Goal: Task Accomplishment & Management: Manage account settings

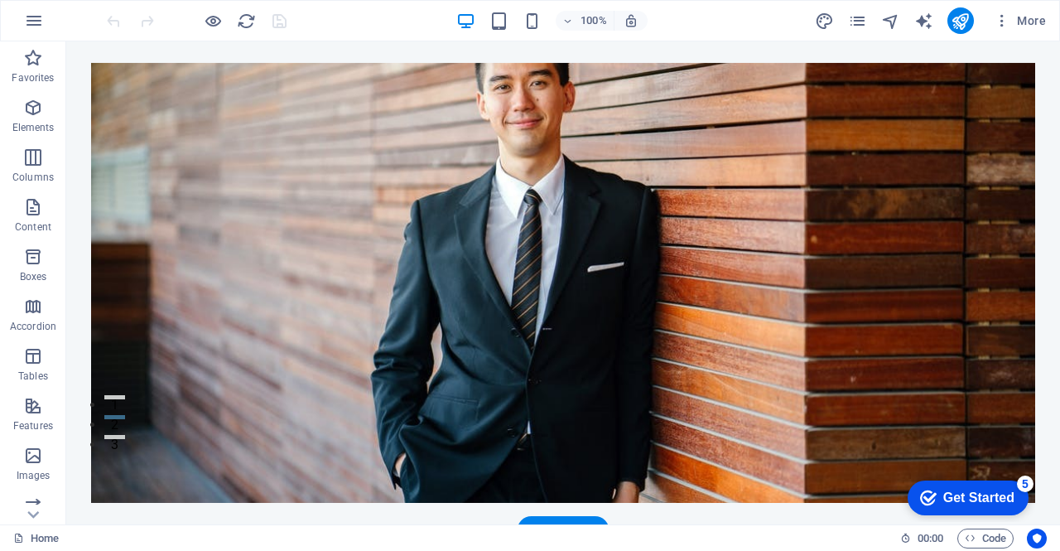
scroll to position [98, 0]
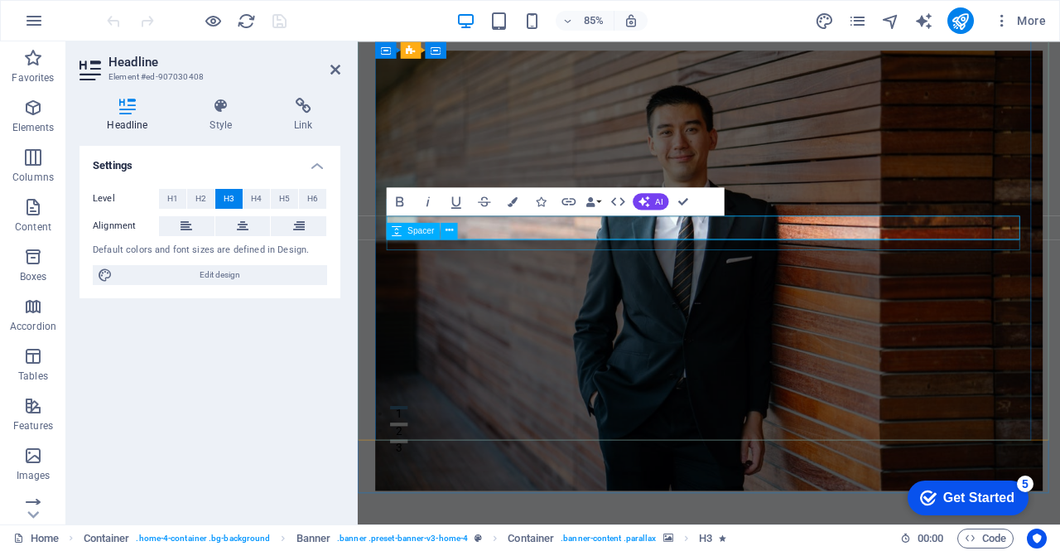
scroll to position [84, 0]
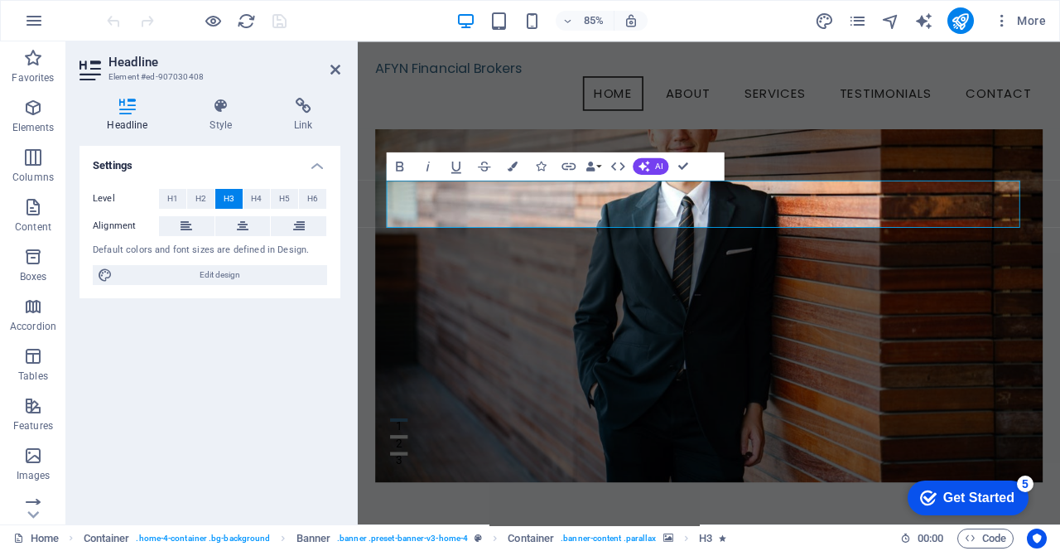
click at [531, 323] on figure at bounding box center [770, 300] width 785 height 518
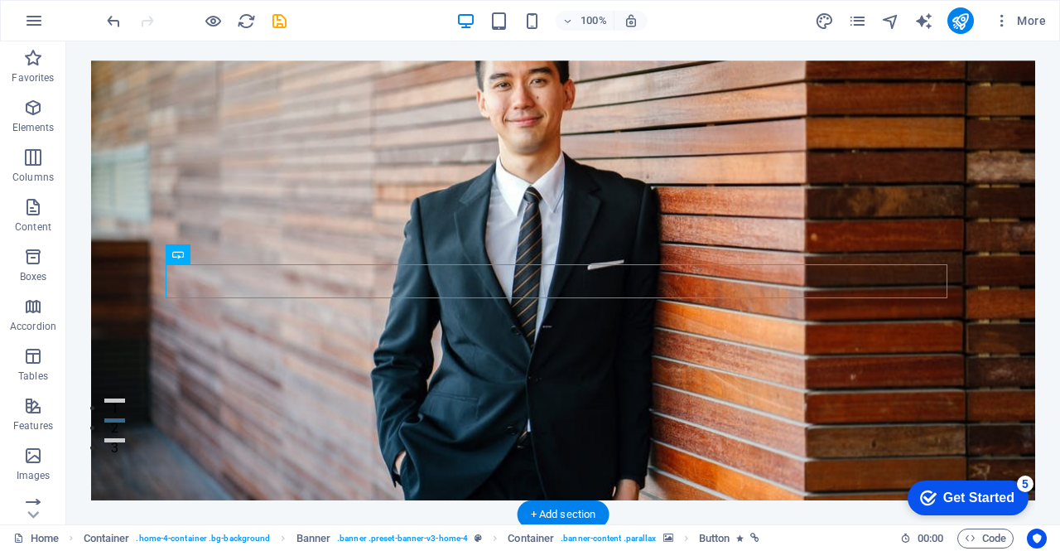
click at [521, 347] on figure at bounding box center [563, 280] width 944 height 440
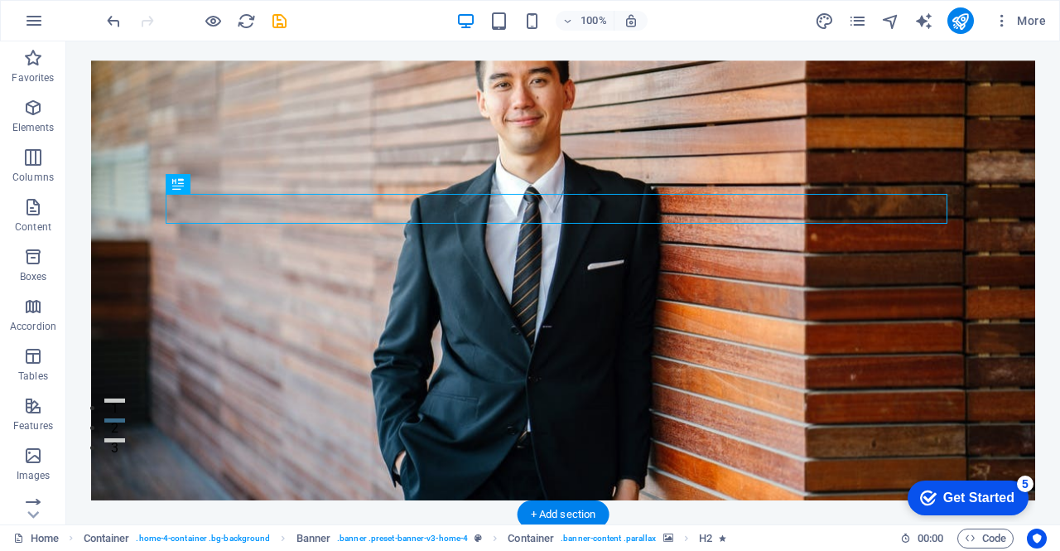
click at [298, 326] on figure at bounding box center [563, 280] width 944 height 440
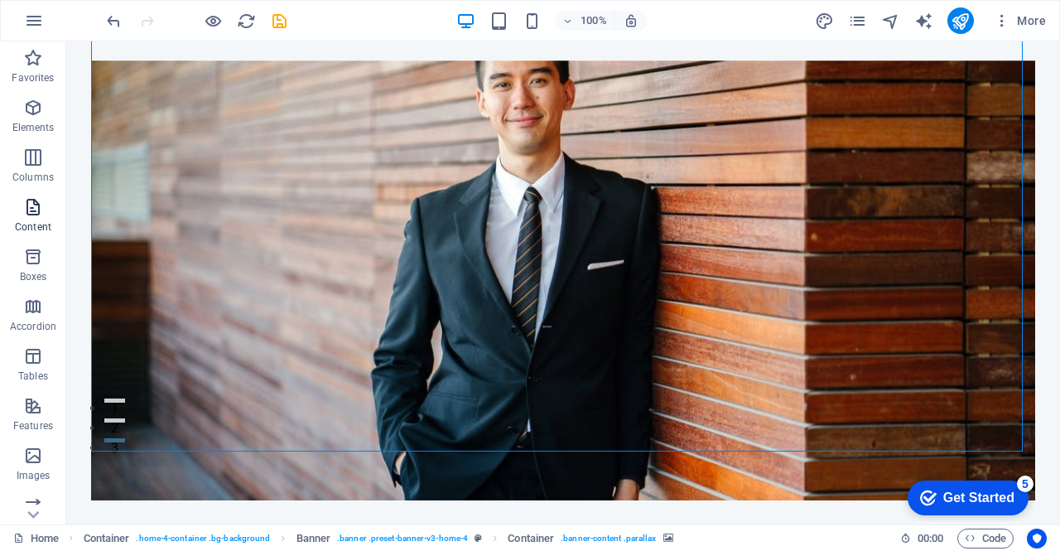
click at [23, 218] on span "Content" at bounding box center [33, 217] width 66 height 40
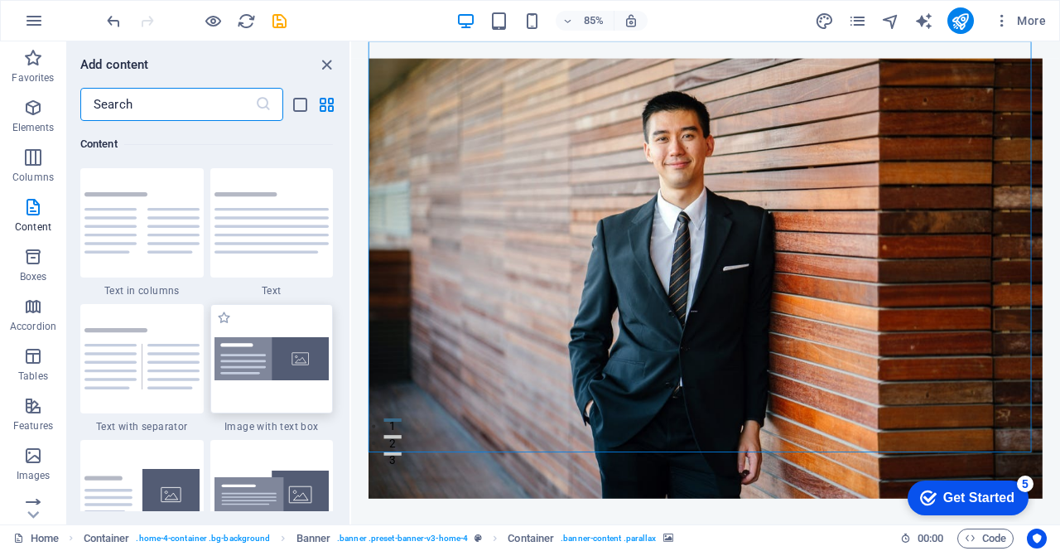
scroll to position [2964, 0]
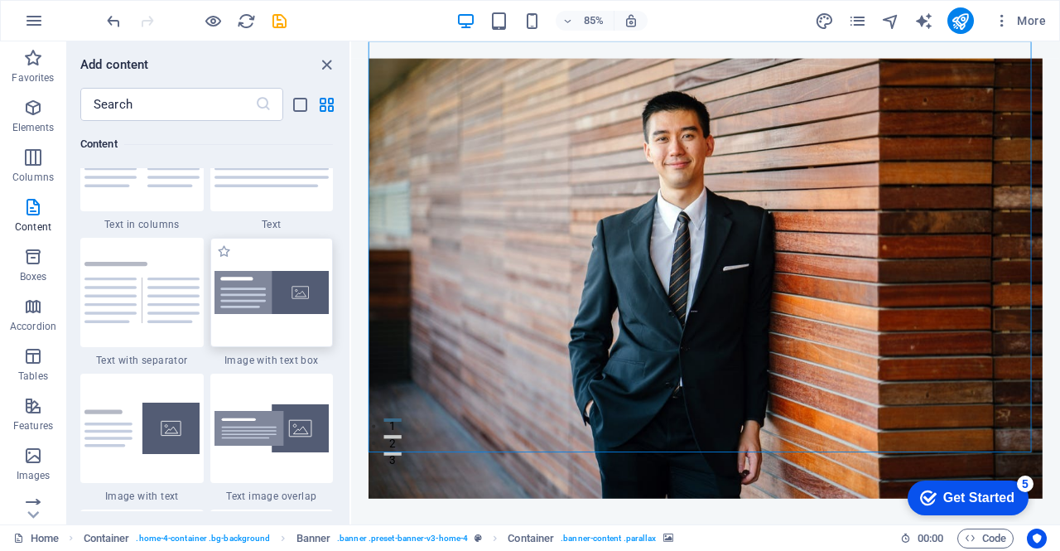
click at [246, 317] on div at bounding box center [271, 292] width 123 height 109
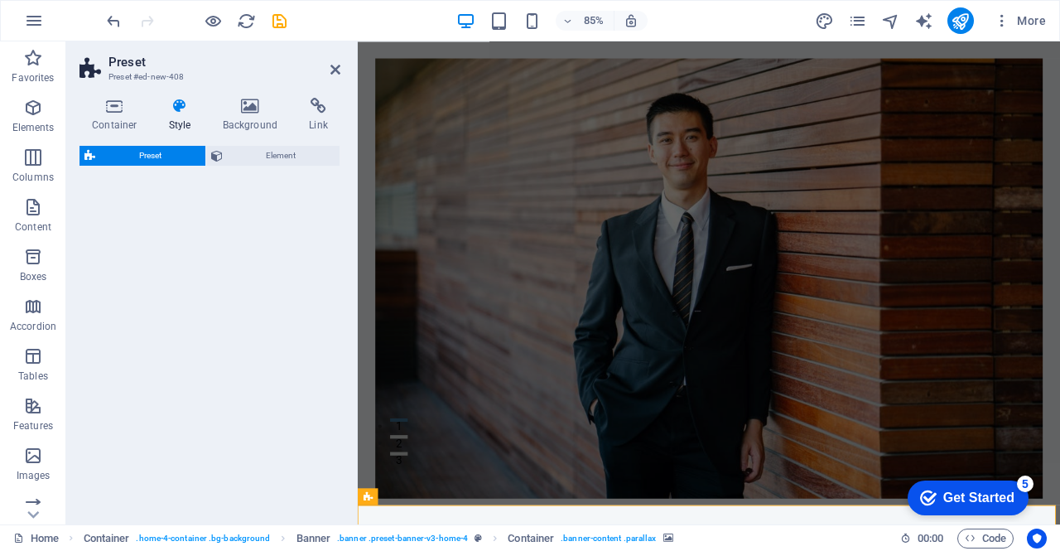
select select "rem"
select select "px"
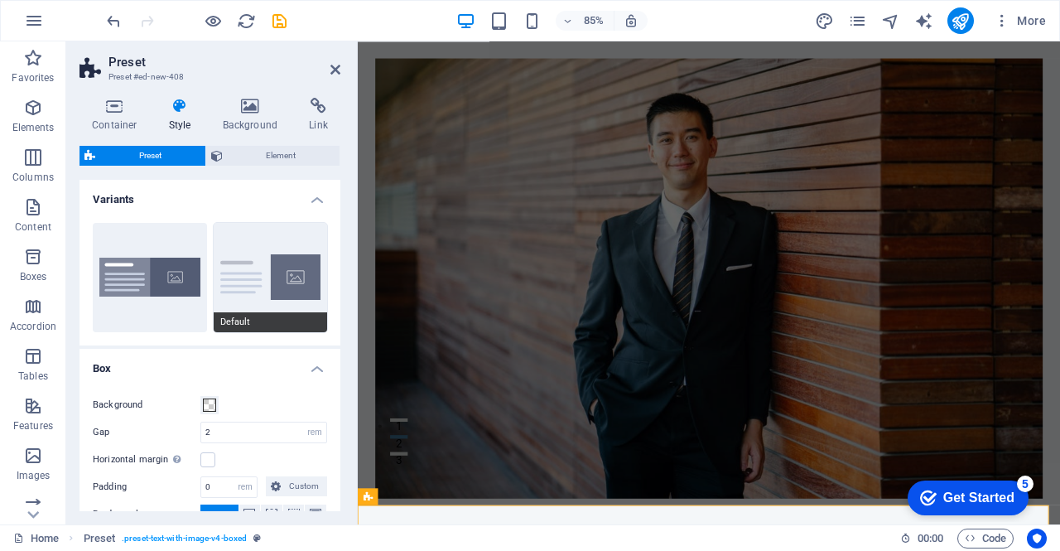
click at [256, 294] on button "Default" at bounding box center [271, 277] width 114 height 109
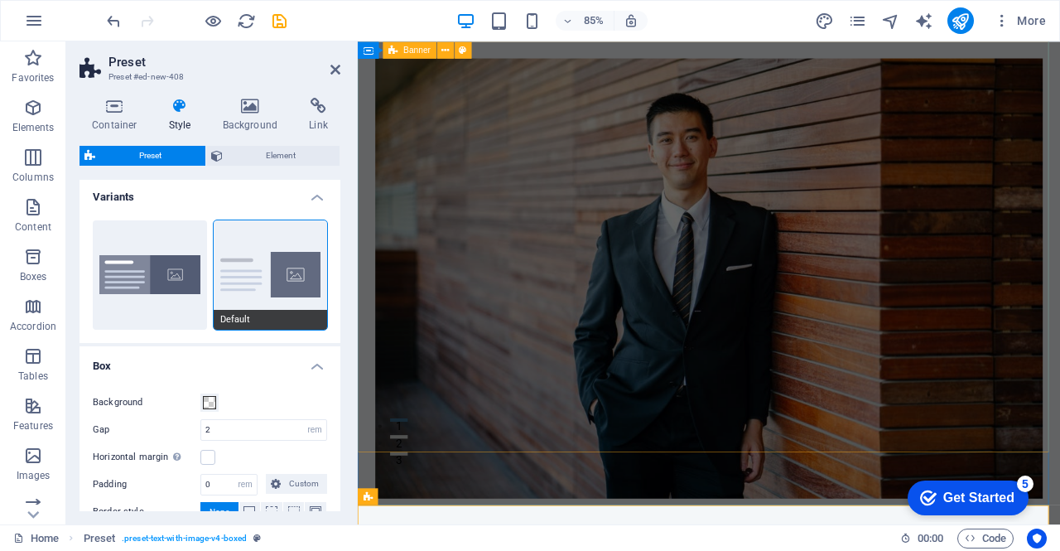
scroll to position [0, 0]
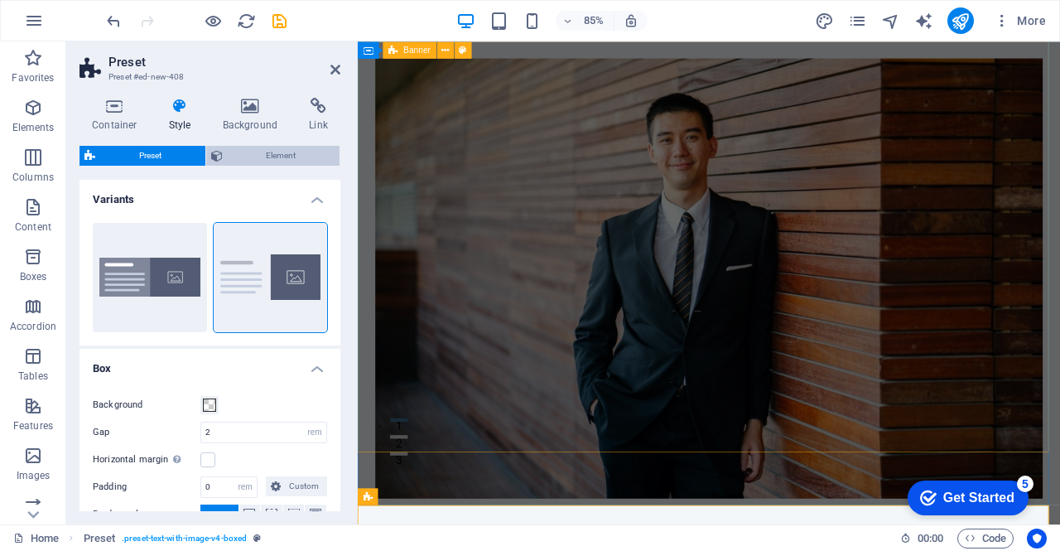
click at [257, 159] on span "Element" at bounding box center [282, 156] width 108 height 20
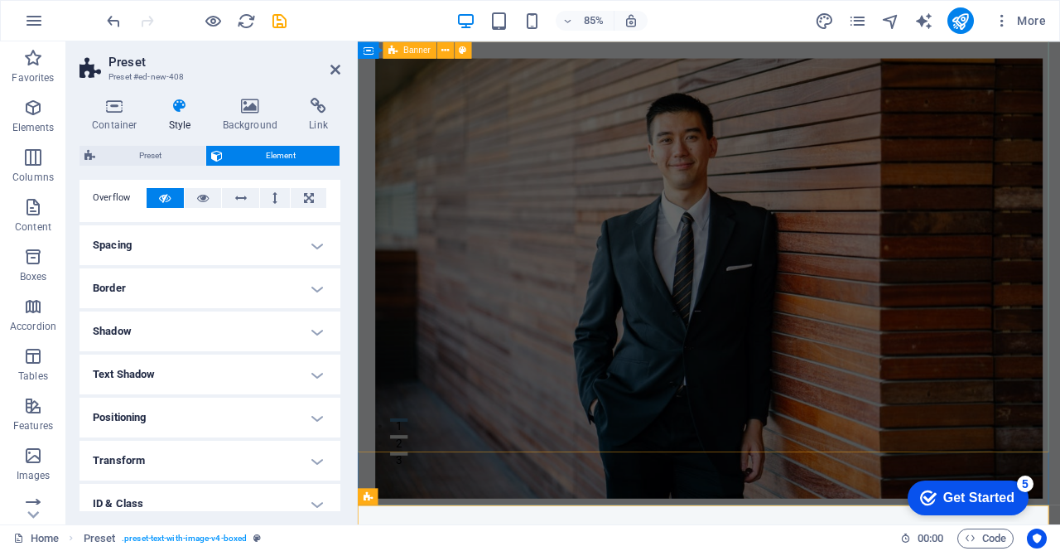
scroll to position [190, 0]
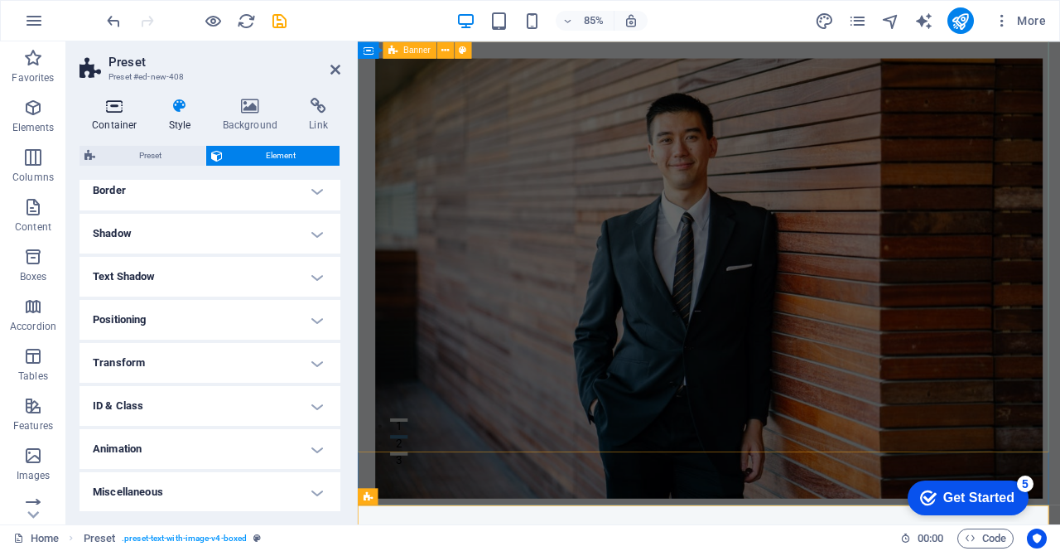
click at [128, 116] on h4 "Container" at bounding box center [117, 115] width 77 height 35
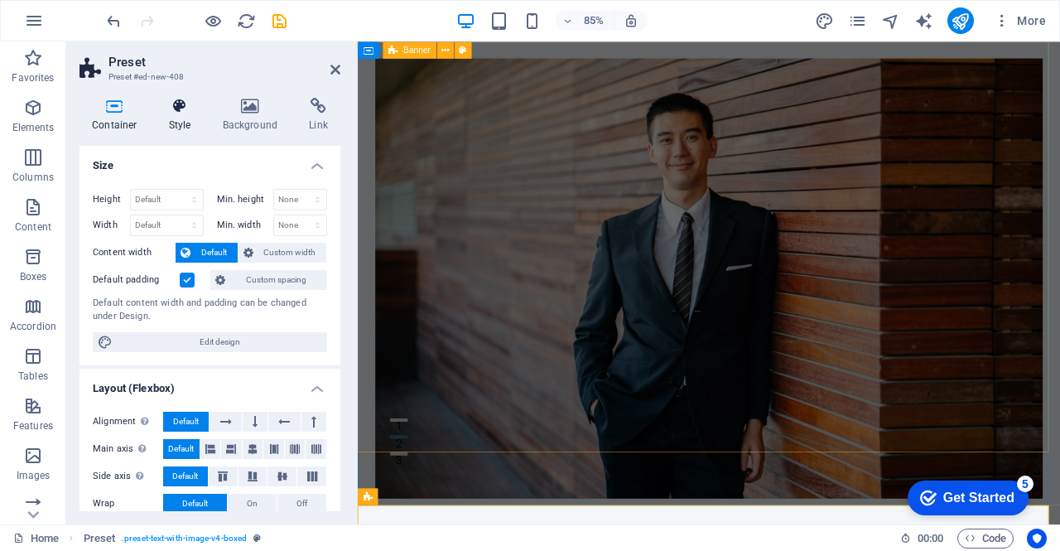
click at [167, 124] on h4 "Style" at bounding box center [184, 115] width 54 height 35
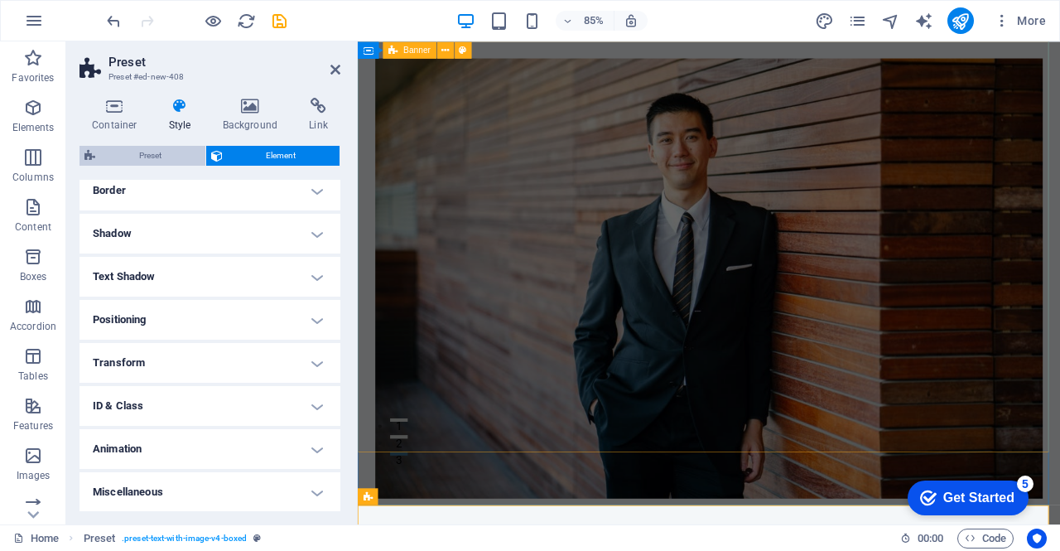
click at [169, 150] on span "Preset" at bounding box center [150, 156] width 100 height 20
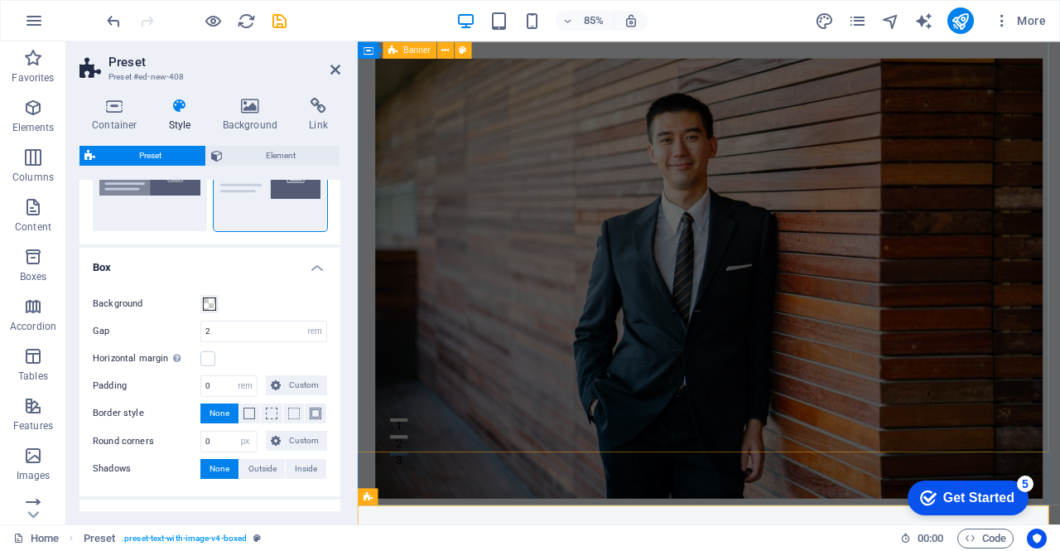
scroll to position [193, 0]
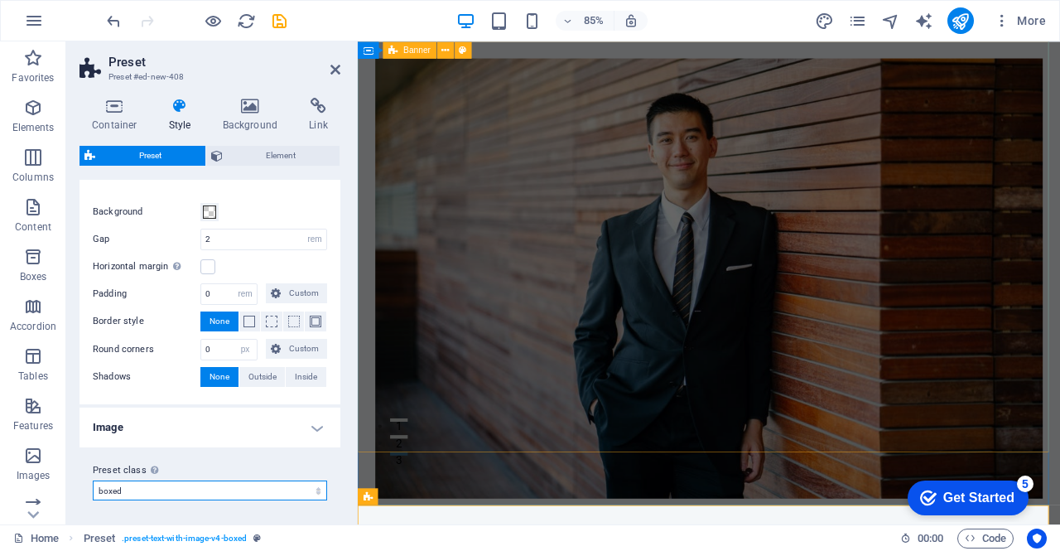
click at [222, 493] on select "boxed default about-image-text services-5 Add preset class" at bounding box center [210, 490] width 234 height 20
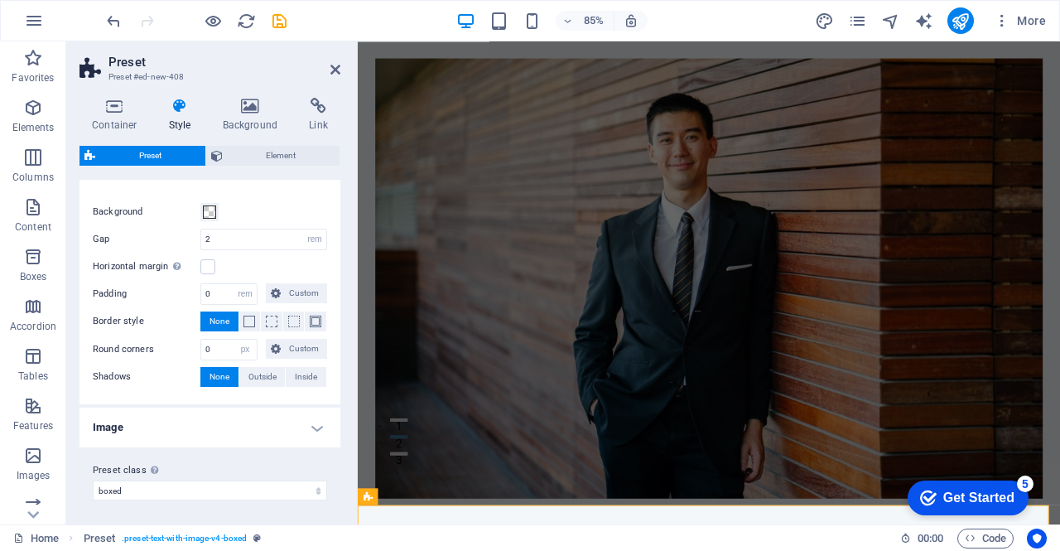
click at [325, 421] on h4 "Image" at bounding box center [209, 427] width 261 height 40
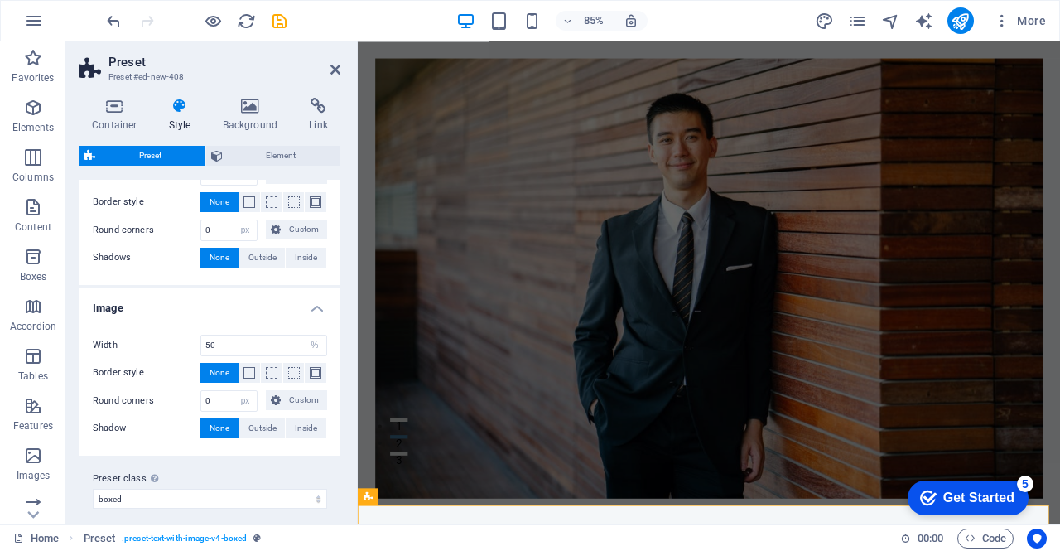
scroll to position [320, 0]
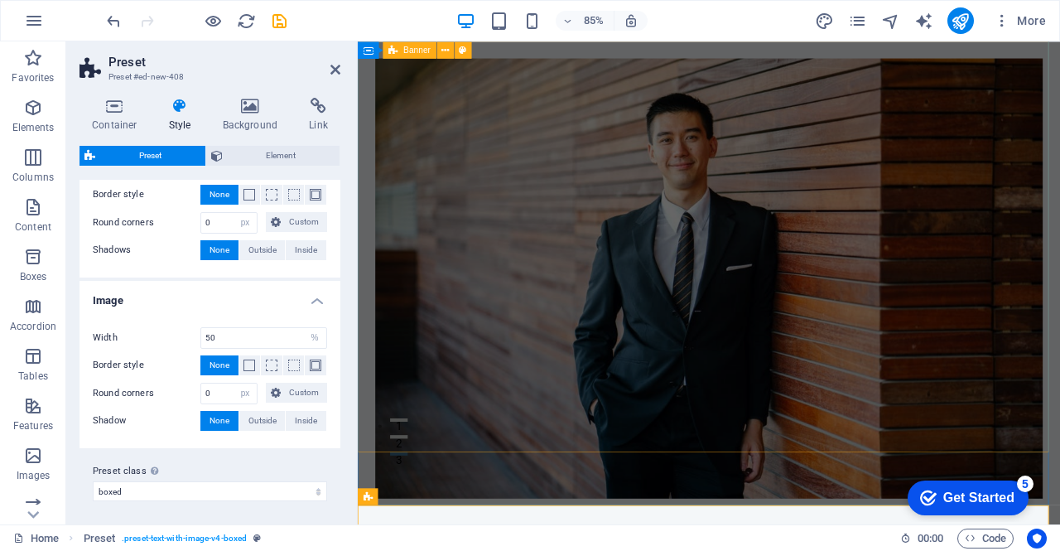
click at [384, 419] on figure at bounding box center [770, 319] width 785 height 518
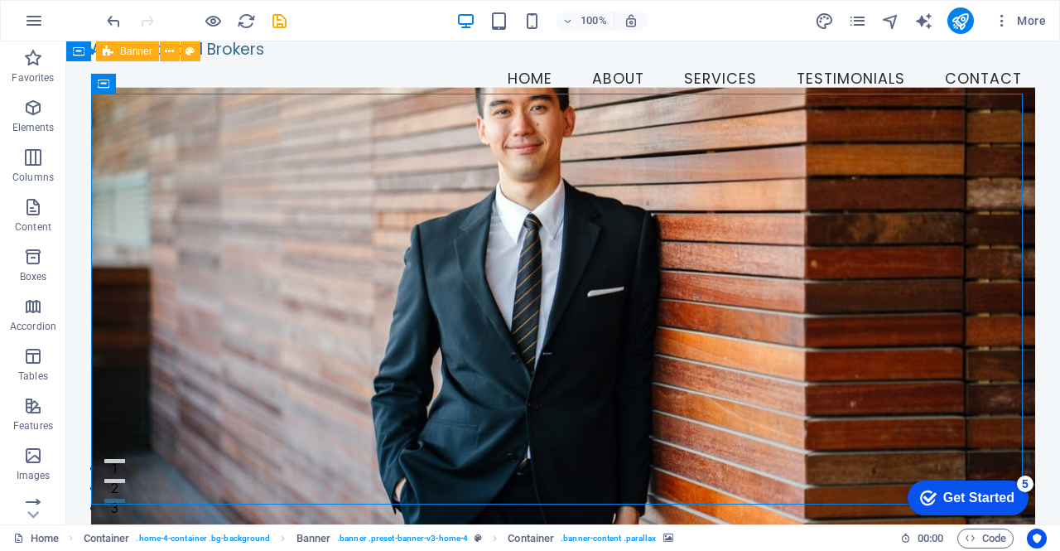
scroll to position [0, 0]
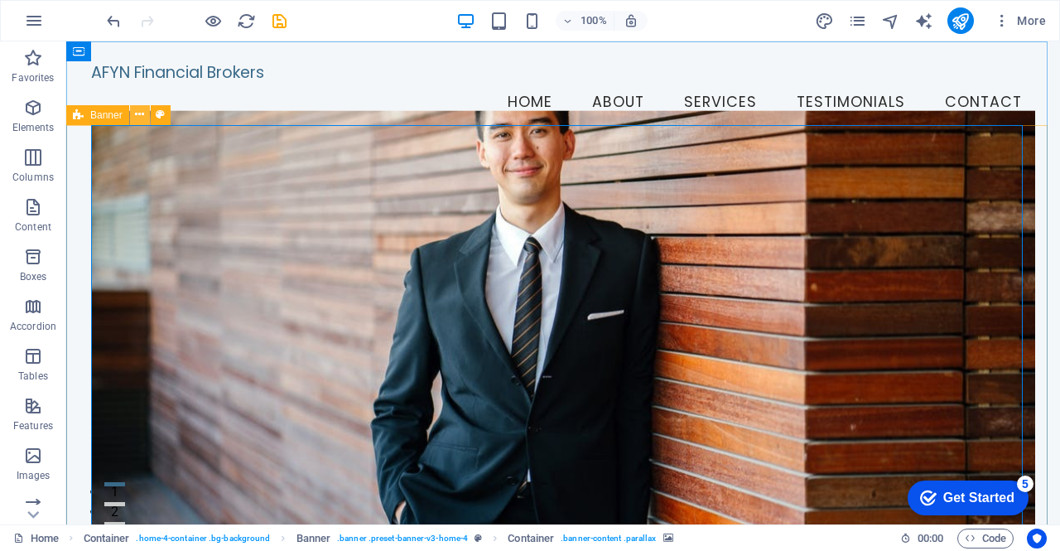
click at [143, 112] on icon at bounding box center [139, 114] width 9 height 17
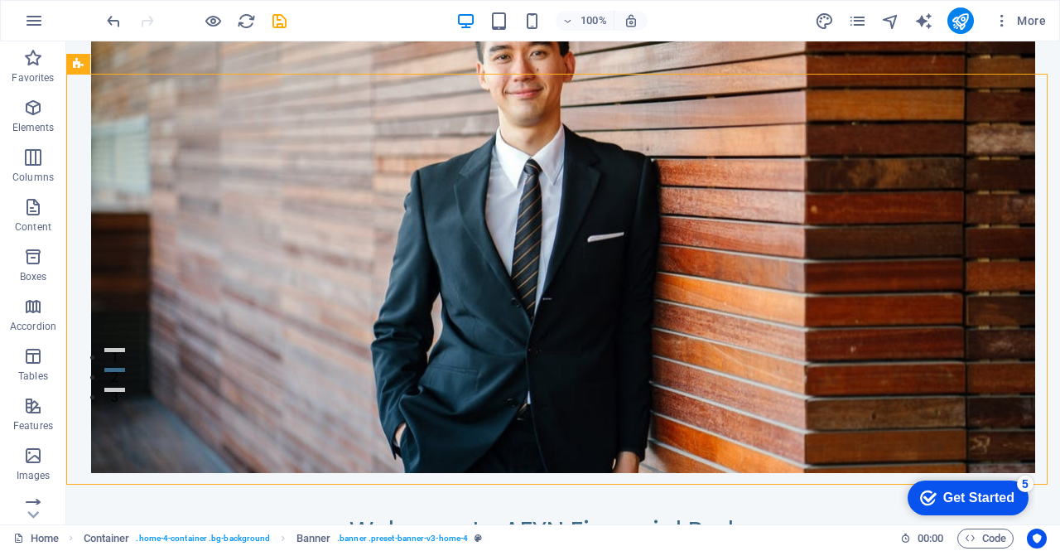
scroll to position [141, 0]
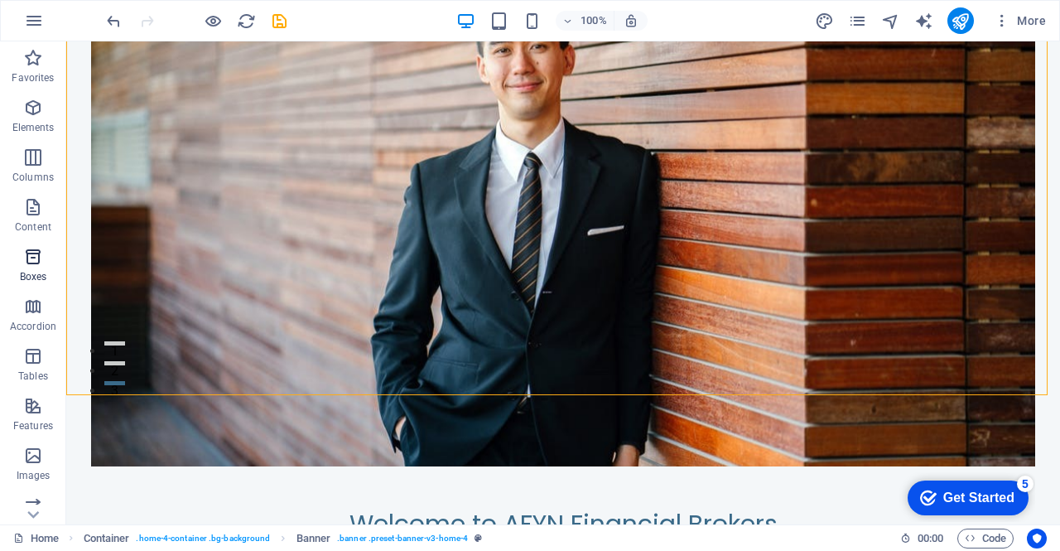
click at [45, 272] on p "Boxes" at bounding box center [33, 276] width 27 height 13
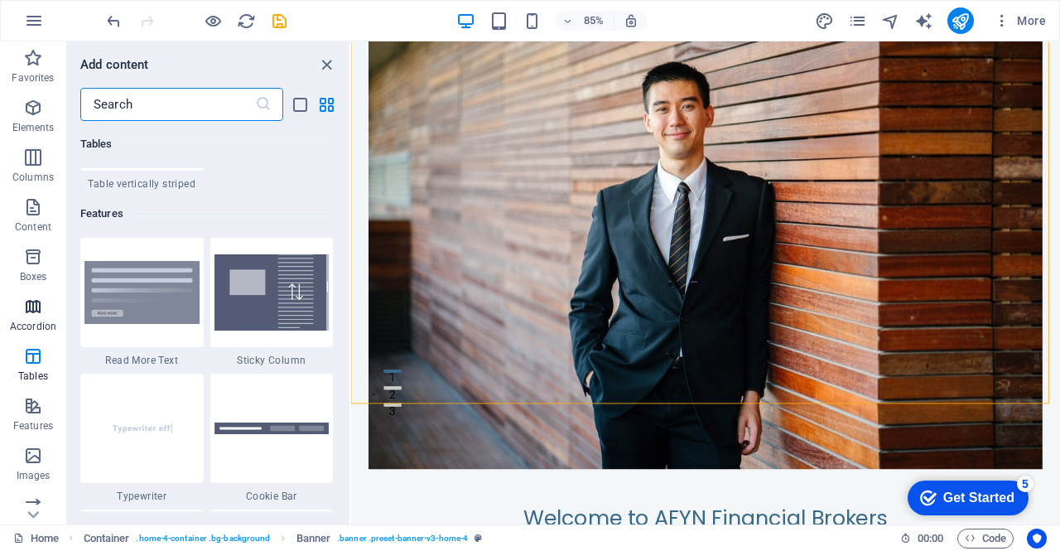
scroll to position [6386, 0]
click at [49, 107] on span "Elements" at bounding box center [33, 118] width 66 height 40
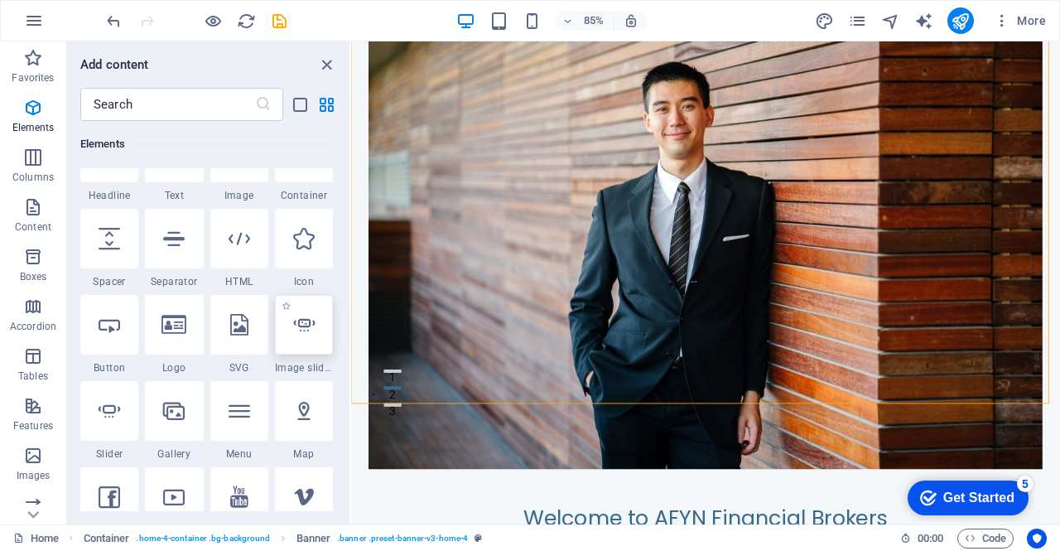
scroll to position [223, 0]
click at [106, 337] on div at bounding box center [109, 324] width 58 height 60
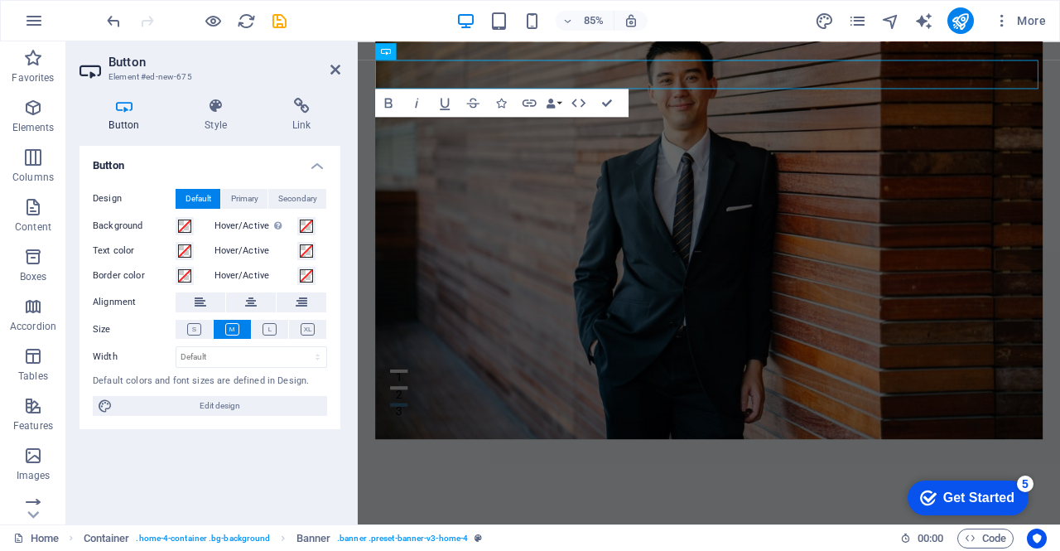
scroll to position [0, 0]
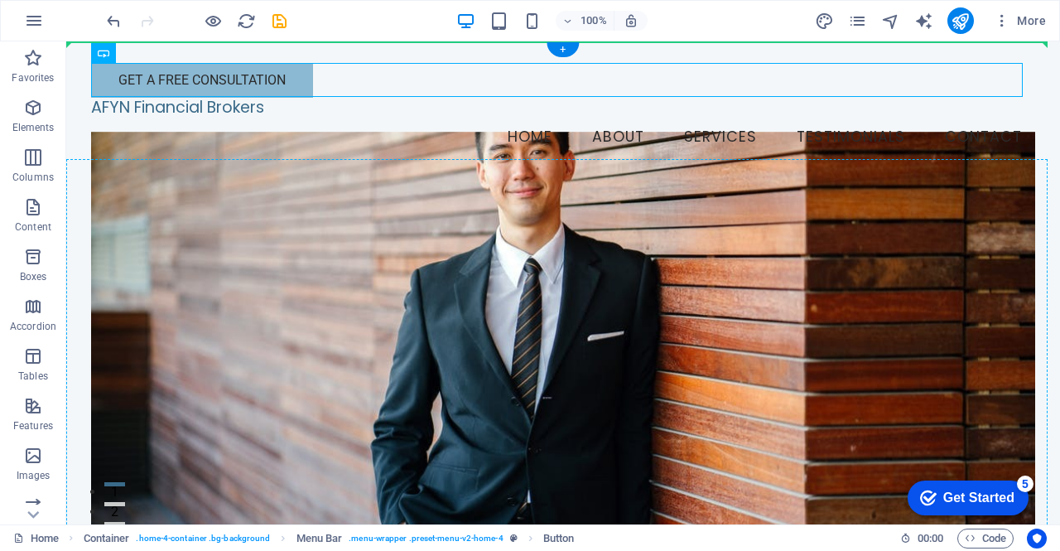
drag, startPoint x: 266, startPoint y: 80, endPoint x: 315, endPoint y: 260, distance: 186.2
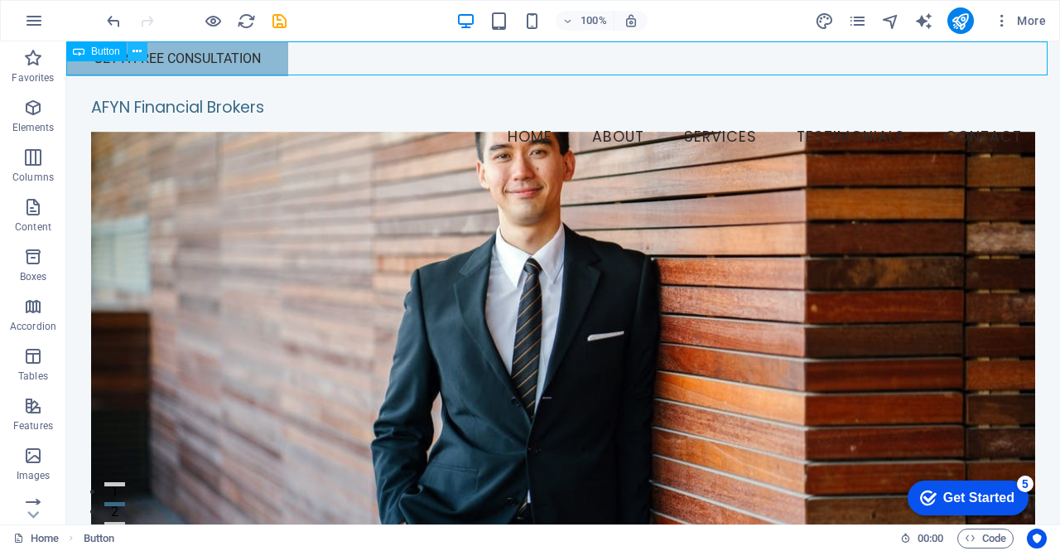
click at [134, 46] on icon at bounding box center [136, 51] width 9 height 17
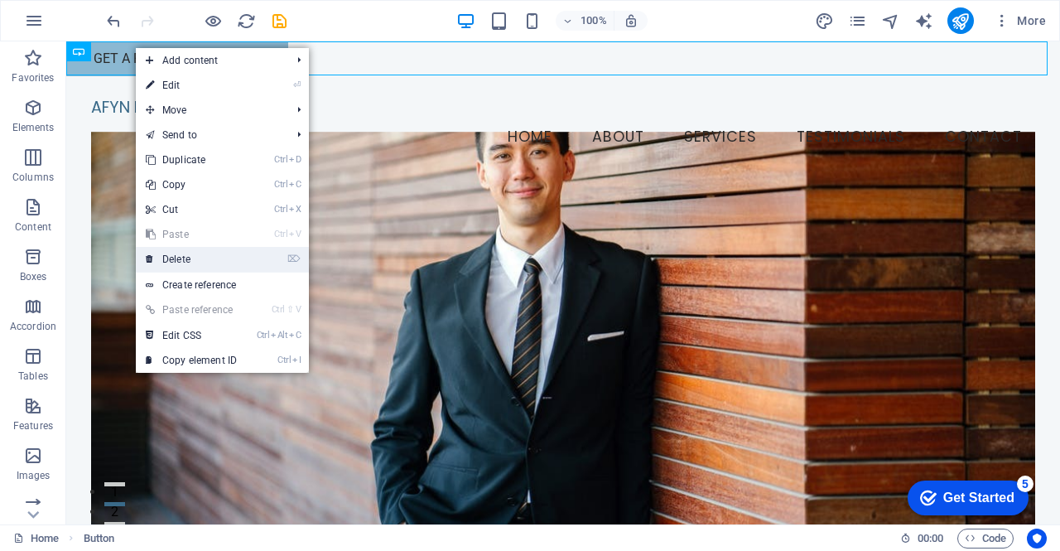
click at [181, 263] on link "⌦ Delete" at bounding box center [191, 259] width 111 height 25
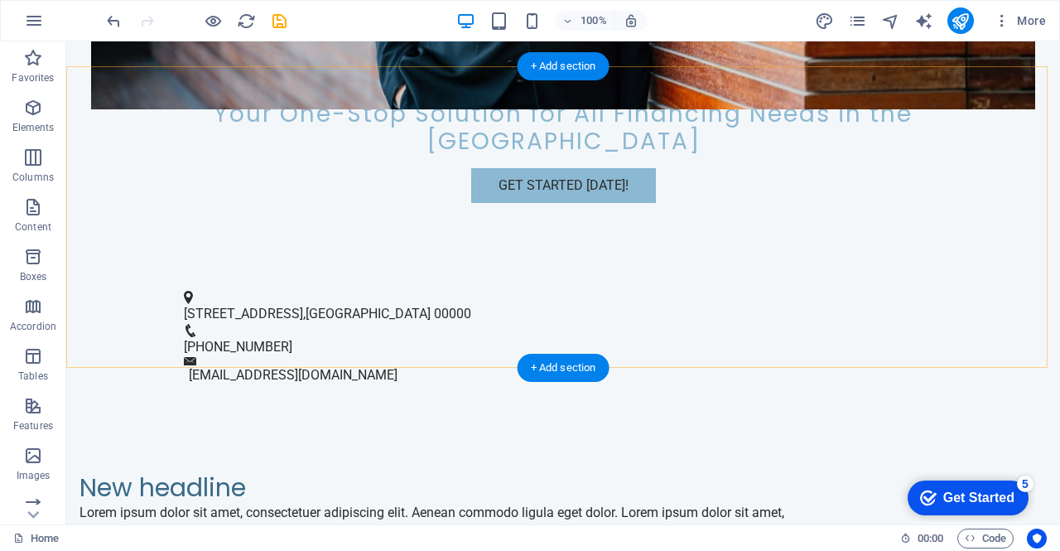
scroll to position [534, 0]
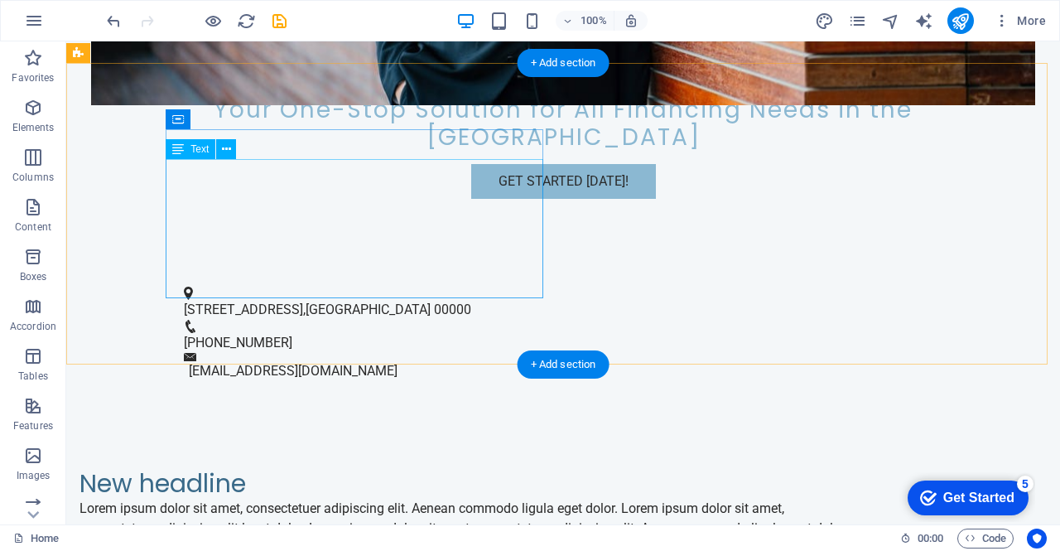
click at [368, 499] on div "Lorem ipsum dolor sit amet, consectetuer adipiscing elit. Aenean commodo ligula…" at bounding box center [470, 538] width 782 height 79
click at [381, 499] on div "Lorem ipsum dolor sit amet, consectetuer adipiscing elit. Aenean commodo ligula…" at bounding box center [470, 538] width 782 height 79
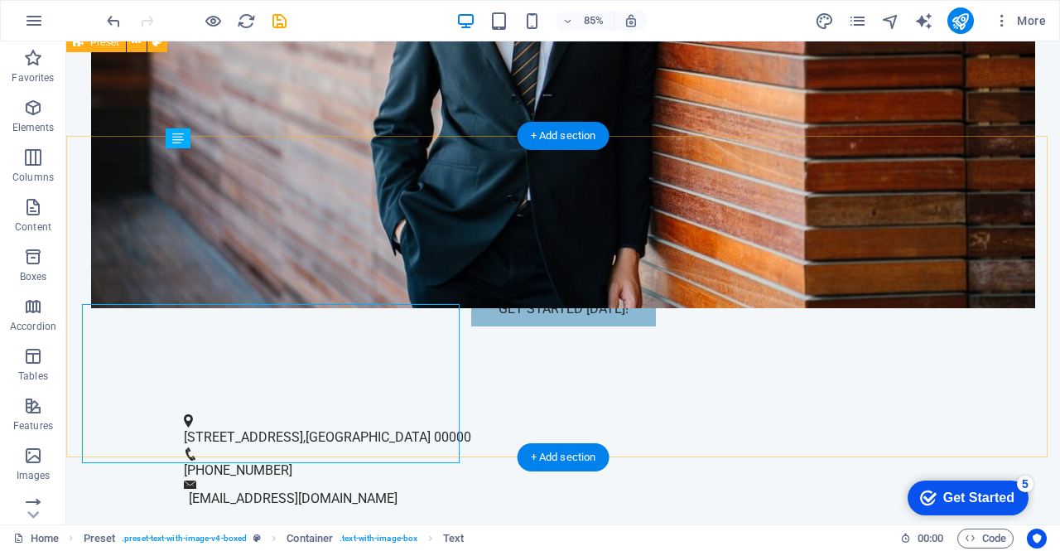
scroll to position [462, 0]
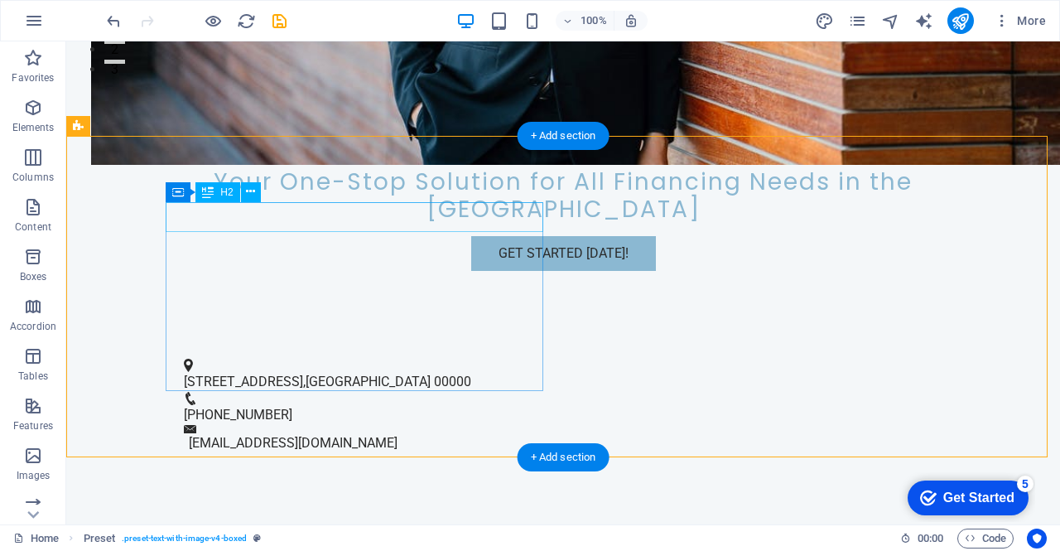
click at [344, 541] on div "New headline" at bounding box center [470, 556] width 782 height 30
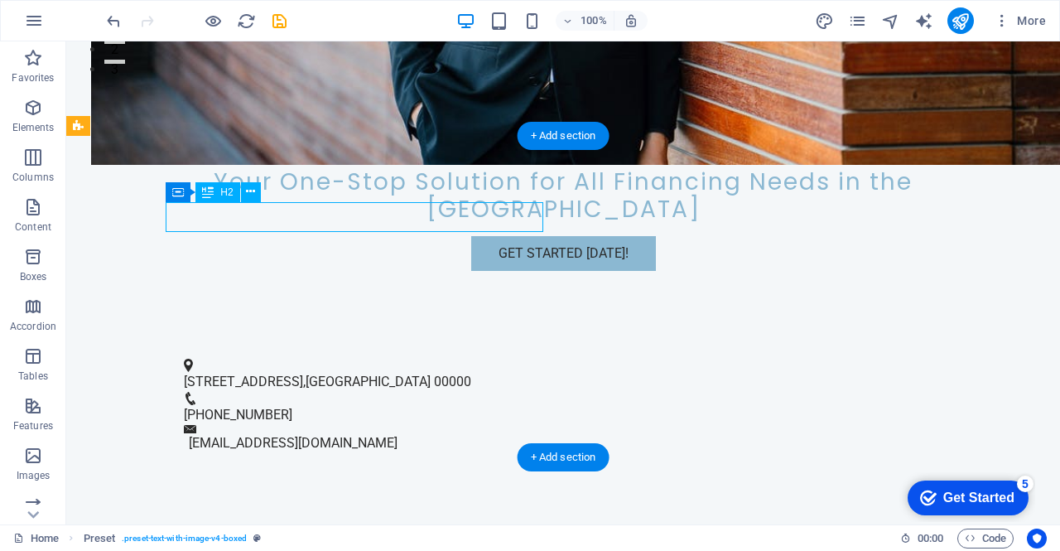
click at [344, 541] on div "New headline" at bounding box center [470, 556] width 782 height 30
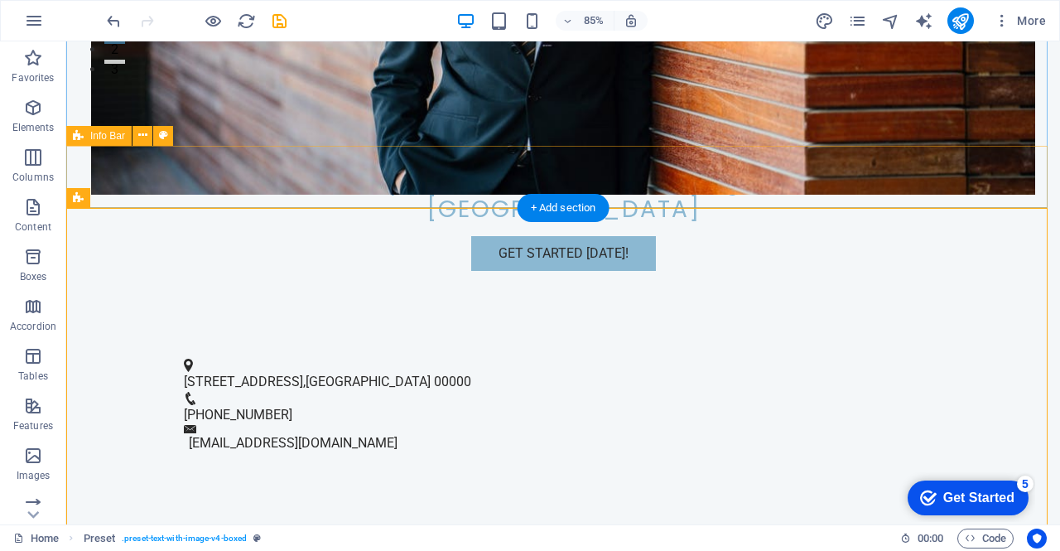
scroll to position [389, 0]
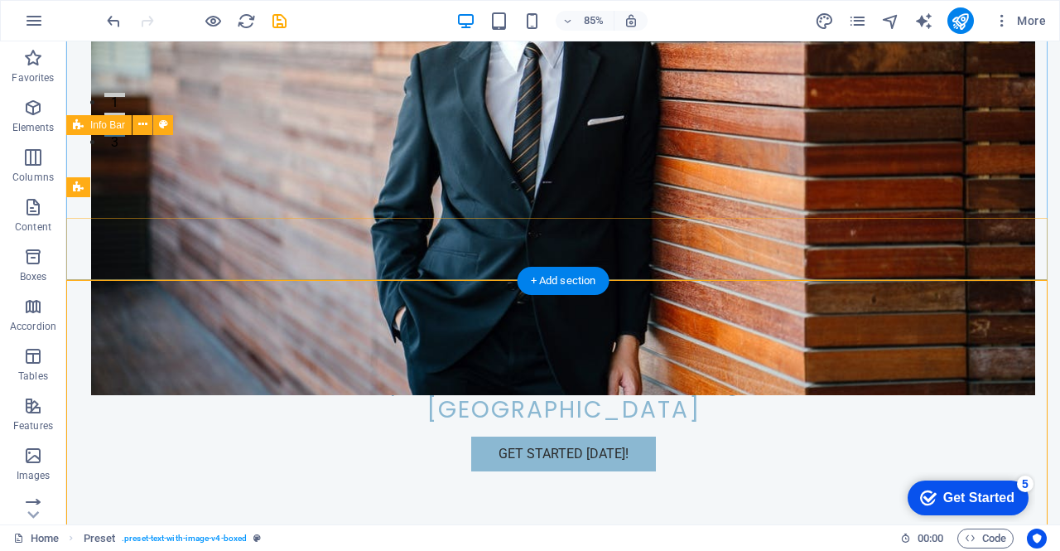
scroll to position [317, 0]
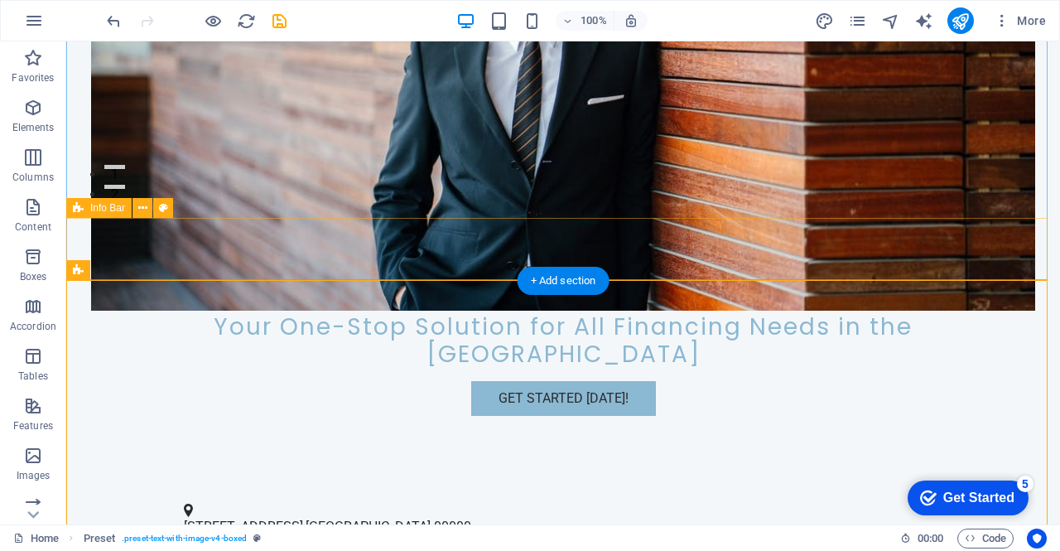
click at [739, 482] on div "[STREET_ADDRESS] [PHONE_NUMBER] [EMAIL_ADDRESS][DOMAIN_NAME]" at bounding box center [563, 550] width 994 height 137
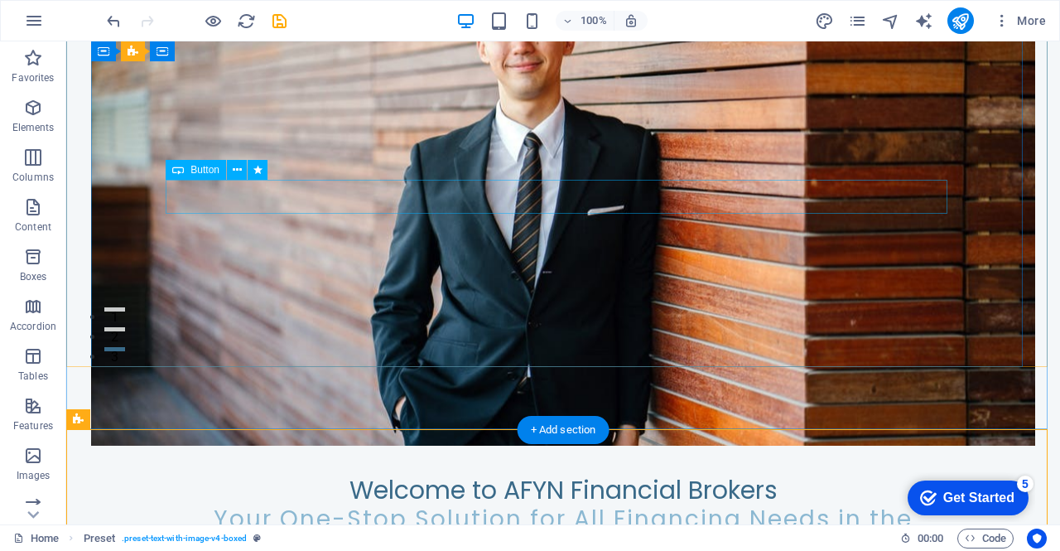
scroll to position [176, 0]
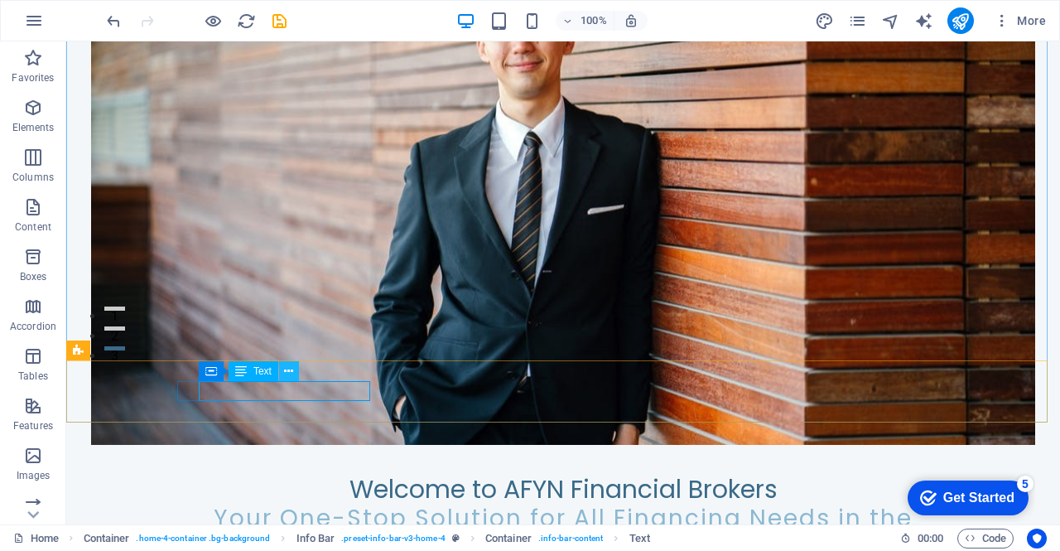
click at [0, 0] on button at bounding box center [0, 0] width 0 height 0
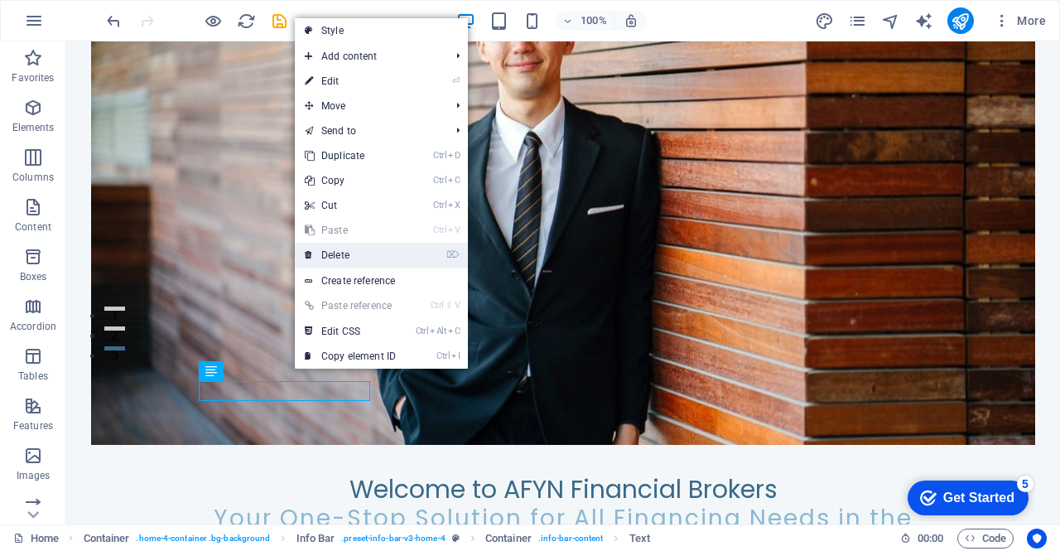
click at [358, 260] on link "⌦ Delete" at bounding box center [350, 255] width 111 height 25
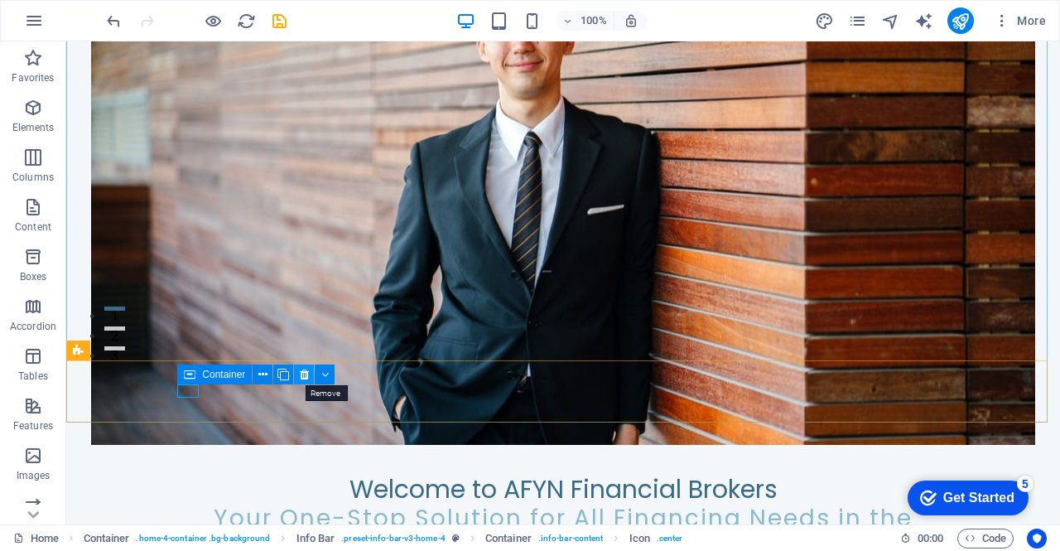
click at [305, 378] on icon at bounding box center [304, 374] width 9 height 17
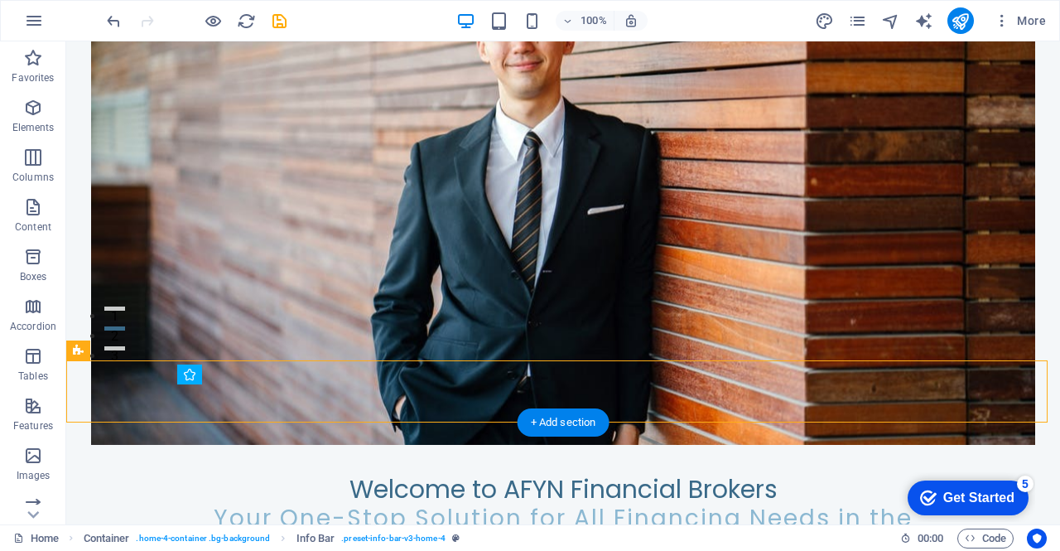
drag, startPoint x: 344, startPoint y: 383, endPoint x: 194, endPoint y: 402, distance: 151.0
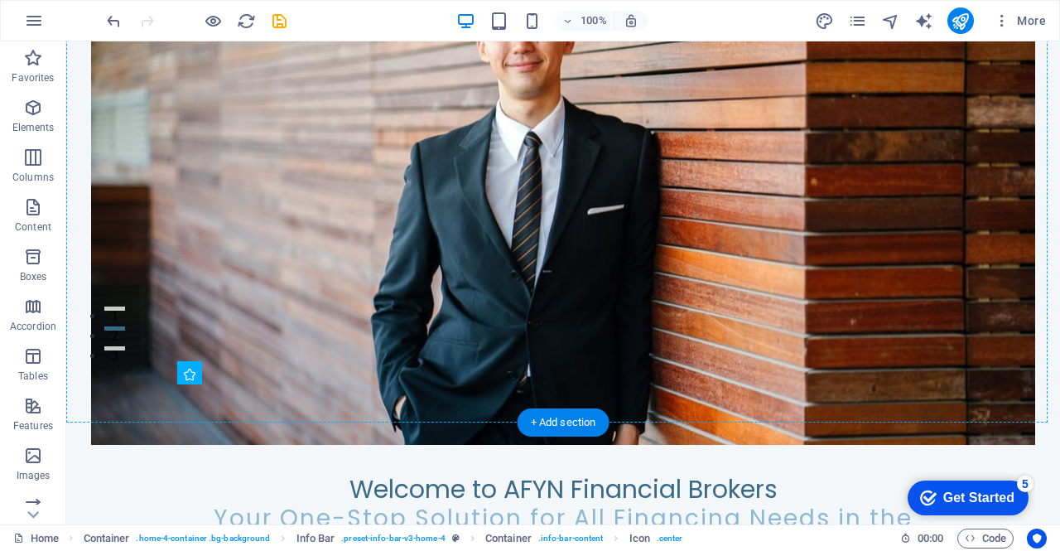
drag, startPoint x: 187, startPoint y: 392, endPoint x: 240, endPoint y: 381, distance: 54.1
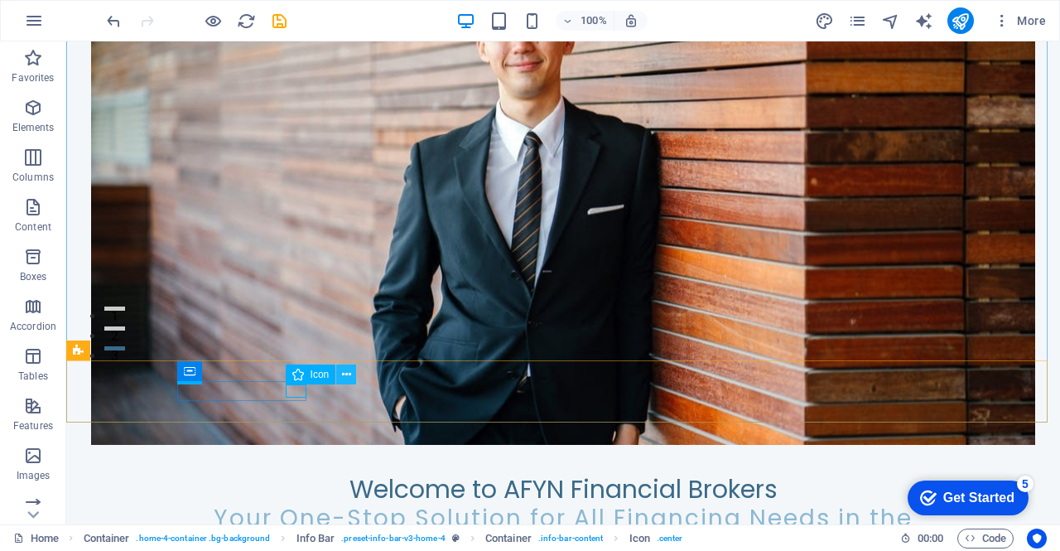
click at [343, 375] on icon at bounding box center [346, 374] width 9 height 17
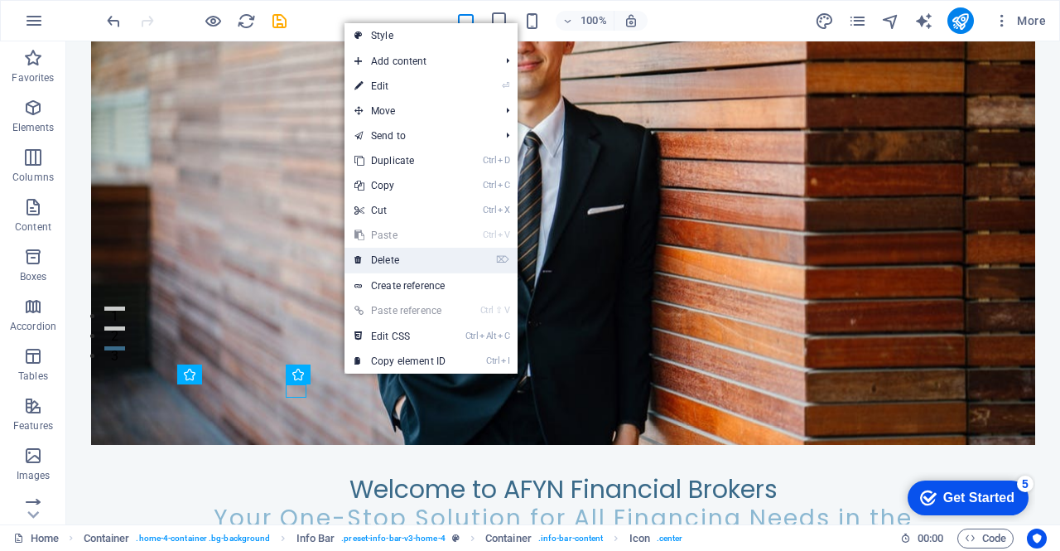
click at [399, 264] on link "⌦ Delete" at bounding box center [399, 260] width 111 height 25
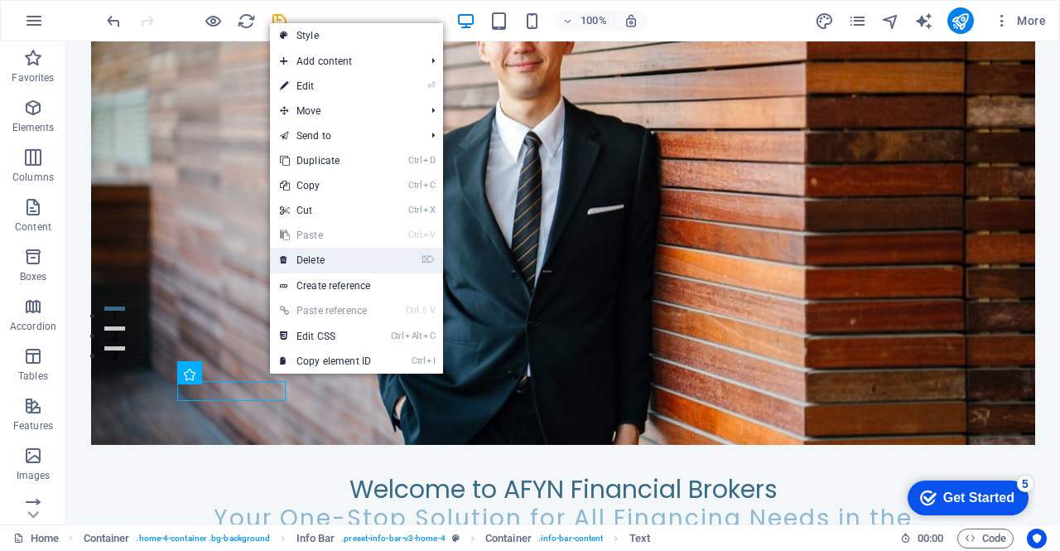
click at [323, 264] on link "⌦ Delete" at bounding box center [325, 260] width 111 height 25
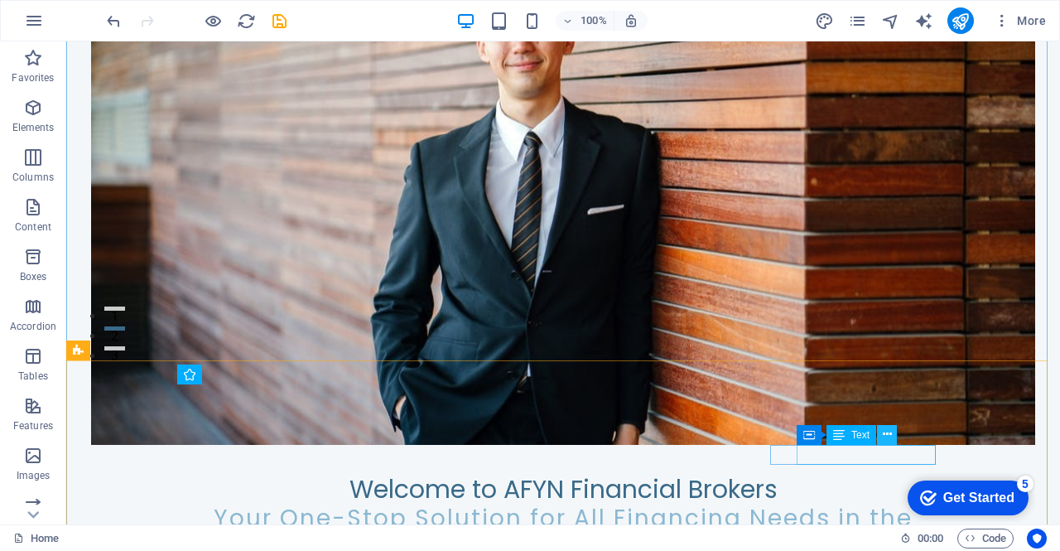
click at [884, 436] on icon at bounding box center [887, 434] width 9 height 17
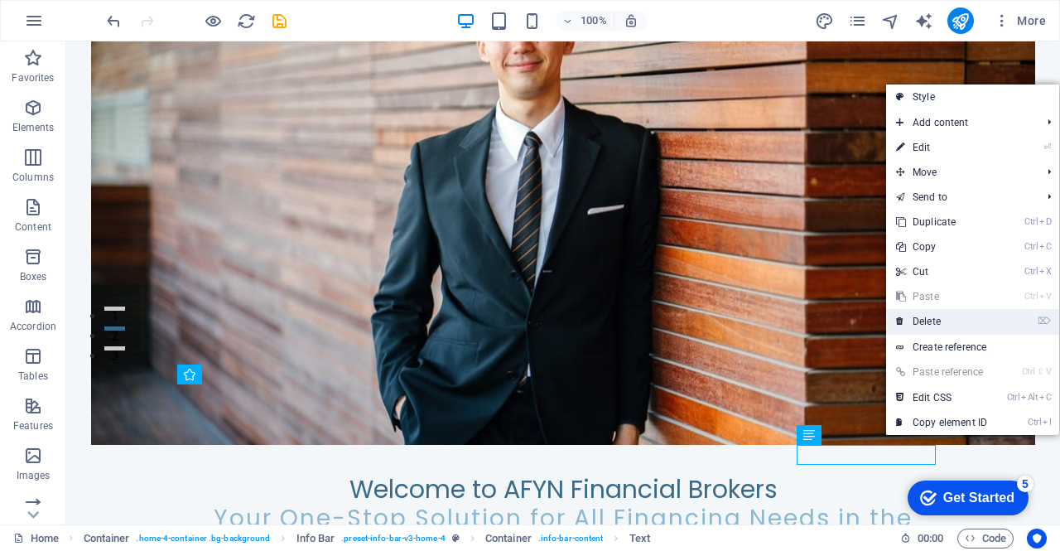
click at [922, 324] on link "⌦ Delete" at bounding box center [941, 321] width 111 height 25
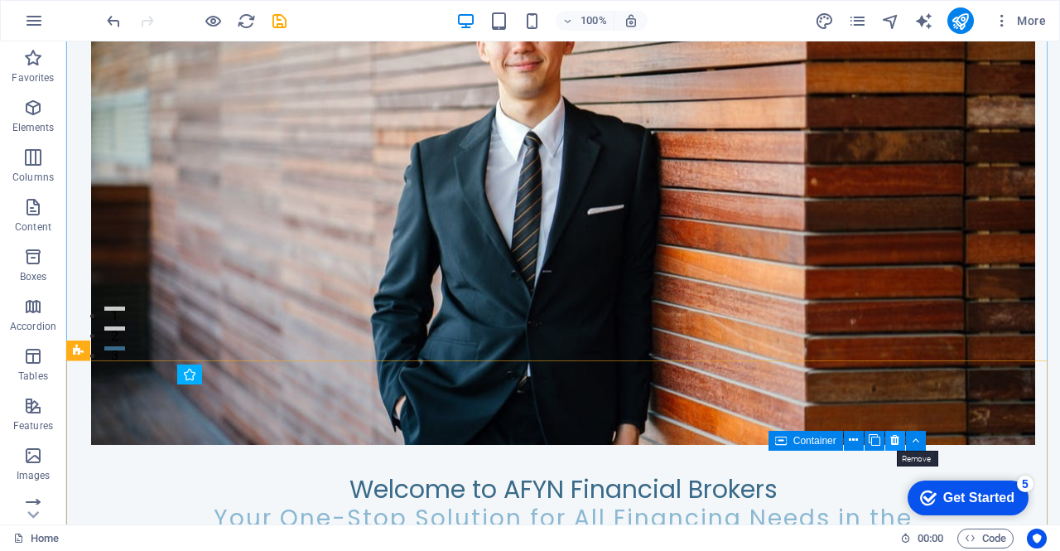
click at [901, 441] on button at bounding box center [895, 441] width 20 height 20
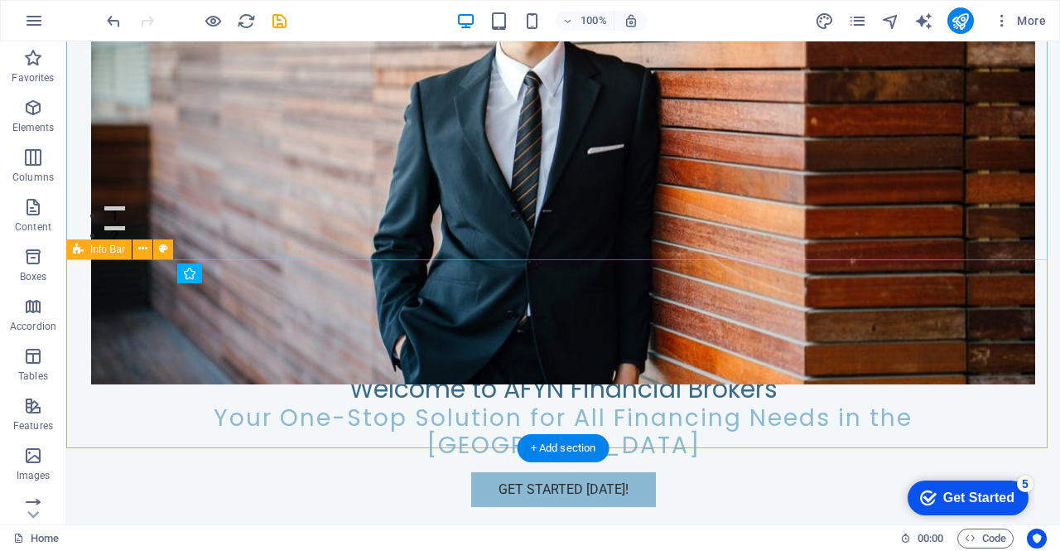
scroll to position [277, 0]
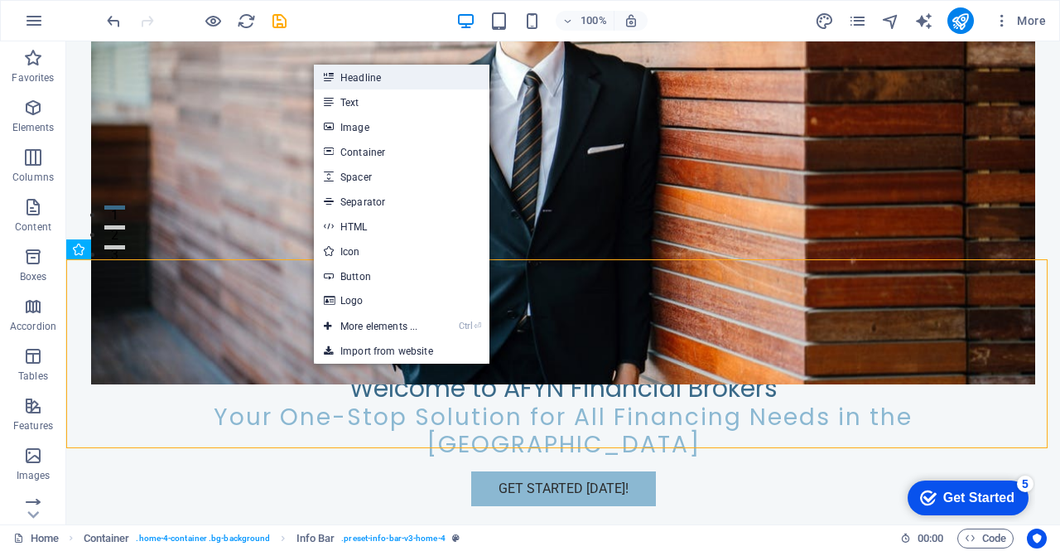
click at [388, 85] on link "Headline" at bounding box center [402, 77] width 176 height 25
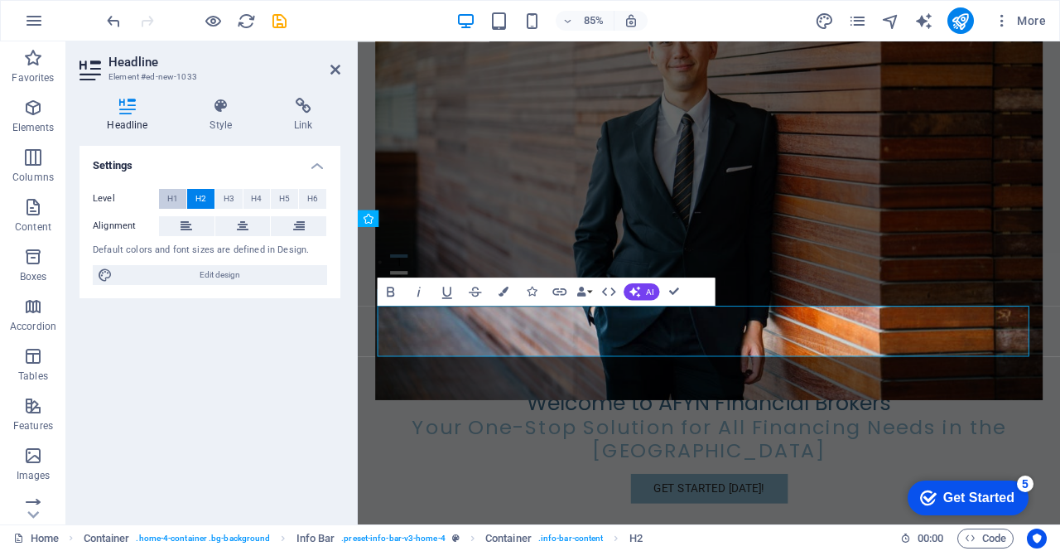
click at [174, 192] on span "H1" at bounding box center [172, 199] width 11 height 20
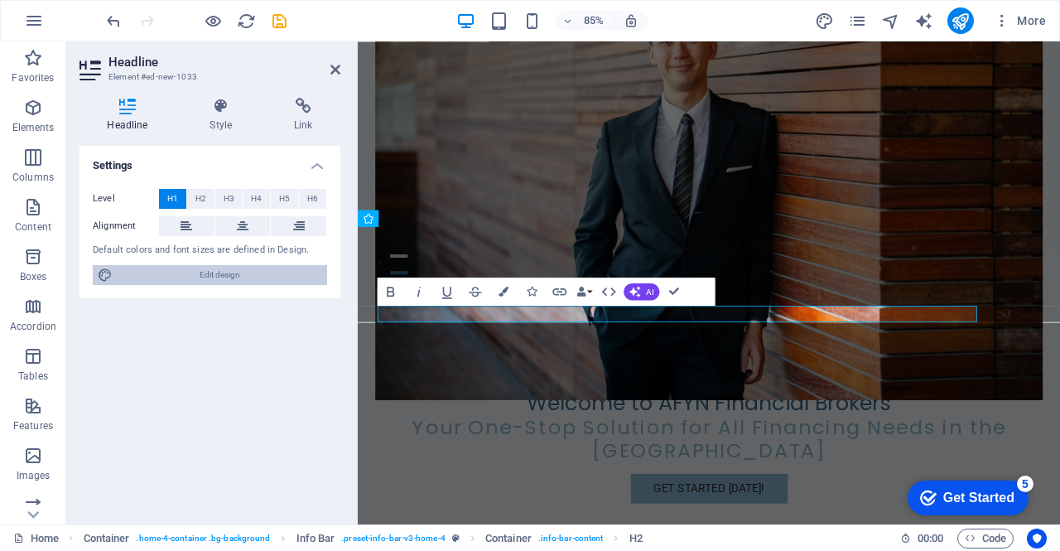
click at [260, 281] on span "Edit design" at bounding box center [220, 275] width 205 height 20
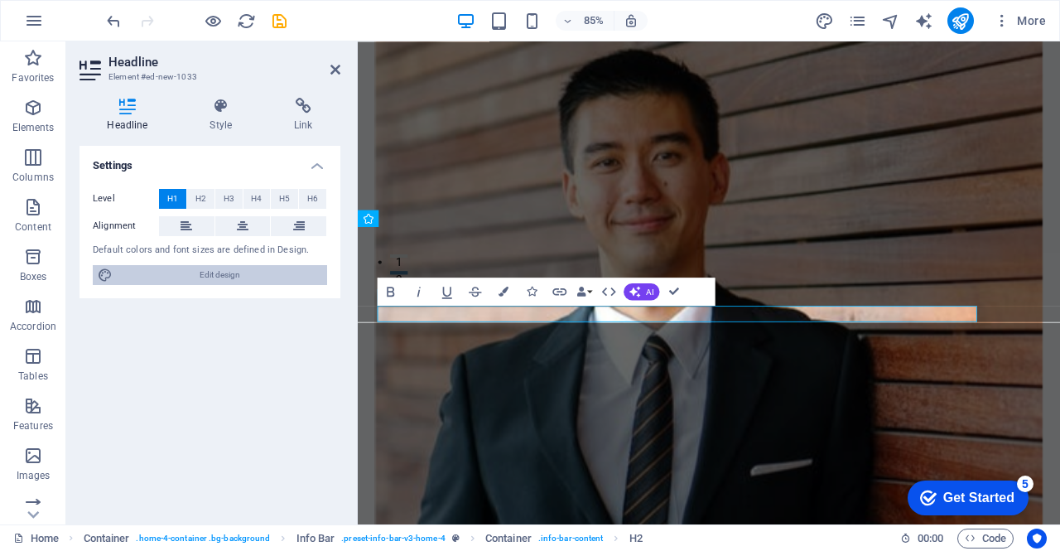
select select "px"
select select "200"
select select "px"
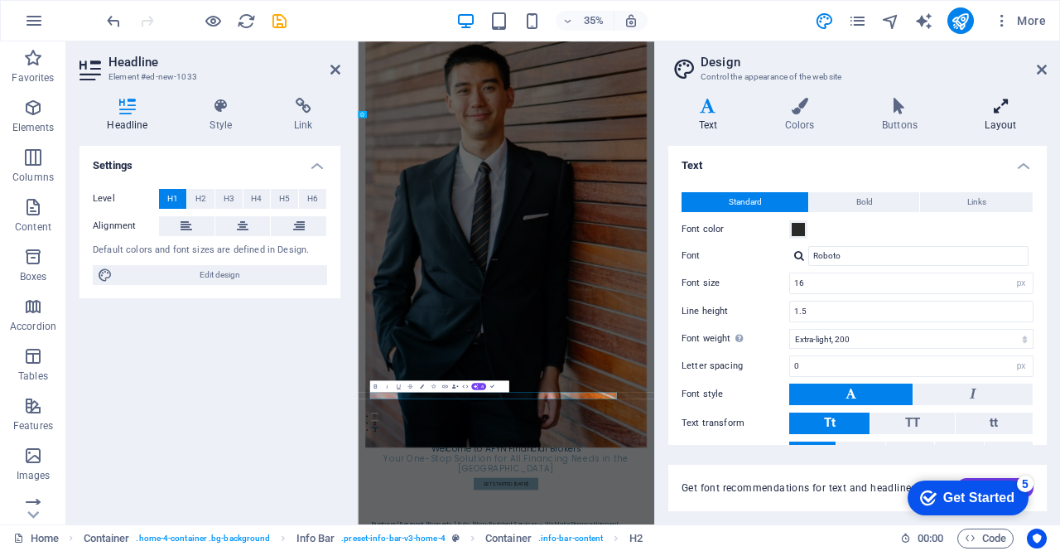
click at [987, 102] on icon at bounding box center [1001, 106] width 92 height 17
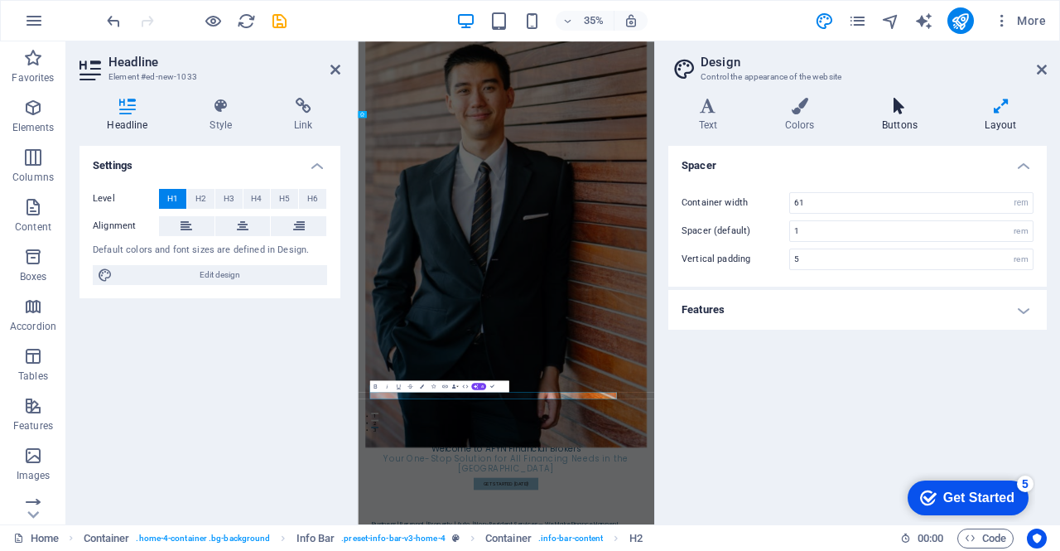
click at [905, 127] on h4 "Buttons" at bounding box center [902, 115] width 103 height 35
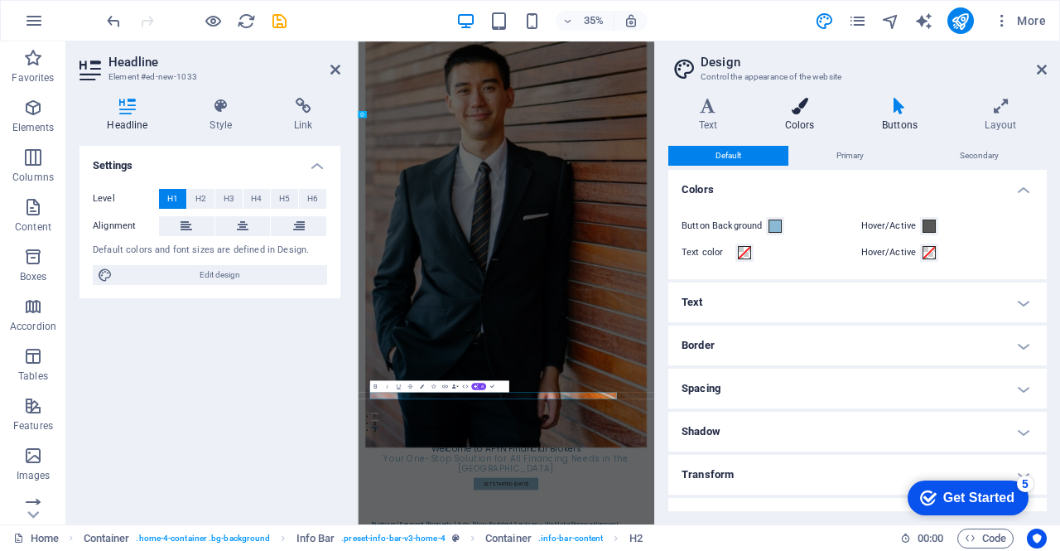
click at [826, 117] on h4 "Colors" at bounding box center [802, 115] width 97 height 35
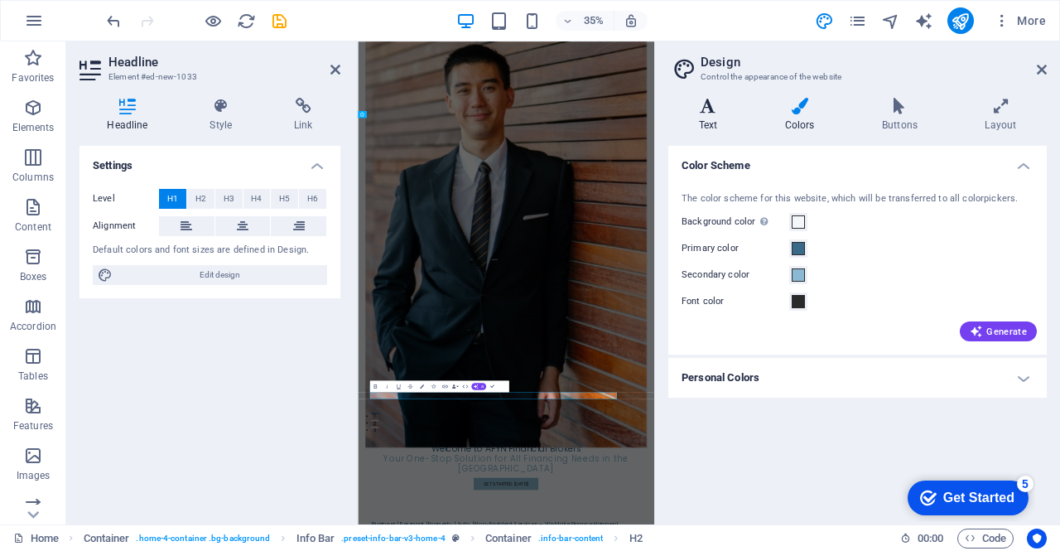
click at [682, 129] on h4 "Text" at bounding box center [711, 115] width 86 height 35
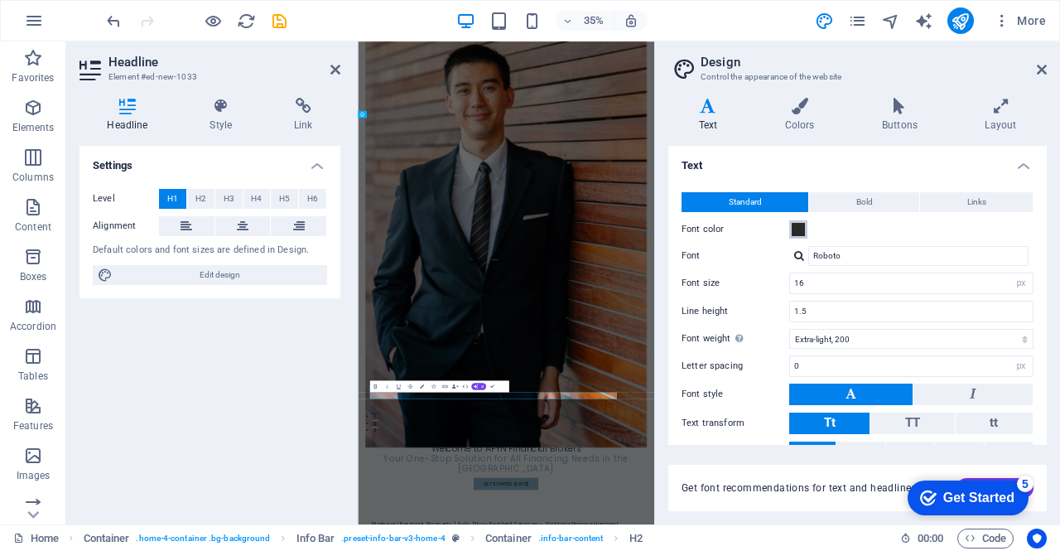
click at [800, 229] on span at bounding box center [798, 229] width 13 height 13
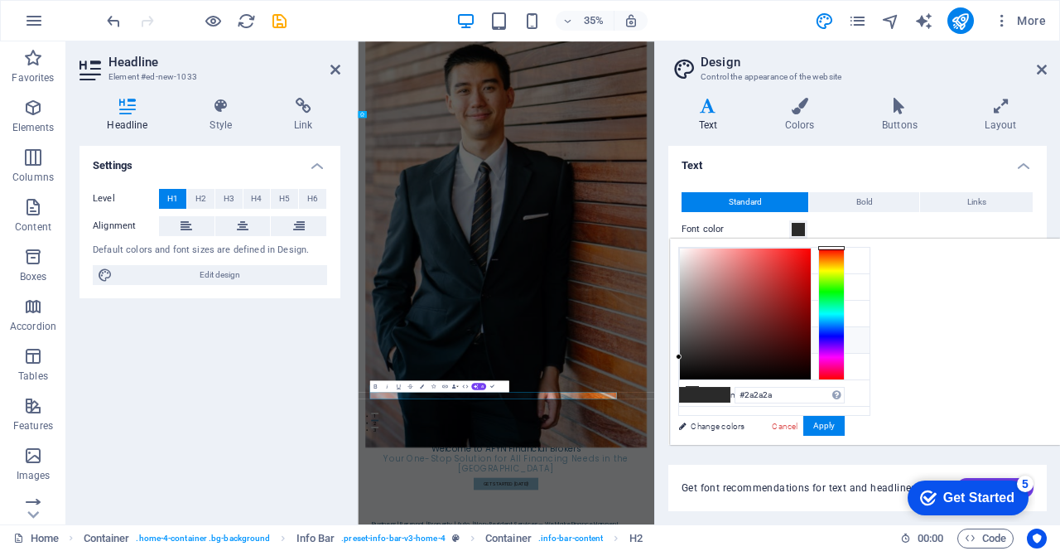
click at [785, 150] on h4 "Text" at bounding box center [857, 161] width 378 height 30
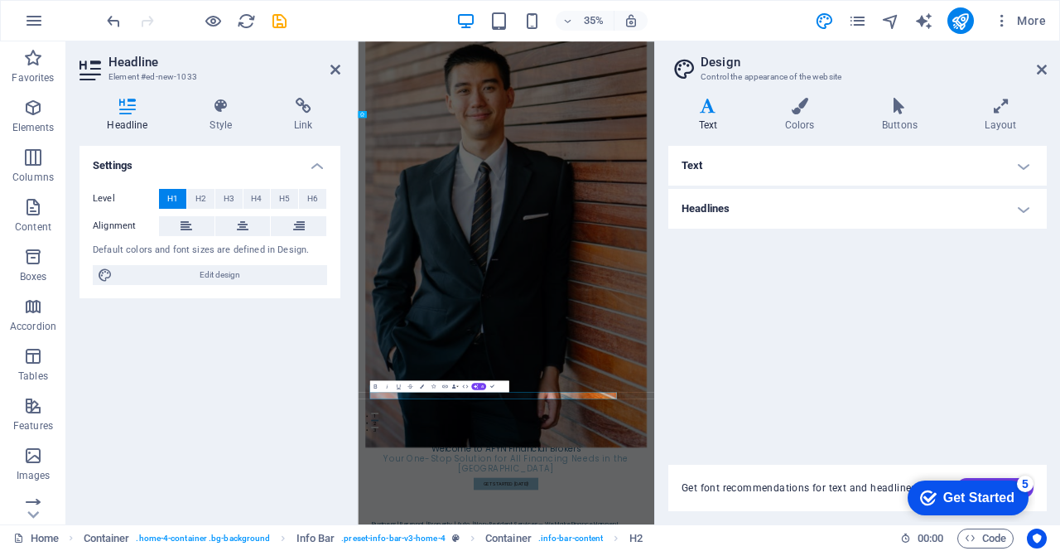
click at [785, 151] on h4 "Text" at bounding box center [857, 166] width 378 height 40
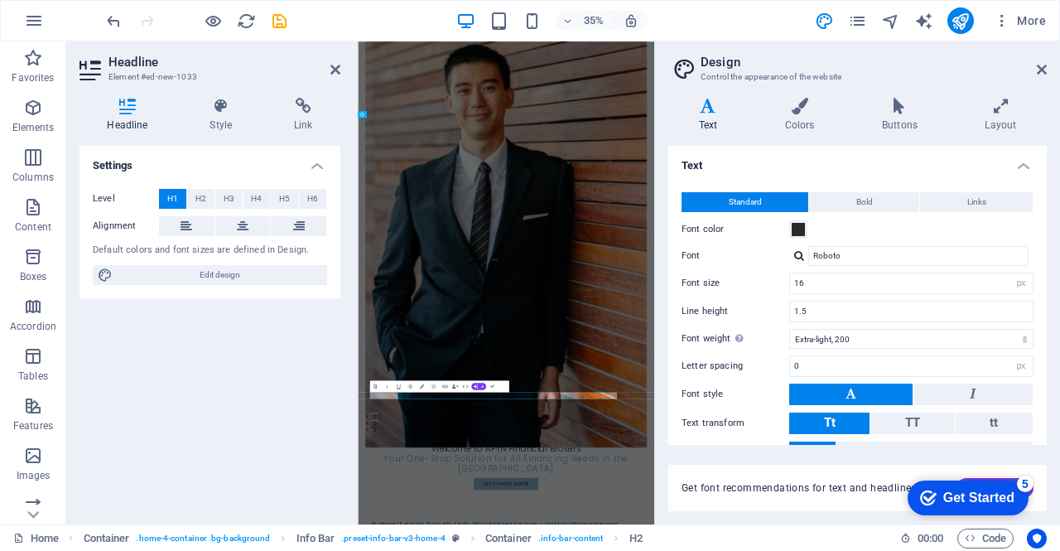
click at [841, 233] on div "Font color" at bounding box center [858, 229] width 352 height 20
click at [870, 211] on button "Bold" at bounding box center [864, 202] width 110 height 20
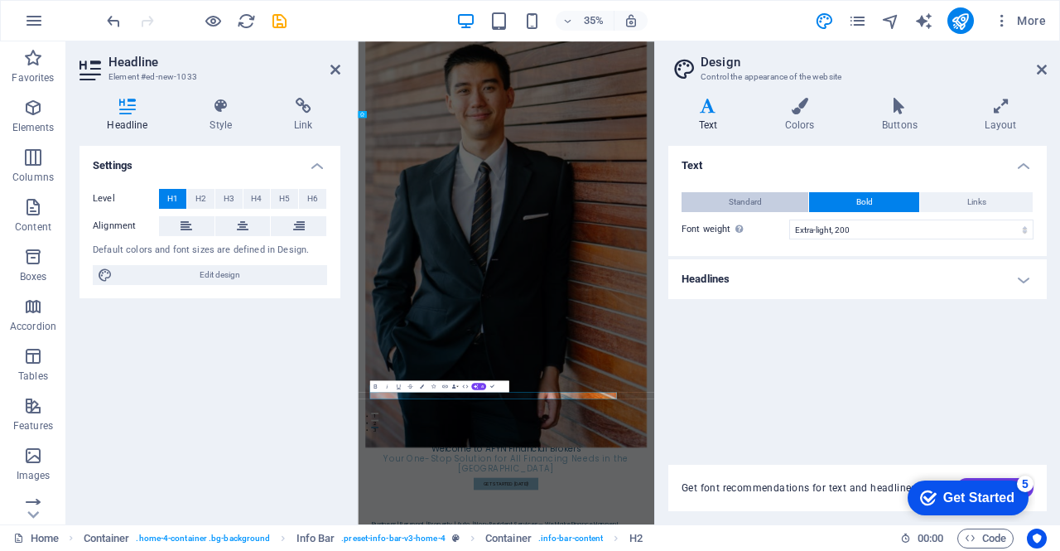
click at [757, 201] on span "Standard" at bounding box center [745, 202] width 33 height 20
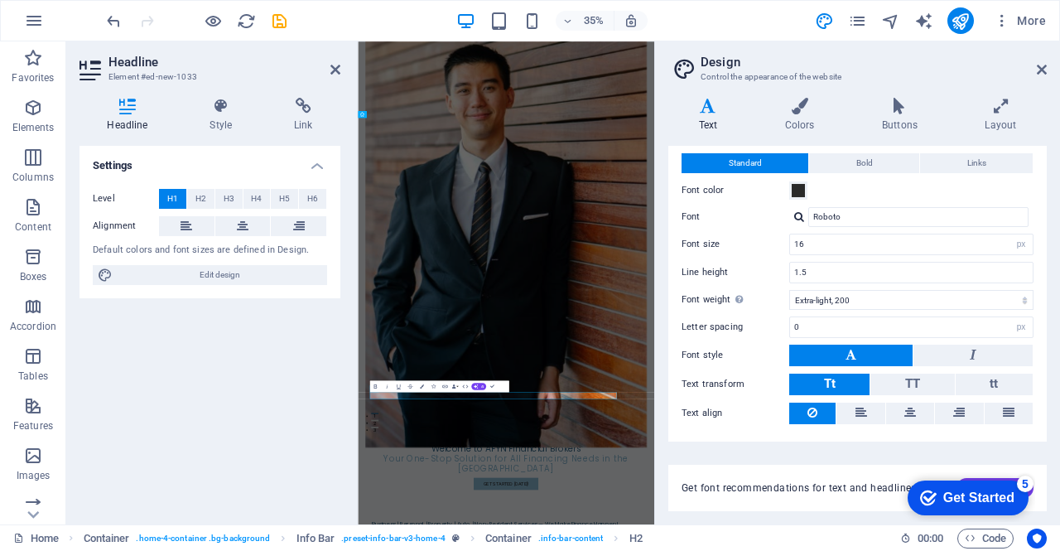
scroll to position [33, 0]
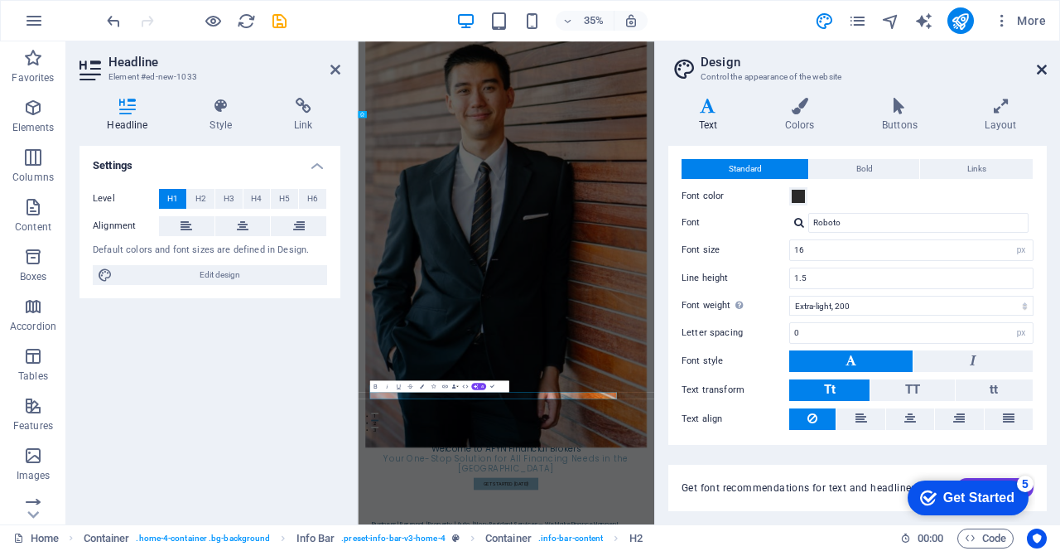
click at [1044, 66] on icon at bounding box center [1042, 69] width 10 height 13
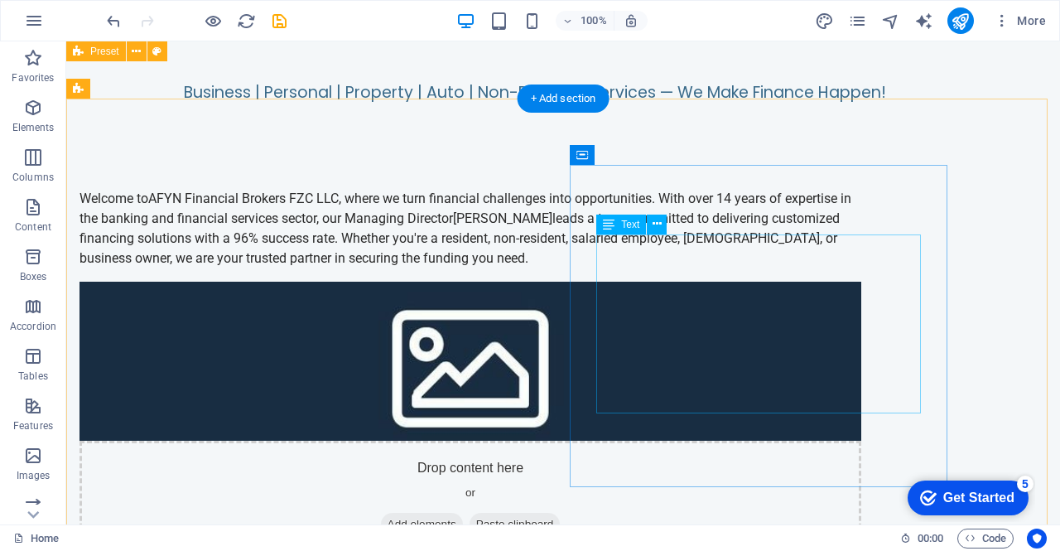
scroll to position [791, 0]
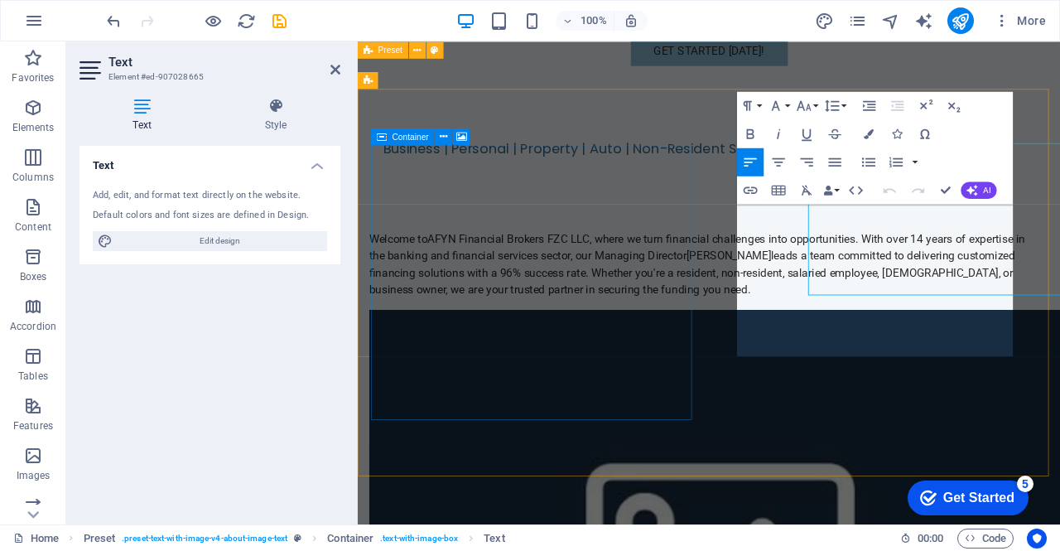
scroll to position [863, 0]
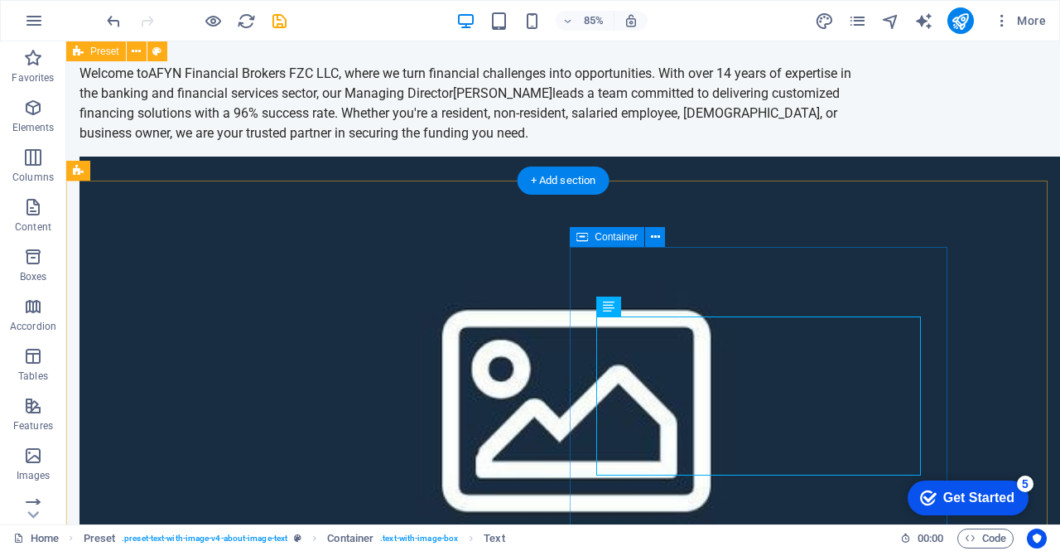
scroll to position [791, 0]
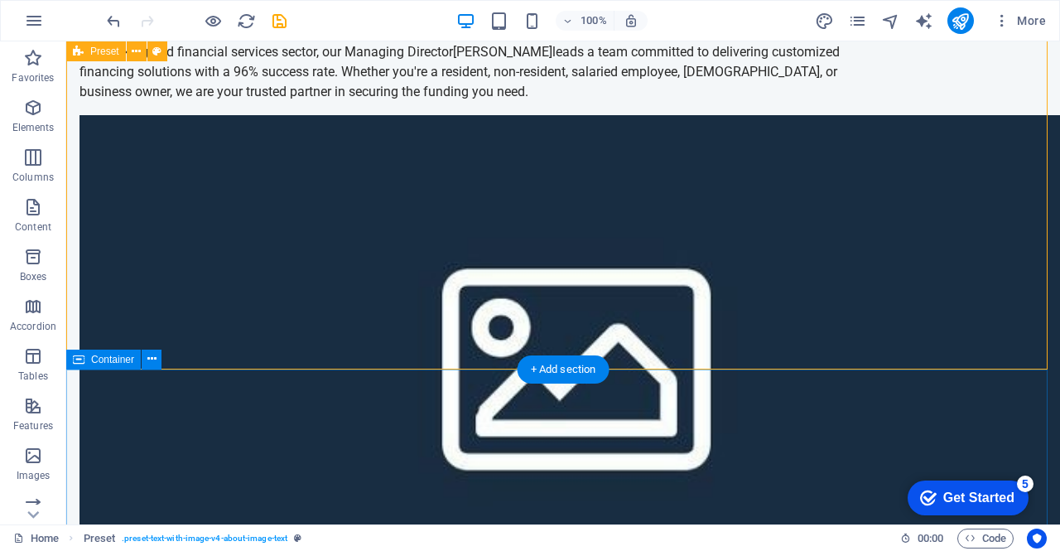
scroll to position [954, 0]
click at [585, 368] on div "+ Add section" at bounding box center [564, 368] width 92 height 28
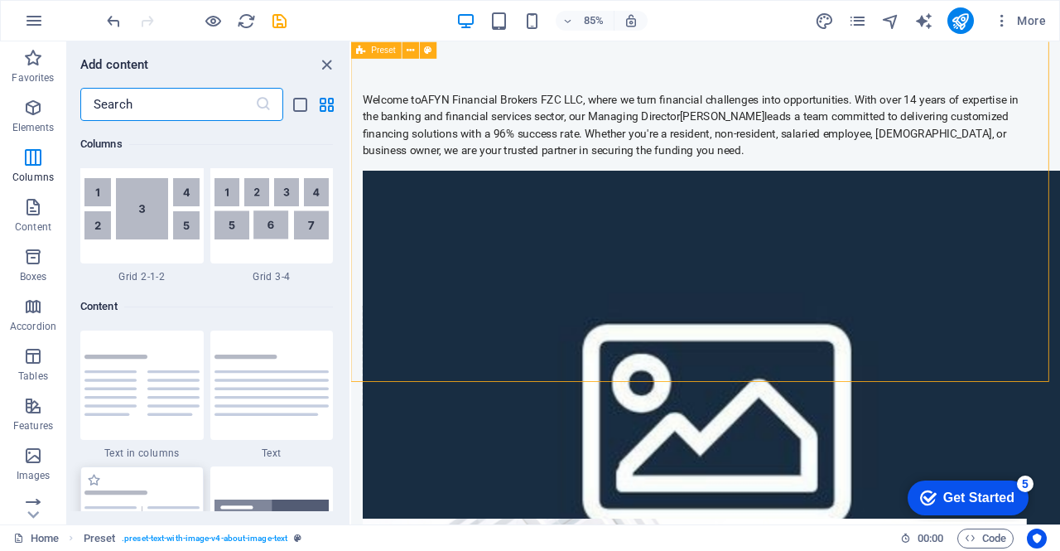
scroll to position [2793, 0]
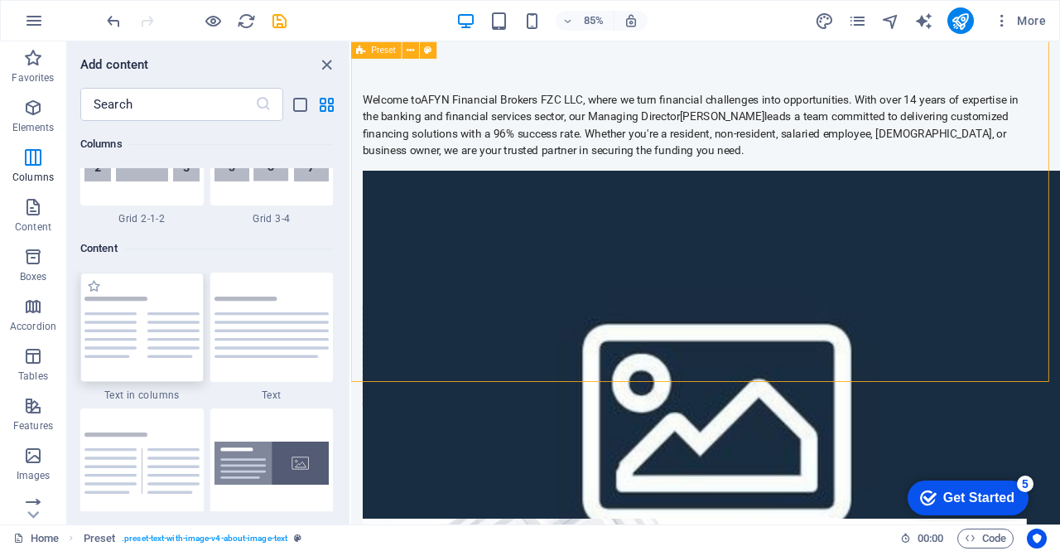
click at [157, 340] on img at bounding box center [141, 326] width 115 height 61
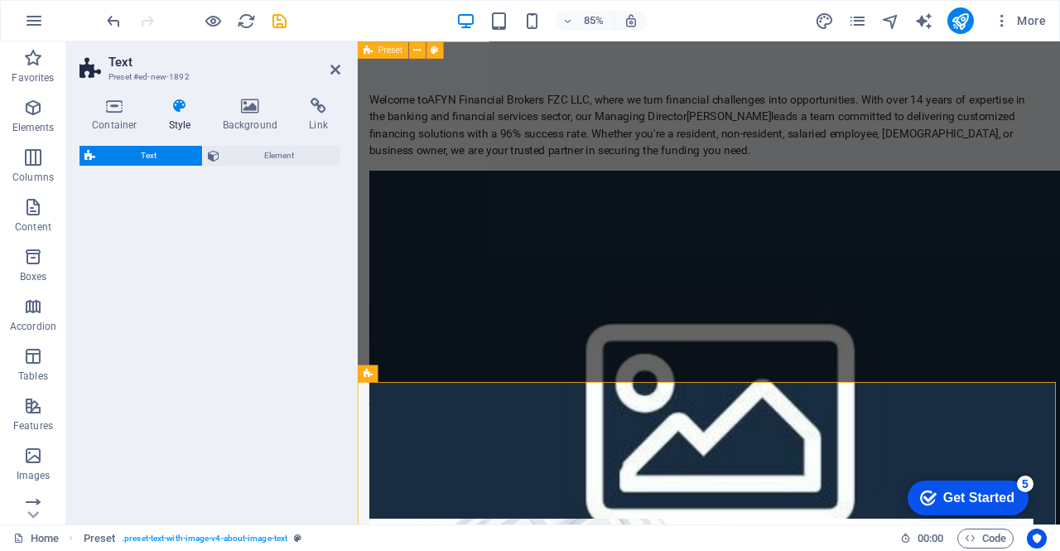
select select "rem"
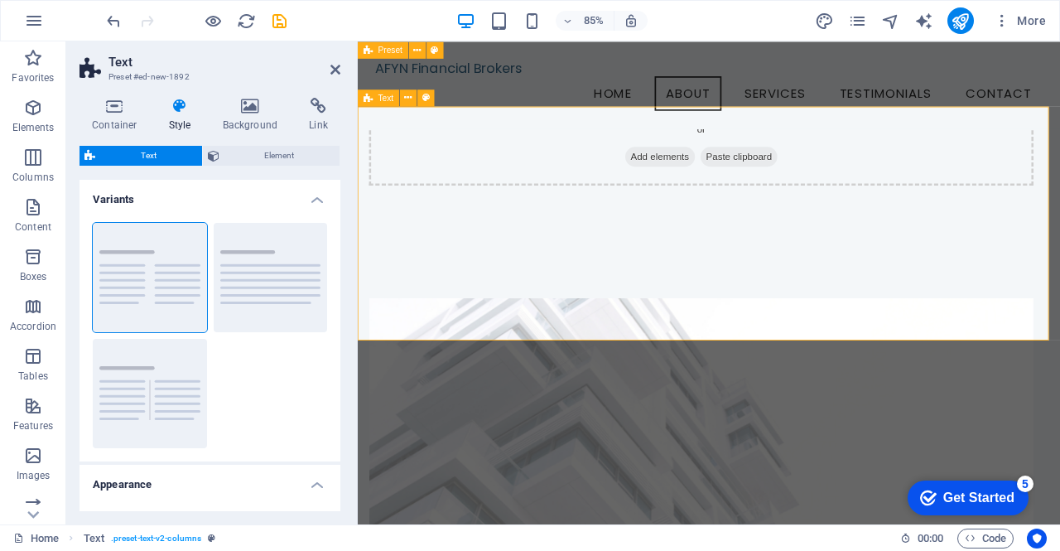
scroll to position [1194, 0]
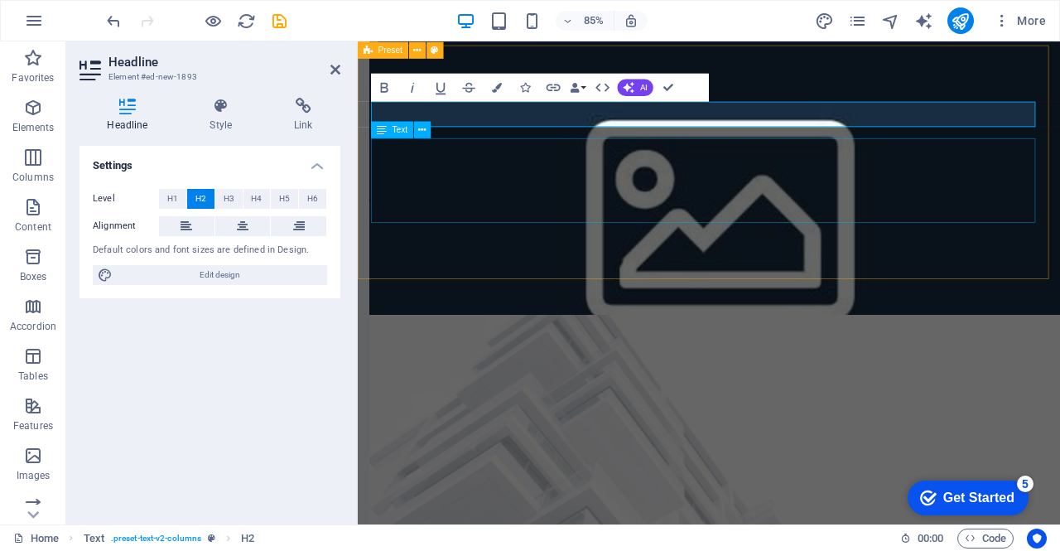
scroll to position [1350, 0]
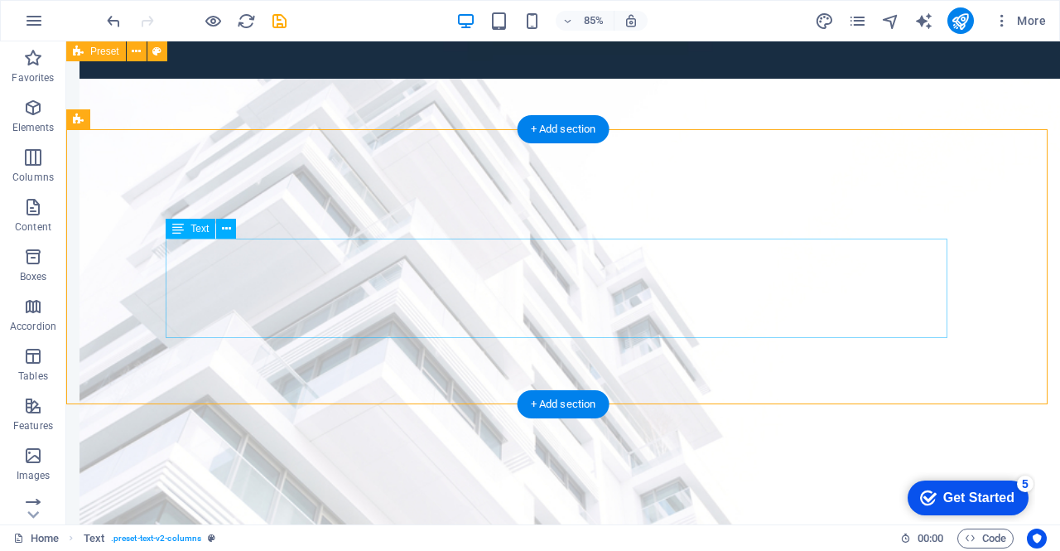
scroll to position [1277, 0]
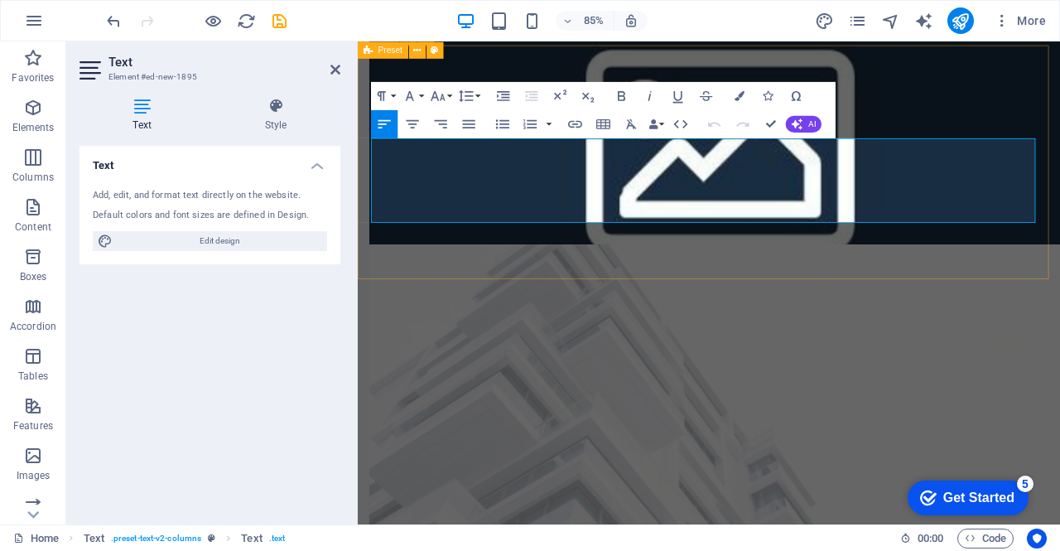
scroll to position [1350, 0]
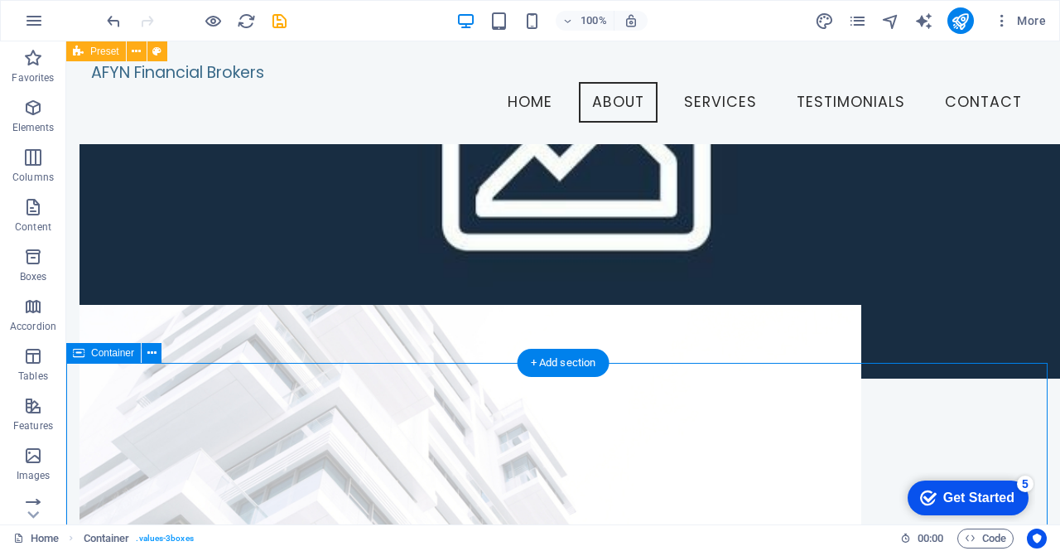
scroll to position [1138, 0]
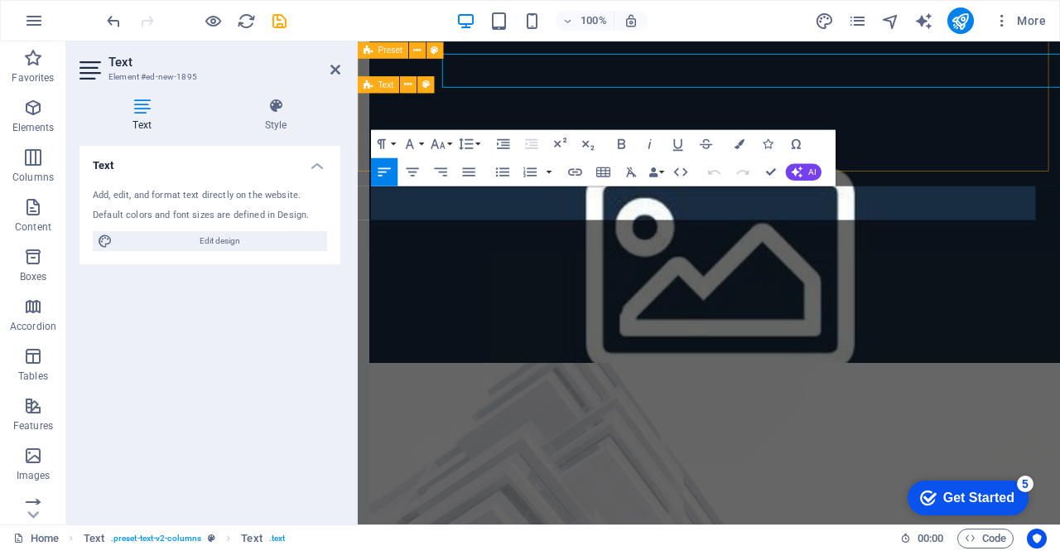
scroll to position [1293, 0]
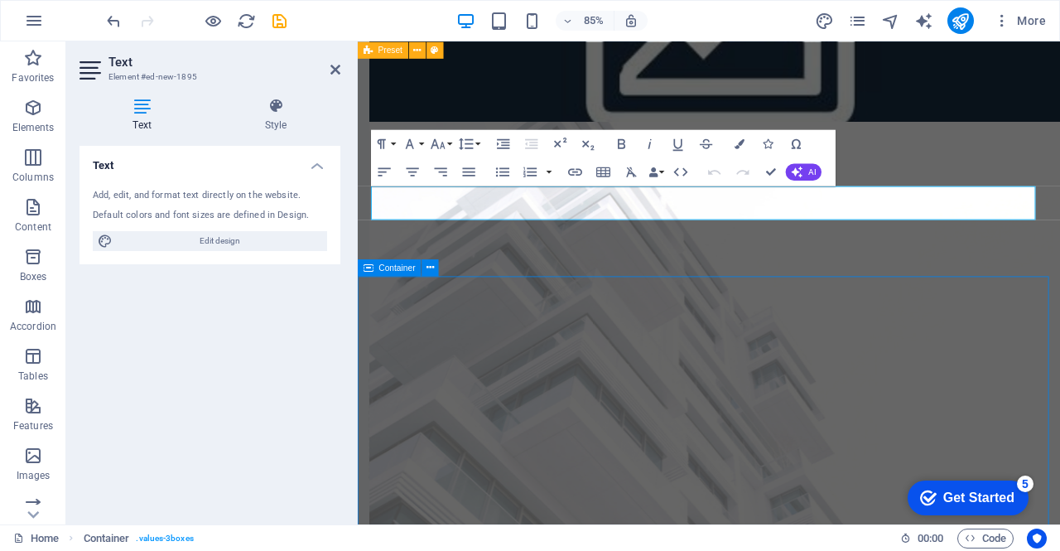
scroll to position [1221, 0]
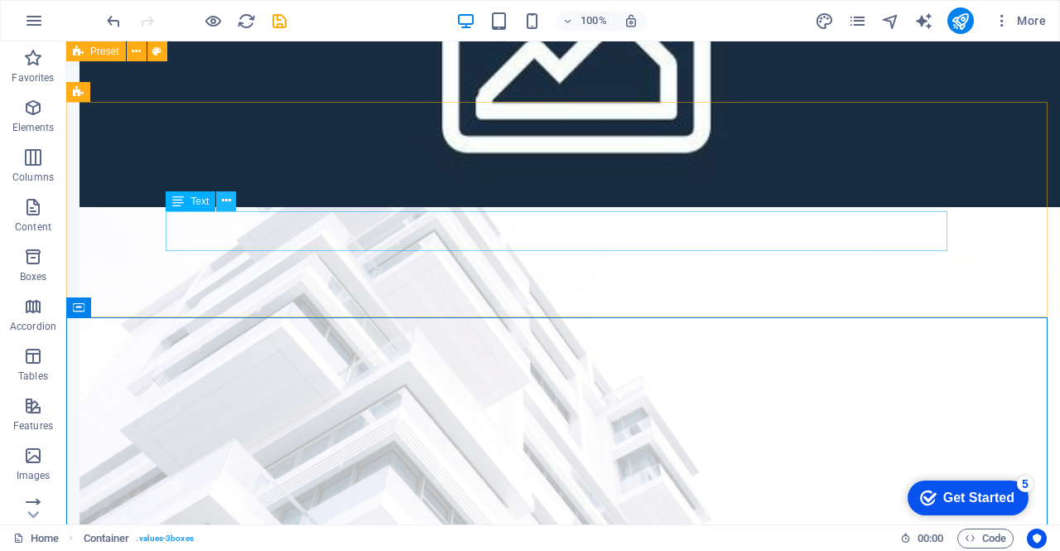
click at [222, 203] on icon at bounding box center [226, 200] width 9 height 17
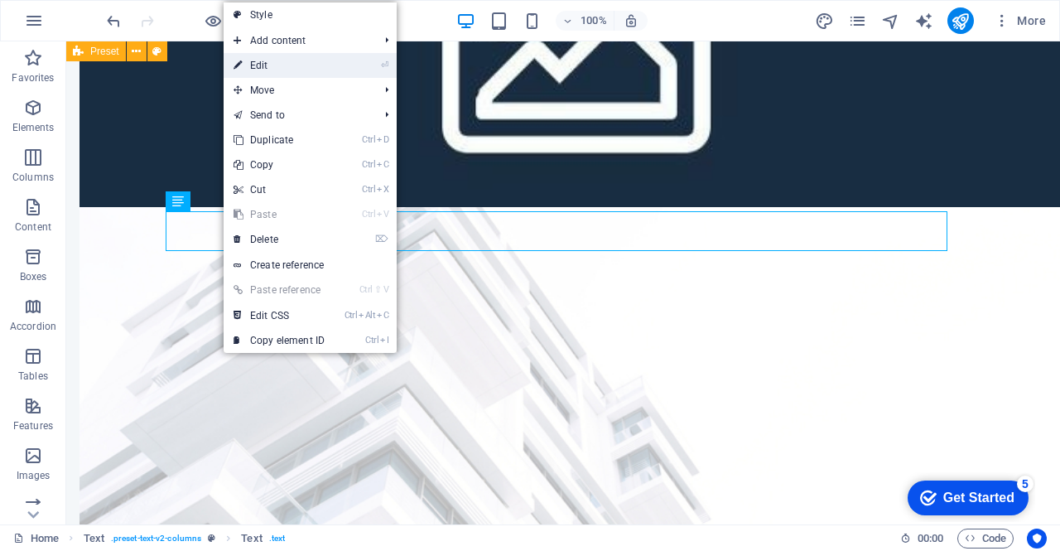
click at [301, 65] on link "⏎ Edit" at bounding box center [279, 65] width 111 height 25
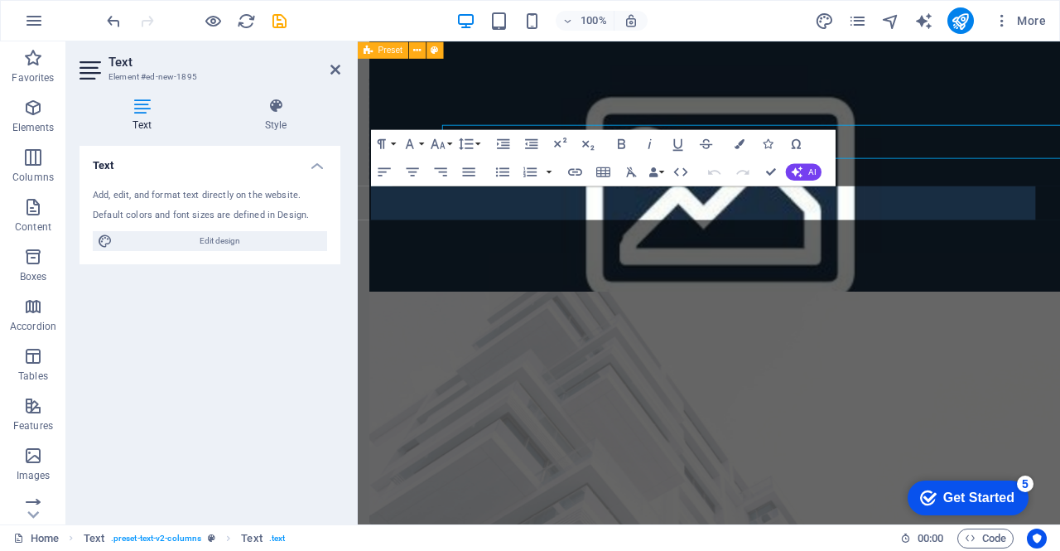
scroll to position [1293, 0]
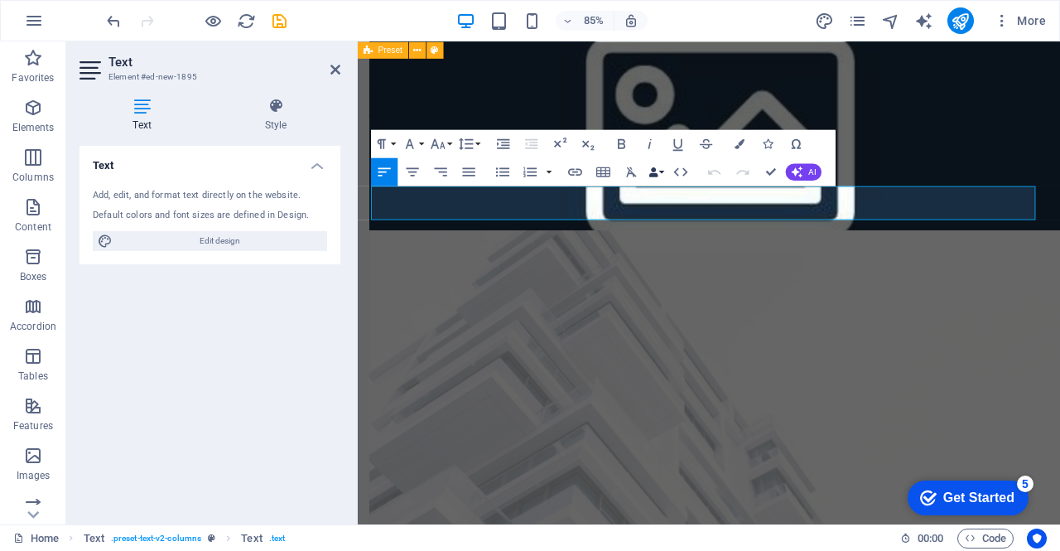
click at [663, 178] on button "Data Bindings" at bounding box center [657, 171] width 20 height 28
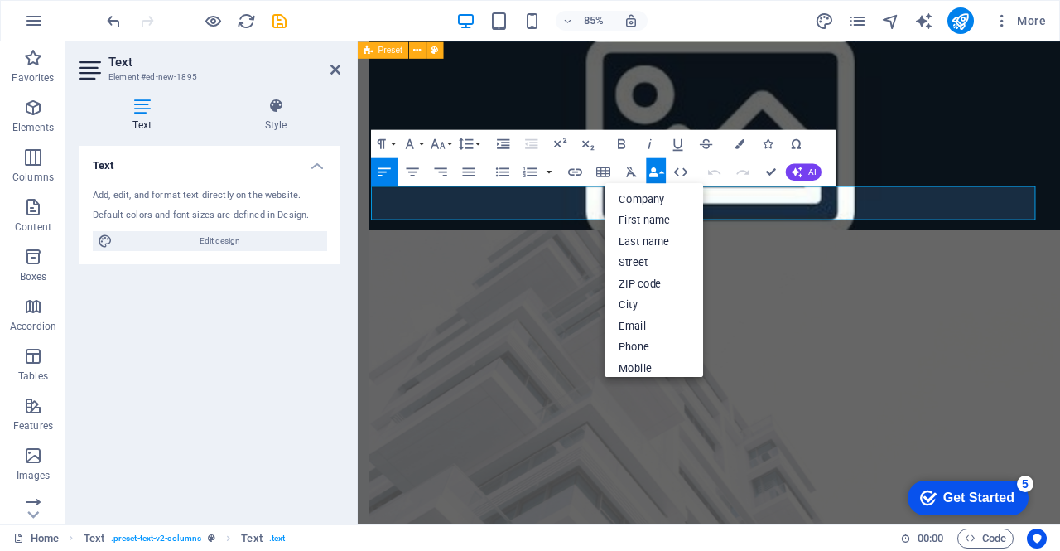
click at [663, 178] on button "Data Bindings" at bounding box center [657, 171] width 20 height 28
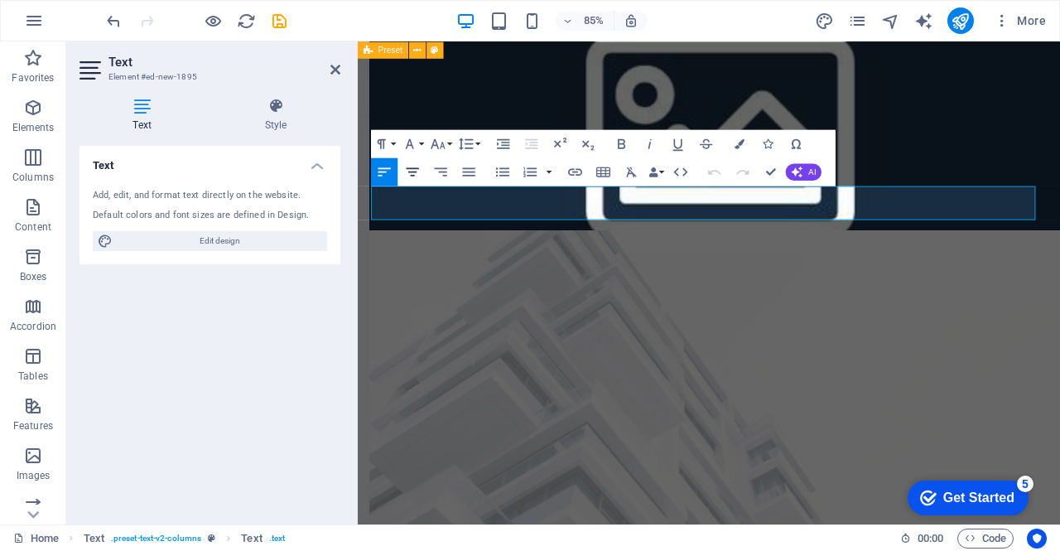
click at [407, 176] on icon "button" at bounding box center [412, 171] width 17 height 17
click at [388, 176] on icon "button" at bounding box center [384, 171] width 17 height 17
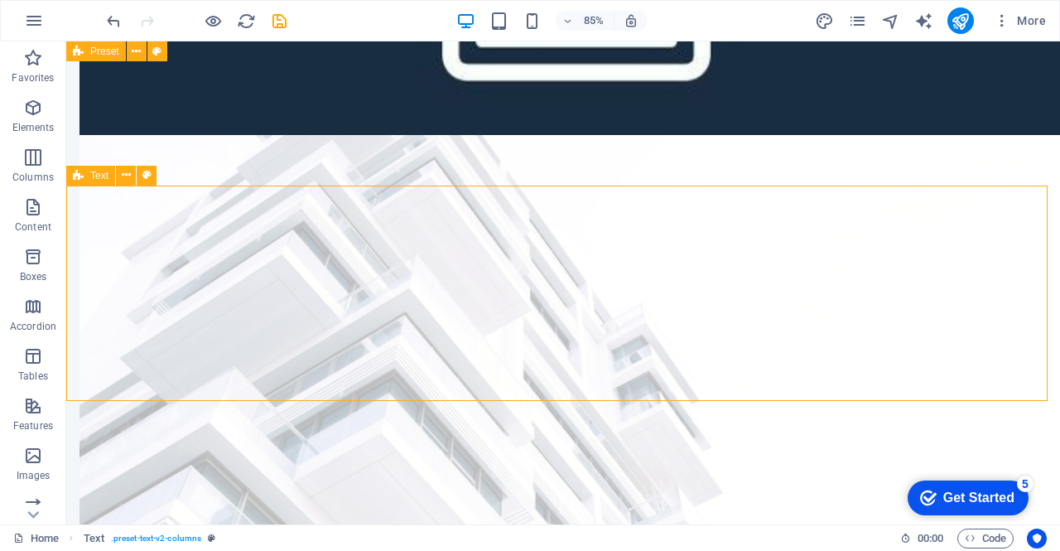
scroll to position [1221, 0]
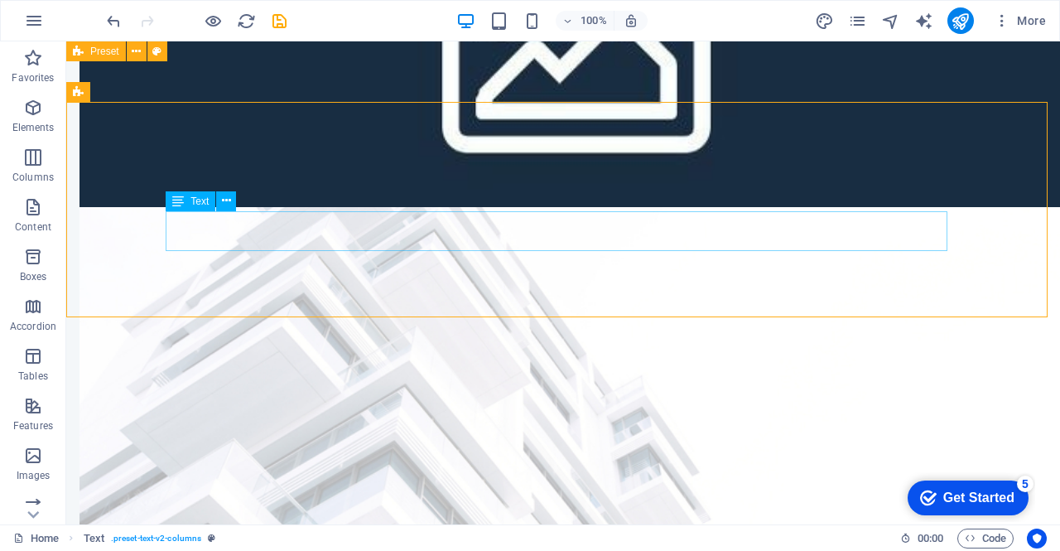
click at [180, 205] on icon at bounding box center [178, 201] width 12 height 20
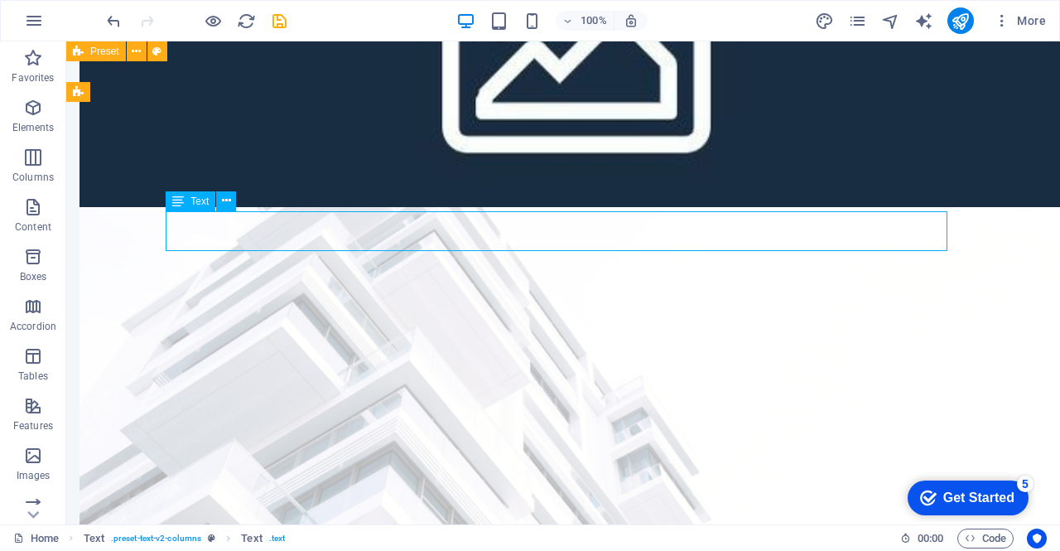
click at [184, 200] on icon at bounding box center [178, 201] width 12 height 20
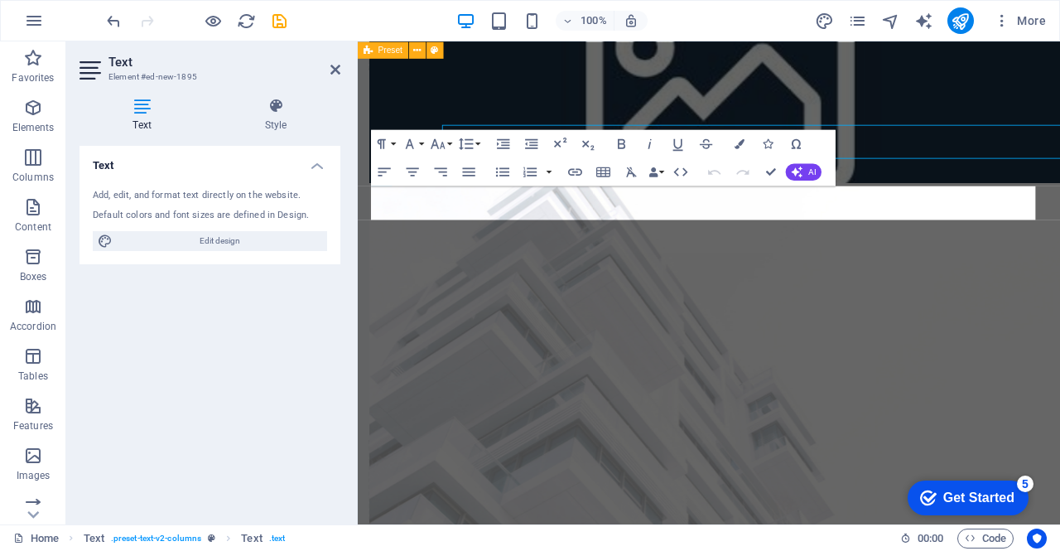
scroll to position [1293, 0]
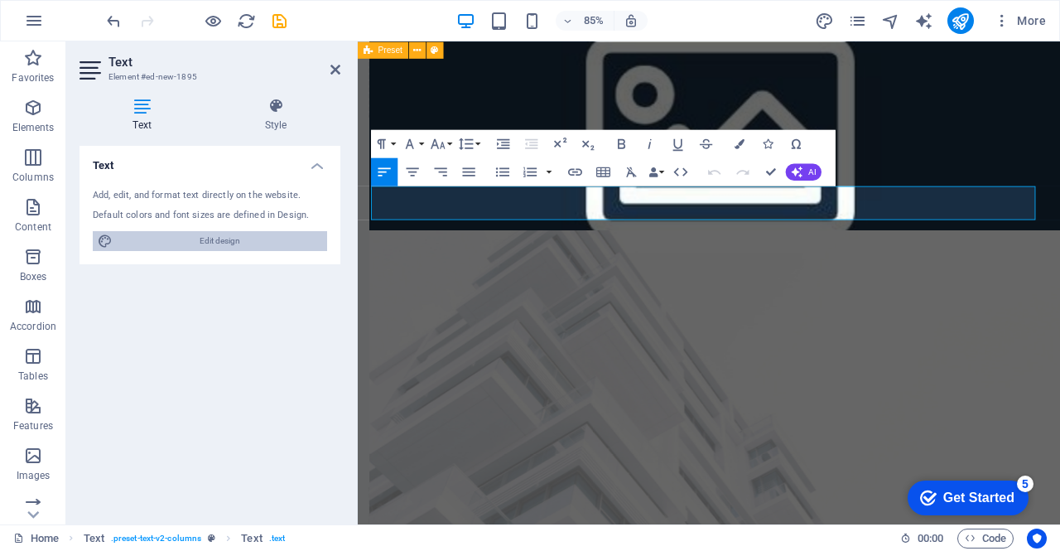
click at [228, 238] on span "Edit design" at bounding box center [220, 241] width 205 height 20
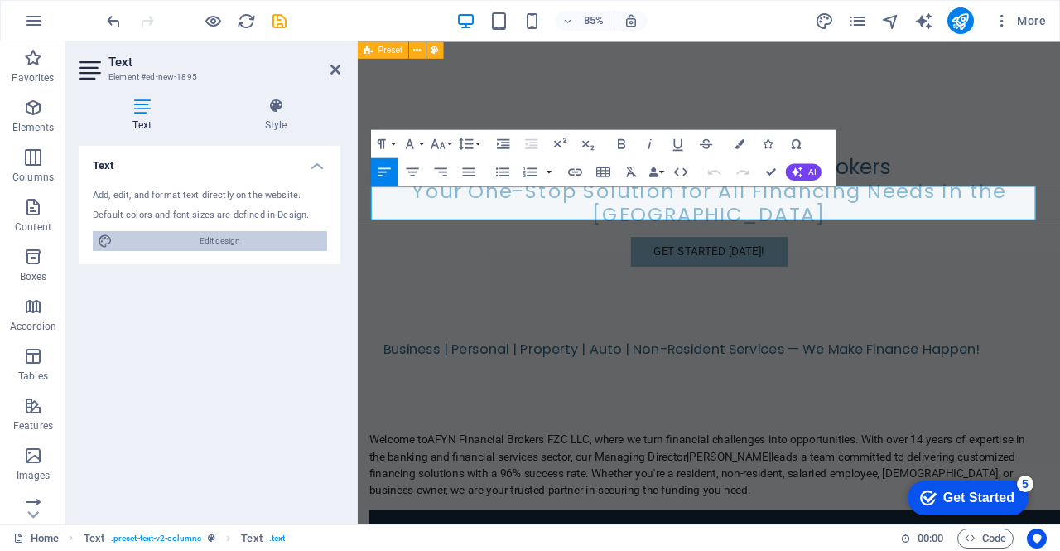
select select "px"
select select "200"
select select "px"
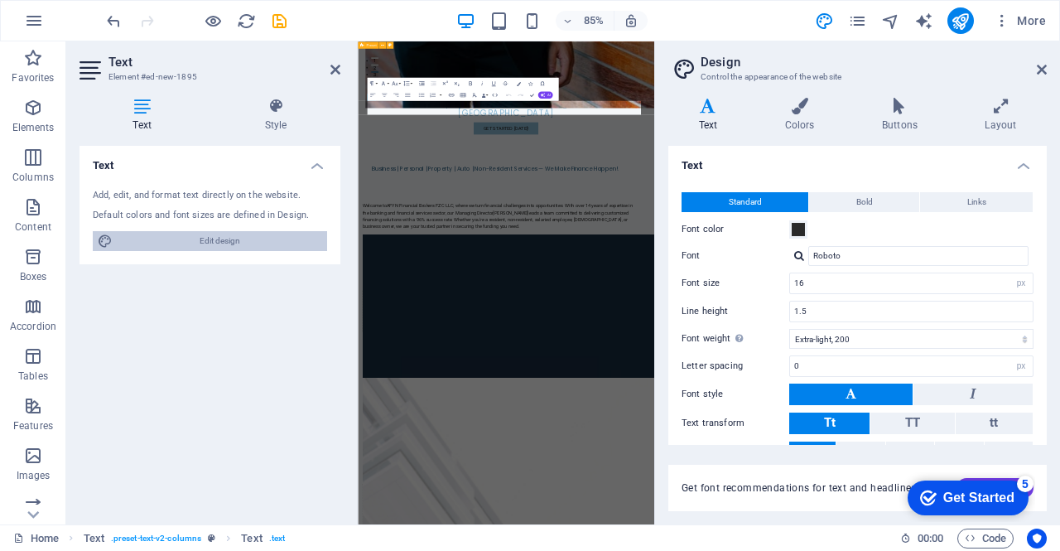
scroll to position [1984, 0]
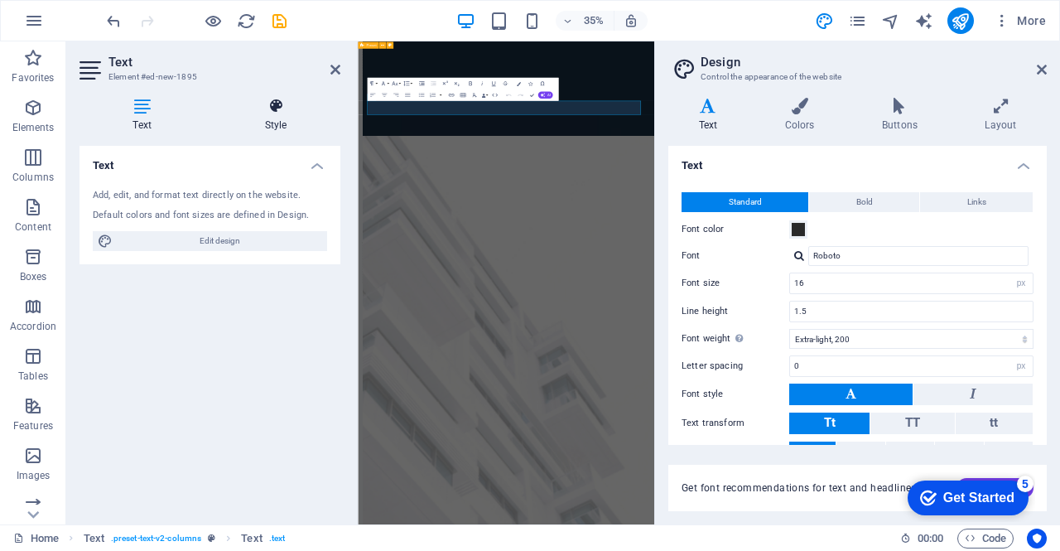
click at [278, 111] on icon at bounding box center [275, 106] width 129 height 17
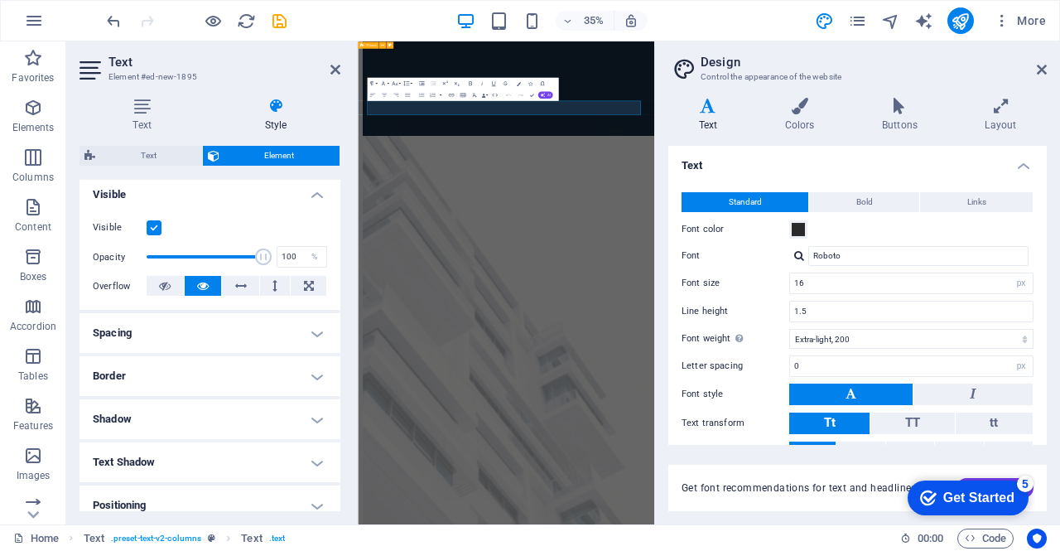
scroll to position [191, 0]
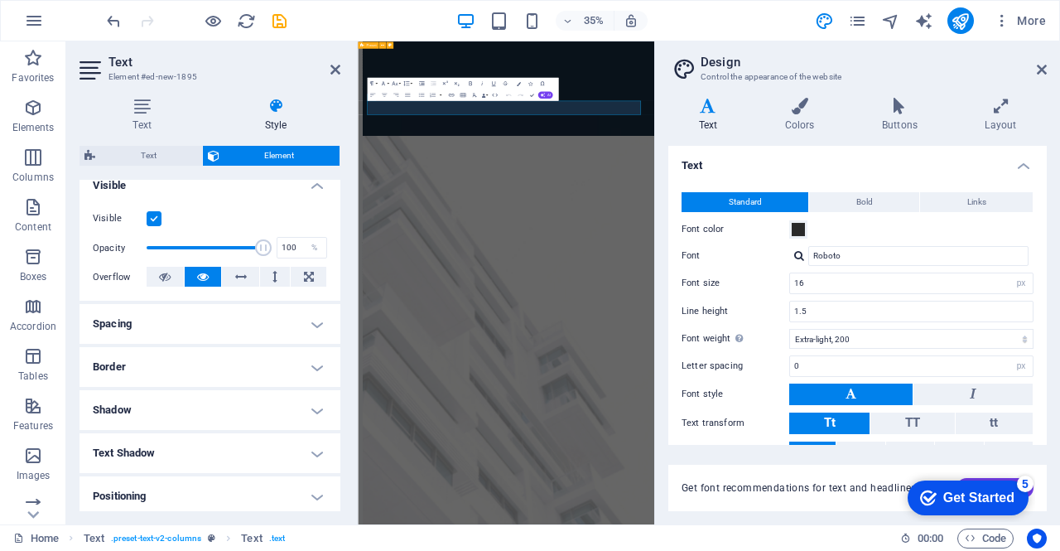
click at [296, 310] on h4 "Spacing" at bounding box center [209, 324] width 261 height 40
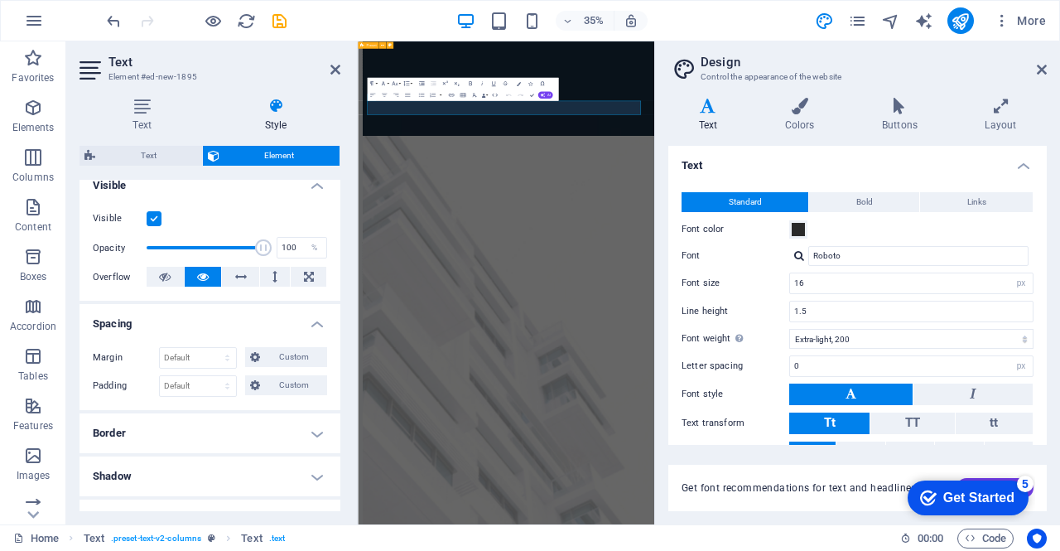
click at [296, 310] on h4 "Spacing" at bounding box center [209, 319] width 261 height 30
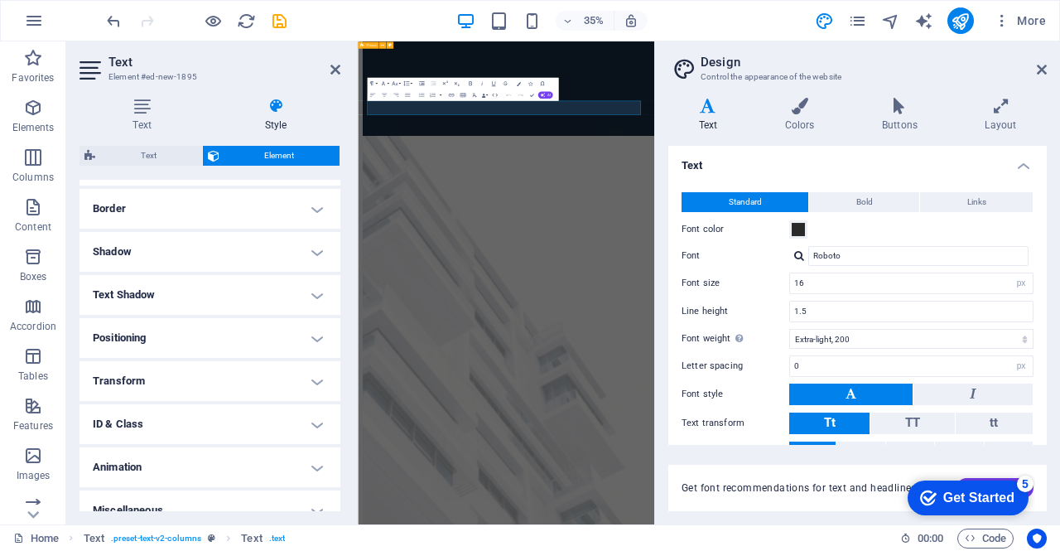
scroll to position [351, 0]
click at [323, 335] on h4 "Positioning" at bounding box center [209, 336] width 261 height 40
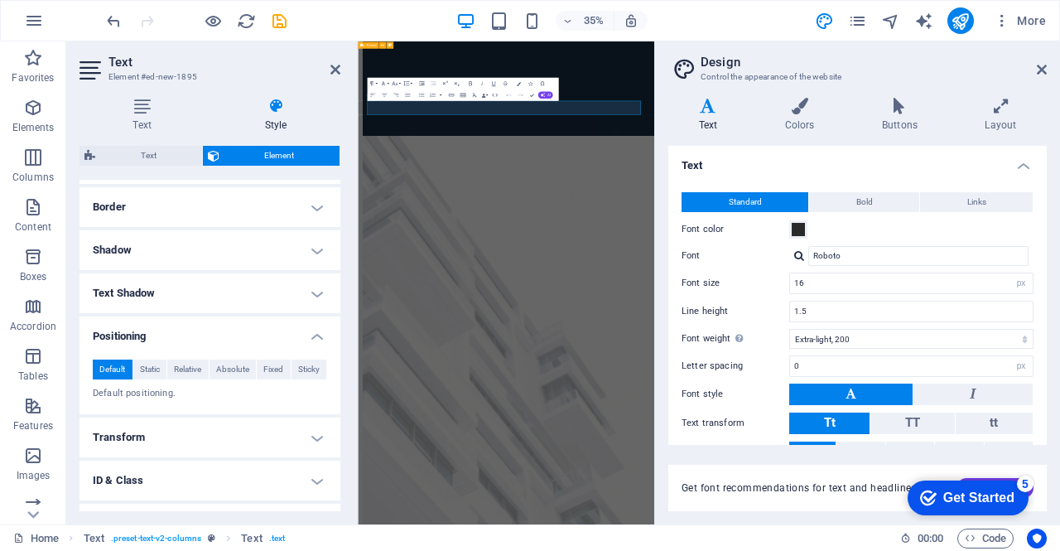
click at [323, 335] on h4 "Positioning" at bounding box center [209, 331] width 261 height 30
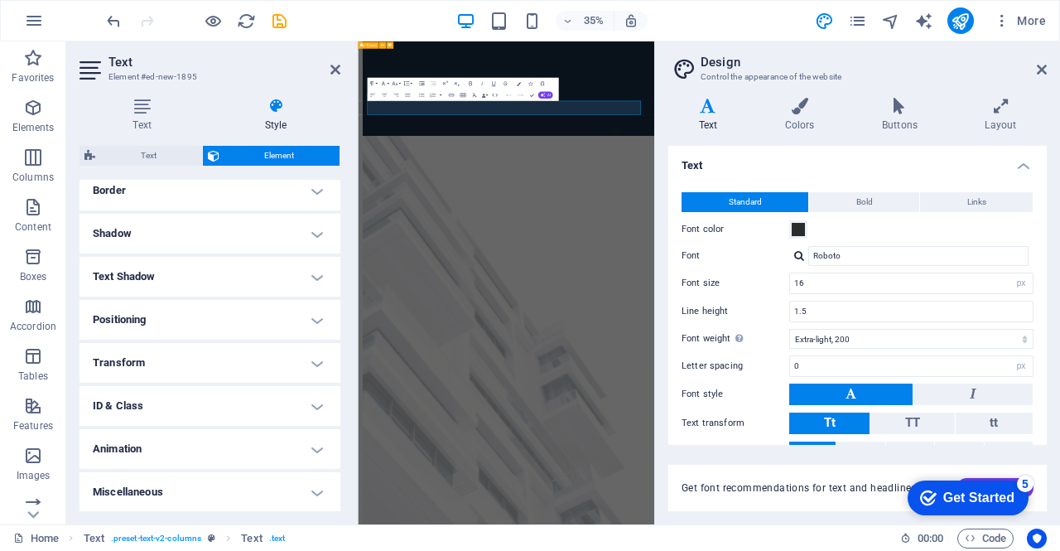
scroll to position [0, 0]
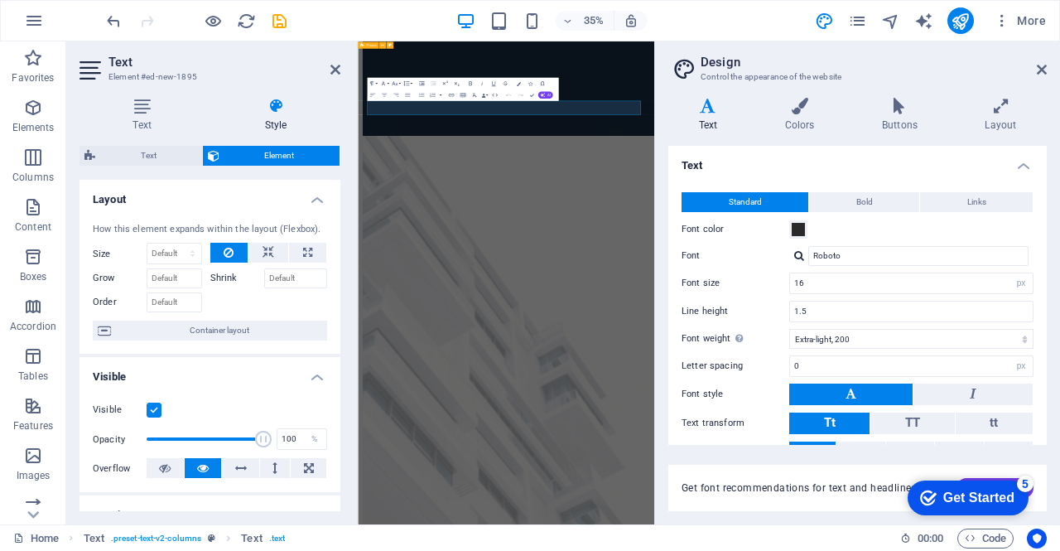
click at [342, 72] on aside "Text Element #ed-new-1895 Text Style Text Add, edit, and format text directly o…" at bounding box center [211, 282] width 291 height 483
click at [1050, 60] on aside "Design Control the appearance of the website Variants Text Colors Buttons Layou…" at bounding box center [857, 282] width 406 height 483
click at [1042, 69] on icon at bounding box center [1042, 69] width 10 height 13
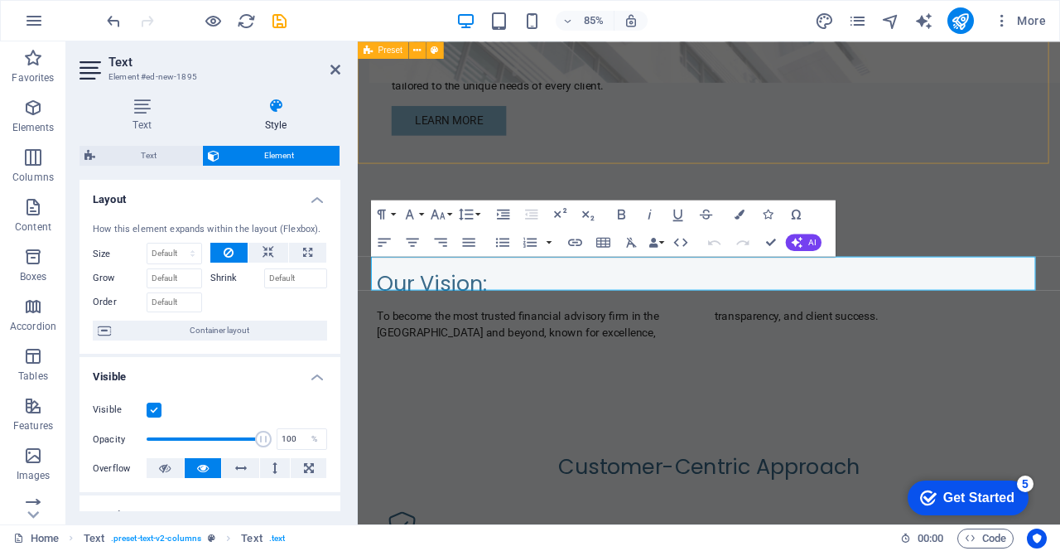
scroll to position [1293, 0]
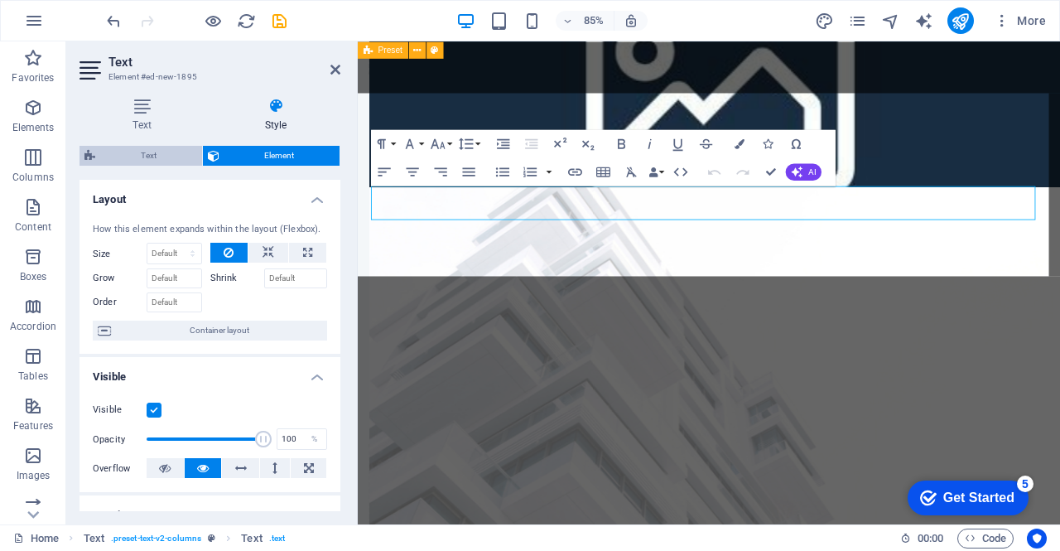
click at [141, 160] on span "Text" at bounding box center [148, 156] width 97 height 20
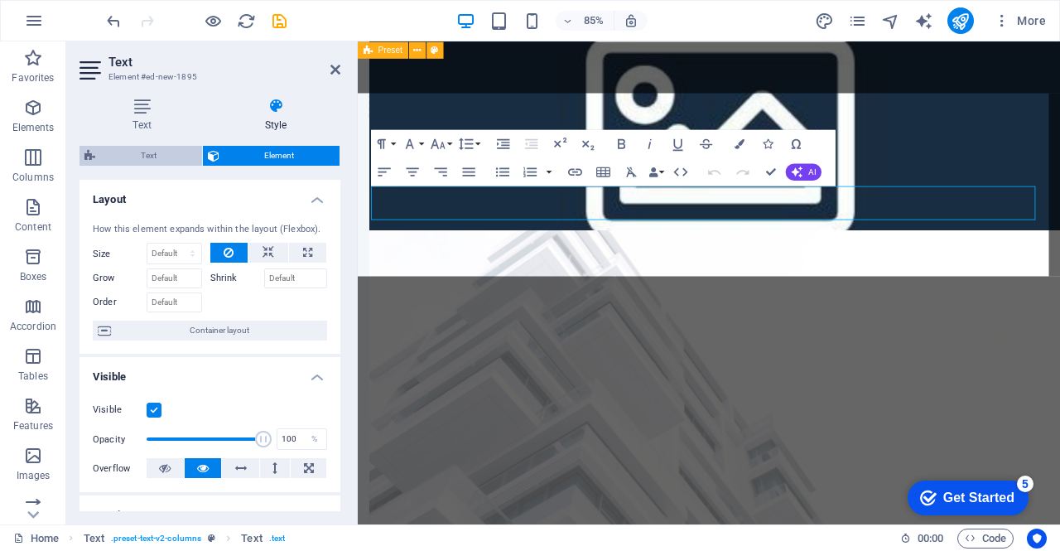
select select "rem"
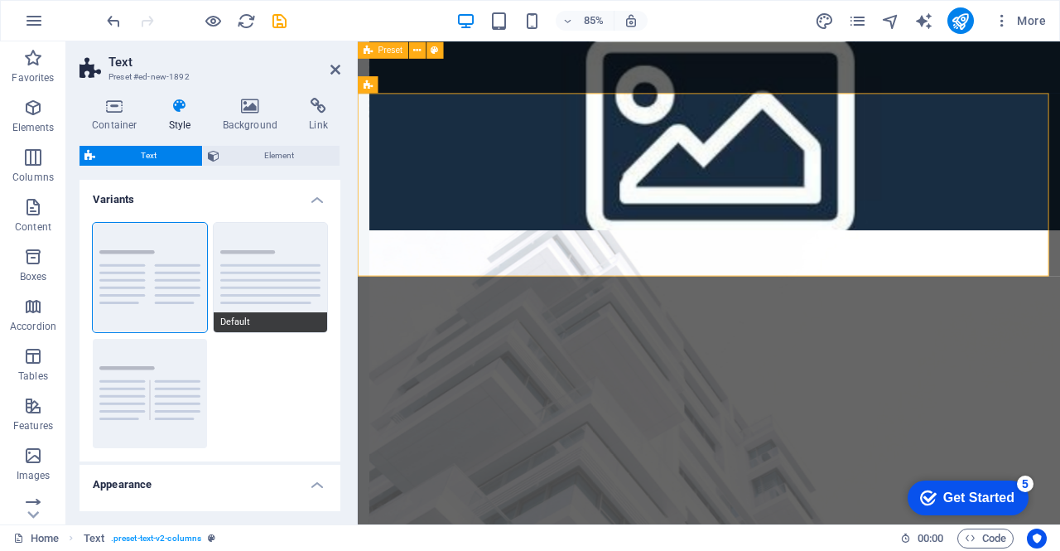
click at [257, 277] on button "Default" at bounding box center [271, 277] width 114 height 109
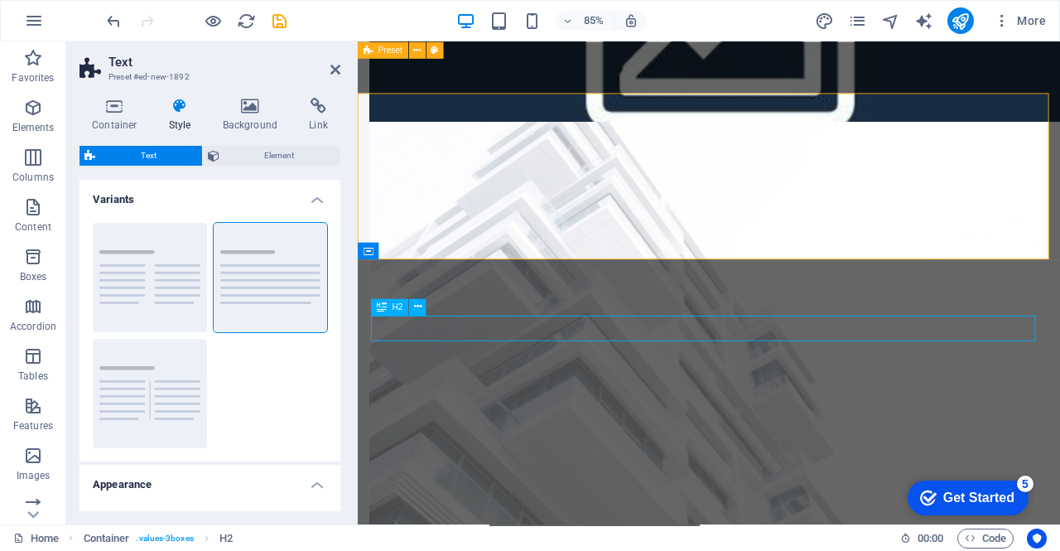
scroll to position [1221, 0]
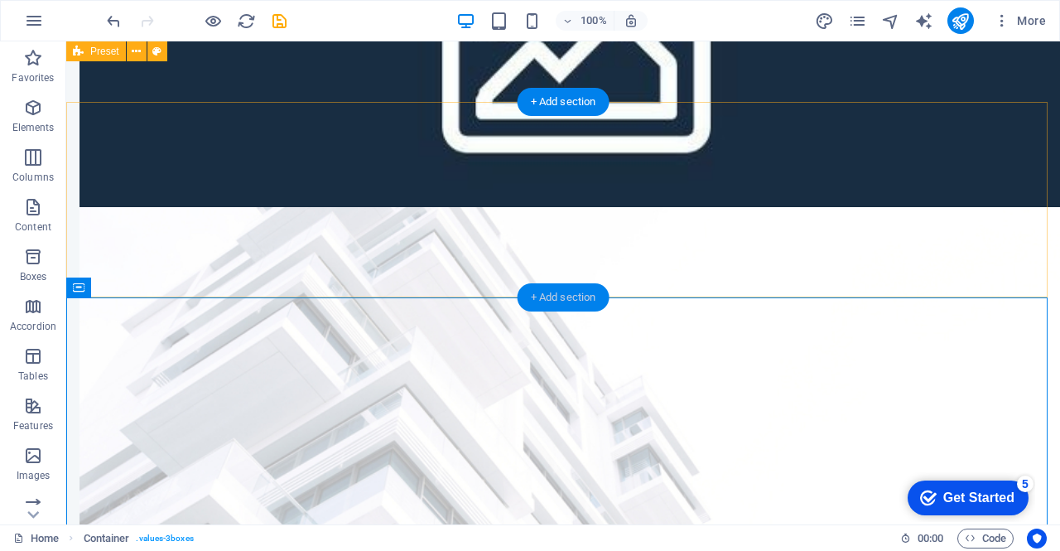
click at [537, 291] on div "+ Add section" at bounding box center [564, 297] width 92 height 28
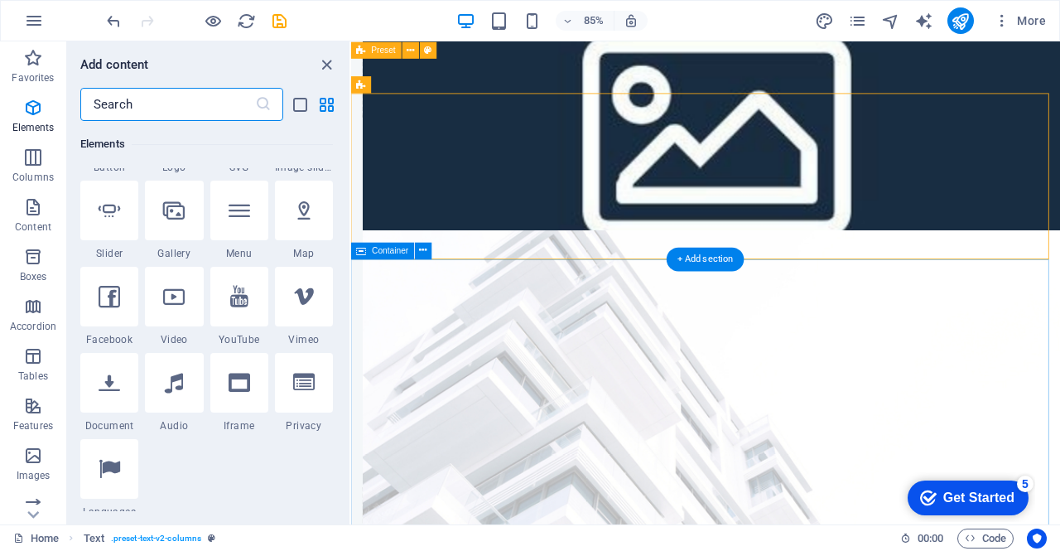
scroll to position [2897, 0]
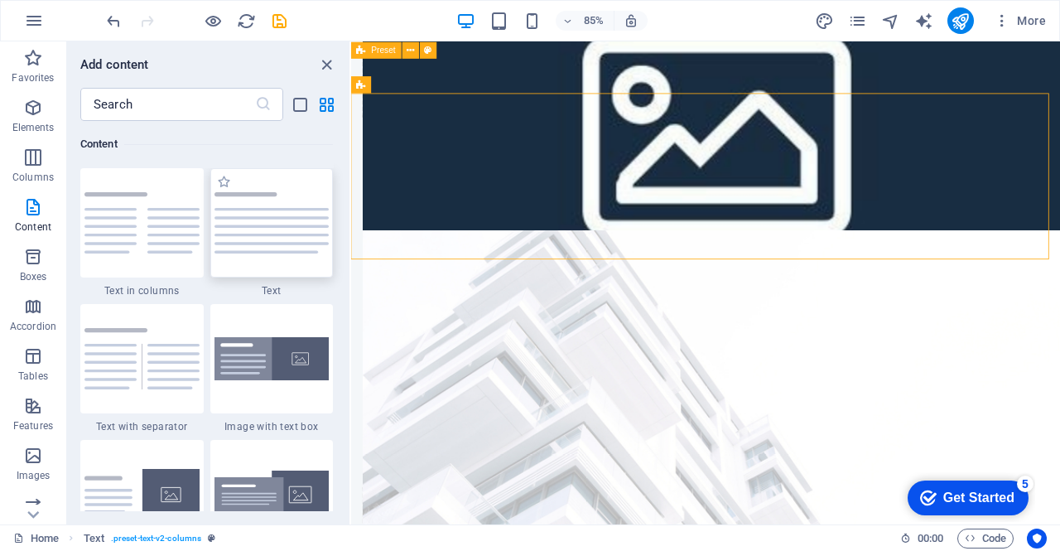
click at [265, 248] on img at bounding box center [271, 222] width 115 height 61
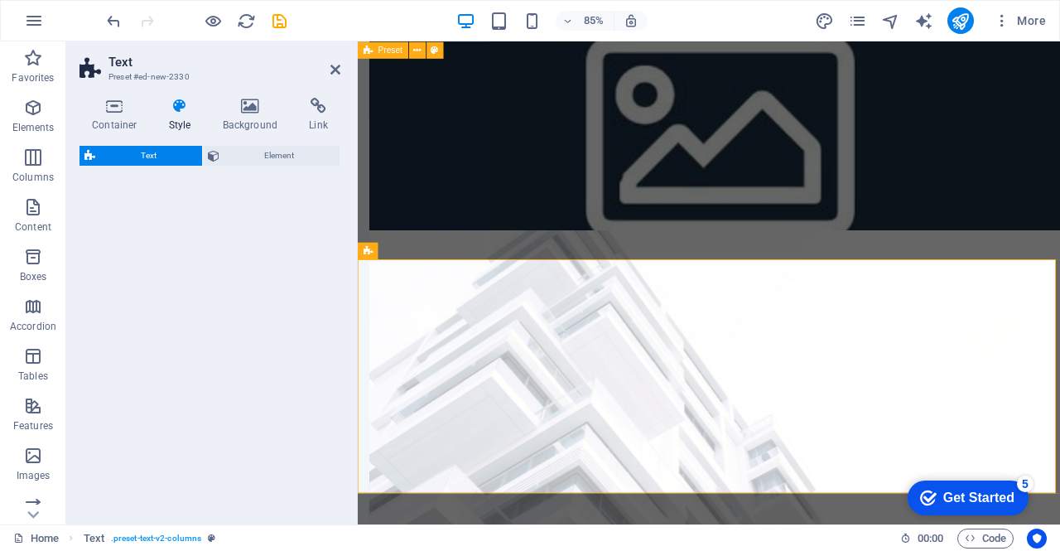
select select "preset-text-v2-default"
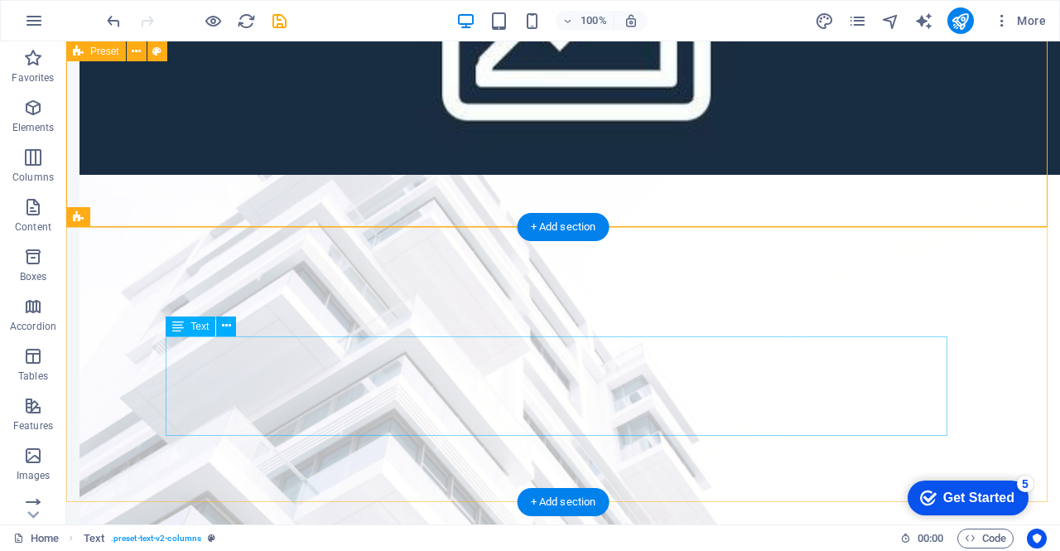
scroll to position [1313, 0]
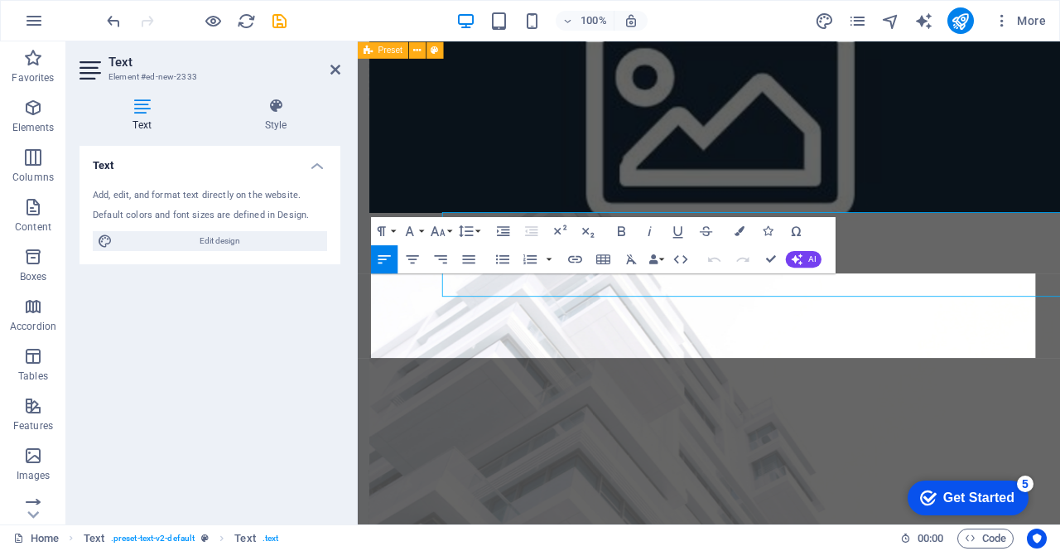
scroll to position [1386, 0]
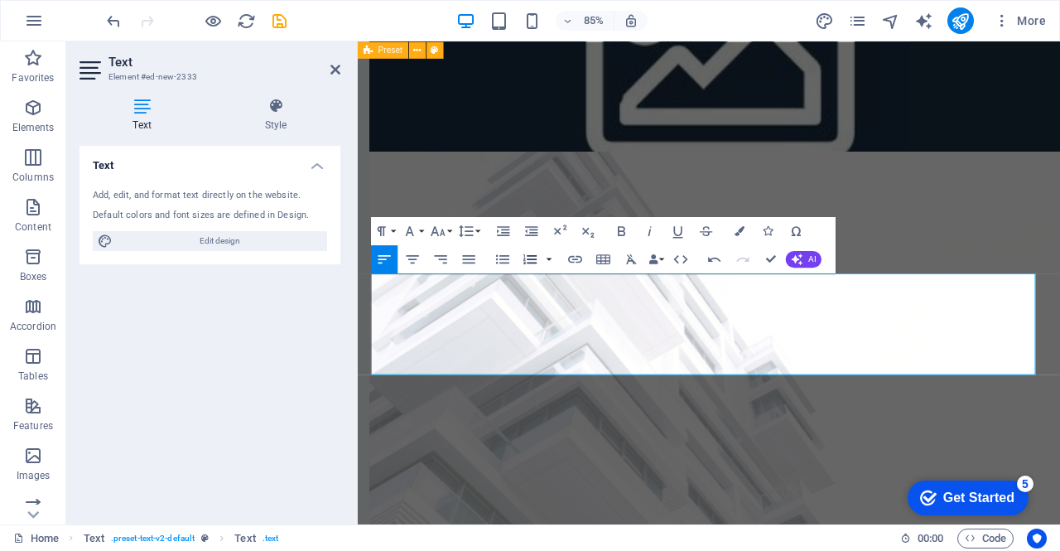
click at [552, 257] on button "button" at bounding box center [549, 259] width 12 height 28
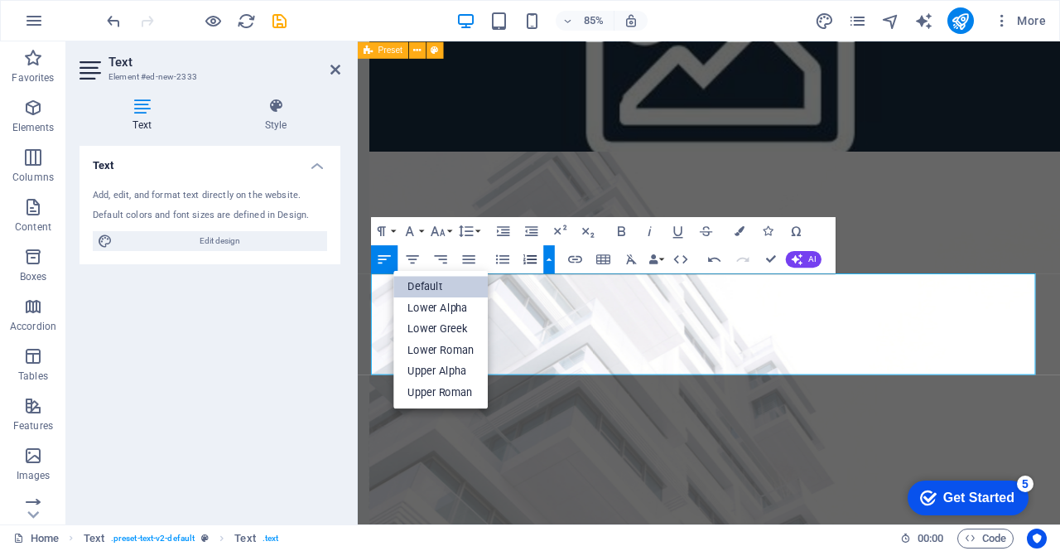
click at [460, 282] on link "Default" at bounding box center [441, 287] width 94 height 22
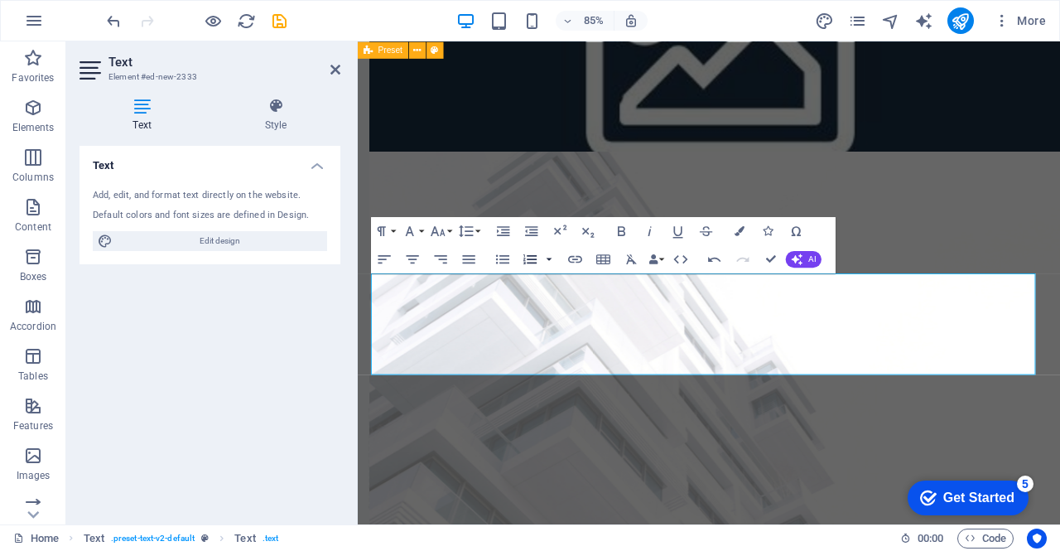
click at [545, 263] on button "button" at bounding box center [549, 259] width 12 height 28
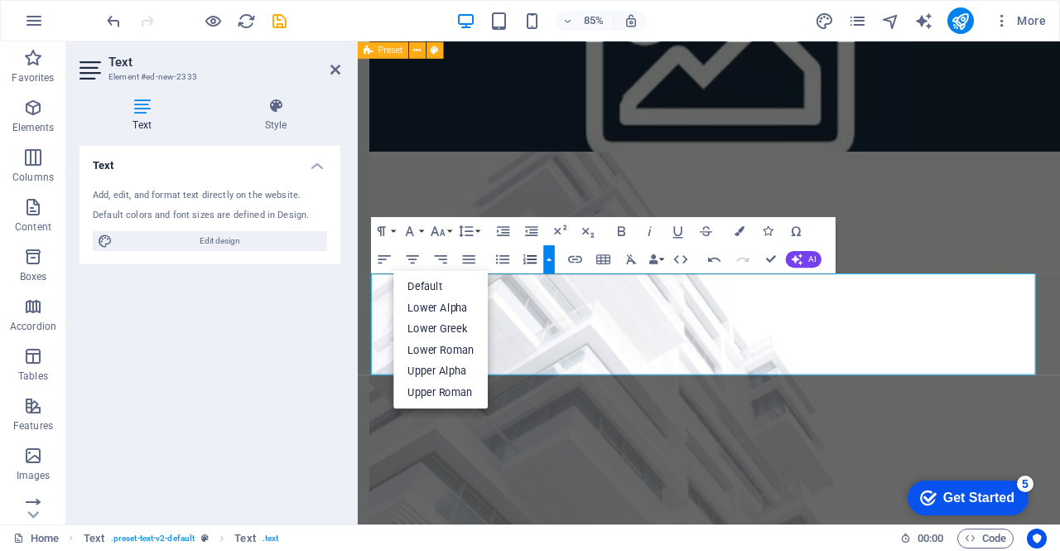
click at [545, 263] on button "button" at bounding box center [549, 259] width 12 height 28
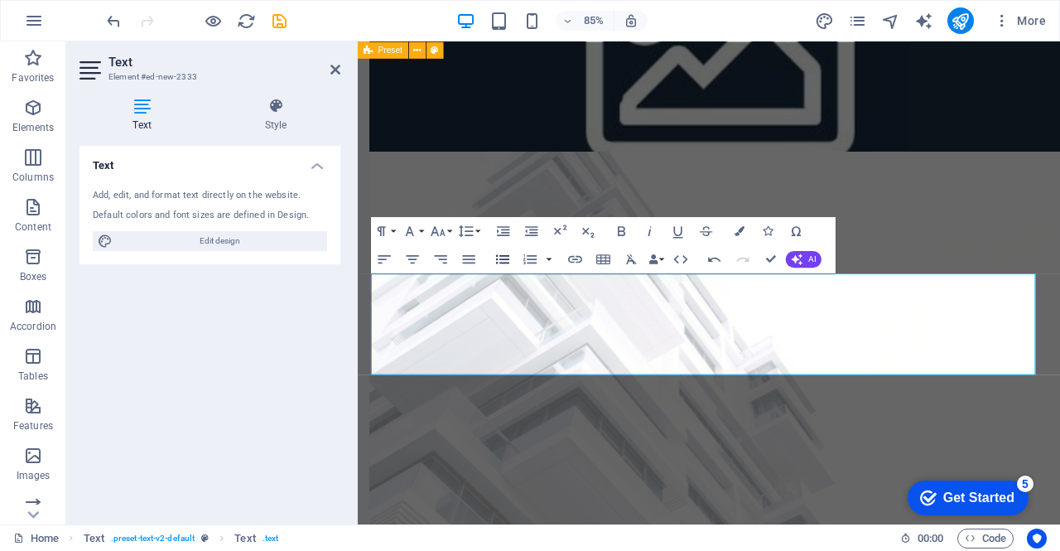
click at [503, 261] on icon "button" at bounding box center [502, 259] width 17 height 17
click at [553, 253] on button "button" at bounding box center [549, 259] width 12 height 28
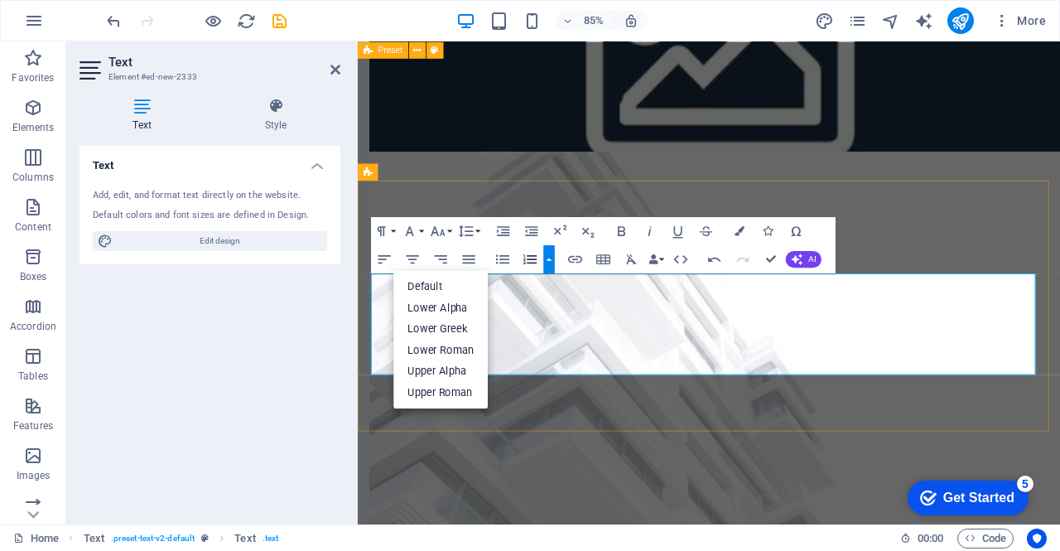
click at [551, 266] on button "button" at bounding box center [549, 259] width 12 height 28
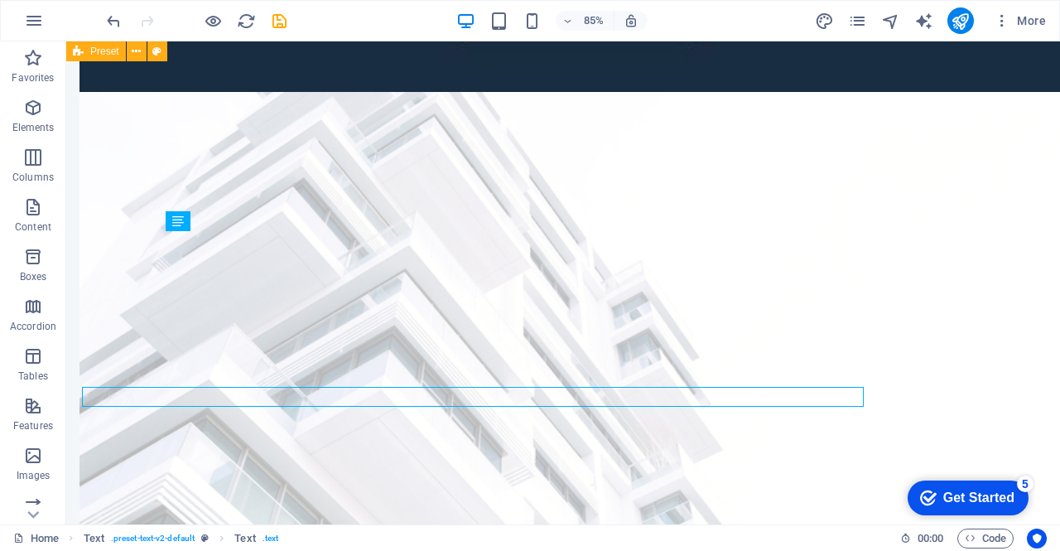
scroll to position [1313, 0]
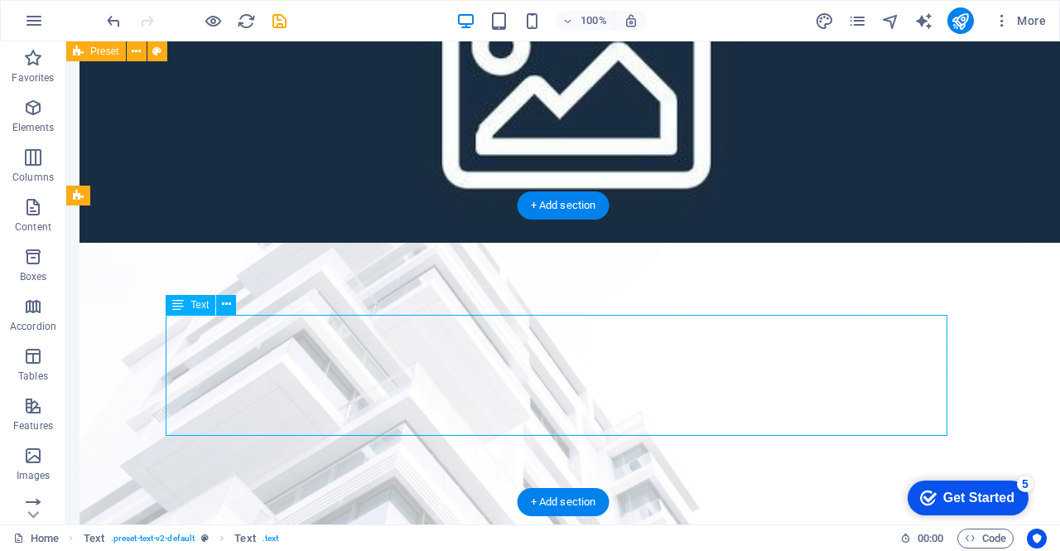
scroll to position [1386, 0]
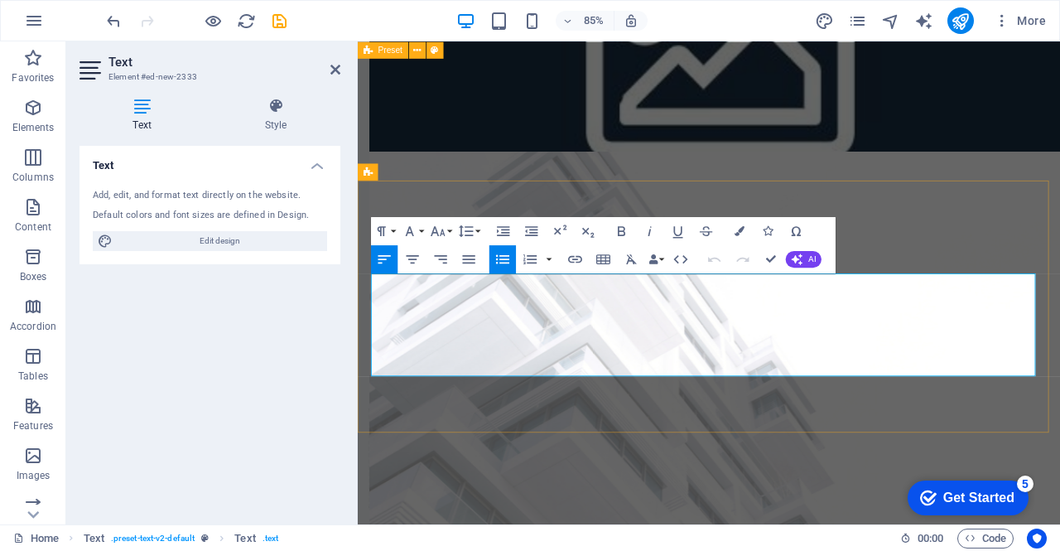
click at [504, 258] on icon "button" at bounding box center [502, 259] width 13 height 9
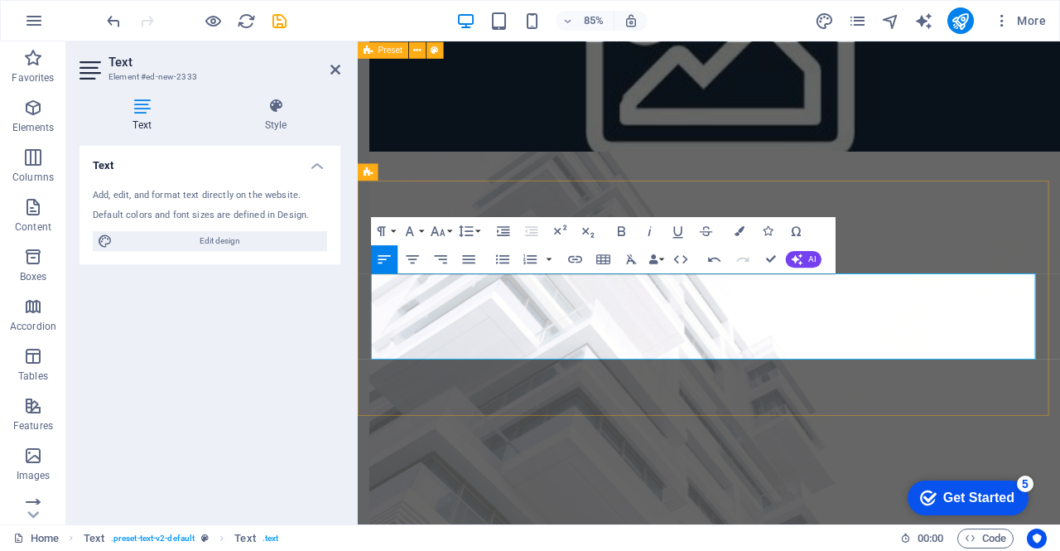
click at [503, 253] on icon "button" at bounding box center [502, 259] width 17 height 17
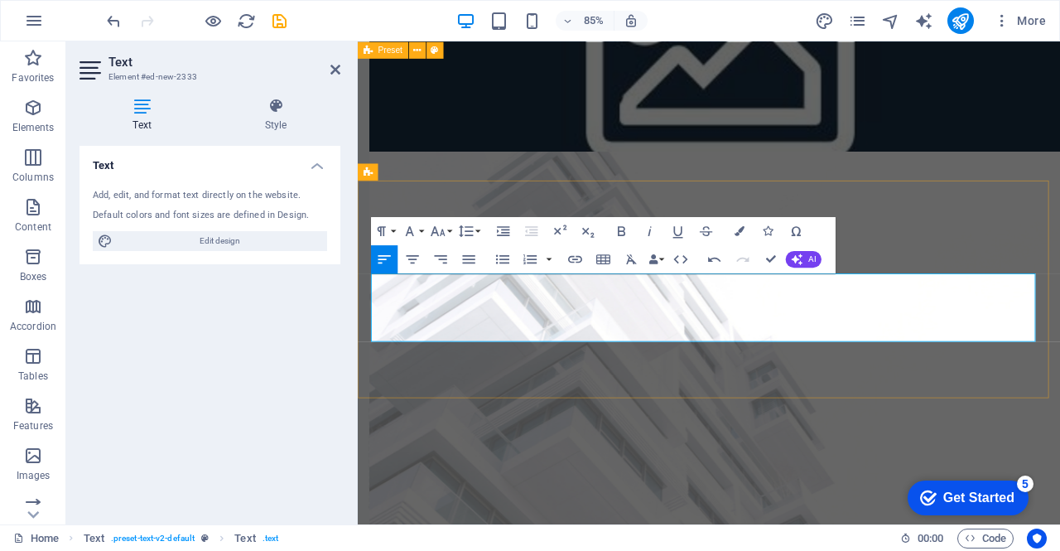
click at [508, 253] on icon "button" at bounding box center [502, 259] width 17 height 17
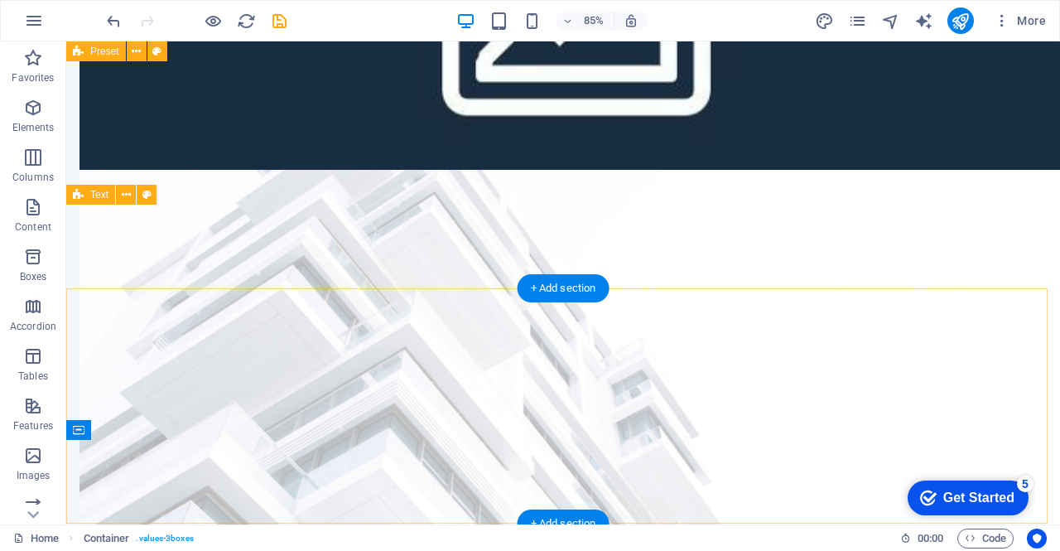
scroll to position [1313, 0]
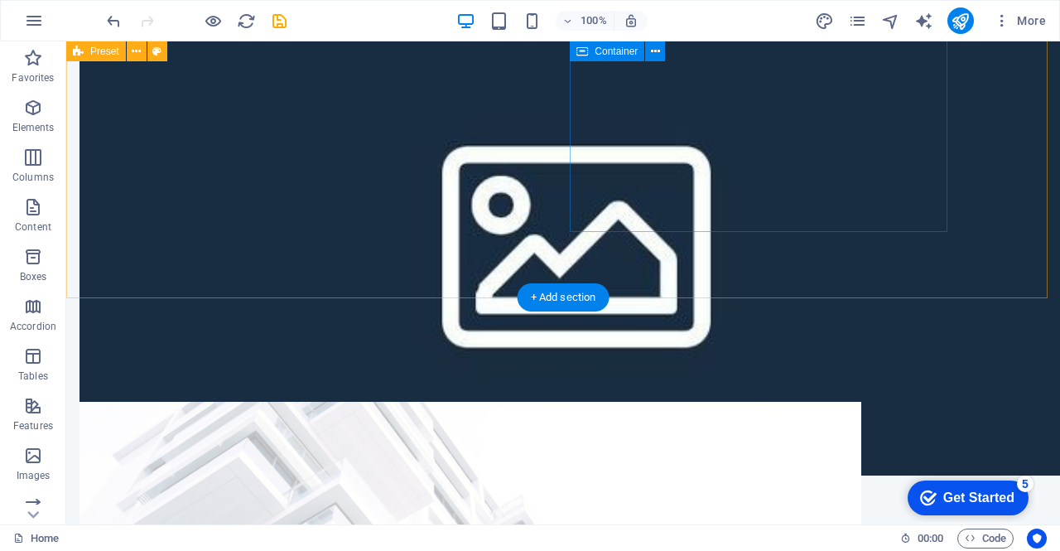
scroll to position [1028, 0]
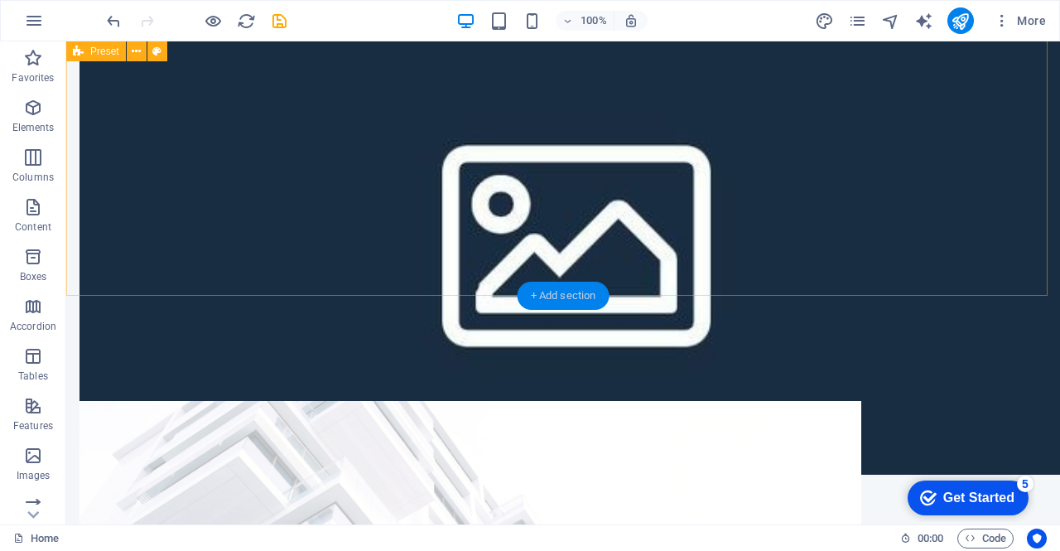
click at [578, 295] on div "+ Add section" at bounding box center [564, 296] width 92 height 28
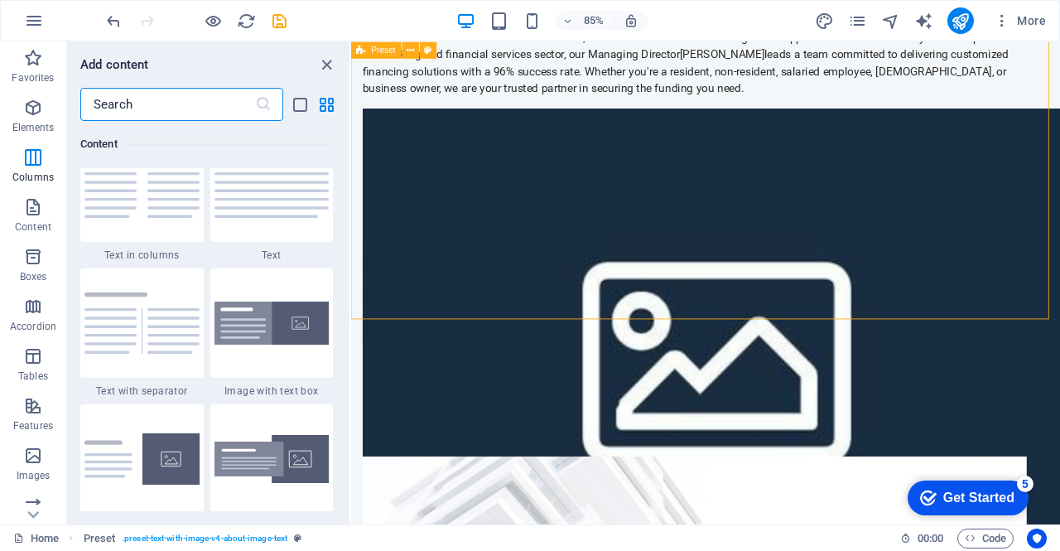
scroll to position [2810, 0]
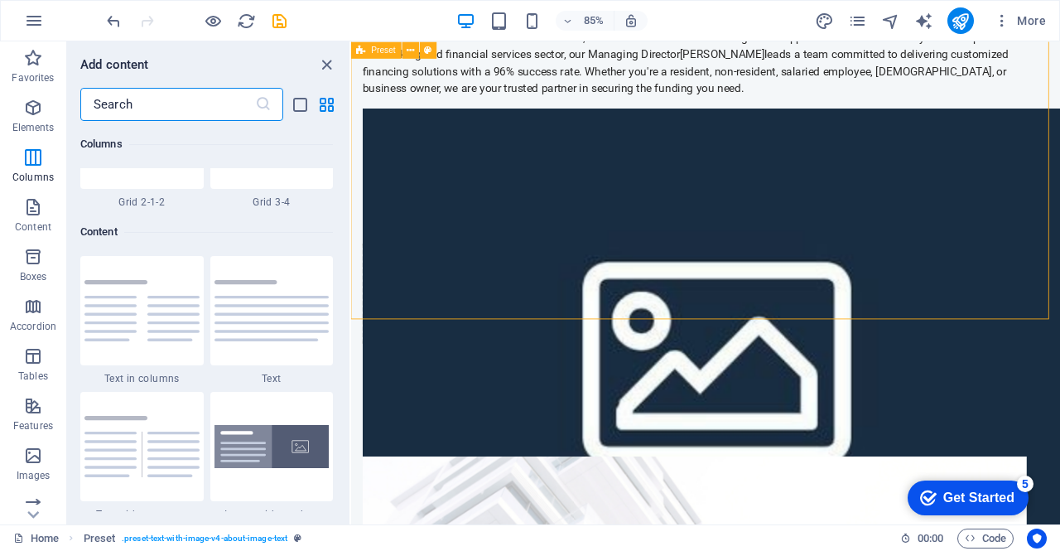
click at [272, 312] on img at bounding box center [271, 310] width 115 height 61
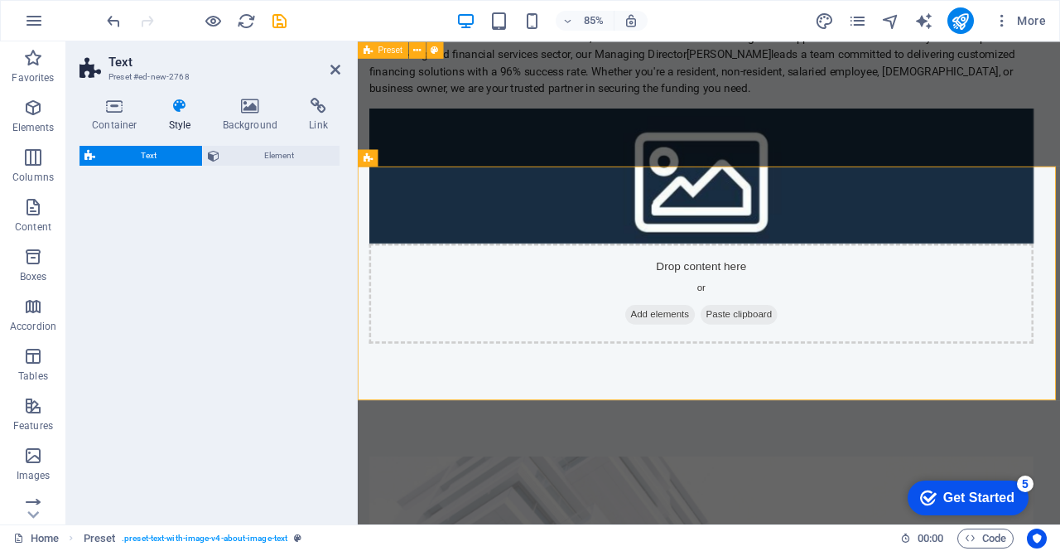
scroll to position [1207, 0]
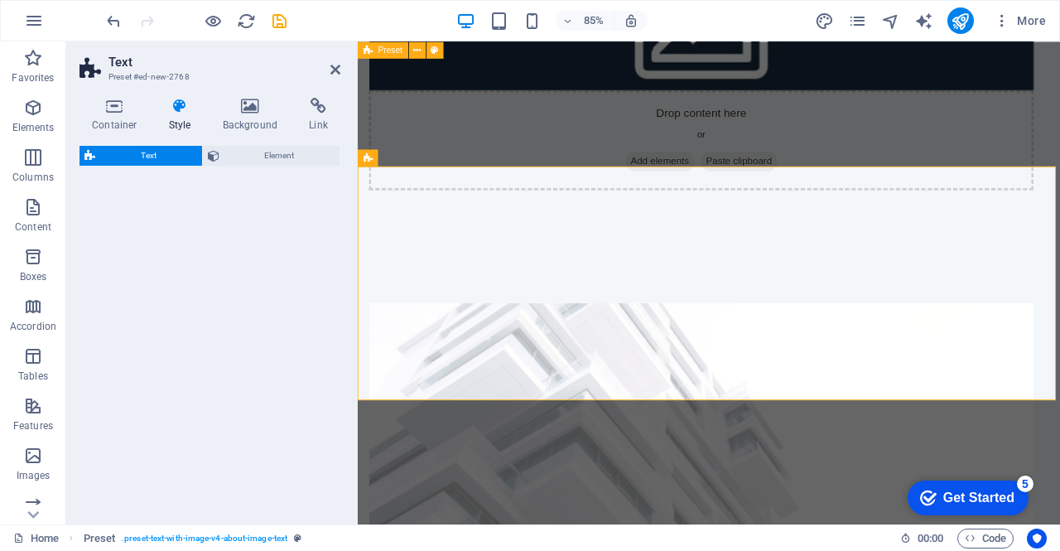
select select "preset-text-v2-default"
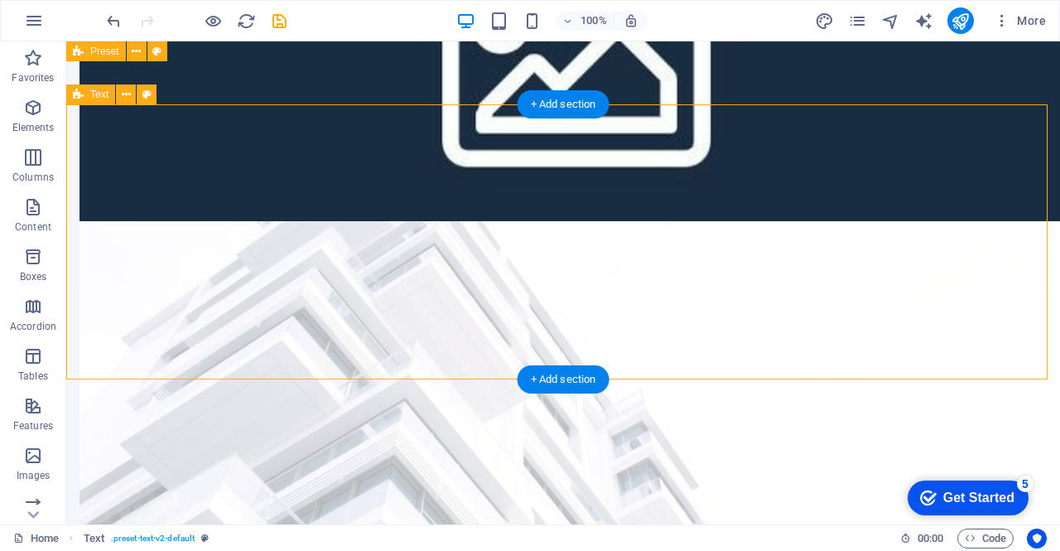
scroll to position [1219, 0]
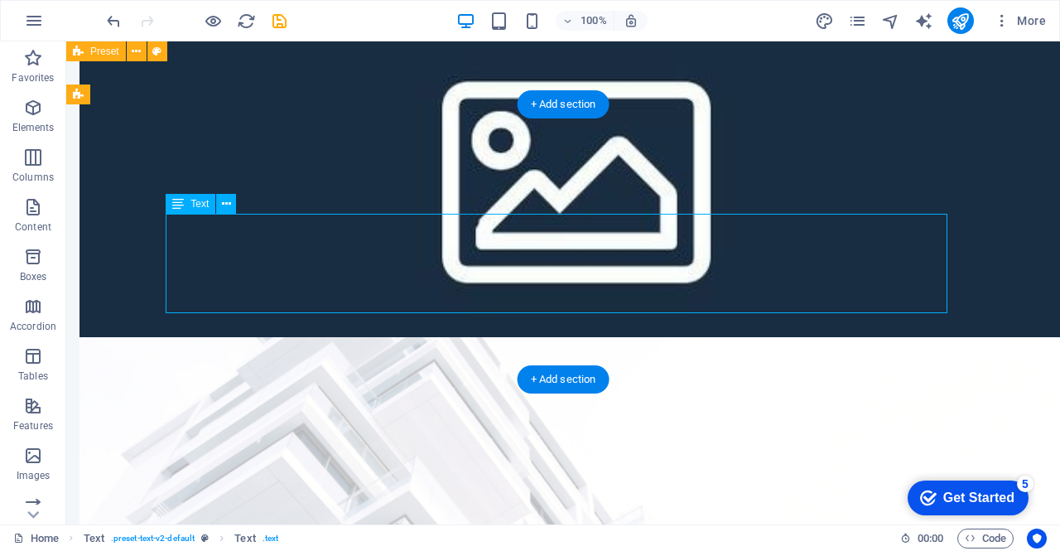
scroll to position [1291, 0]
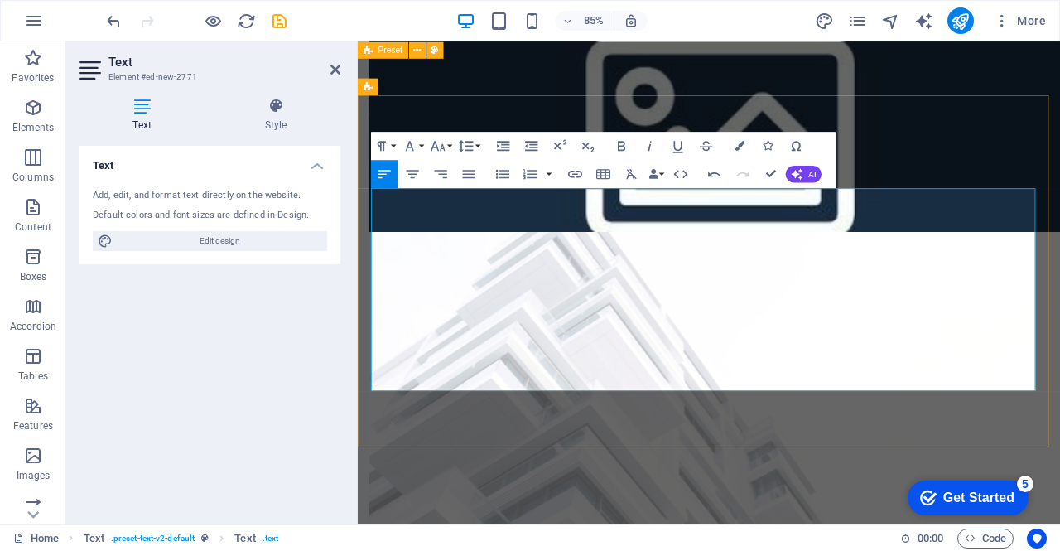
click at [508, 176] on icon "button" at bounding box center [502, 173] width 13 height 9
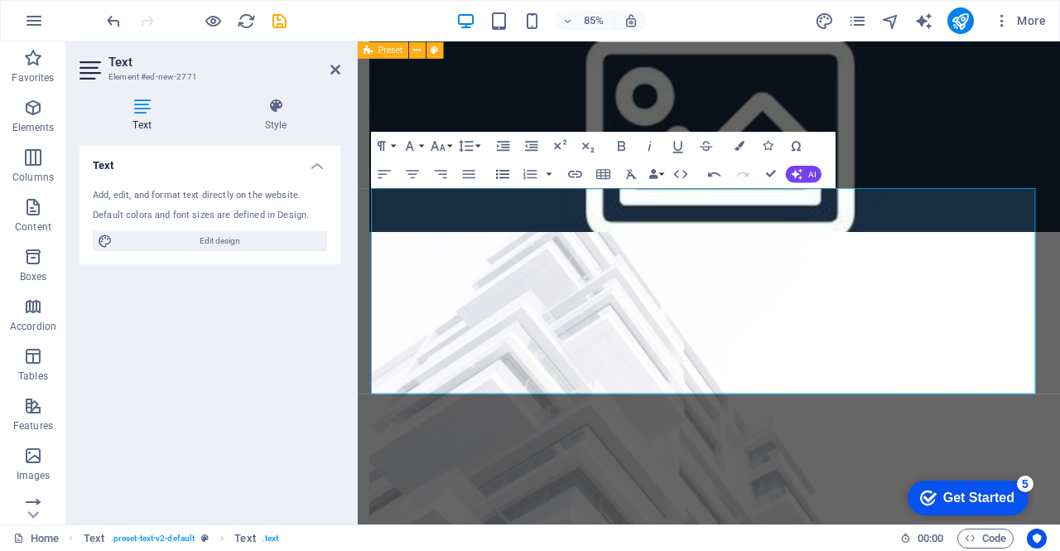
click at [508, 176] on icon "button" at bounding box center [502, 173] width 13 height 9
click at [497, 184] on button "Unordered List" at bounding box center [502, 174] width 26 height 28
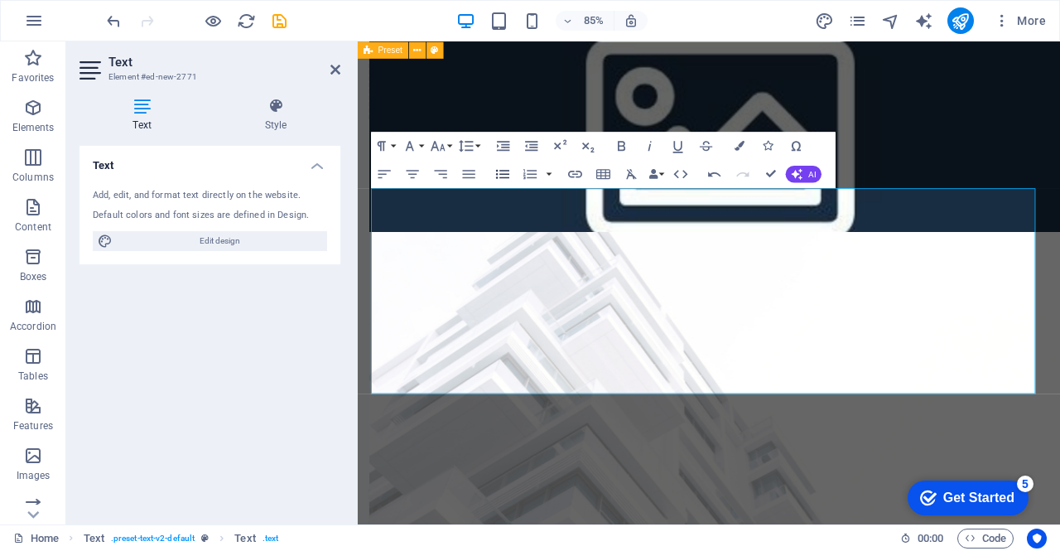
click at [497, 184] on button "Unordered List" at bounding box center [502, 174] width 26 height 28
click at [502, 177] on icon "button" at bounding box center [502, 173] width 13 height 9
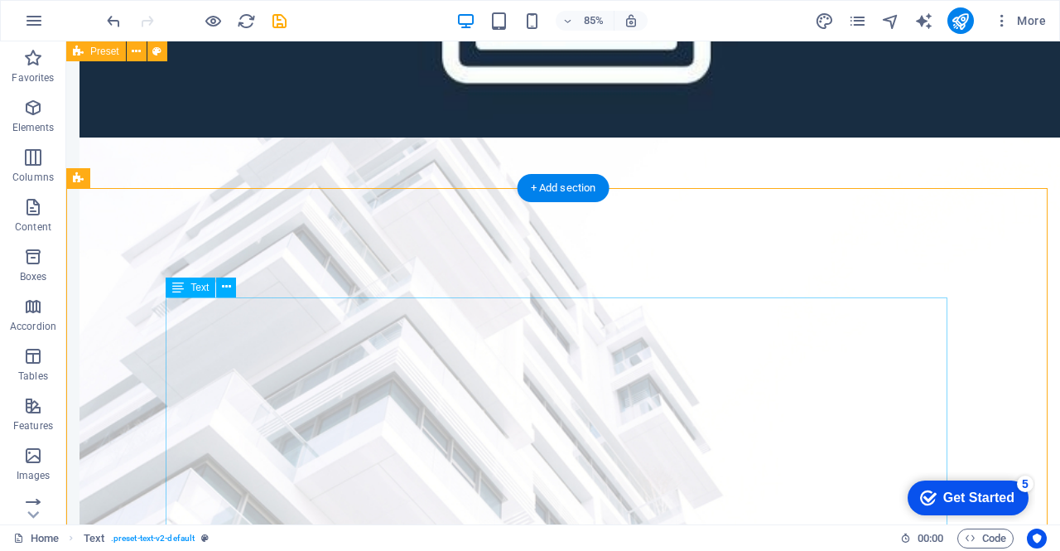
scroll to position [1219, 0]
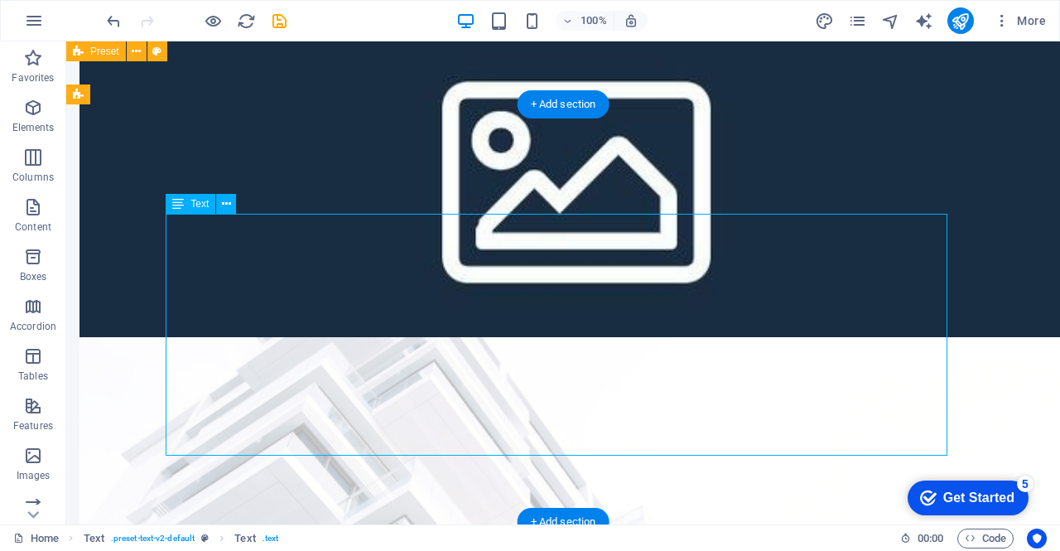
scroll to position [1291, 0]
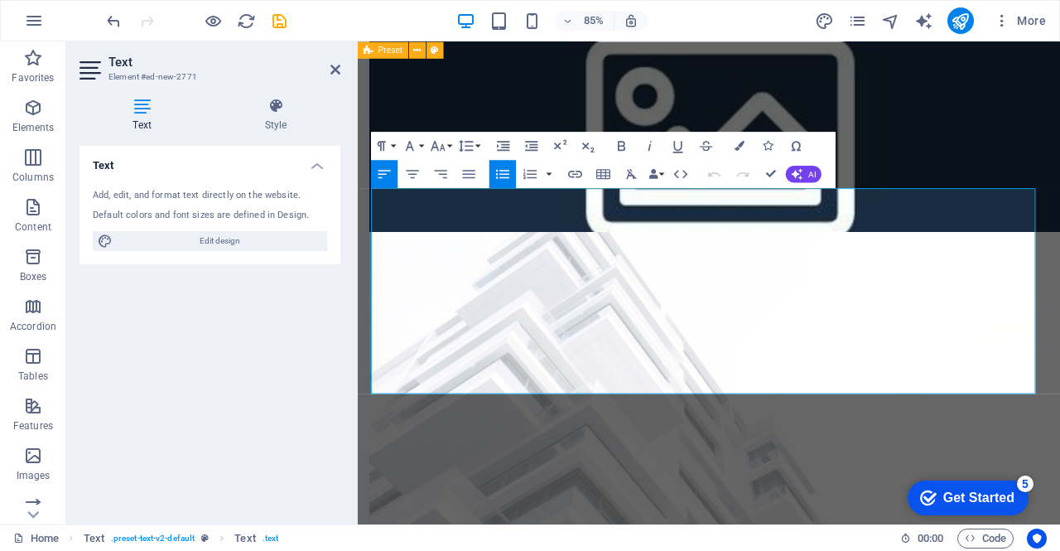
click at [498, 174] on icon "button" at bounding box center [502, 173] width 13 height 9
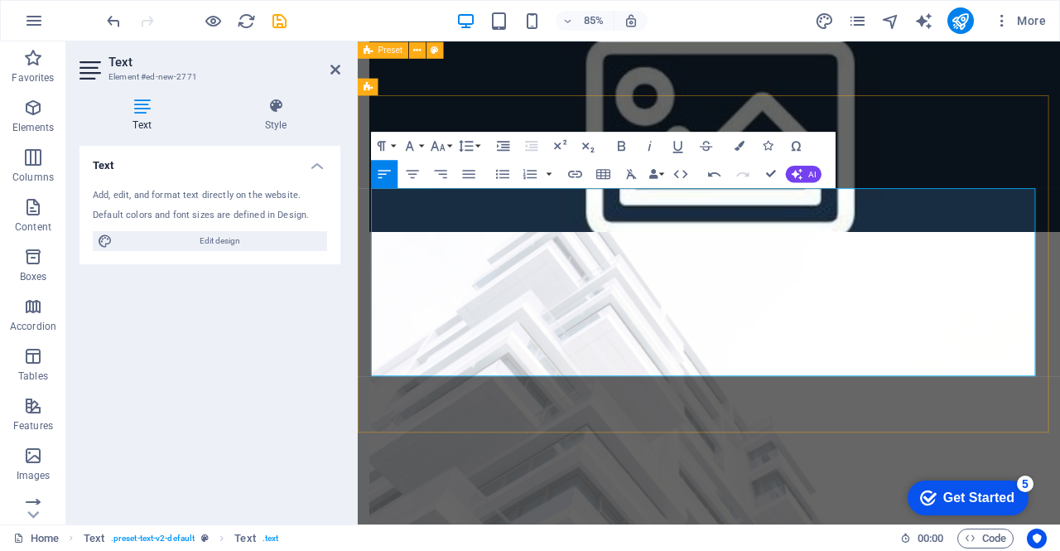
click at [507, 180] on icon "button" at bounding box center [502, 174] width 17 height 17
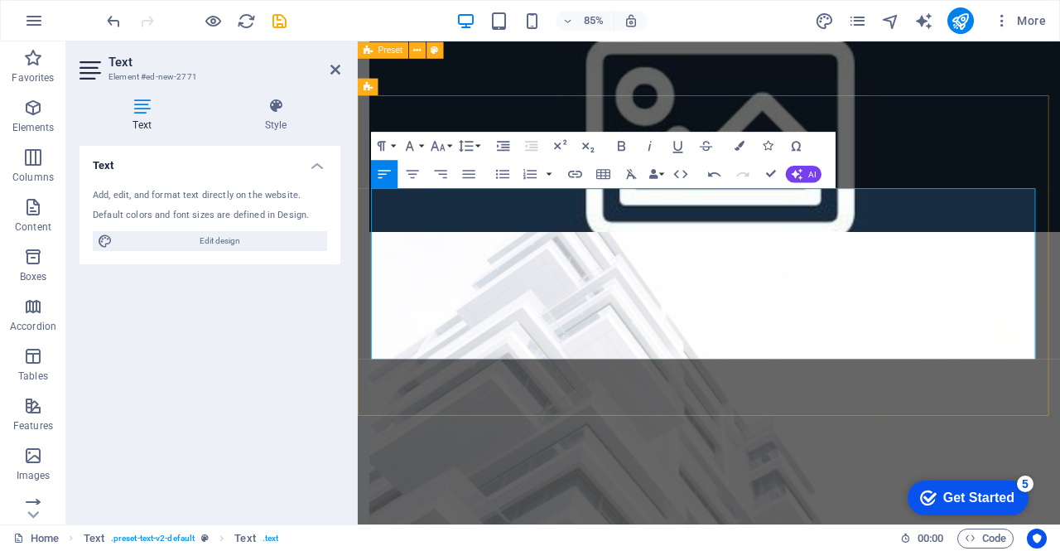
click at [502, 176] on icon "button" at bounding box center [502, 174] width 17 height 17
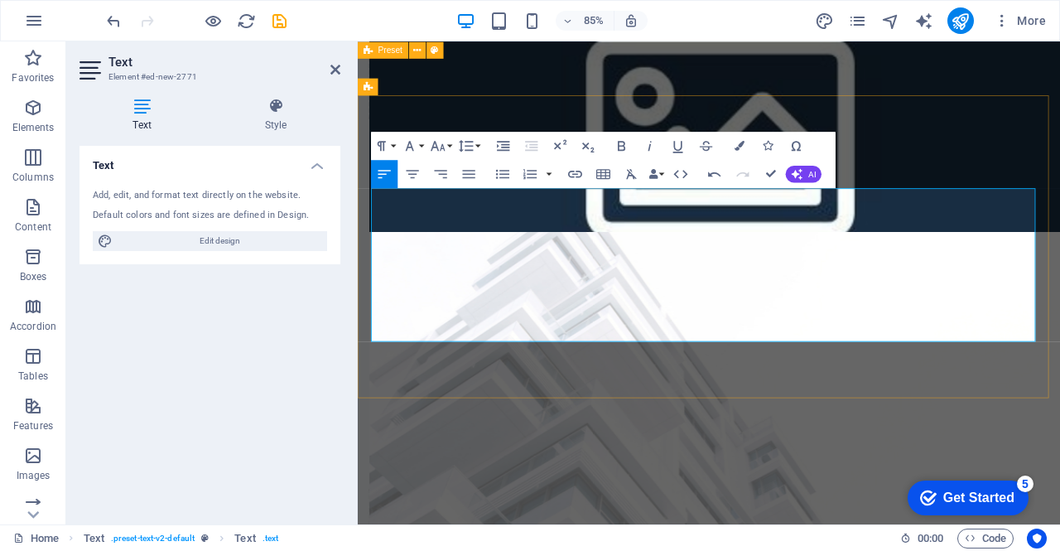
click at [505, 180] on icon "button" at bounding box center [502, 174] width 17 height 17
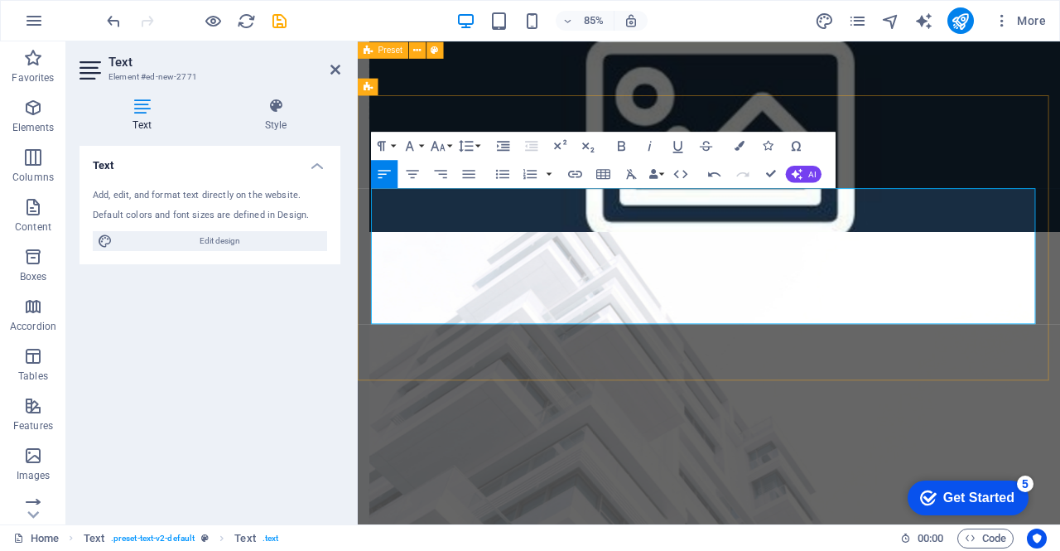
click at [502, 169] on icon "button" at bounding box center [502, 174] width 17 height 17
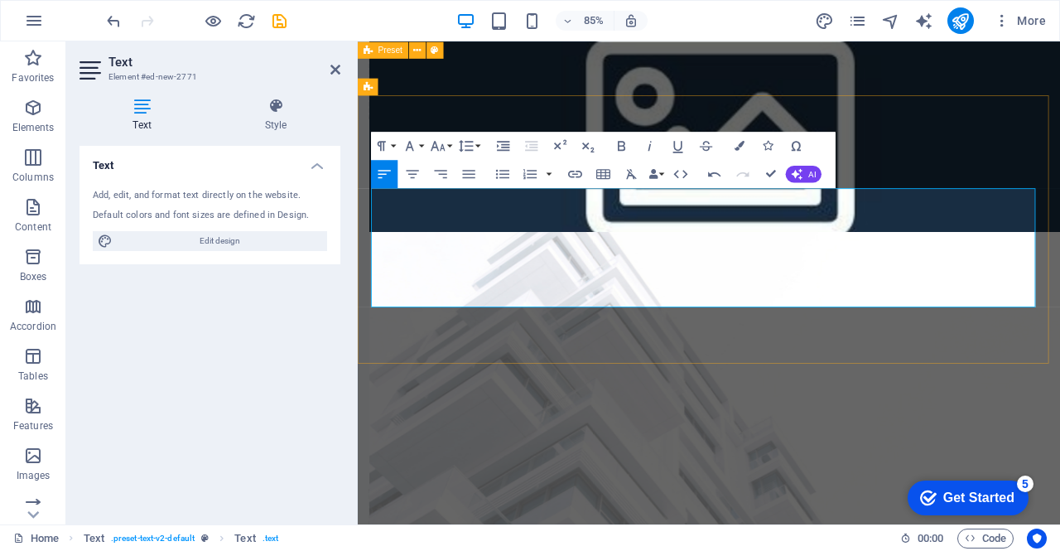
click at [499, 173] on icon "button" at bounding box center [502, 174] width 17 height 17
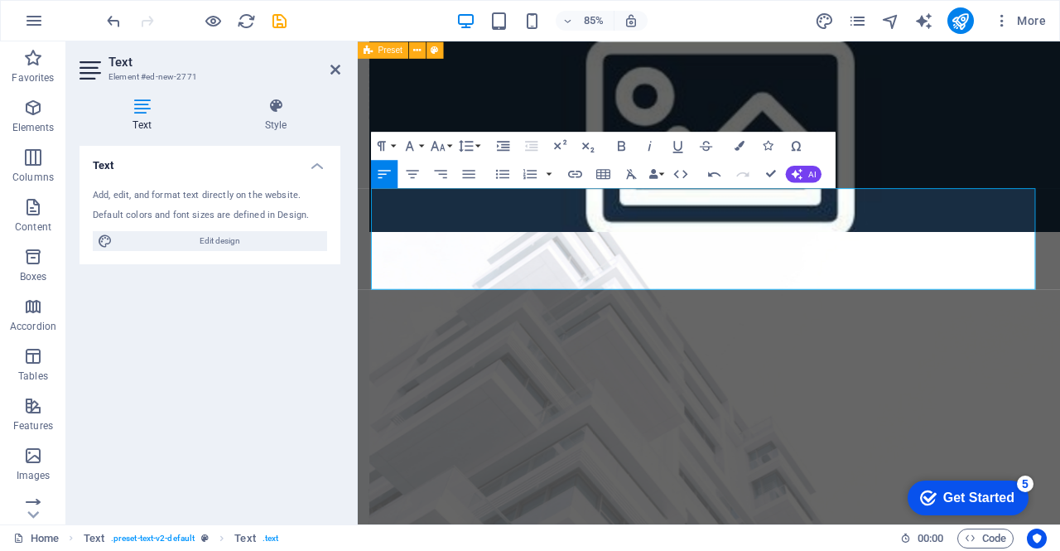
drag, startPoint x: 653, startPoint y: 321, endPoint x: 342, endPoint y: 219, distance: 326.8
click at [497, 170] on icon "button" at bounding box center [502, 173] width 13 height 9
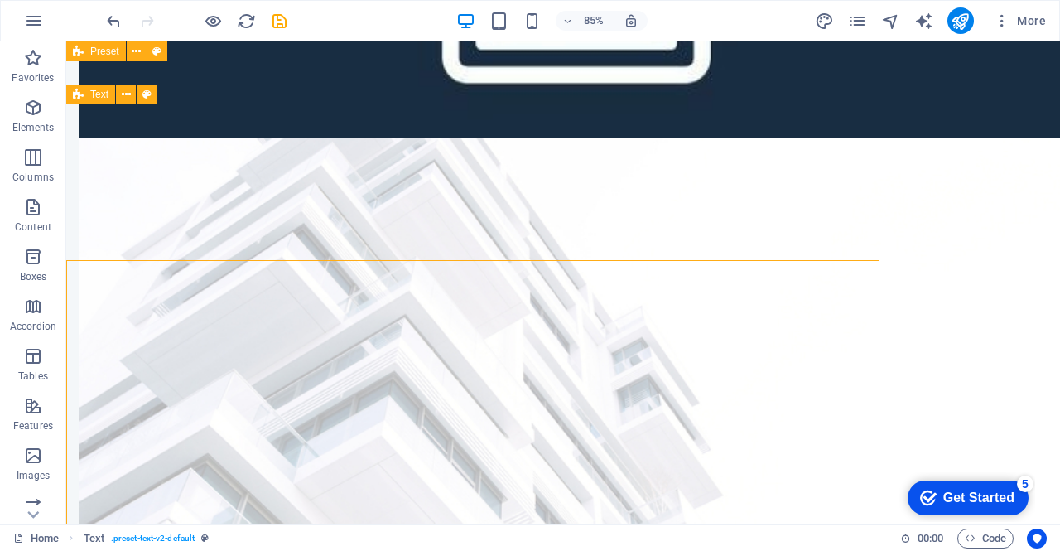
scroll to position [1219, 0]
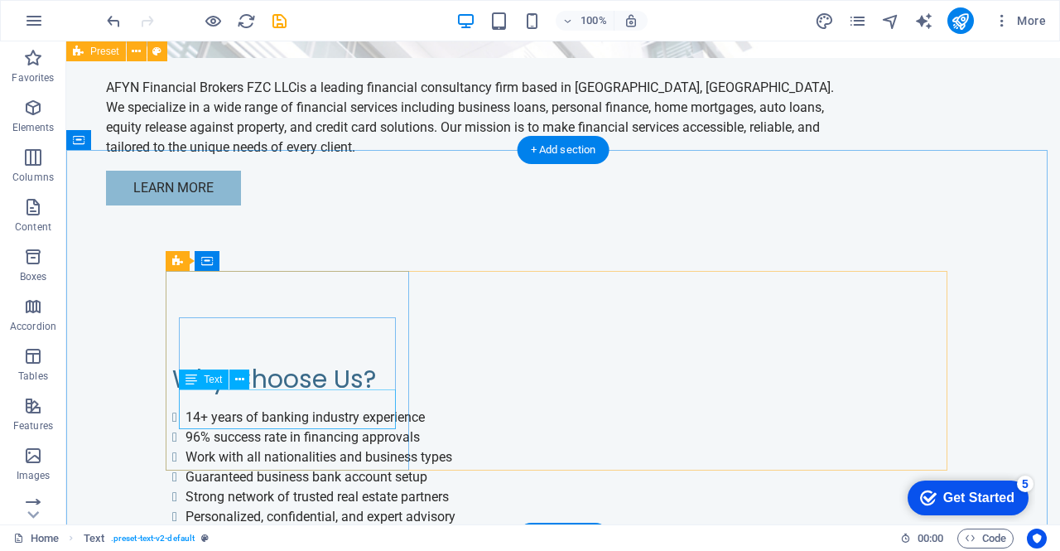
scroll to position [1804, 0]
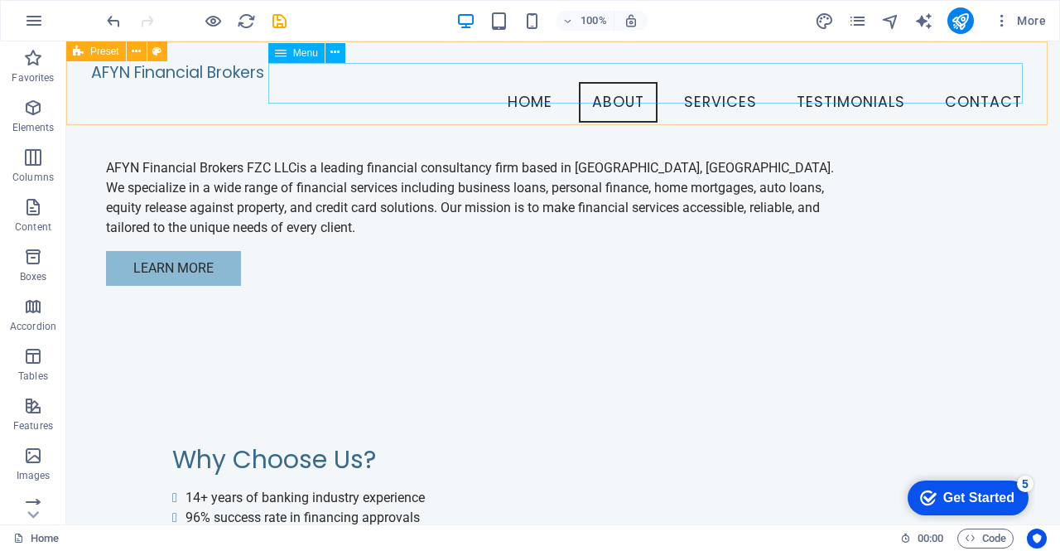
click at [706, 89] on nav "Home About Services Testimonials Contact" at bounding box center [563, 102] width 944 height 41
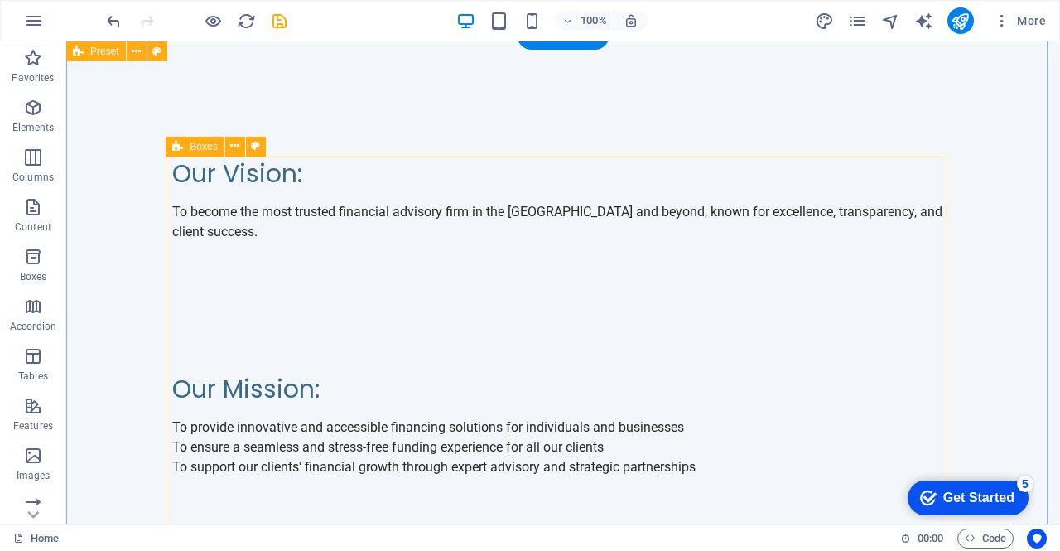
scroll to position [2406, 0]
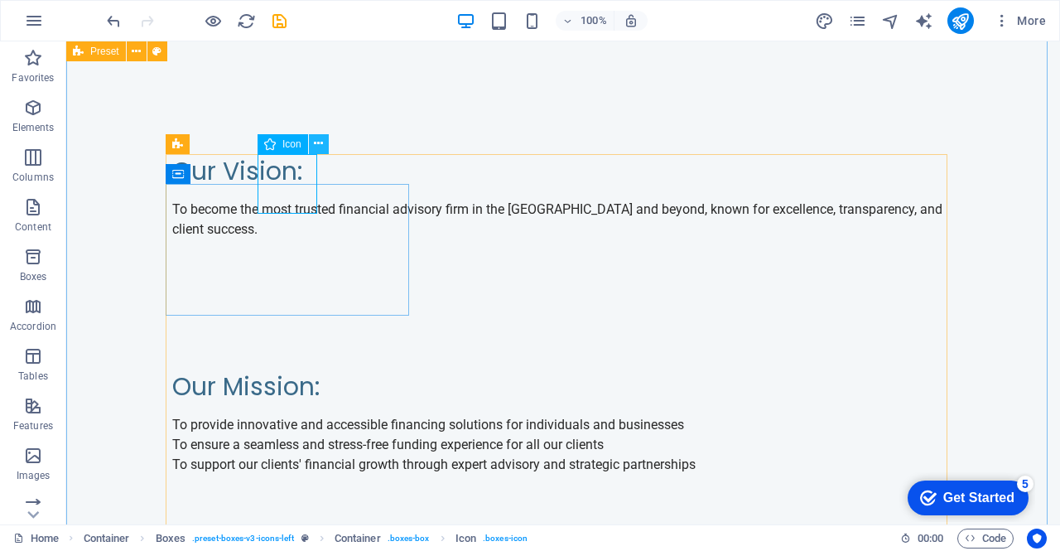
click at [321, 143] on icon at bounding box center [318, 143] width 9 height 17
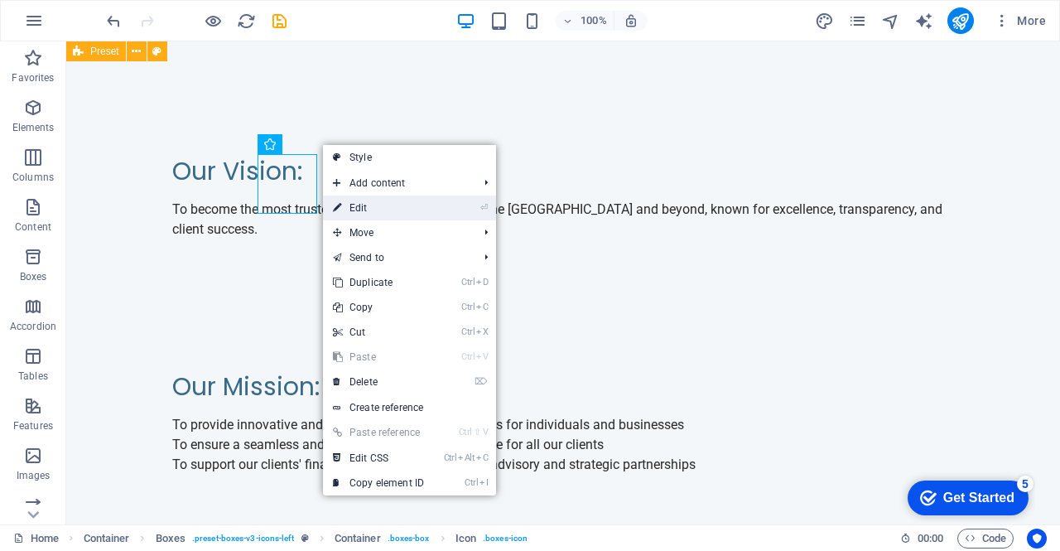
click at [397, 210] on link "⏎ Edit" at bounding box center [378, 207] width 111 height 25
select select "xMidYMid"
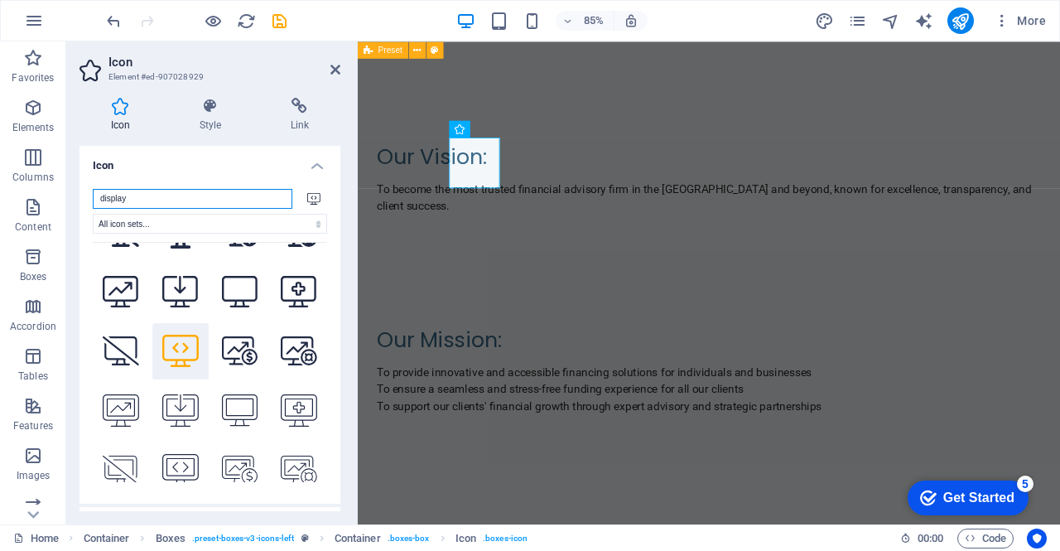
scroll to position [0, 0]
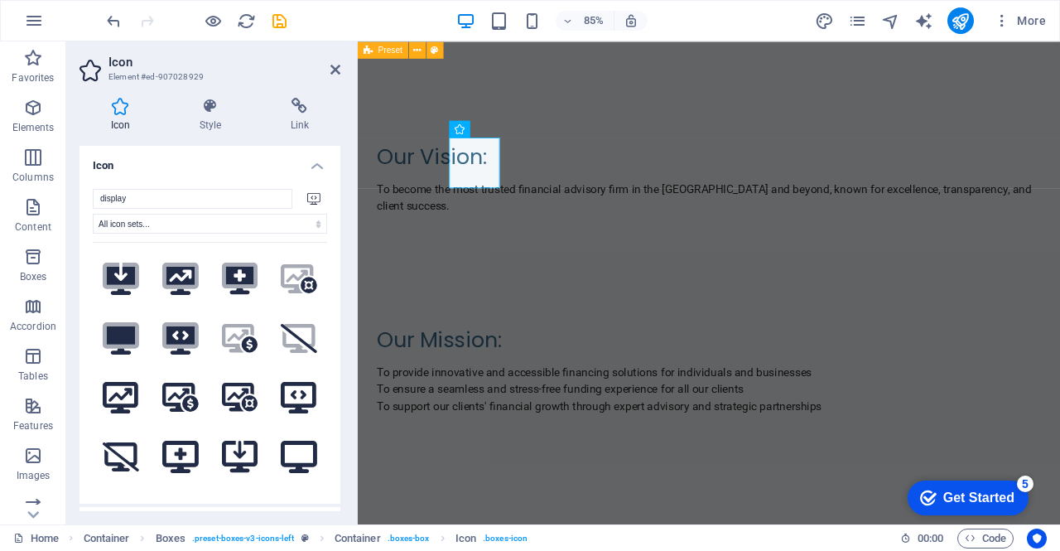
click at [314, 169] on h4 "Icon" at bounding box center [209, 161] width 261 height 30
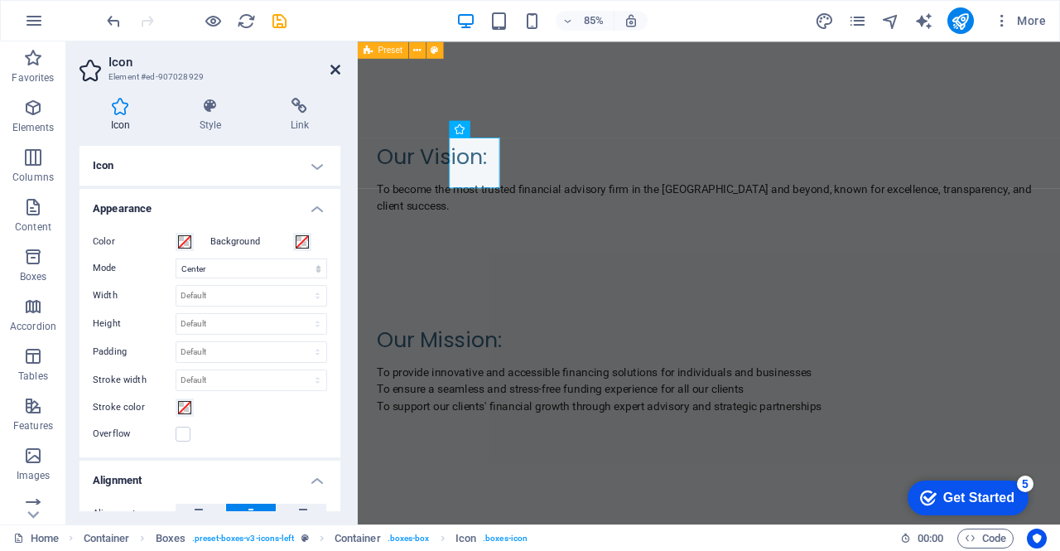
click at [336, 73] on icon at bounding box center [335, 69] width 10 height 13
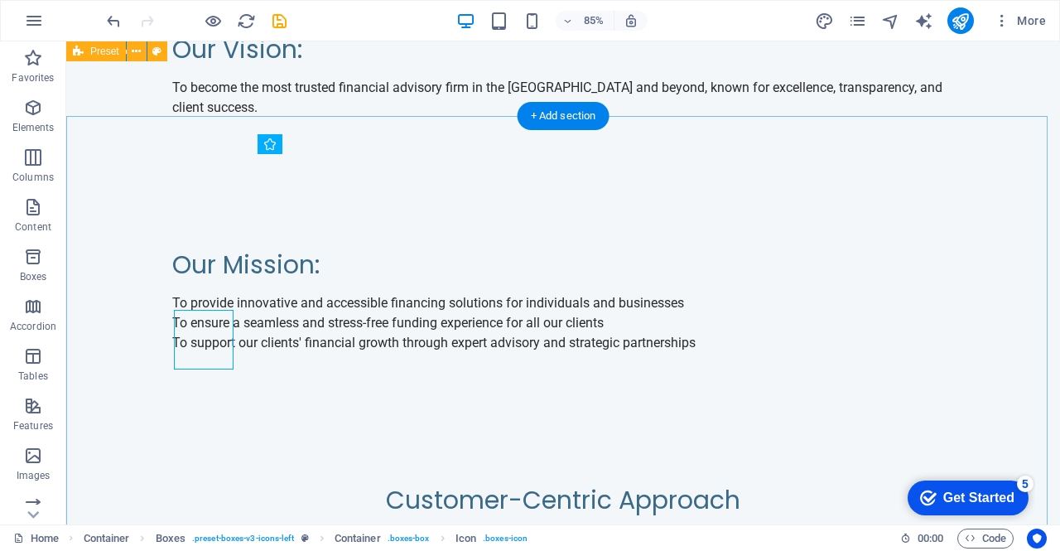
scroll to position [2406, 0]
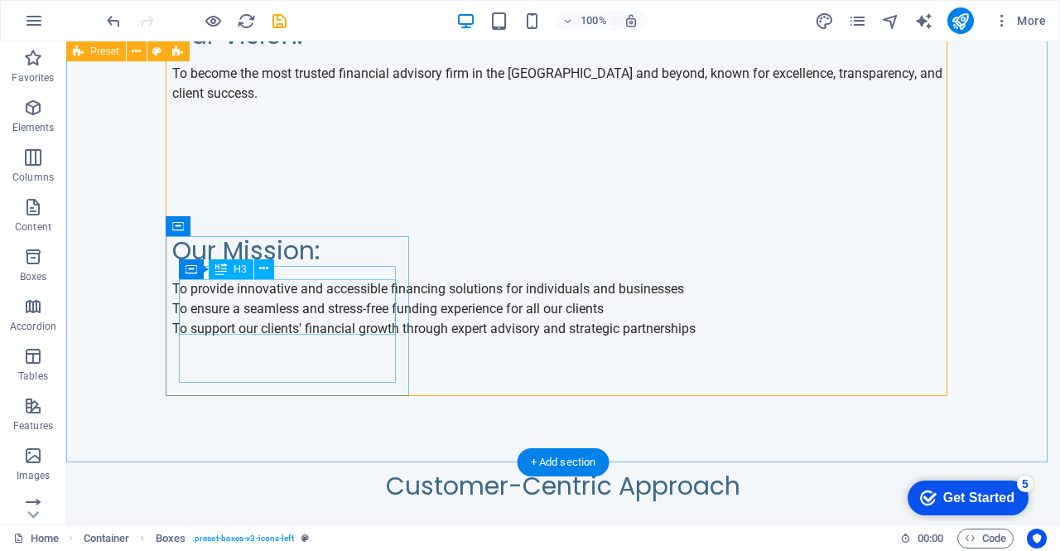
scroll to position [2542, 0]
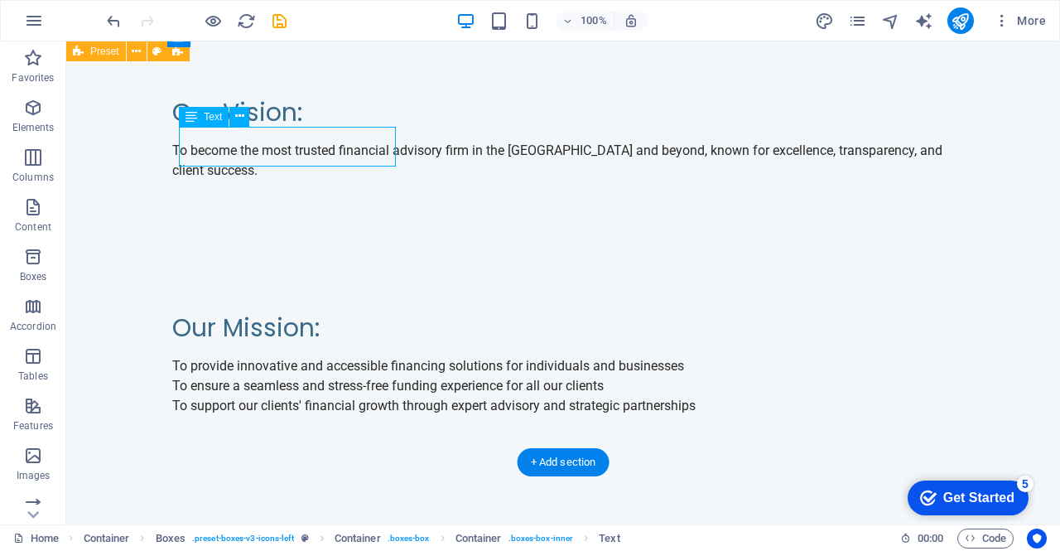
scroll to position [2614, 0]
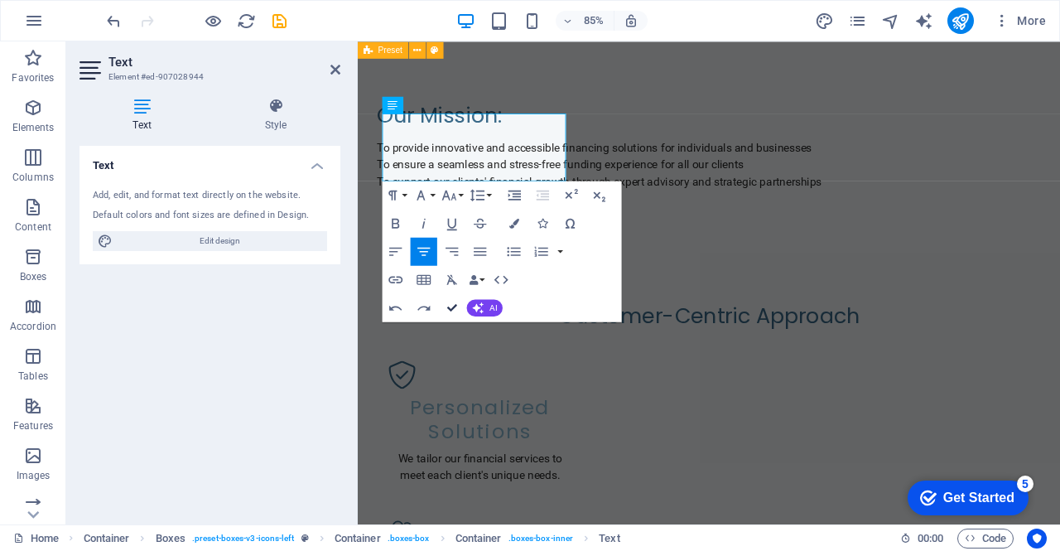
scroll to position [2542, 0]
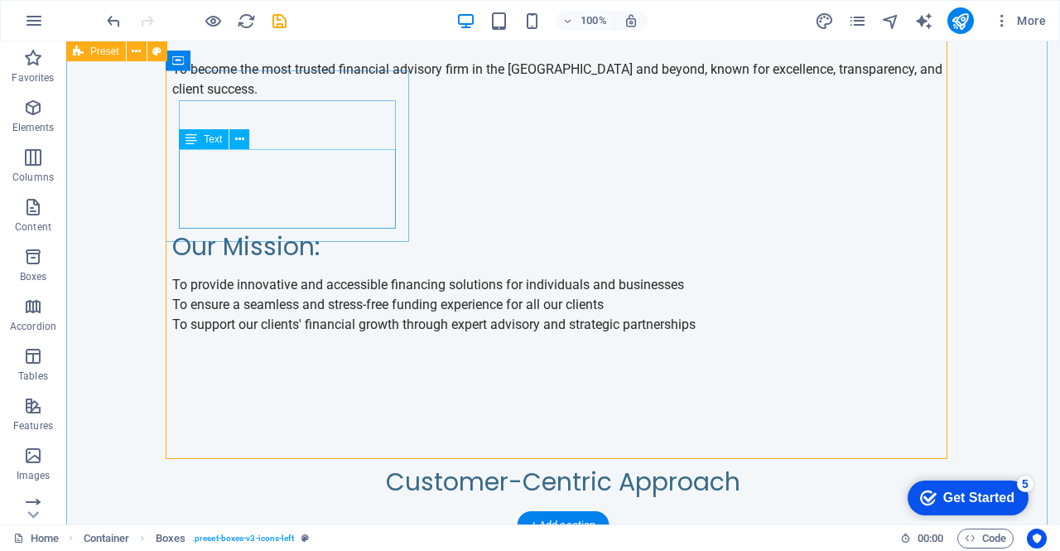
scroll to position [2544, 0]
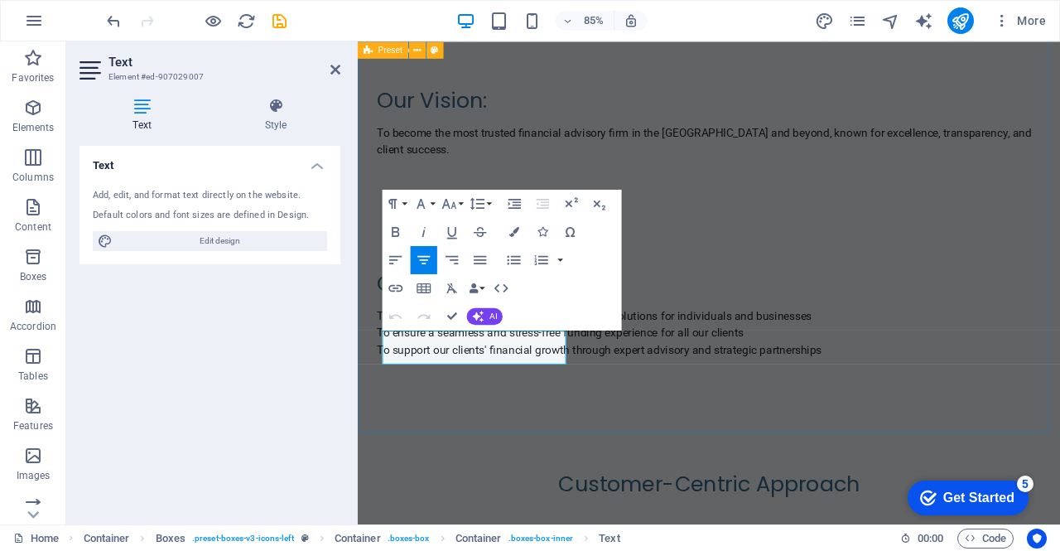
scroll to position [2616, 0]
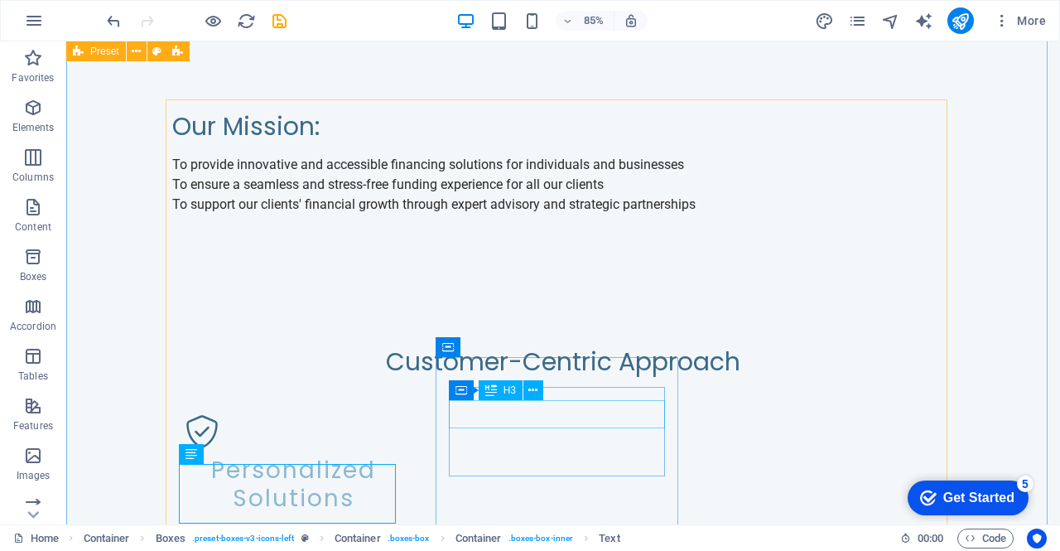
scroll to position [2544, 0]
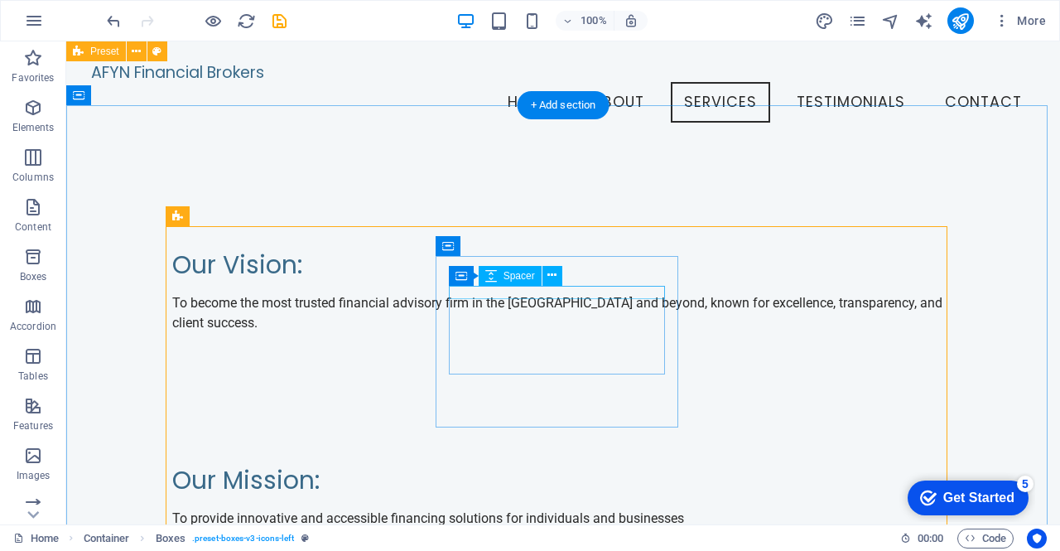
scroll to position [2242, 0]
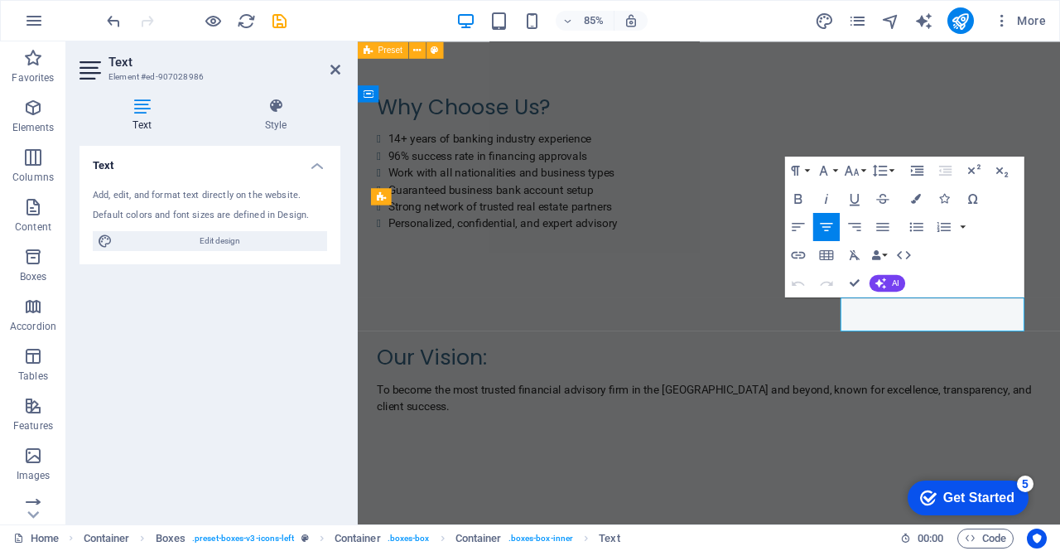
scroll to position [2398, 0]
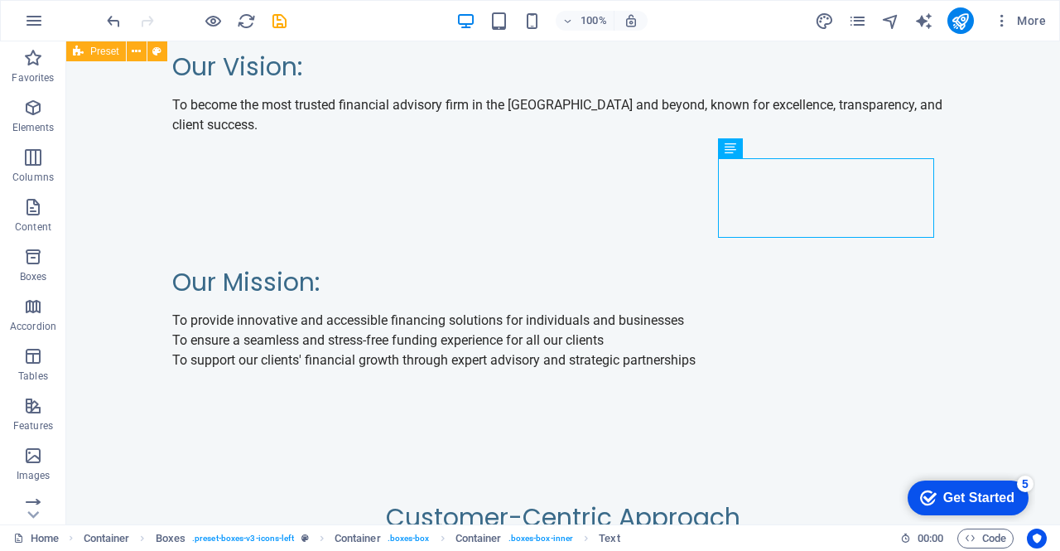
scroll to position [2606, 0]
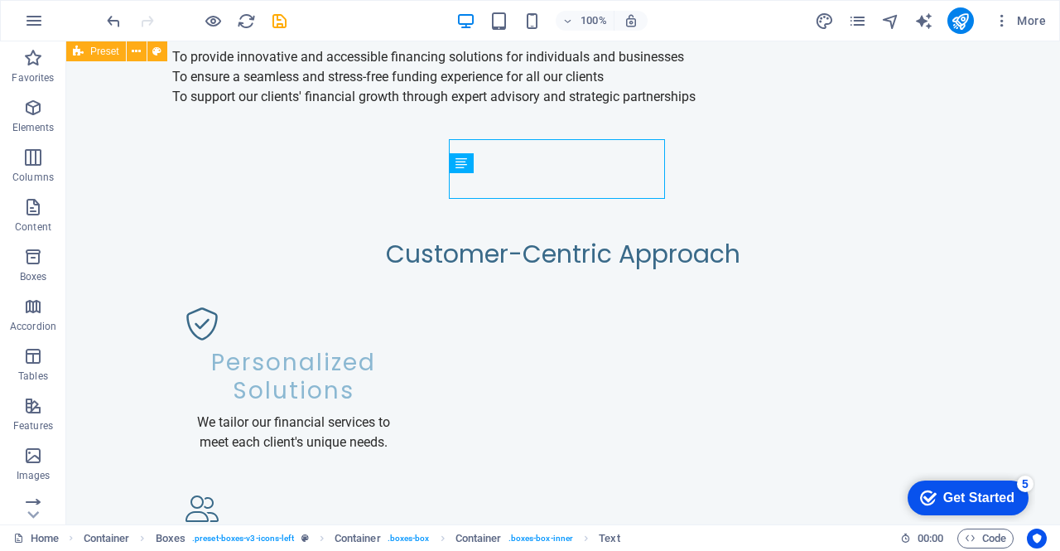
scroll to position [2776, 0]
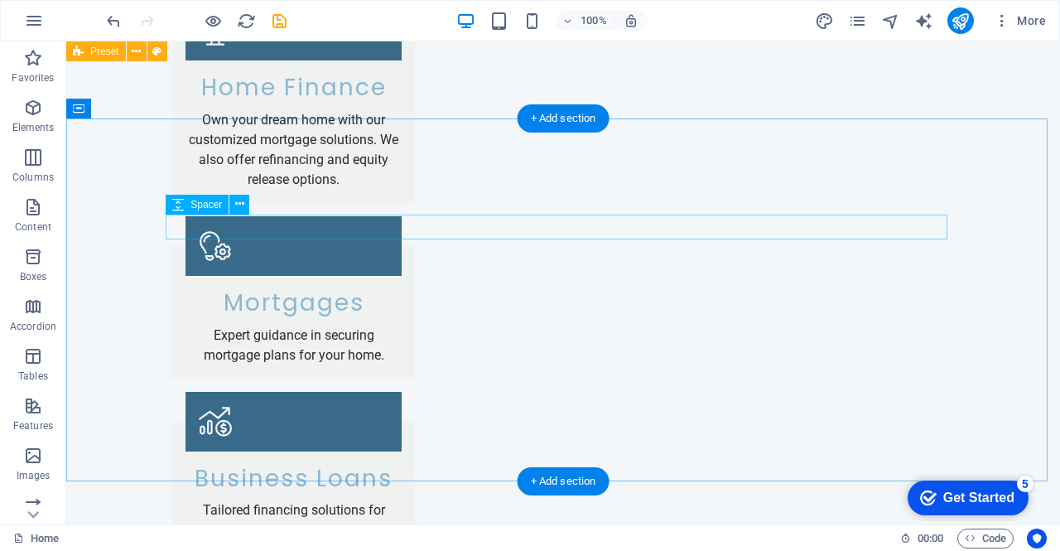
scroll to position [3843, 0]
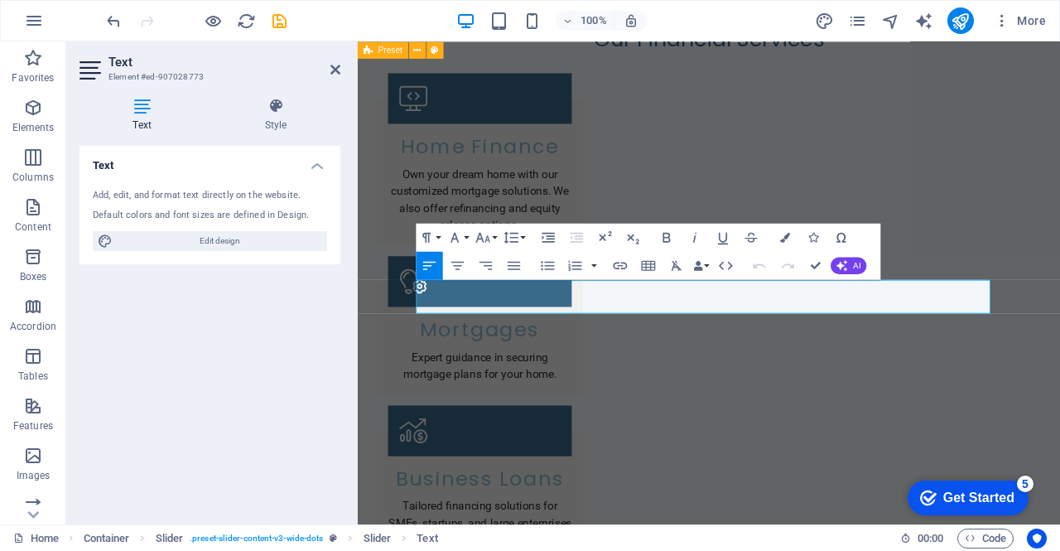
scroll to position [3915, 0]
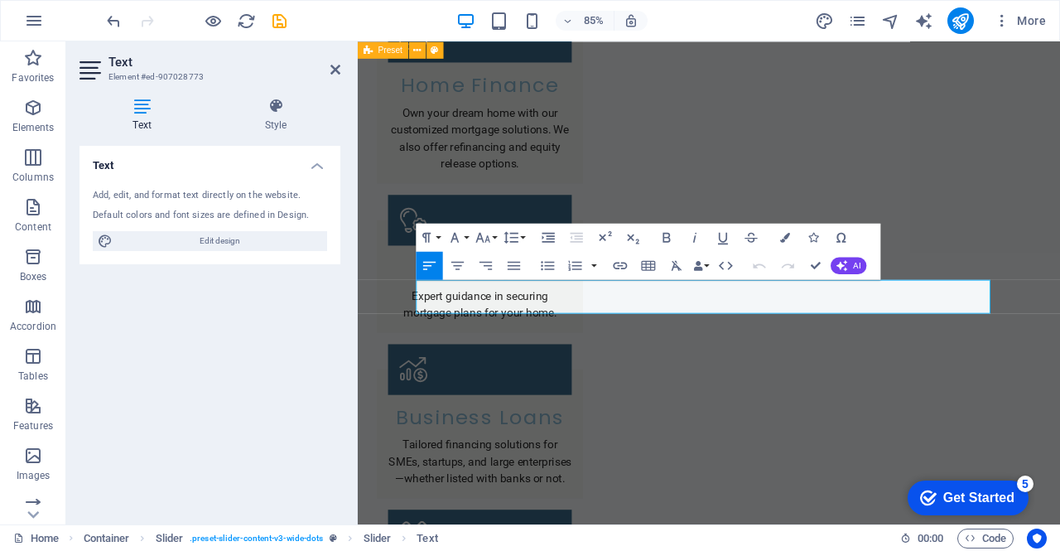
click at [283, 345] on div "Text Add, edit, and format text directly on the website. Default colors and fon…" at bounding box center [209, 328] width 261 height 365
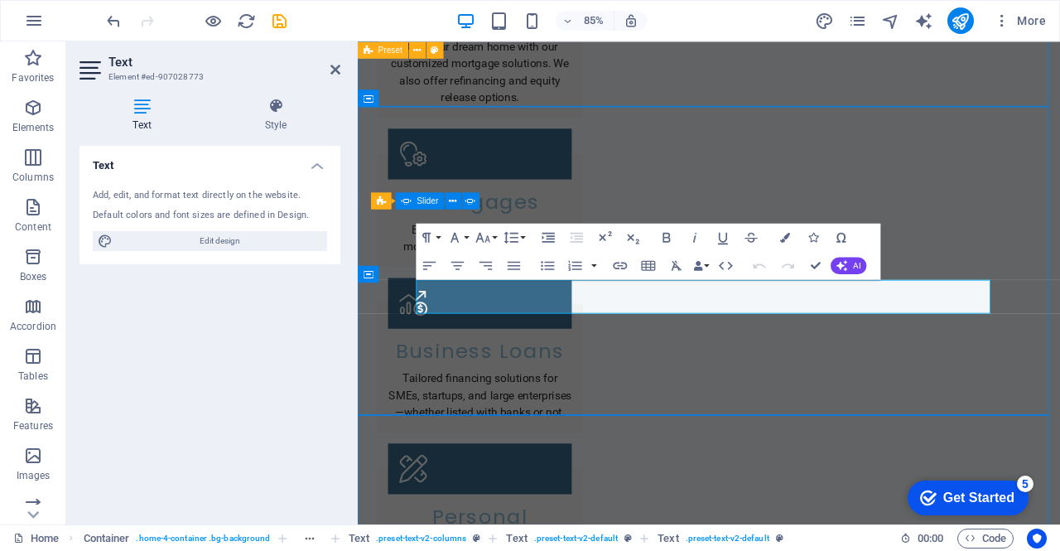
scroll to position [36, 0]
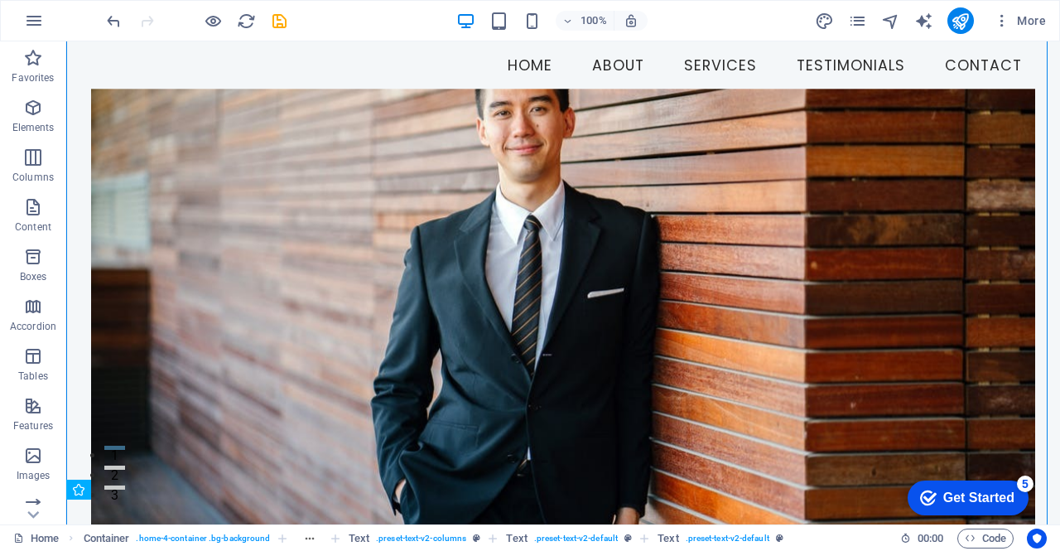
click at [415, 382] on figure at bounding box center [563, 309] width 944 height 440
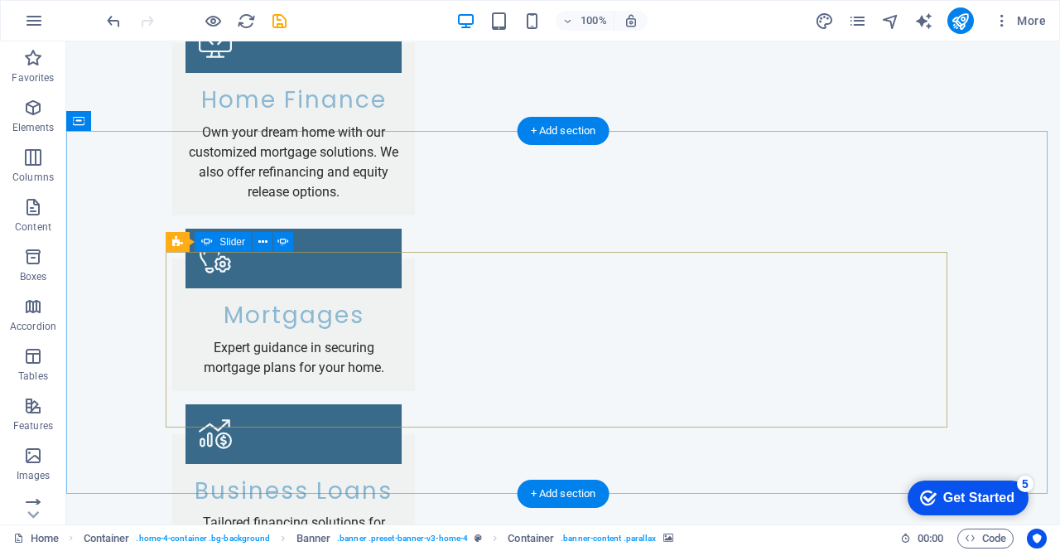
scroll to position [3835, 0]
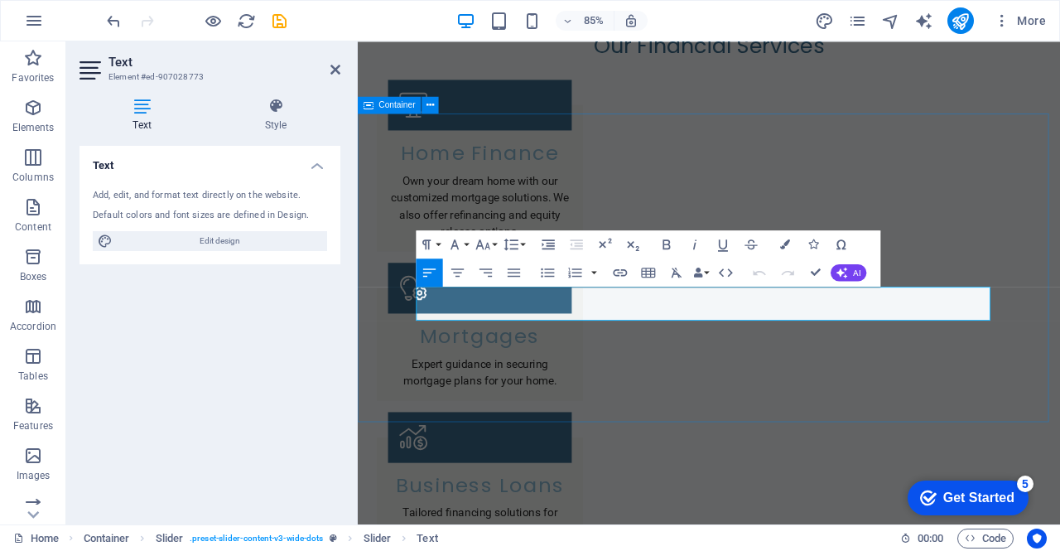
scroll to position [3907, 0]
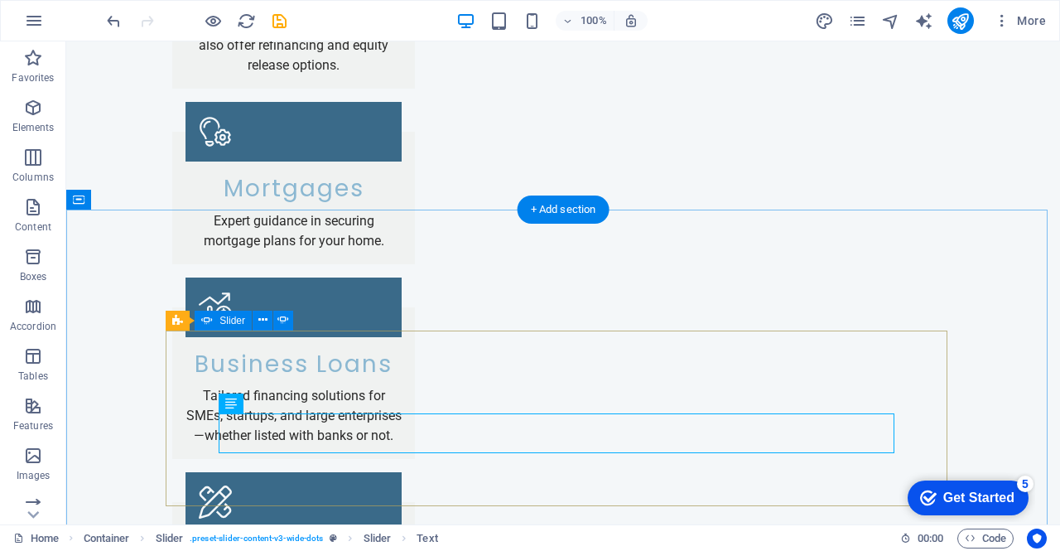
scroll to position [3835, 0]
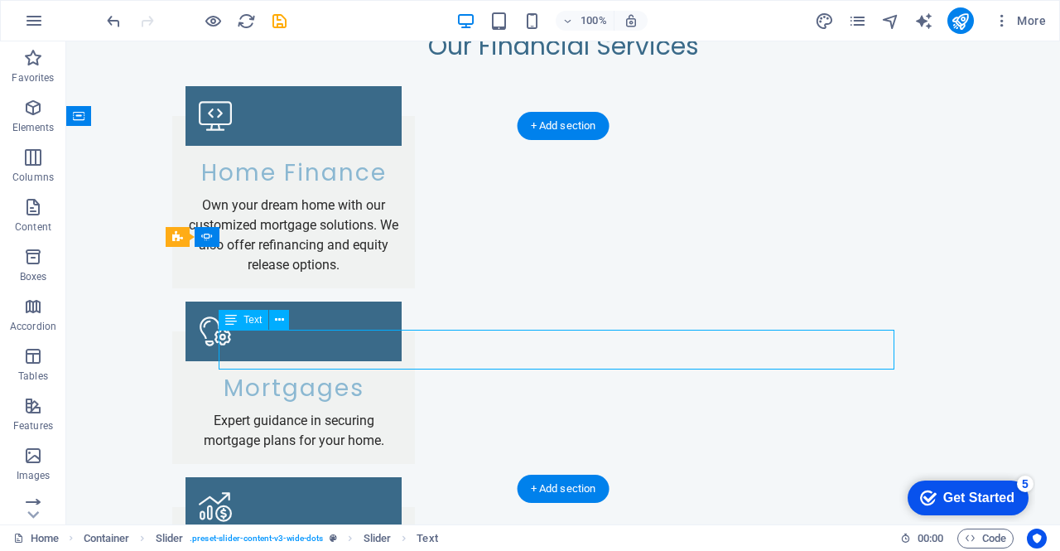
scroll to position [3907, 0]
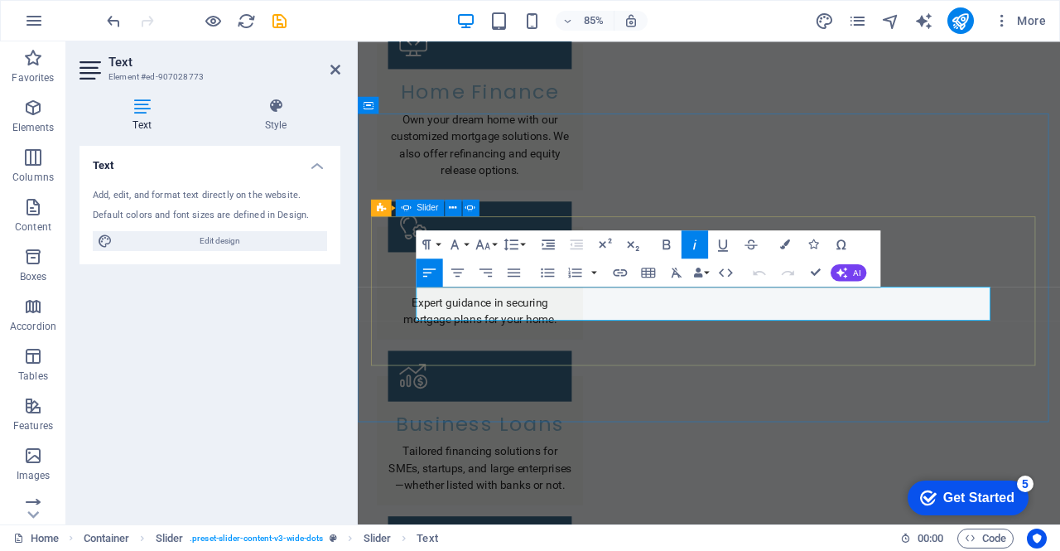
drag, startPoint x: 902, startPoint y: 359, endPoint x: 423, endPoint y: 359, distance: 478.6
copy p ""No one else could get me a business loan – AFYN made it happen!" – [PERSON_NAM…"
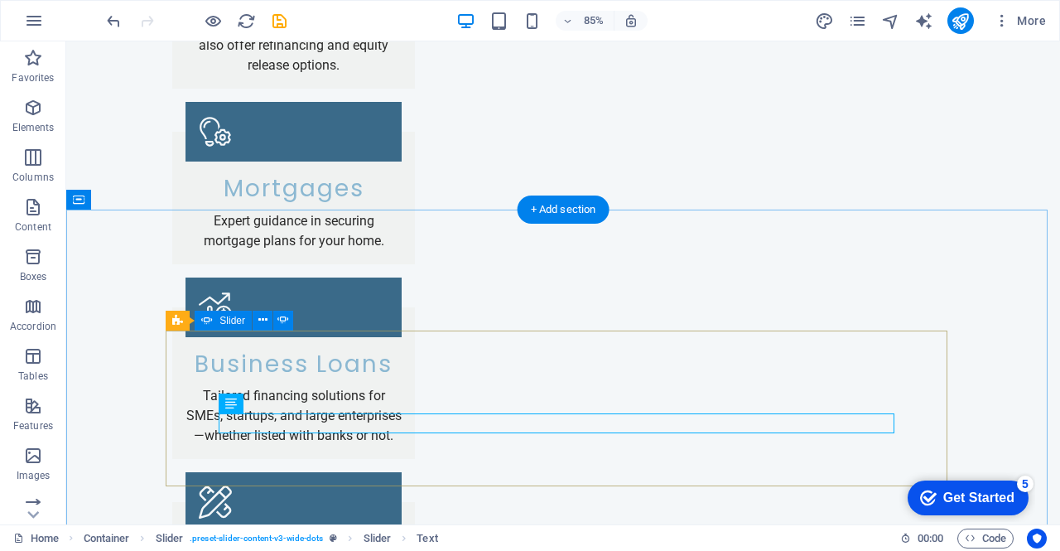
scroll to position [3835, 0]
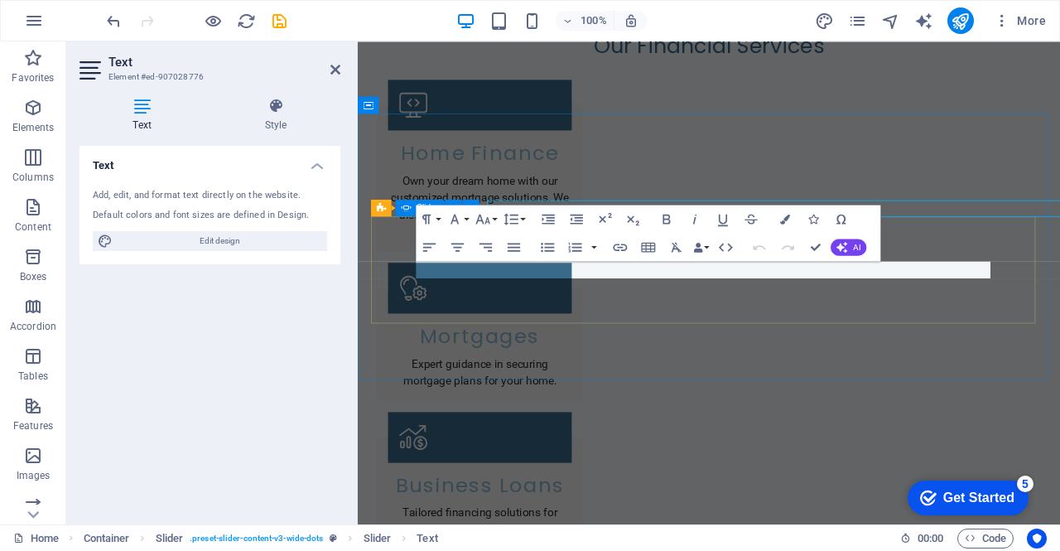
scroll to position [3907, 0]
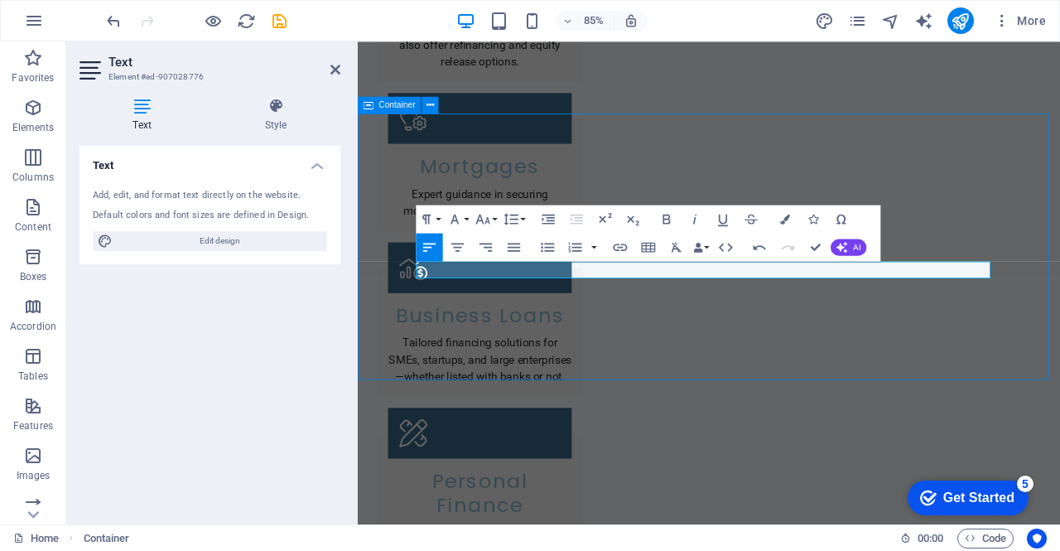
scroll to position [3835, 0]
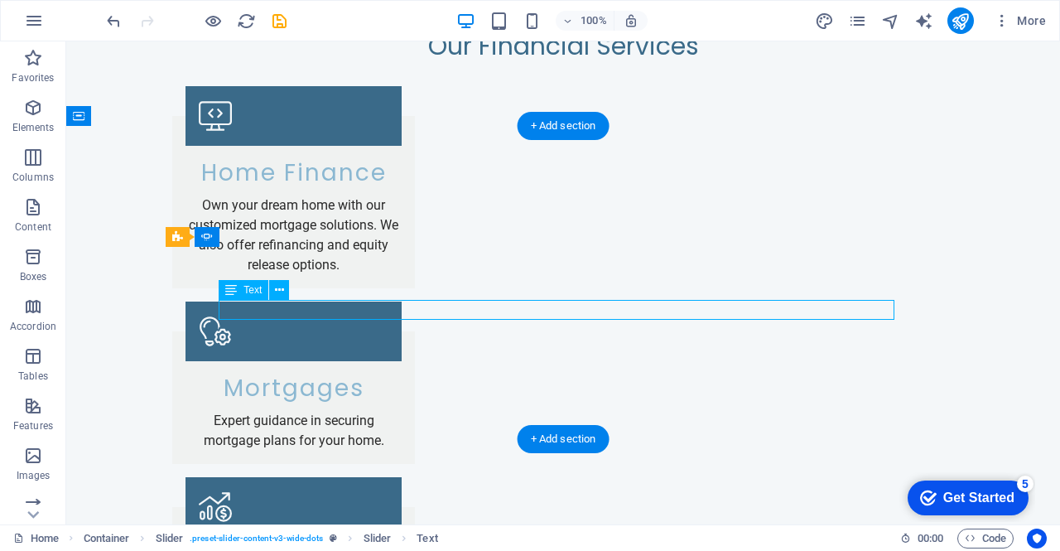
scroll to position [3907, 0]
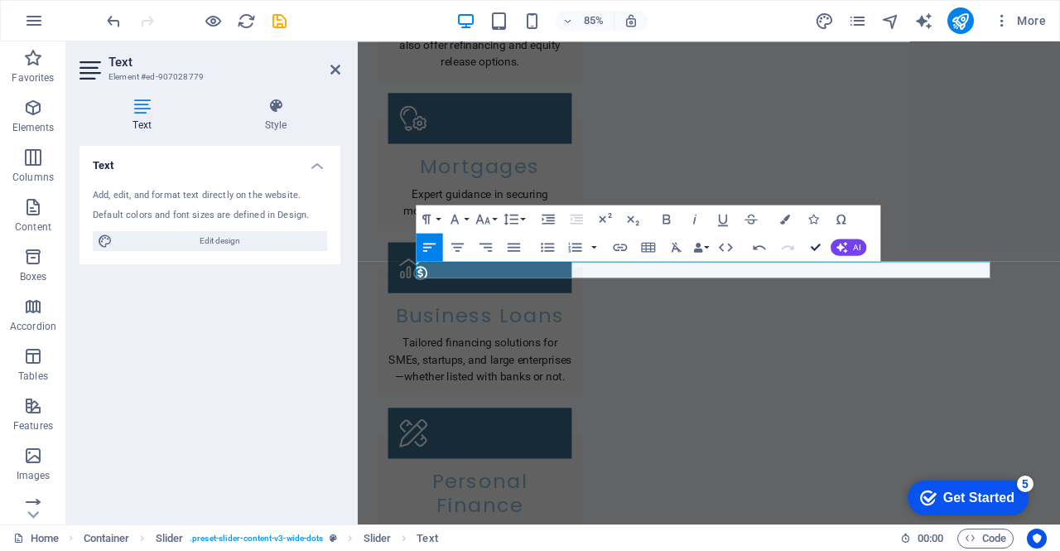
scroll to position [3835, 0]
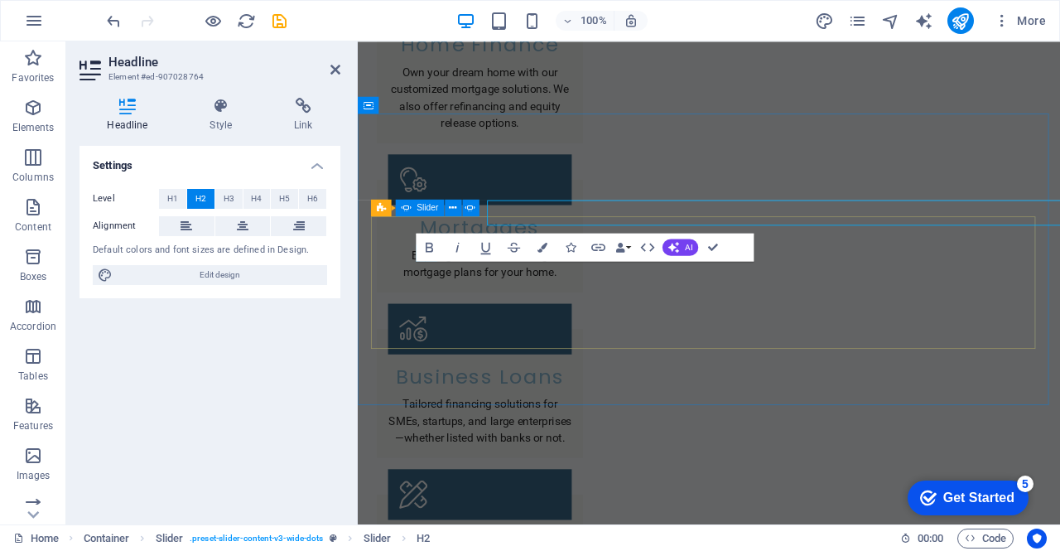
scroll to position [3907, 0]
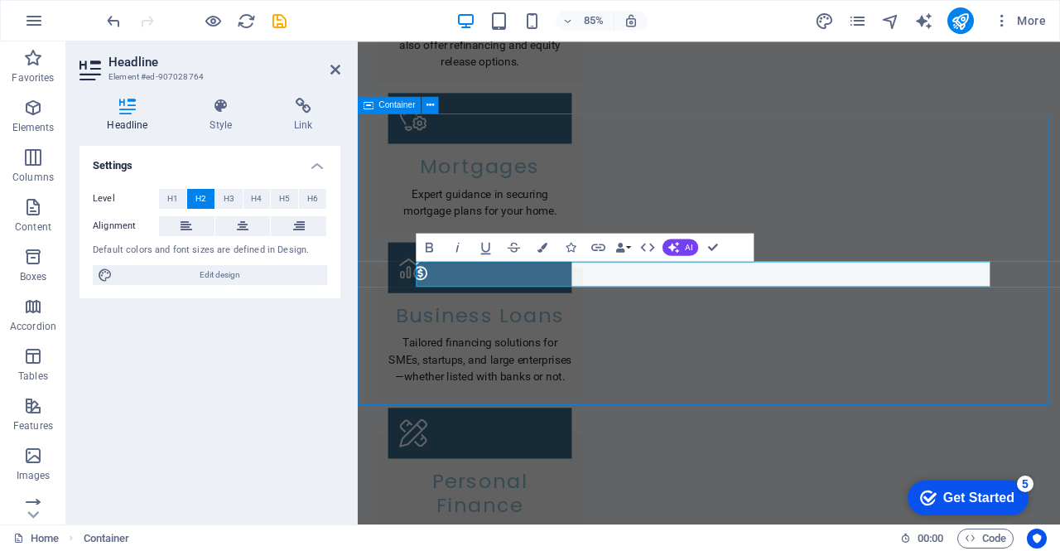
scroll to position [3835, 0]
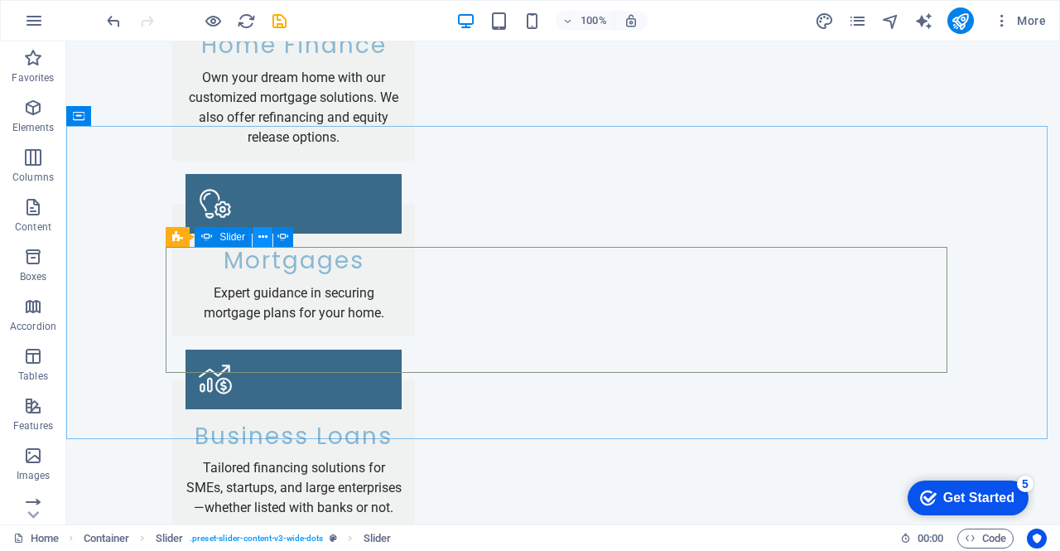
click at [262, 239] on icon at bounding box center [262, 237] width 9 height 17
click at [187, 240] on div "Slider" at bounding box center [194, 237] width 56 height 20
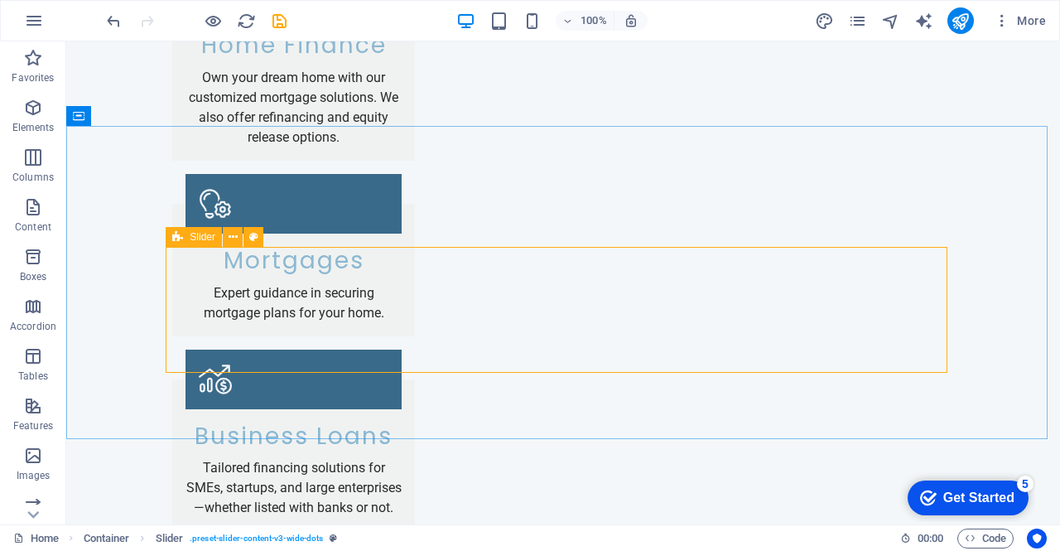
click at [185, 238] on div "Slider" at bounding box center [194, 237] width 56 height 20
click at [234, 238] on icon at bounding box center [233, 237] width 9 height 17
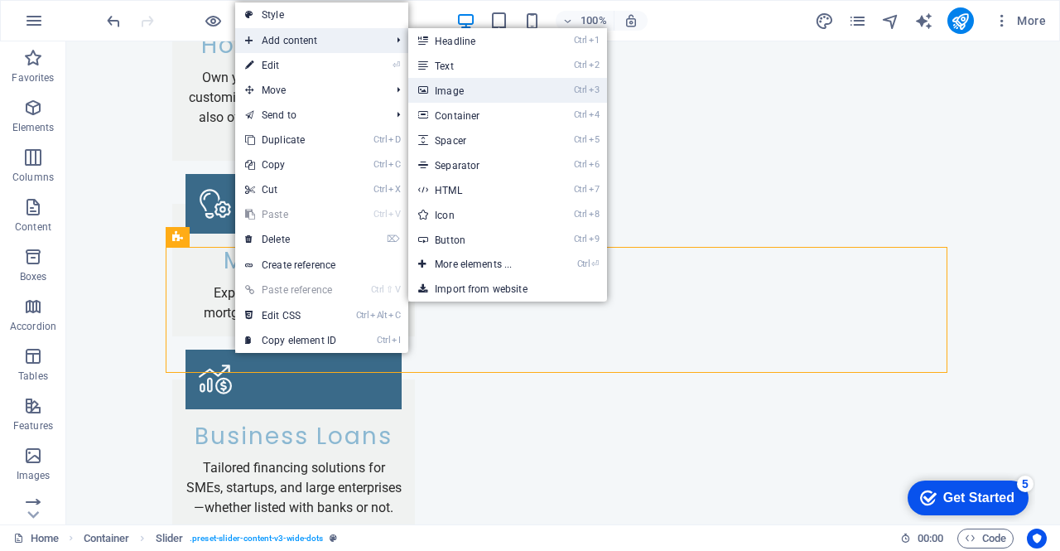
click at [441, 84] on link "Ctrl 3 Image" at bounding box center [476, 90] width 137 height 25
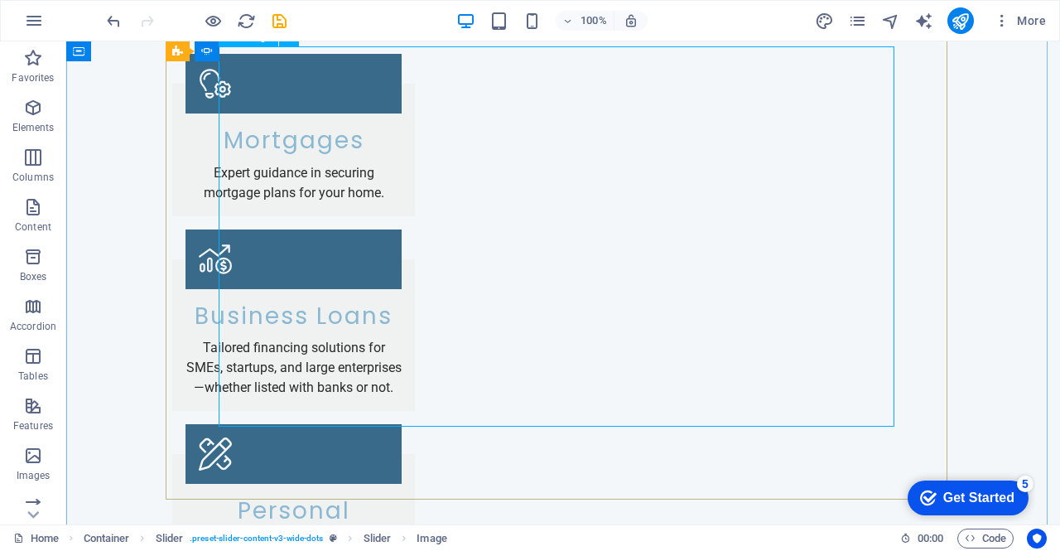
scroll to position [4092, 0]
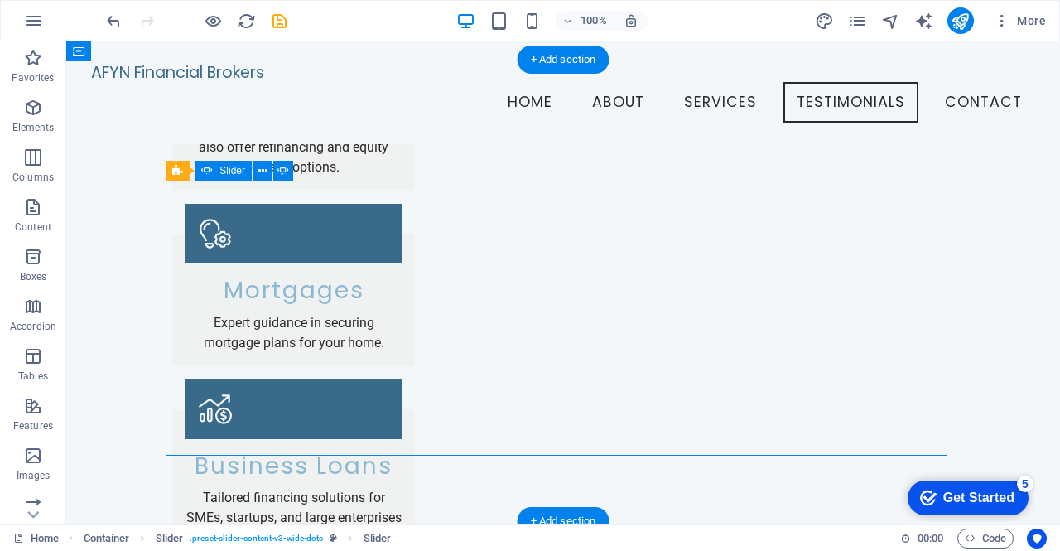
scroll to position [3817, 0]
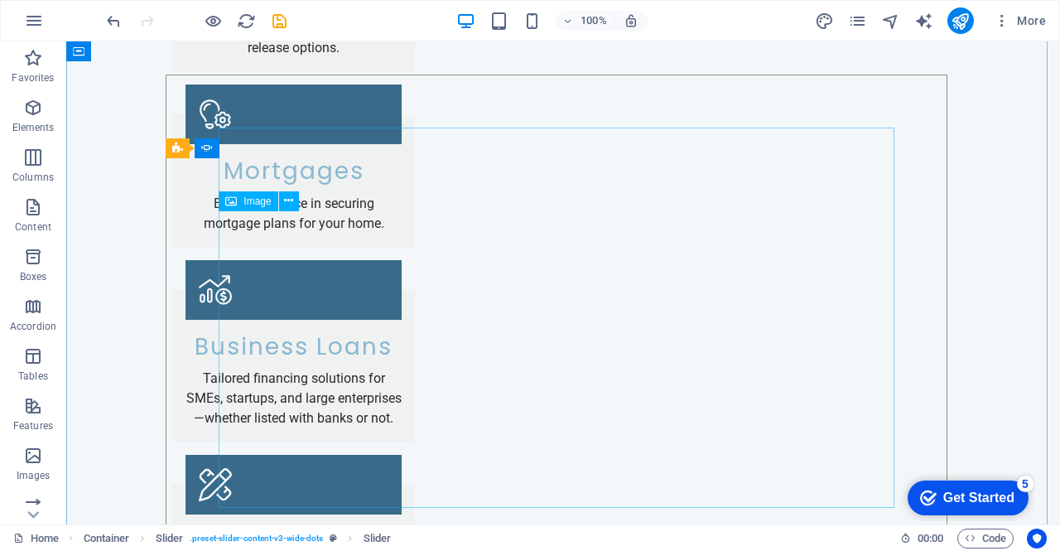
scroll to position [3923, 0]
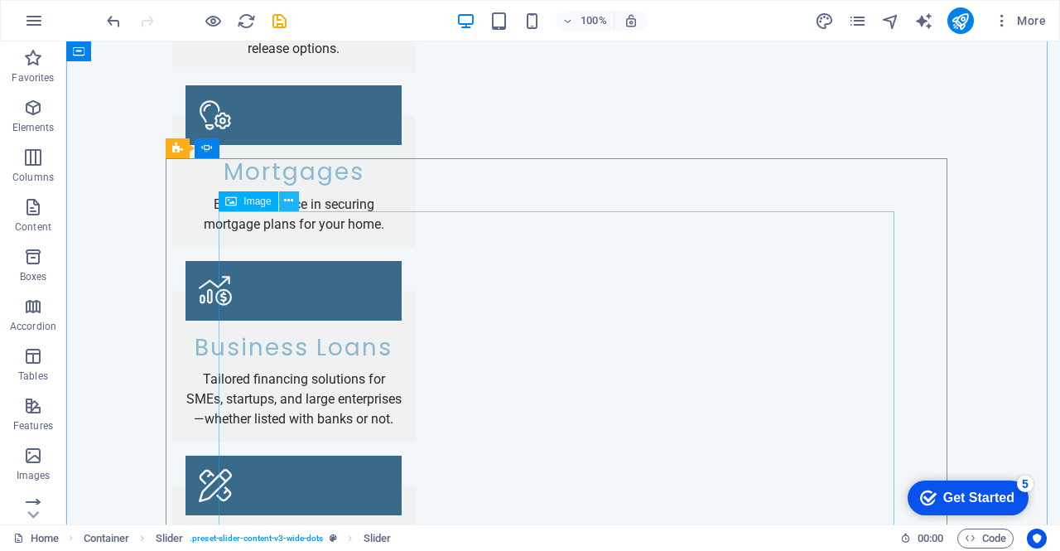
click at [291, 203] on icon at bounding box center [288, 200] width 9 height 17
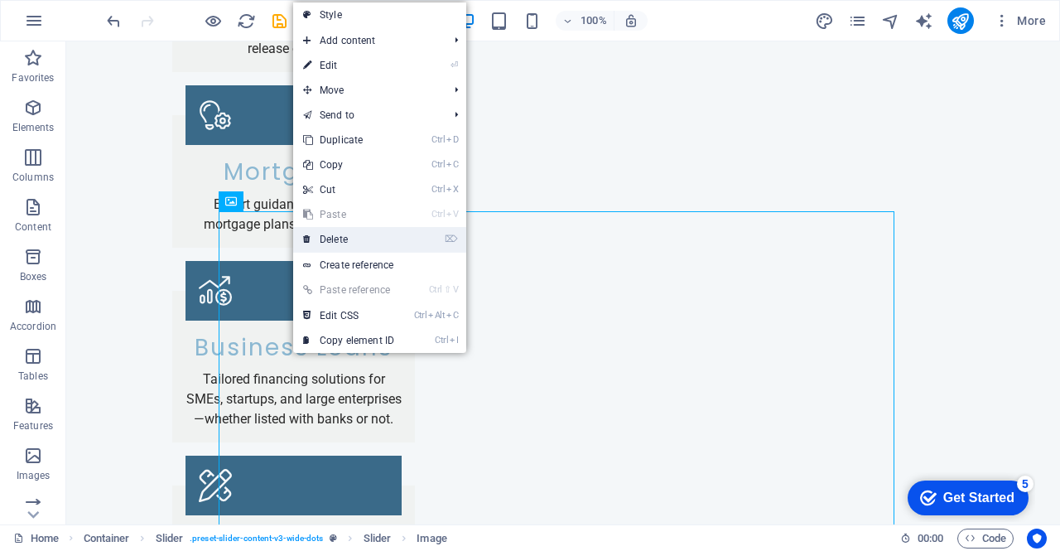
click at [348, 236] on link "⌦ Delete" at bounding box center [348, 239] width 111 height 25
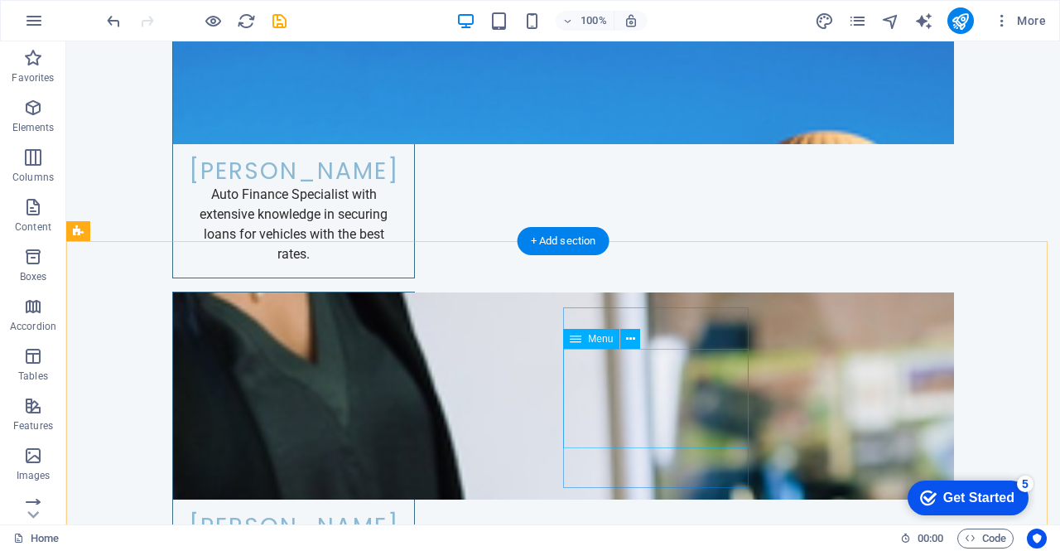
scroll to position [6852, 0]
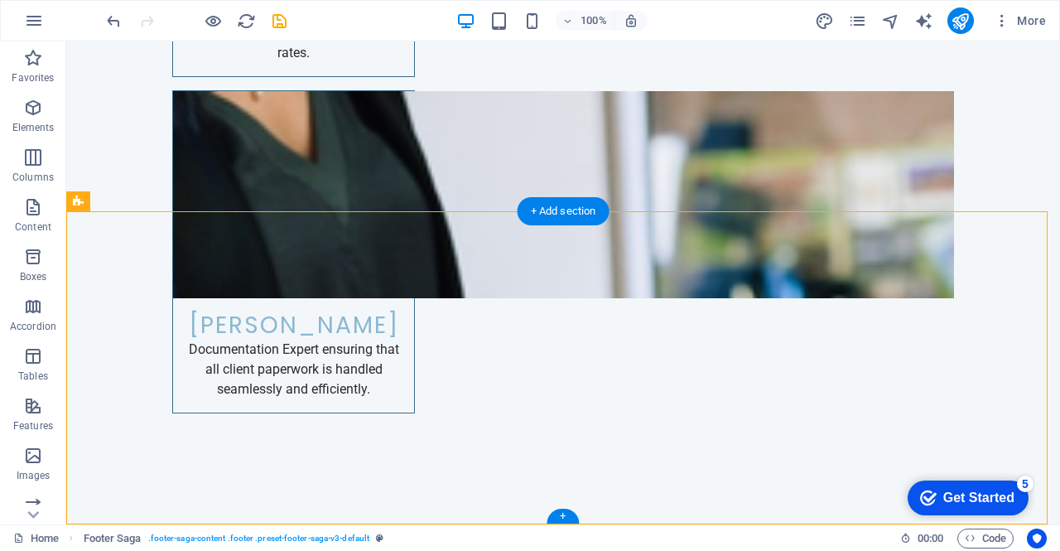
drag, startPoint x: 121, startPoint y: 260, endPoint x: 406, endPoint y: 320, distance: 291.0
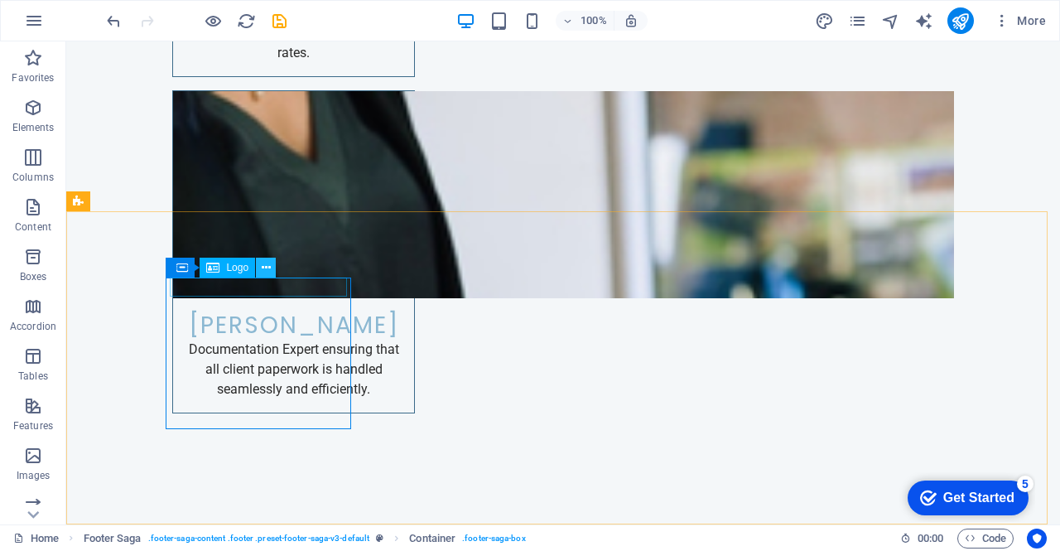
click at [271, 267] on button at bounding box center [266, 268] width 20 height 20
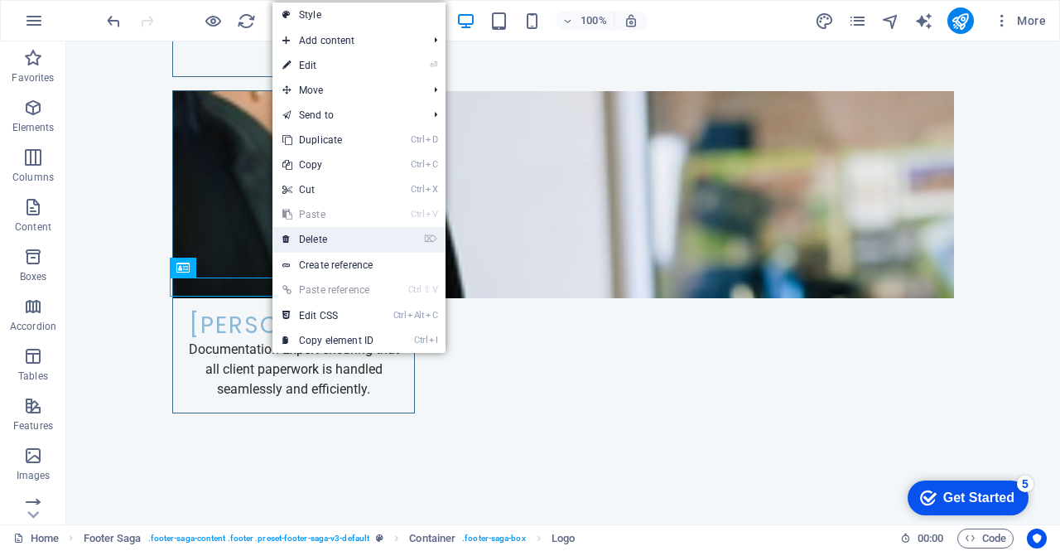
click at [340, 238] on link "⌦ Delete" at bounding box center [327, 239] width 111 height 25
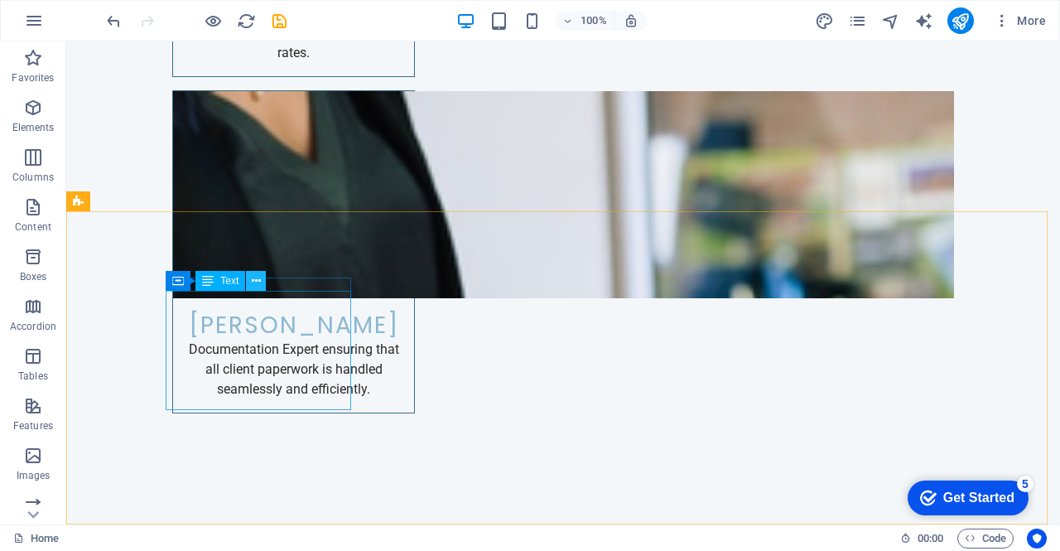
click at [260, 284] on icon at bounding box center [256, 280] width 9 height 17
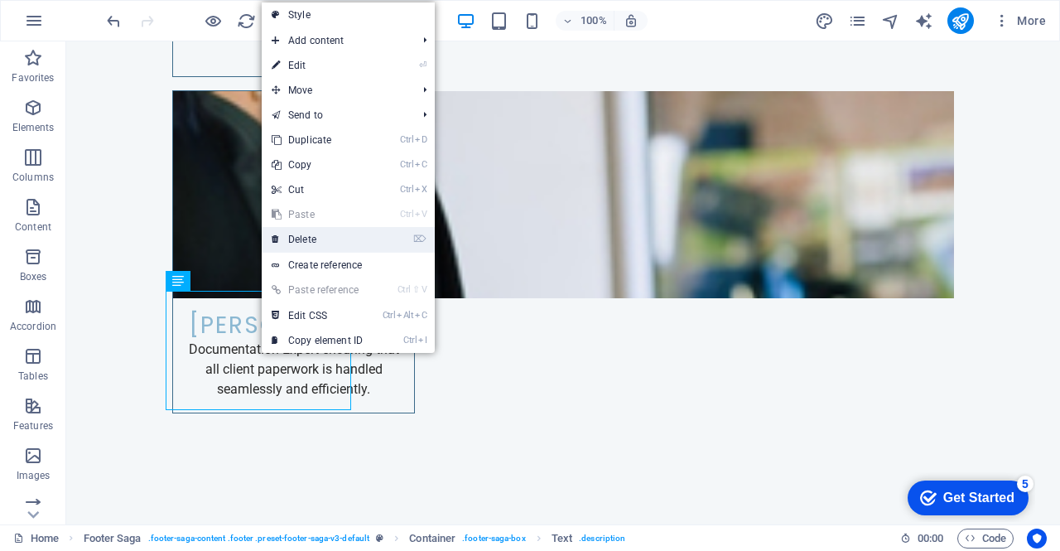
click at [309, 239] on link "⌦ Delete" at bounding box center [317, 239] width 111 height 25
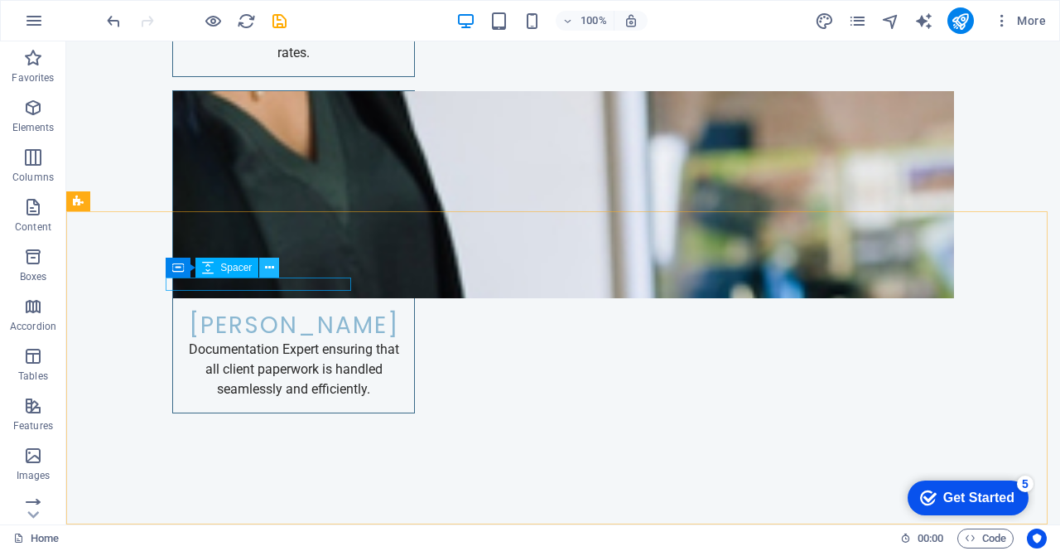
click at [268, 268] on icon at bounding box center [269, 267] width 9 height 17
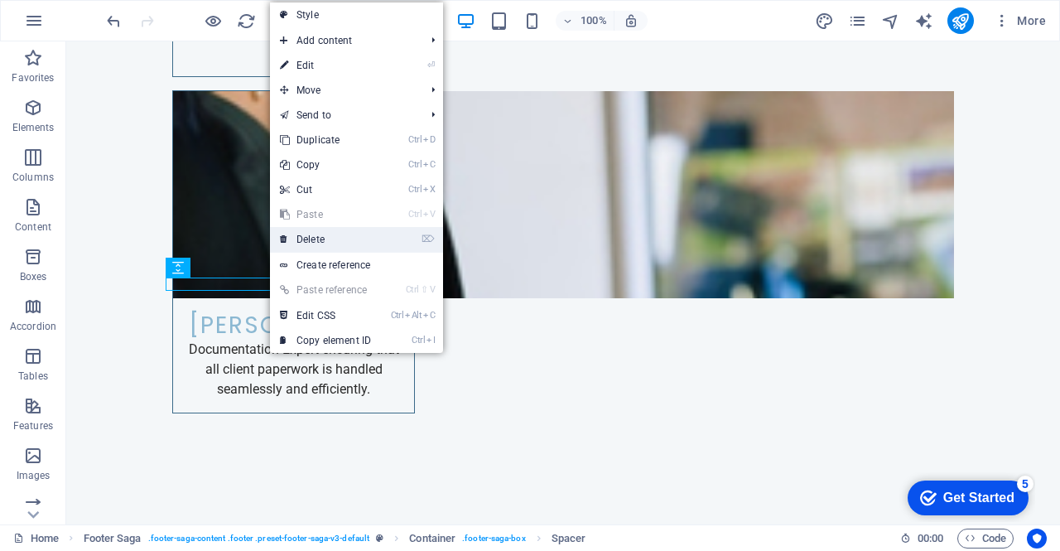
click at [310, 238] on link "⌦ Delete" at bounding box center [325, 239] width 111 height 25
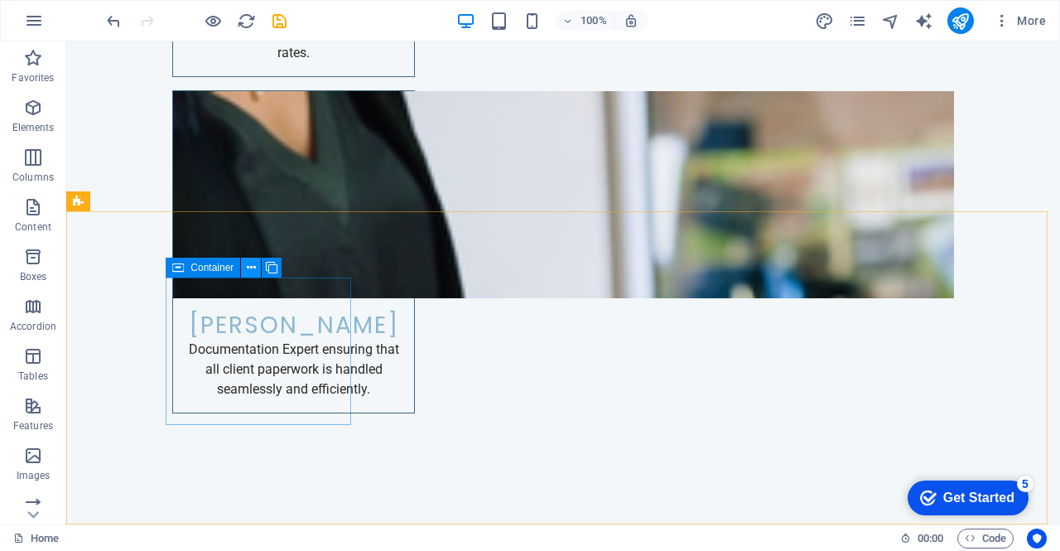
click at [251, 273] on icon at bounding box center [251, 267] width 9 height 17
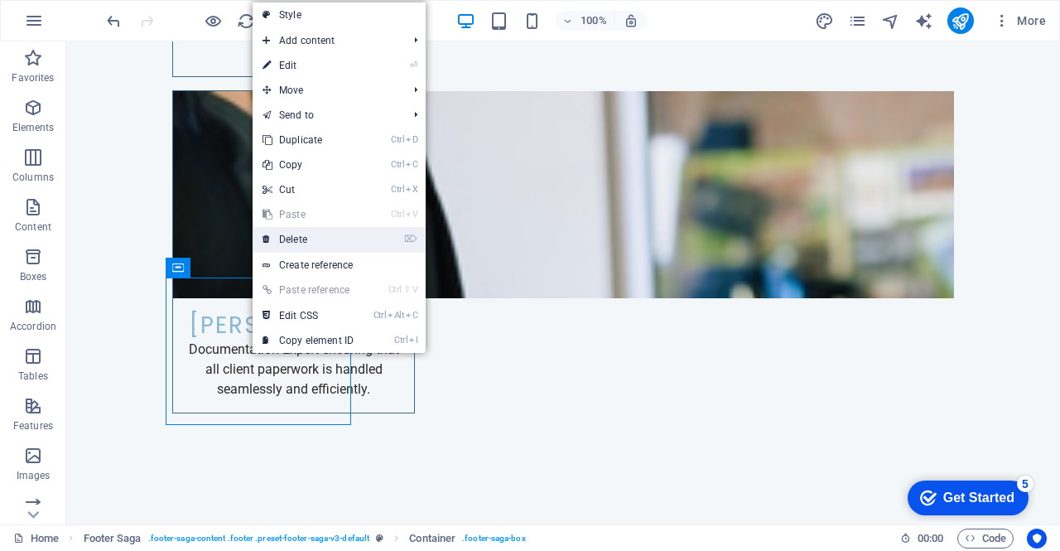
click at [288, 239] on link "⌦ Delete" at bounding box center [308, 239] width 111 height 25
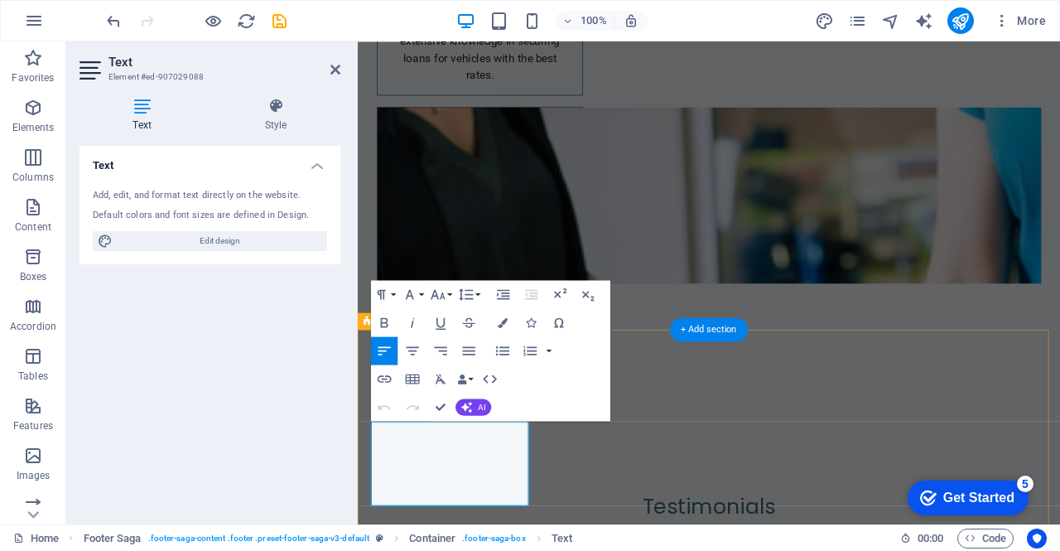
scroll to position [6839, 0]
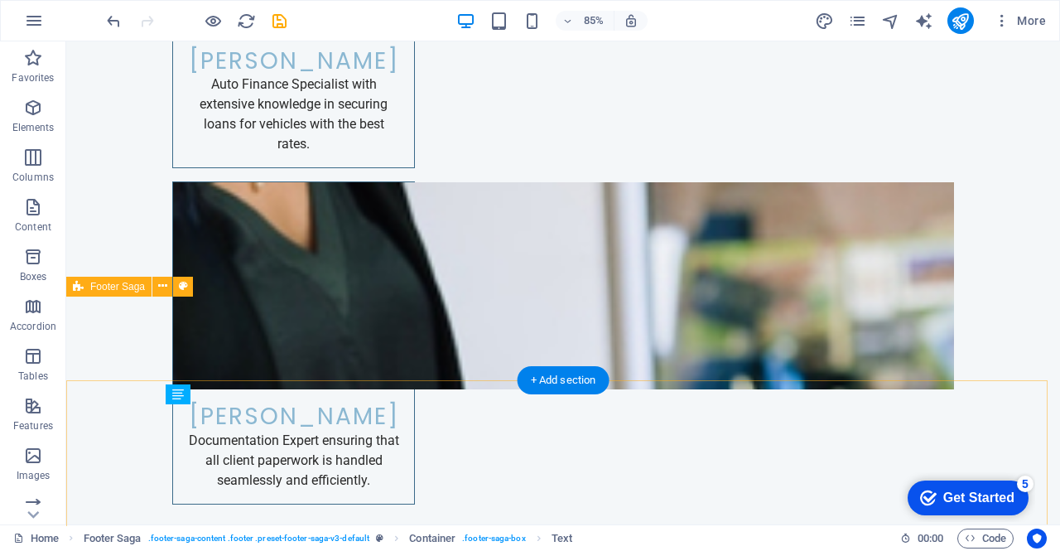
scroll to position [6767, 0]
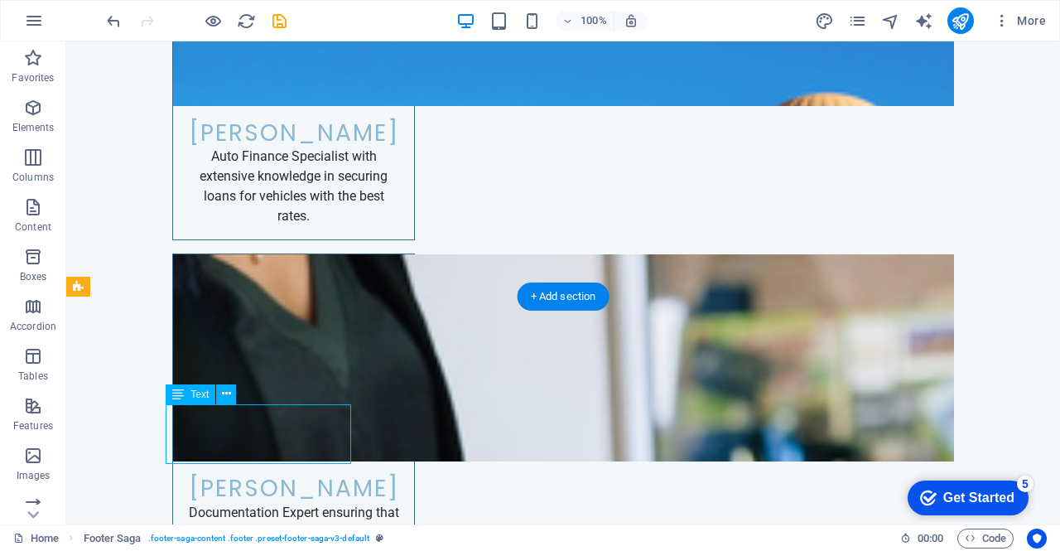
scroll to position [6839, 0]
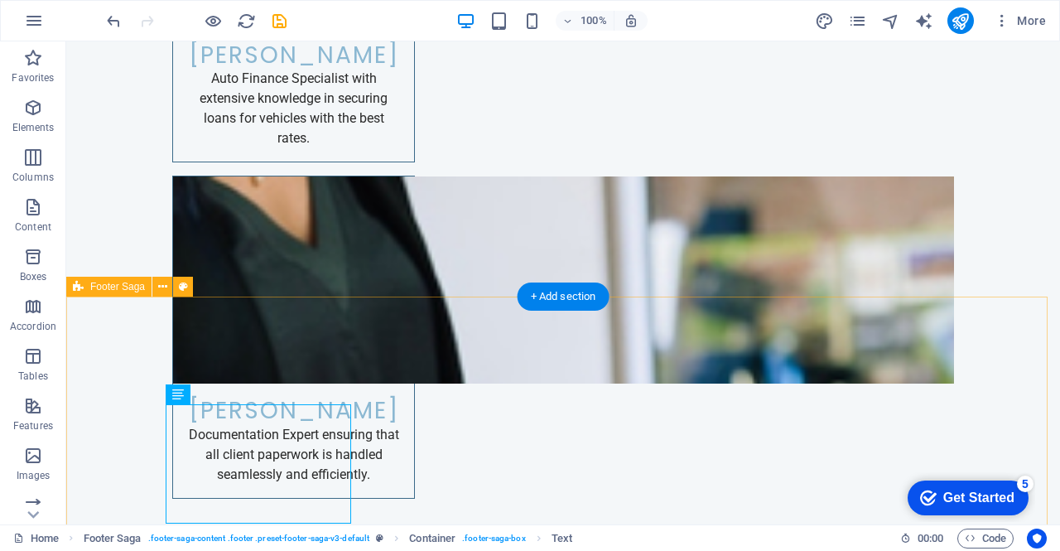
scroll to position [6777, 0]
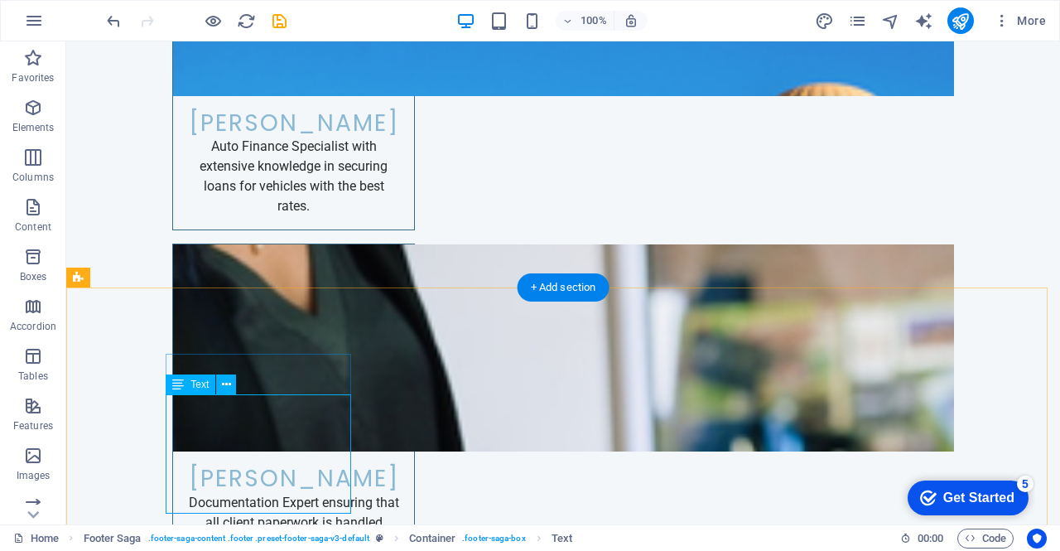
scroll to position [6839, 0]
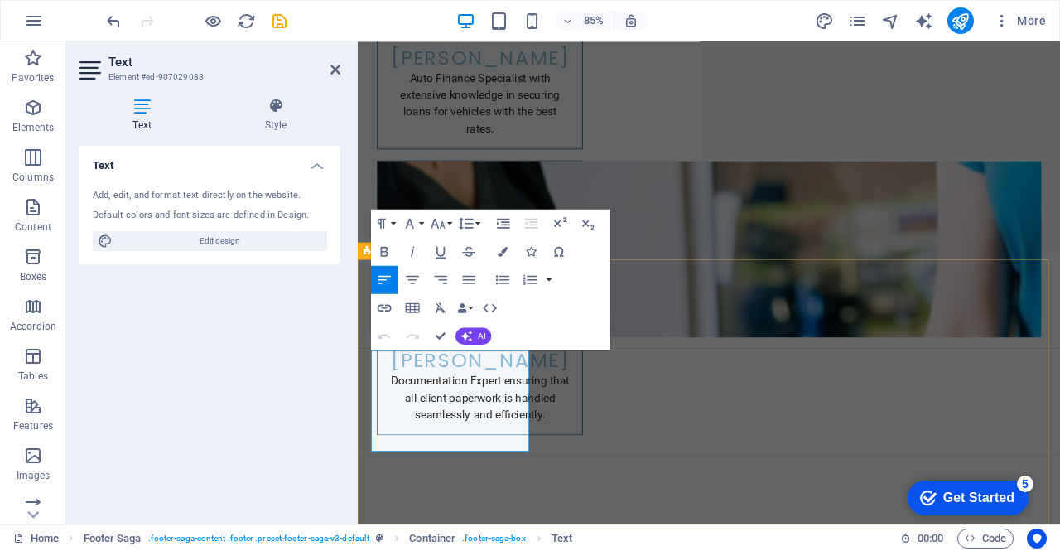
click at [416, 281] on icon "button" at bounding box center [412, 279] width 17 height 17
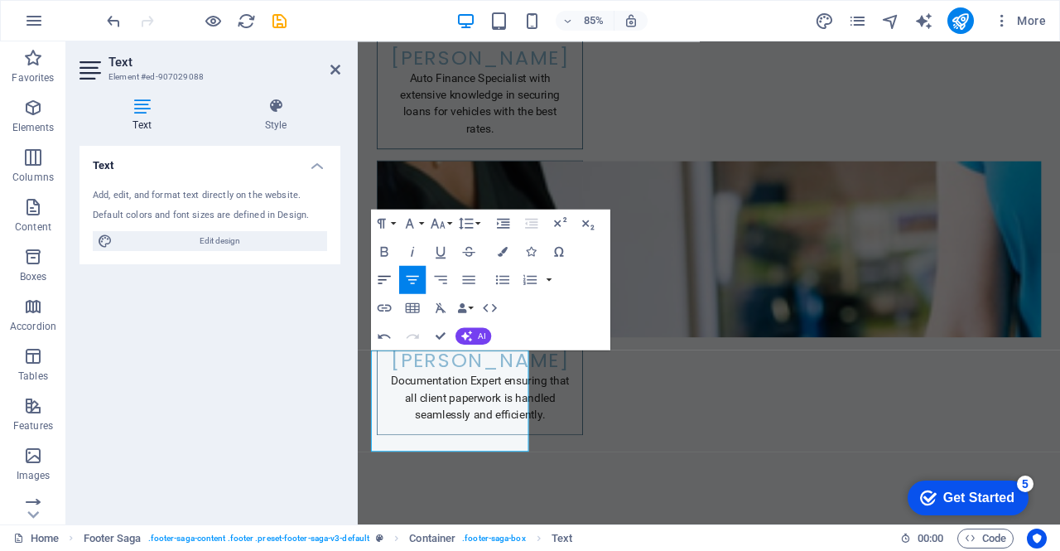
click at [389, 280] on icon "button" at bounding box center [384, 279] width 17 height 17
click at [508, 218] on icon "button" at bounding box center [503, 222] width 17 height 17
click at [508, 220] on icon "button" at bounding box center [503, 222] width 17 height 17
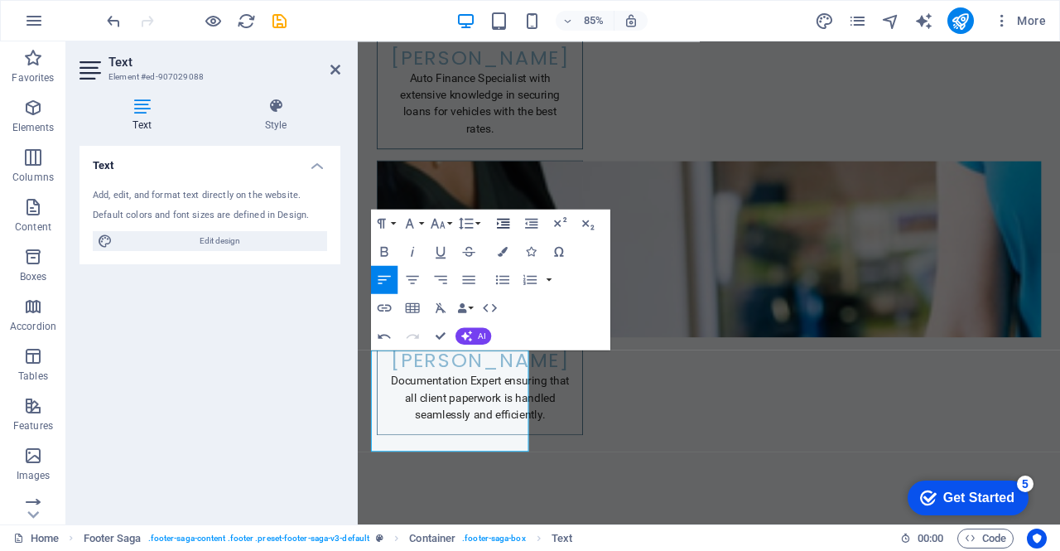
click at [508, 220] on icon "button" at bounding box center [503, 222] width 17 height 17
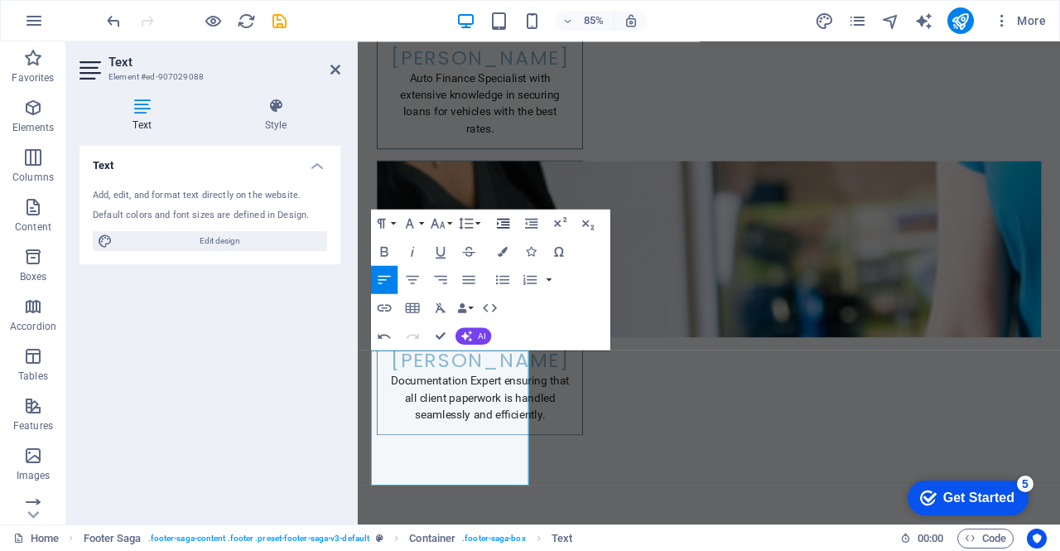
click at [508, 220] on icon "button" at bounding box center [503, 222] width 17 height 17
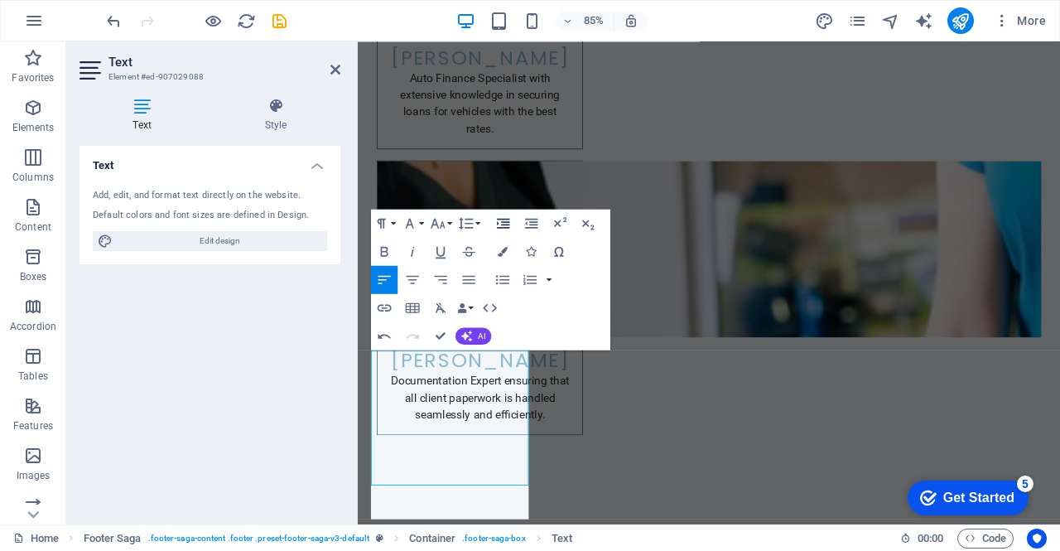
click at [508, 220] on icon "button" at bounding box center [503, 222] width 17 height 17
click at [528, 219] on icon "button" at bounding box center [531, 222] width 17 height 17
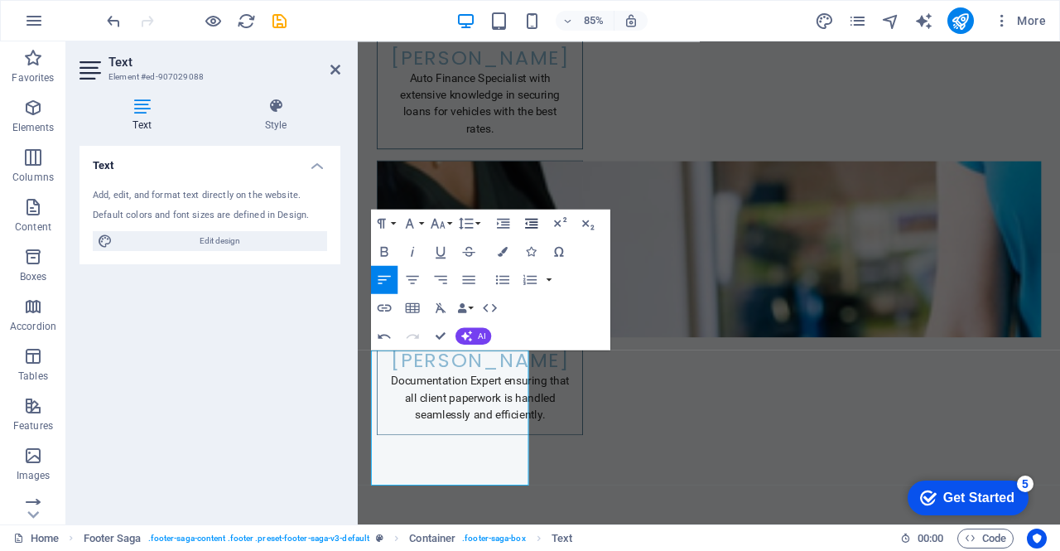
click at [528, 219] on icon "button" at bounding box center [531, 222] width 17 height 17
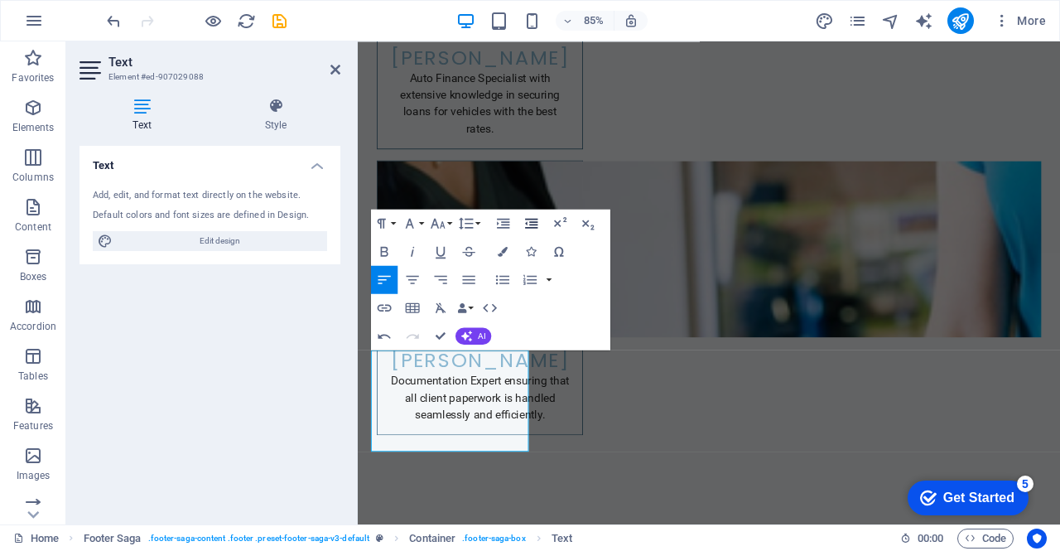
click at [528, 219] on icon "button" at bounding box center [531, 222] width 17 height 17
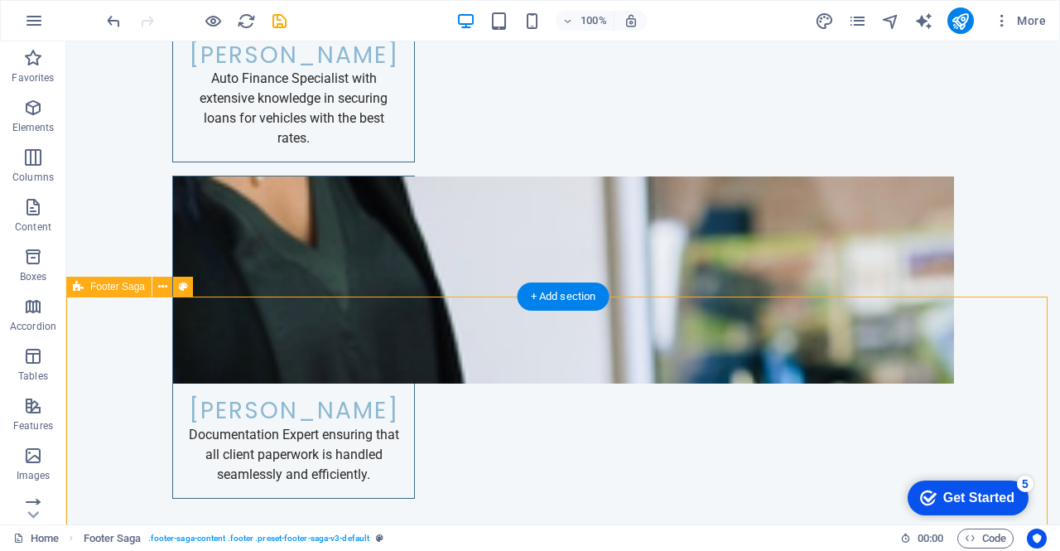
scroll to position [6826, 0]
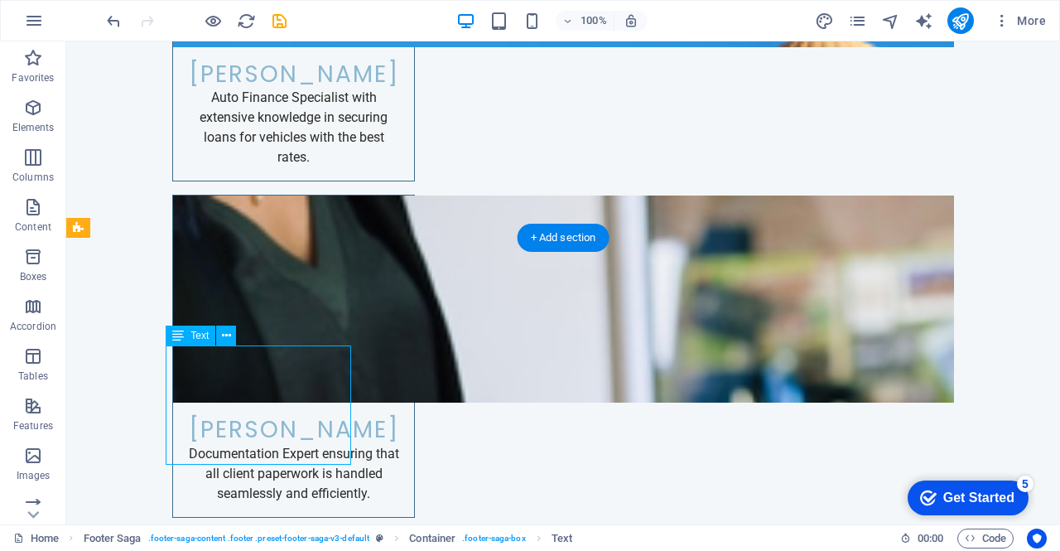
scroll to position [6839, 0]
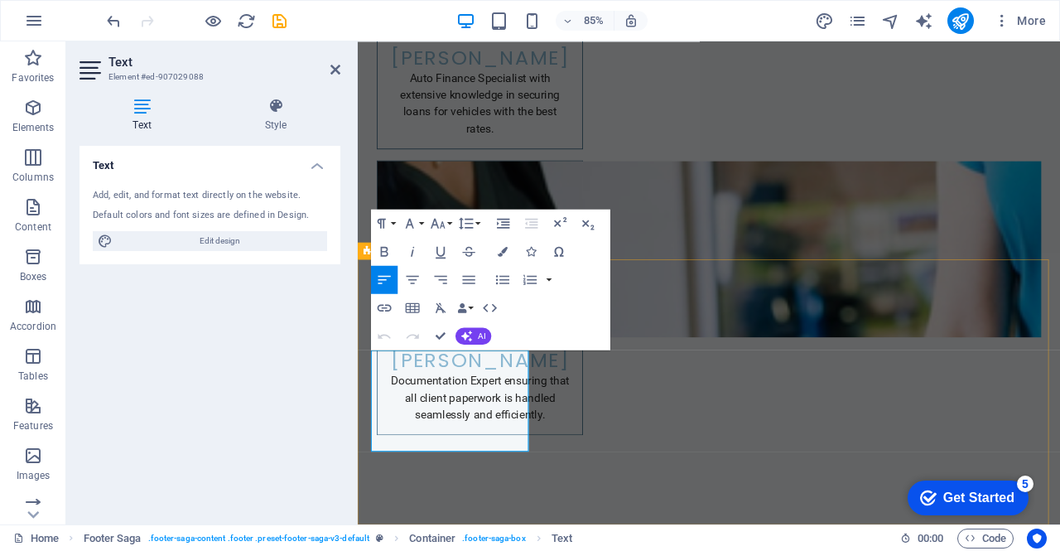
drag, startPoint x: 502, startPoint y: 417, endPoint x: 377, endPoint y: 417, distance: 125.0
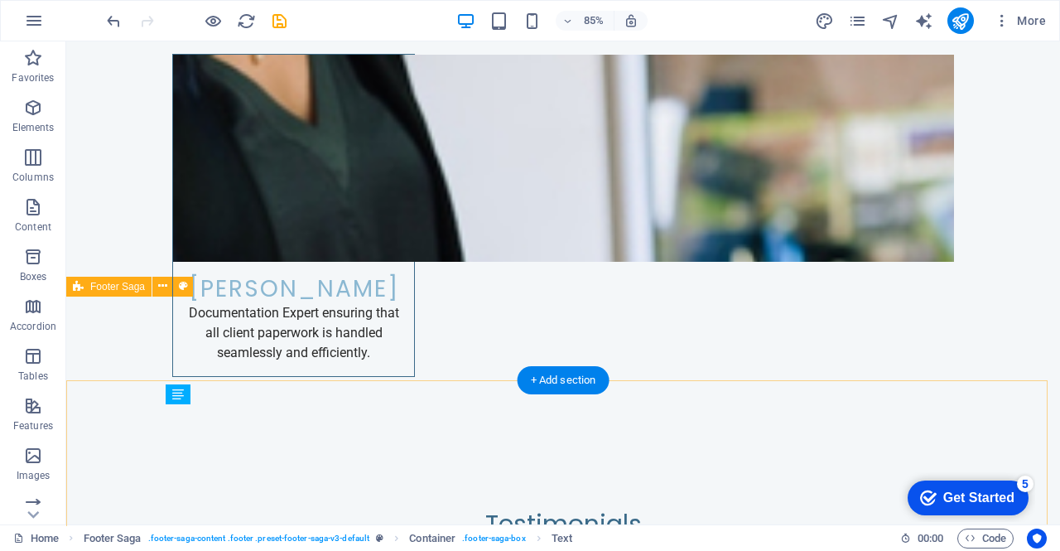
scroll to position [6767, 0]
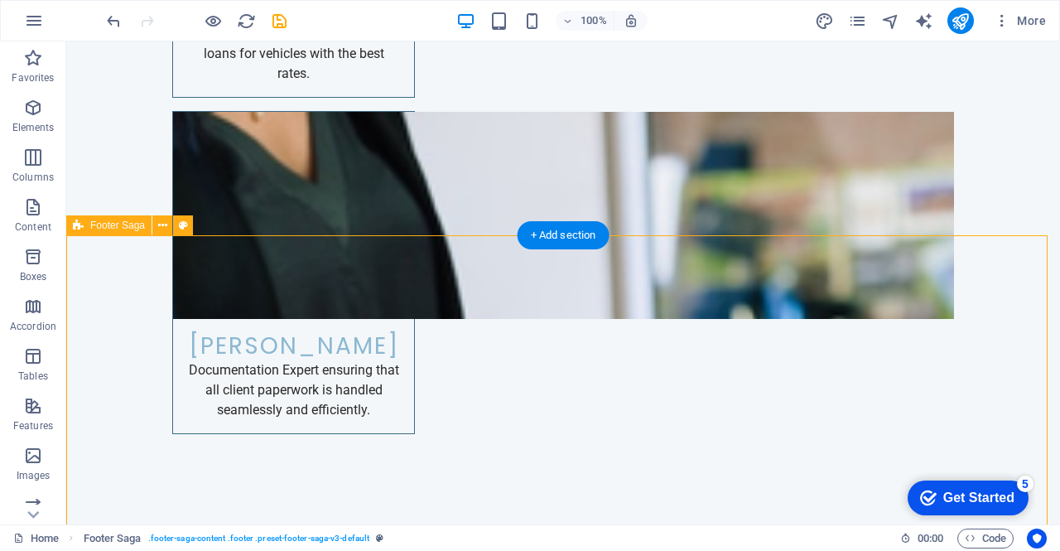
scroll to position [6833, 0]
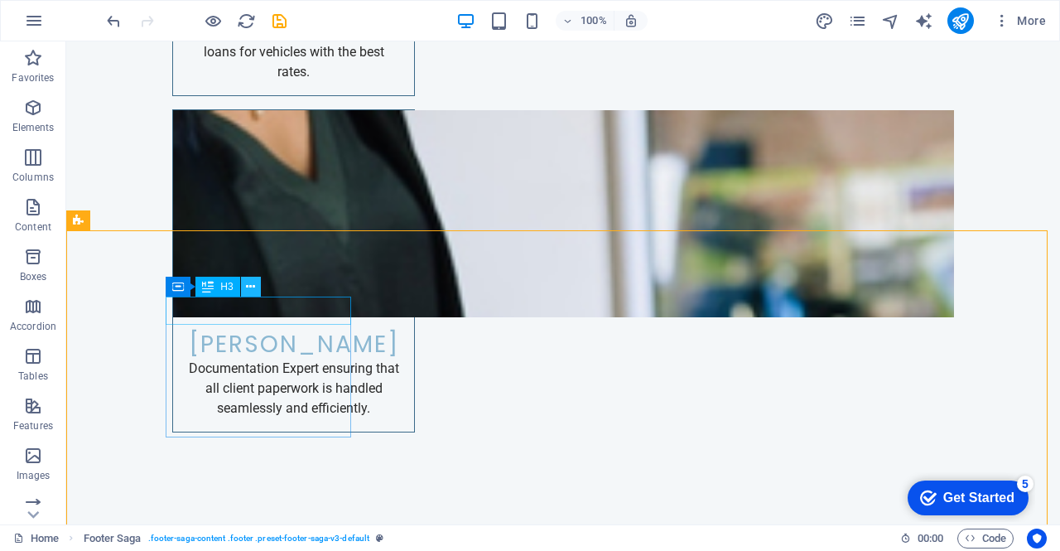
click at [253, 293] on icon at bounding box center [250, 286] width 9 height 17
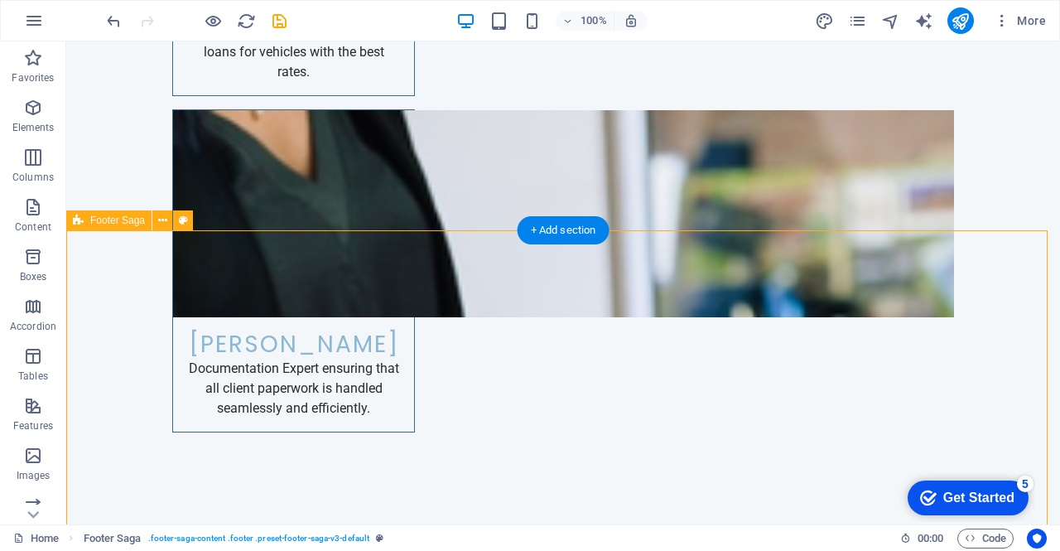
drag, startPoint x: 140, startPoint y: 290, endPoint x: 212, endPoint y: 393, distance: 126.1
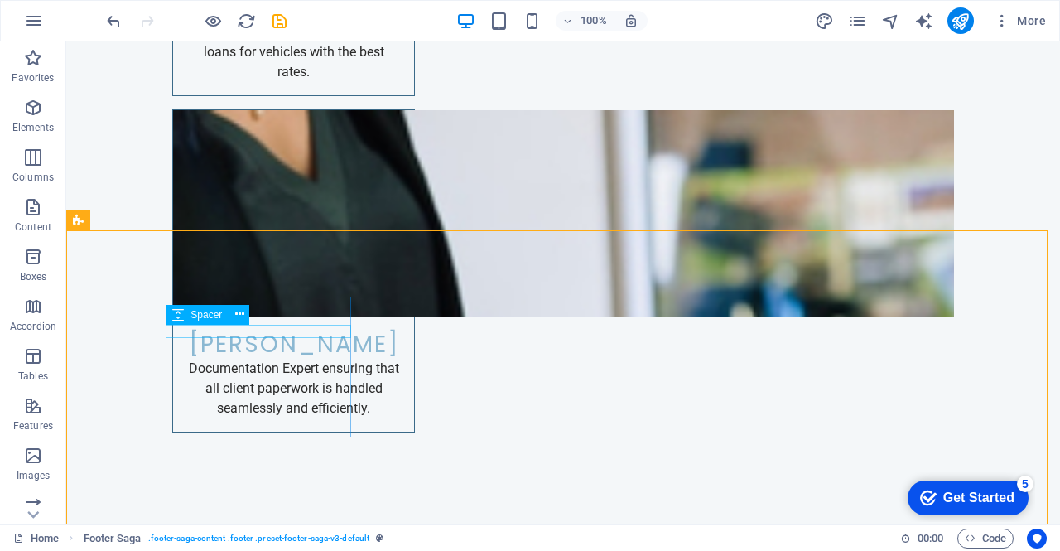
click at [176, 309] on icon at bounding box center [178, 315] width 12 height 20
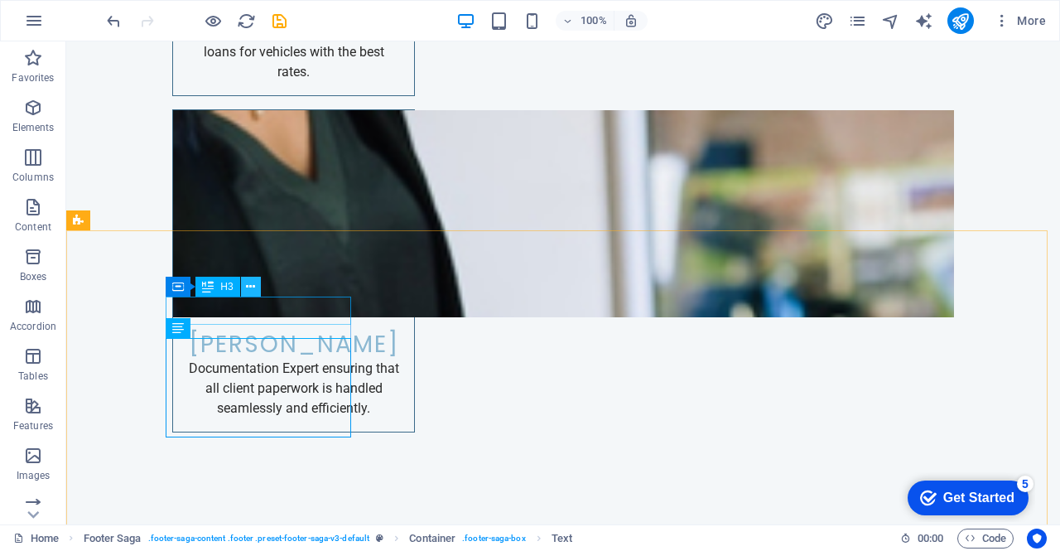
click at [255, 293] on button at bounding box center [251, 287] width 20 height 20
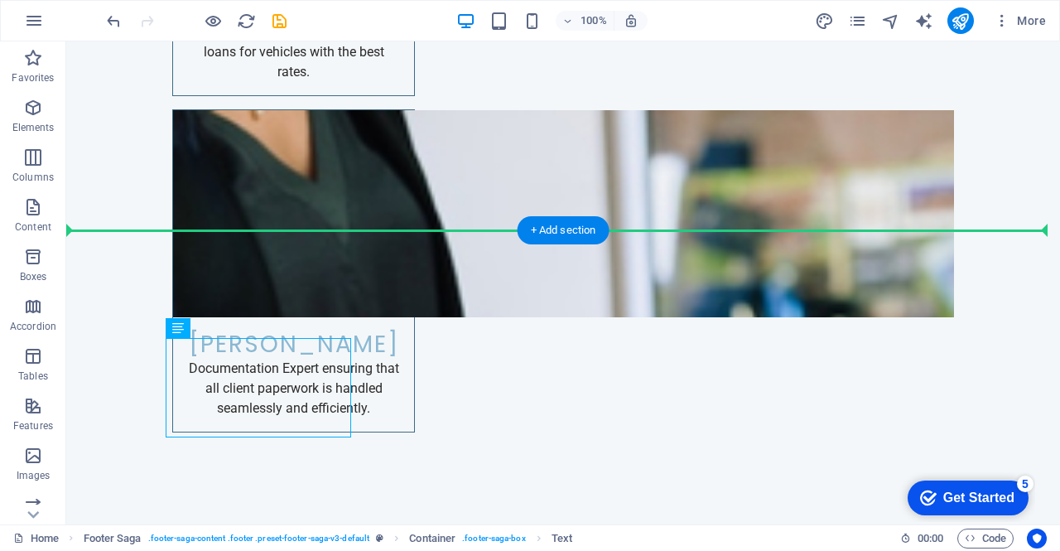
drag, startPoint x: 267, startPoint y: 370, endPoint x: 132, endPoint y: 342, distance: 137.9
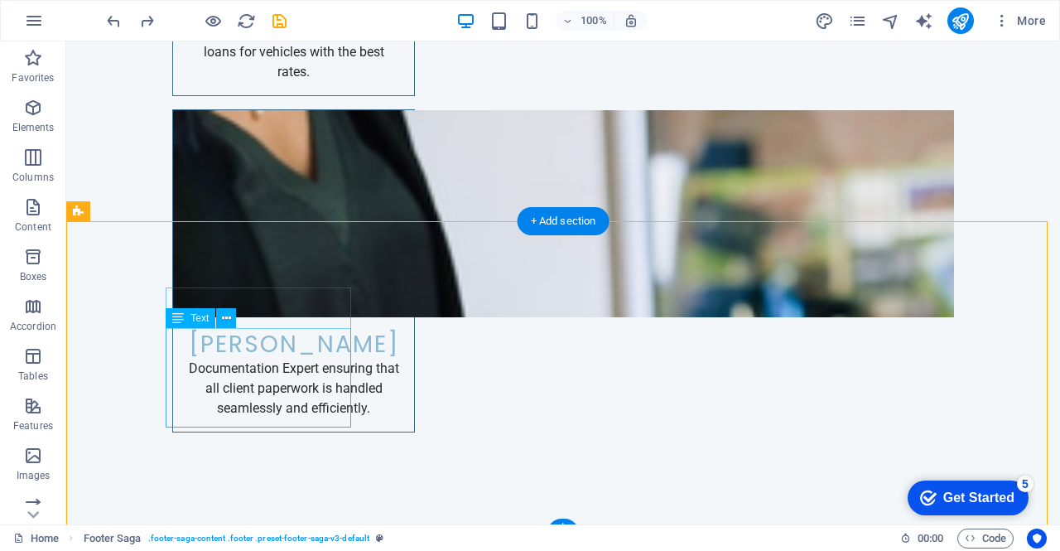
scroll to position [6852, 0]
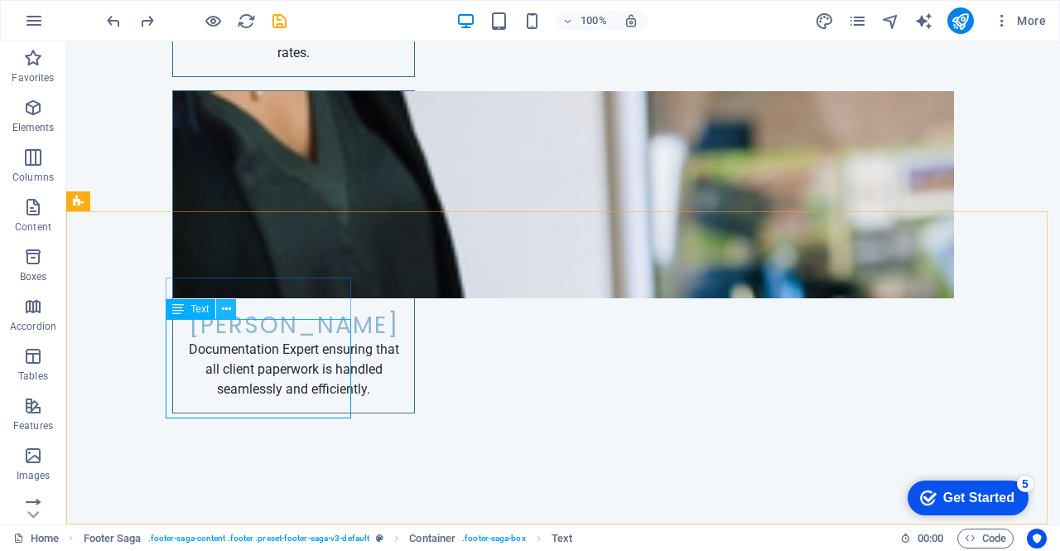
click at [229, 311] on icon at bounding box center [226, 309] width 9 height 17
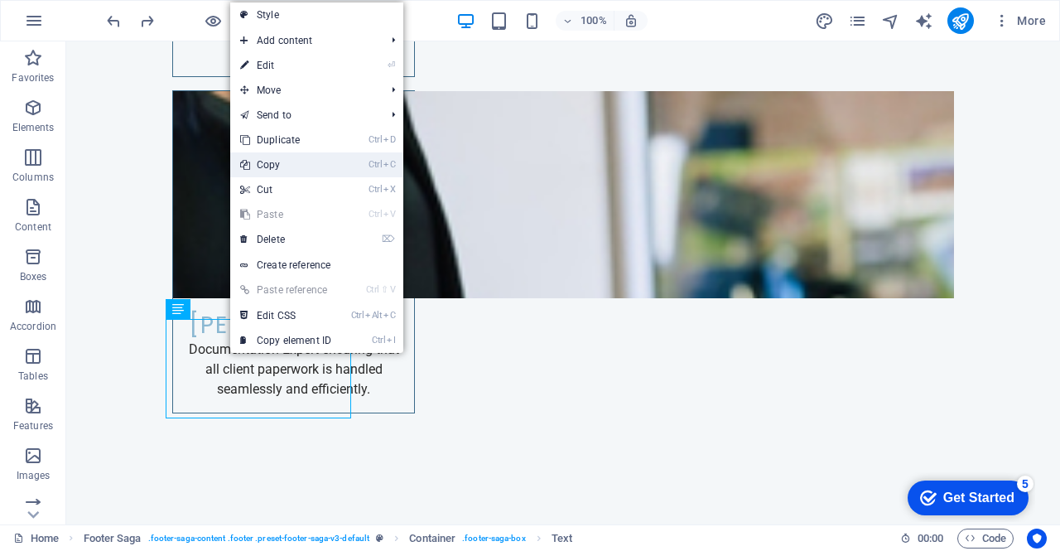
click at [280, 161] on link "Ctrl C Copy" at bounding box center [285, 164] width 111 height 25
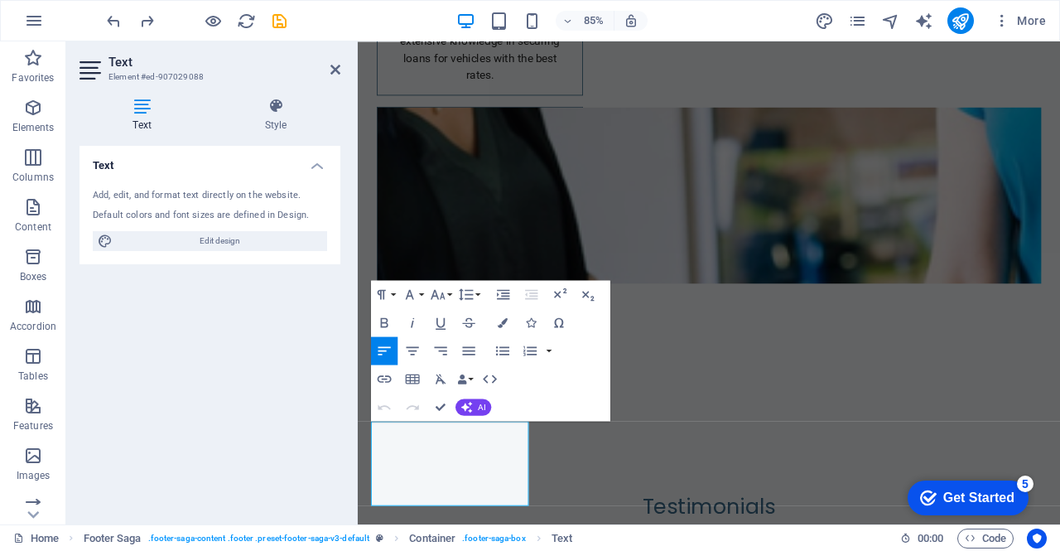
scroll to position [6839, 0]
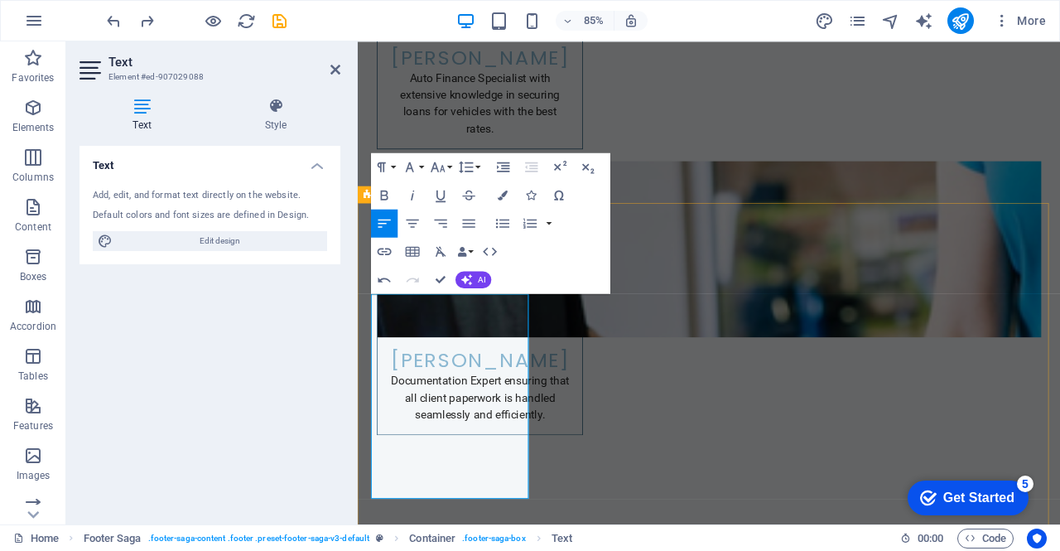
scroll to position [6913, 0]
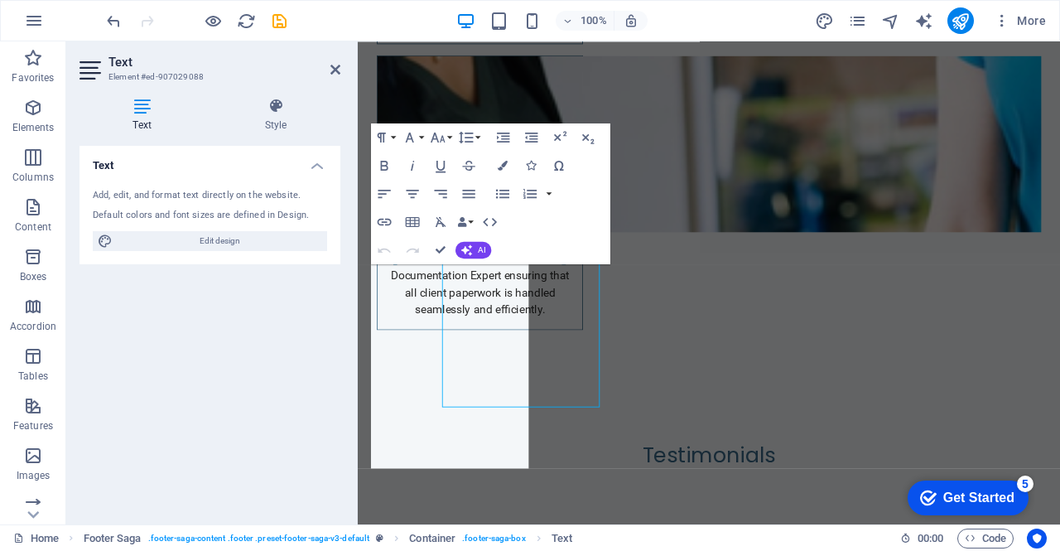
scroll to position [6941, 0]
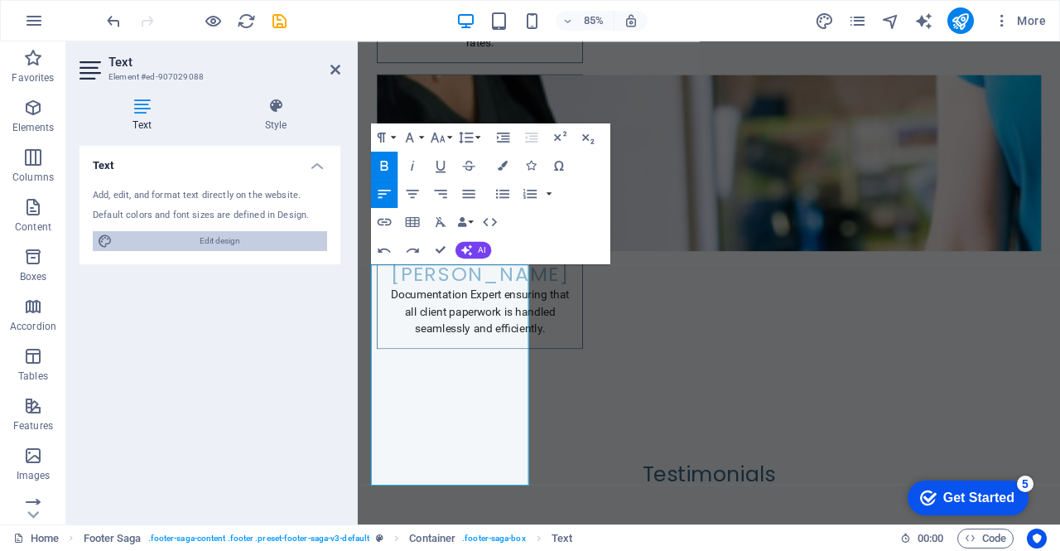
click at [265, 240] on span "Edit design" at bounding box center [220, 241] width 205 height 20
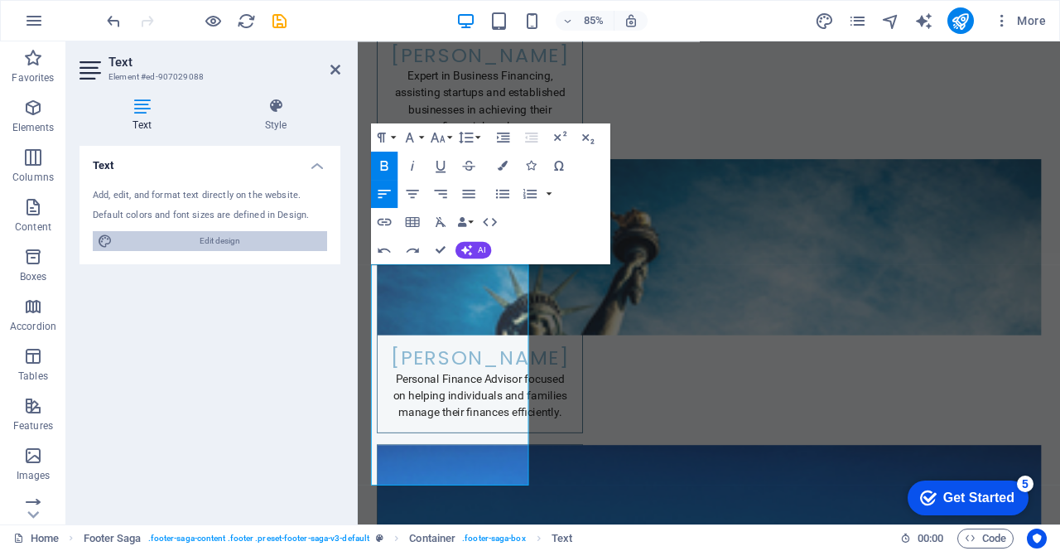
select select "px"
select select "200"
select select "px"
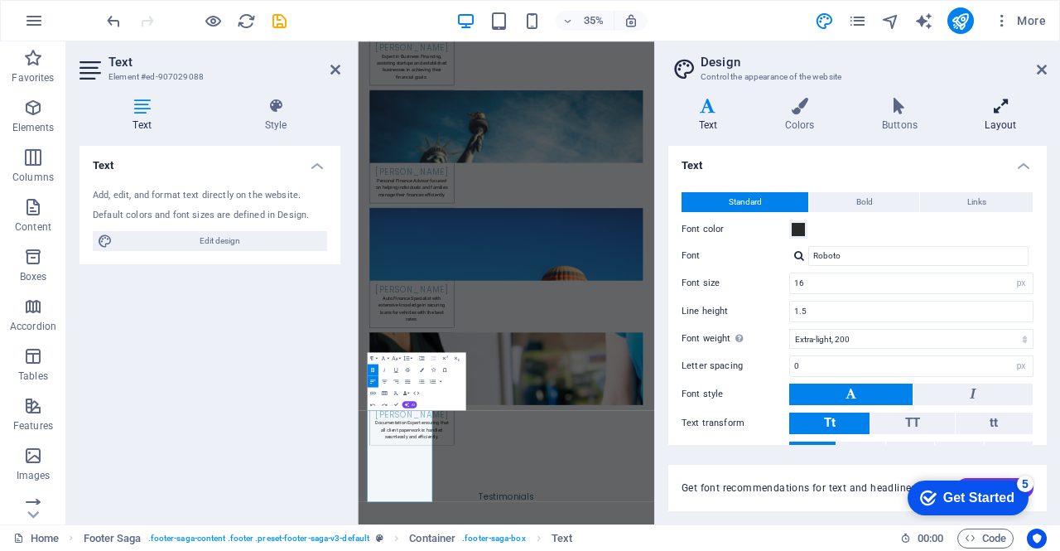
click at [1004, 115] on h4 "Layout" at bounding box center [1001, 115] width 92 height 35
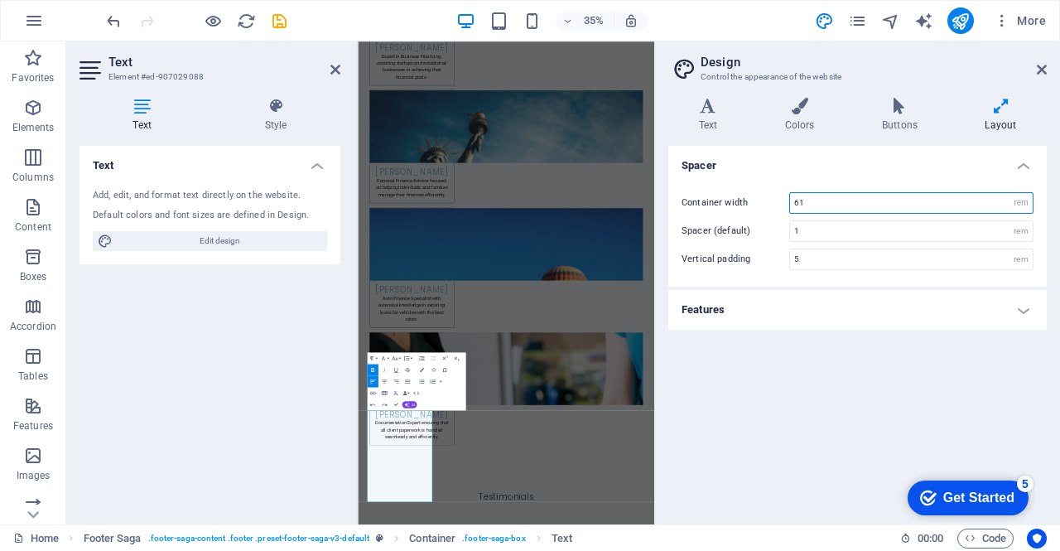
click at [989, 198] on input "61" at bounding box center [911, 203] width 243 height 20
type input "6"
type input "80"
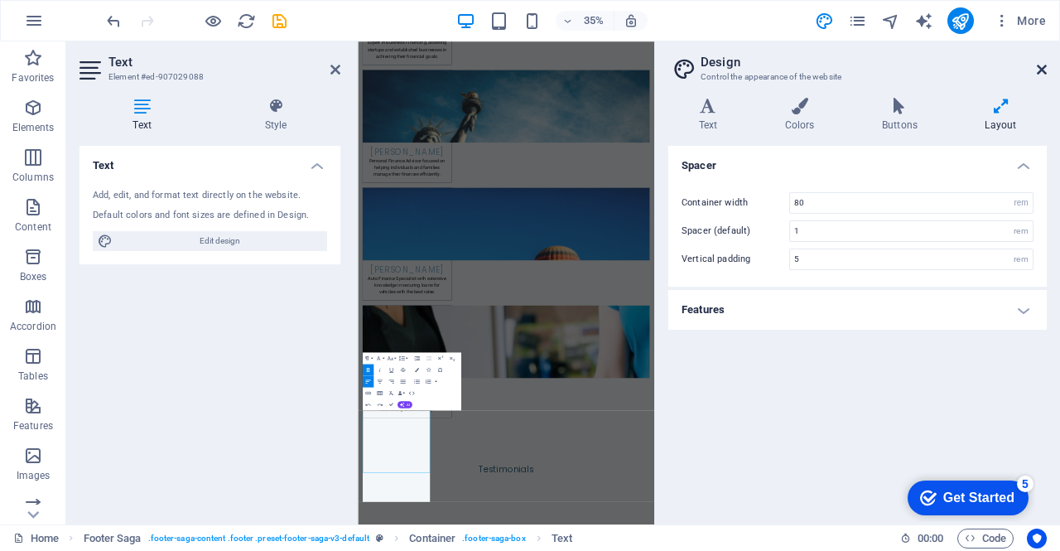
click at [1043, 73] on icon at bounding box center [1042, 69] width 10 height 13
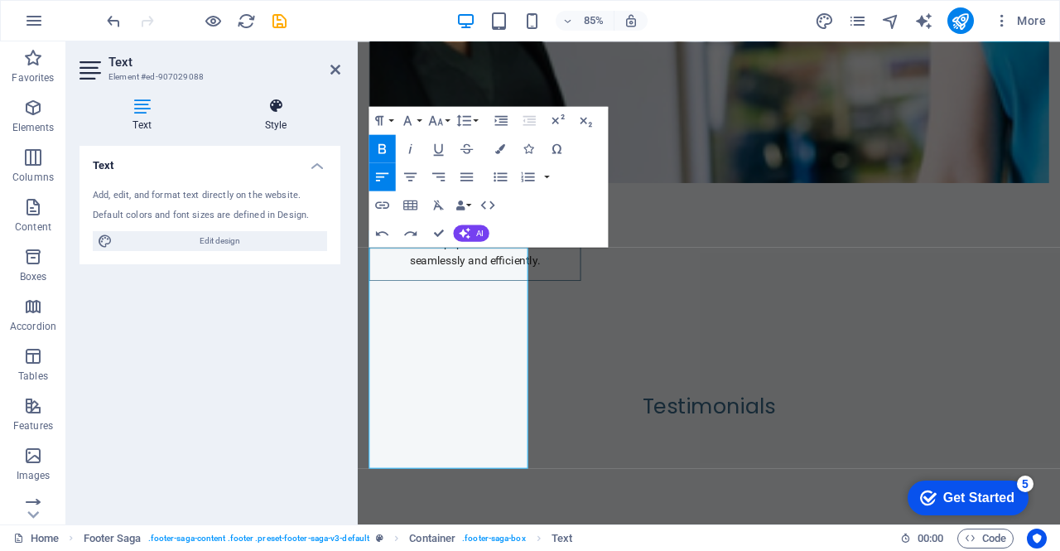
click at [267, 118] on h4 "Style" at bounding box center [275, 115] width 129 height 35
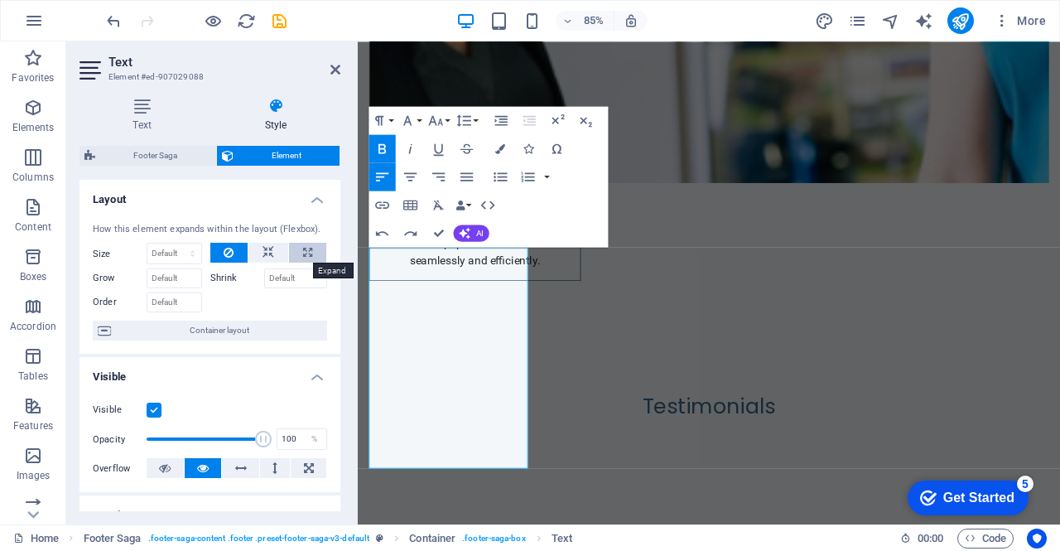
click at [313, 253] on button at bounding box center [307, 253] width 37 height 20
click at [276, 247] on button at bounding box center [268, 253] width 40 height 20
click at [309, 256] on icon at bounding box center [307, 253] width 9 height 20
click at [224, 258] on icon at bounding box center [229, 253] width 10 height 20
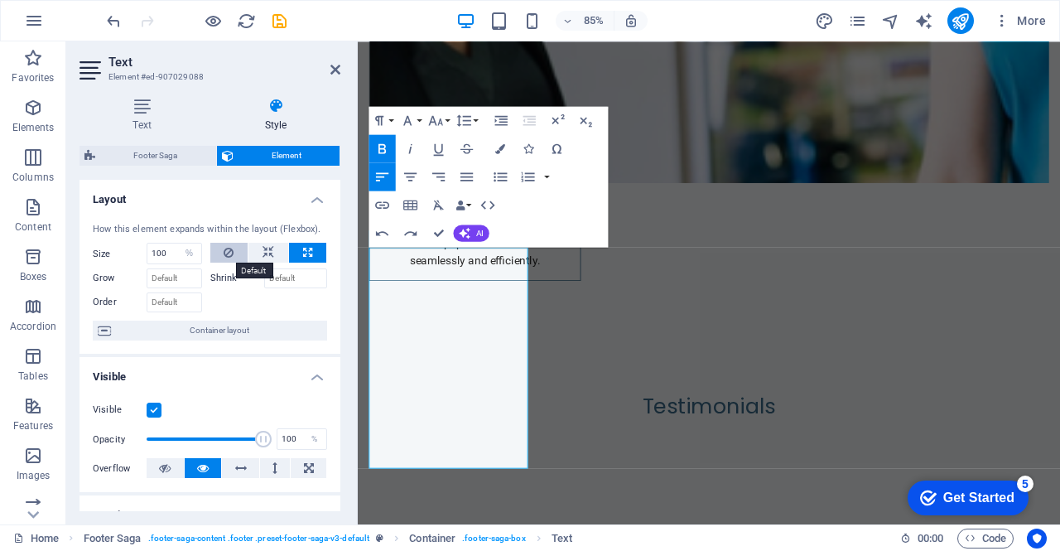
select select "DISABLED_OPTION_VALUE"
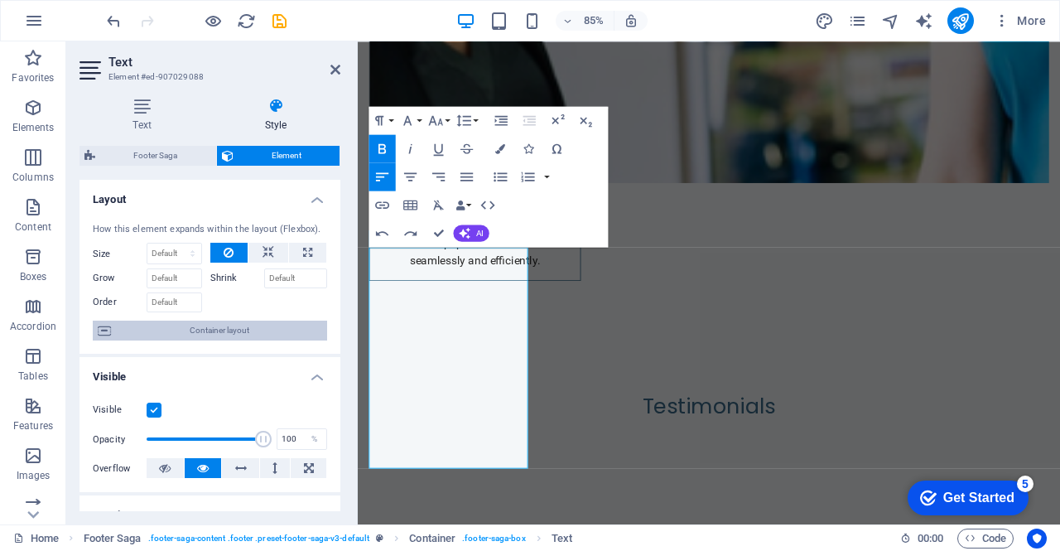
click at [227, 335] on span "Container layout" at bounding box center [219, 330] width 206 height 20
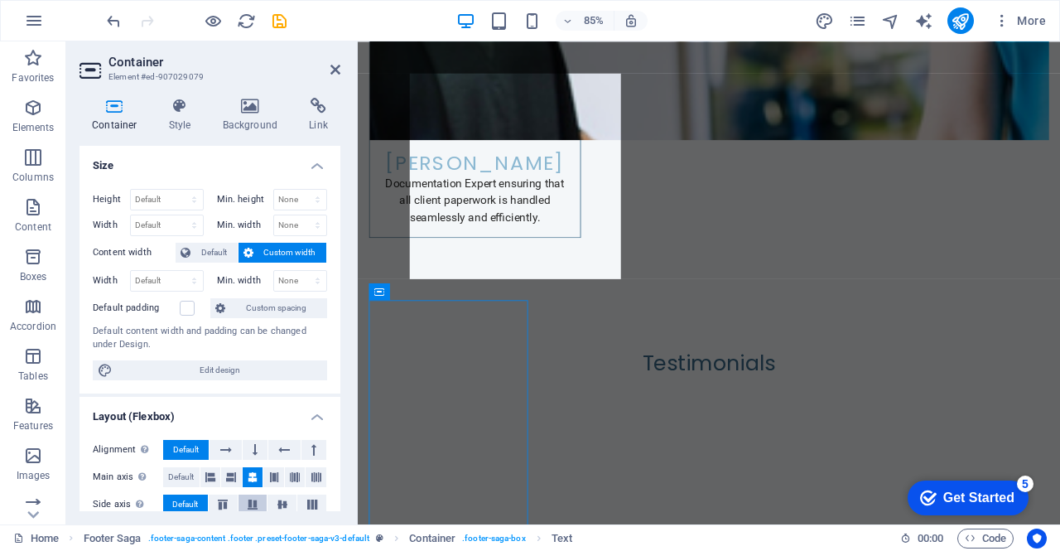
scroll to position [6941, 0]
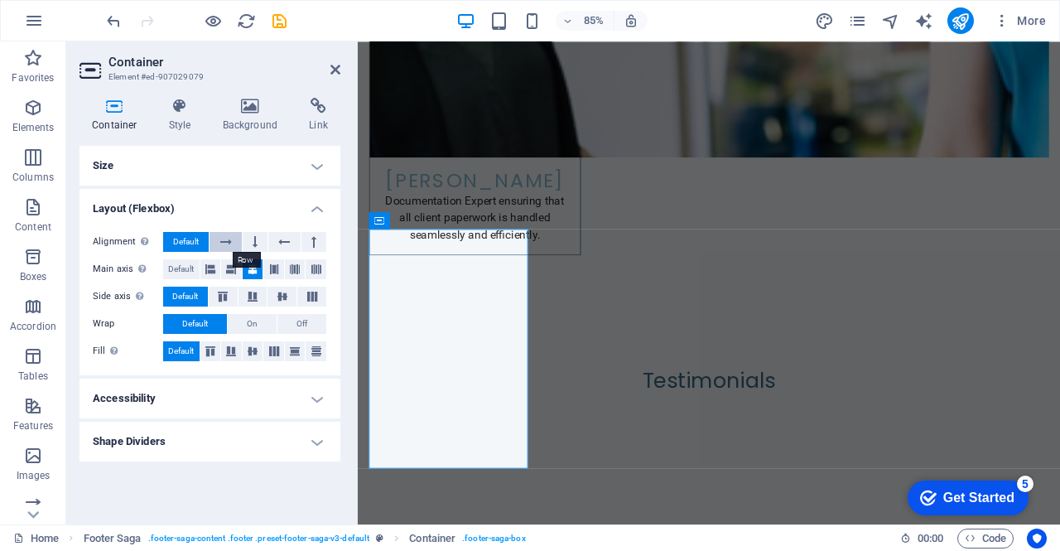
click at [224, 241] on icon at bounding box center [226, 242] width 12 height 20
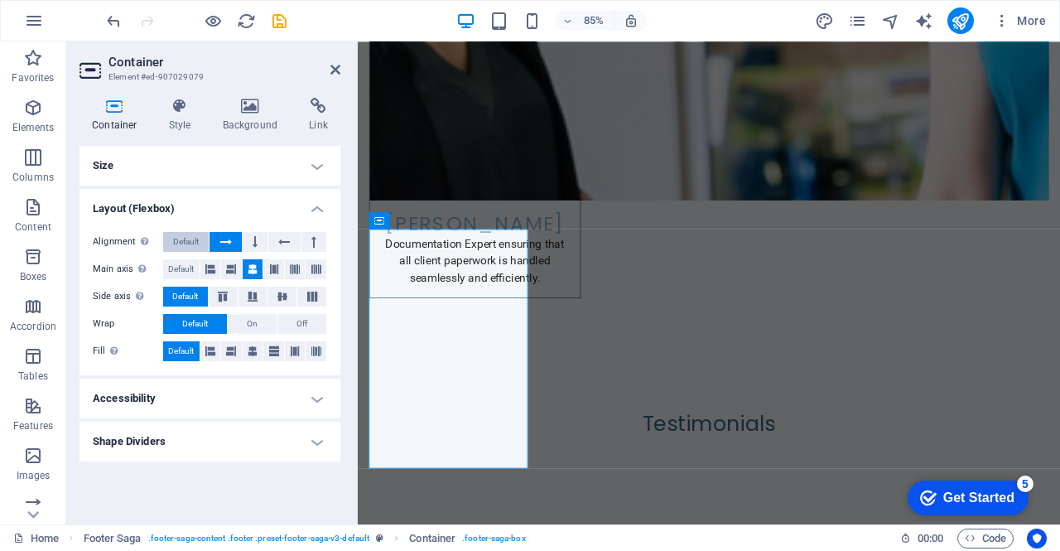
click at [185, 239] on span "Default" at bounding box center [186, 242] width 26 height 20
click at [302, 440] on h4 "Shape Dividers" at bounding box center [209, 441] width 261 height 40
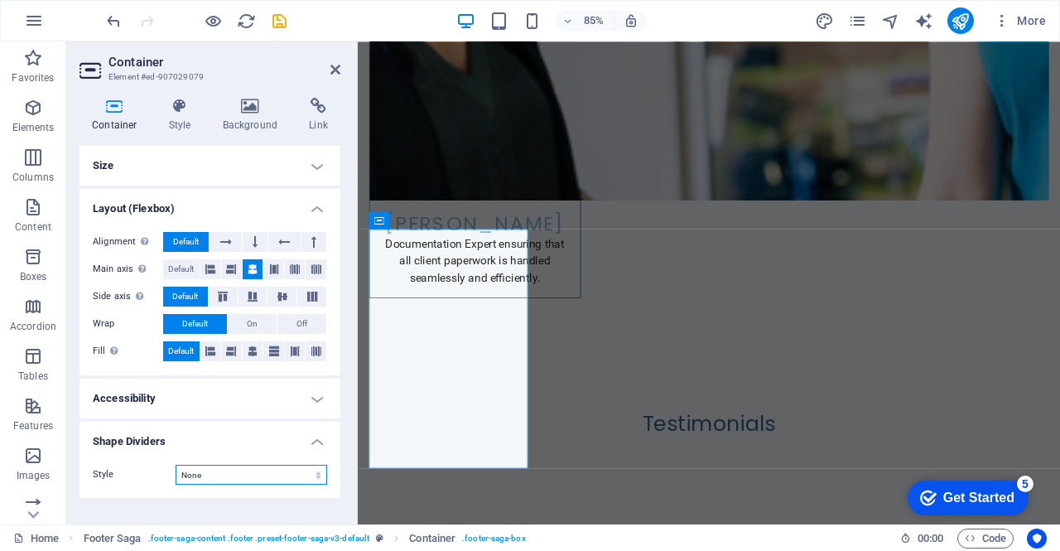
click at [298, 470] on select "None Triangle Square Diagonal Polygon 1 Polygon 2 Zigzag Multiple Zigzags Waves…" at bounding box center [252, 475] width 152 height 20
click at [251, 506] on div "Size Height Default px rem % vh vw Min. height None px rem % vh vw Width Defaul…" at bounding box center [209, 328] width 261 height 365
click at [320, 203] on h4 "Layout (Flexbox)" at bounding box center [209, 204] width 261 height 30
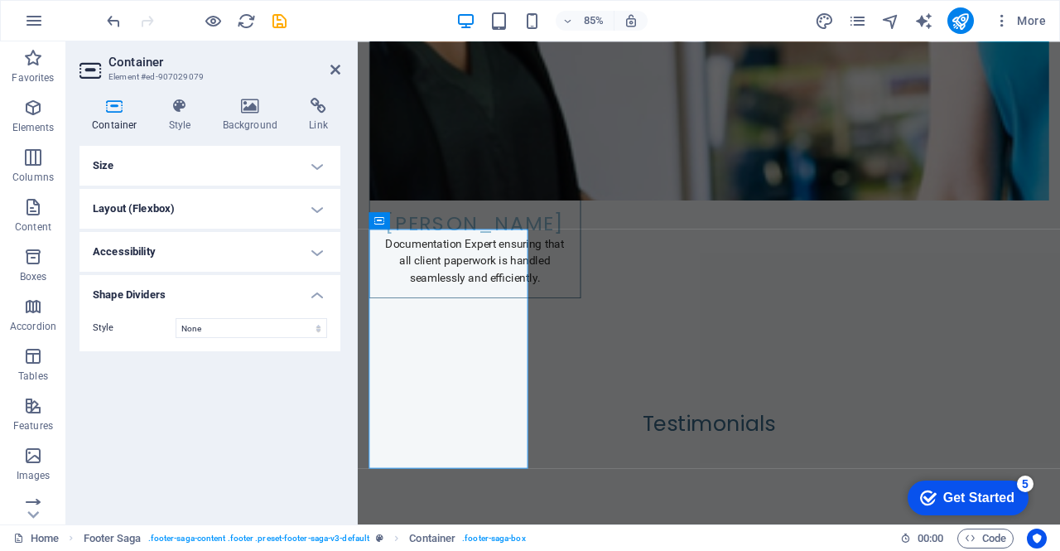
click at [210, 153] on h4 "Size" at bounding box center [209, 166] width 261 height 40
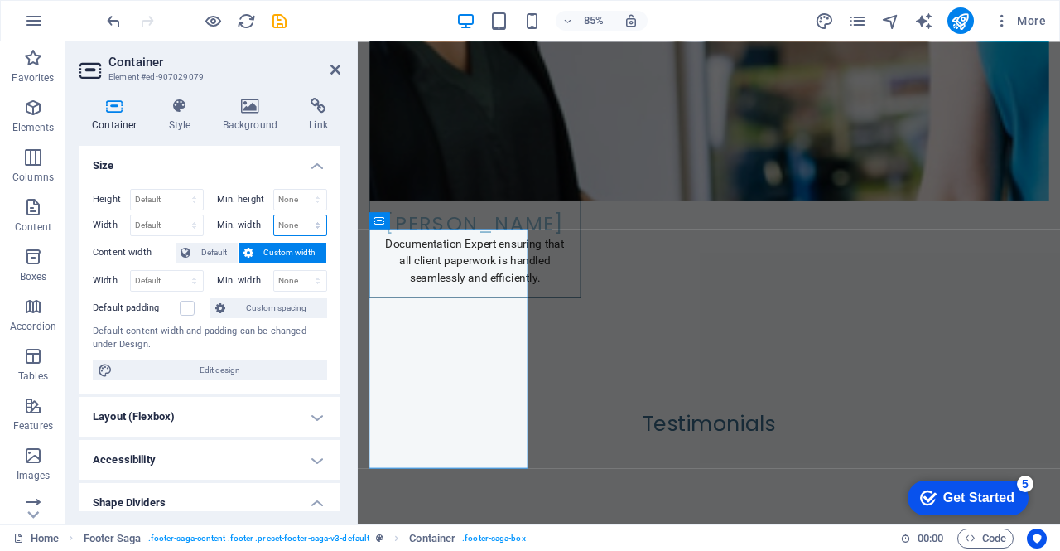
click at [318, 216] on select "None px rem % vh vw" at bounding box center [300, 225] width 53 height 20
click at [200, 157] on h4 "Size" at bounding box center [209, 161] width 261 height 30
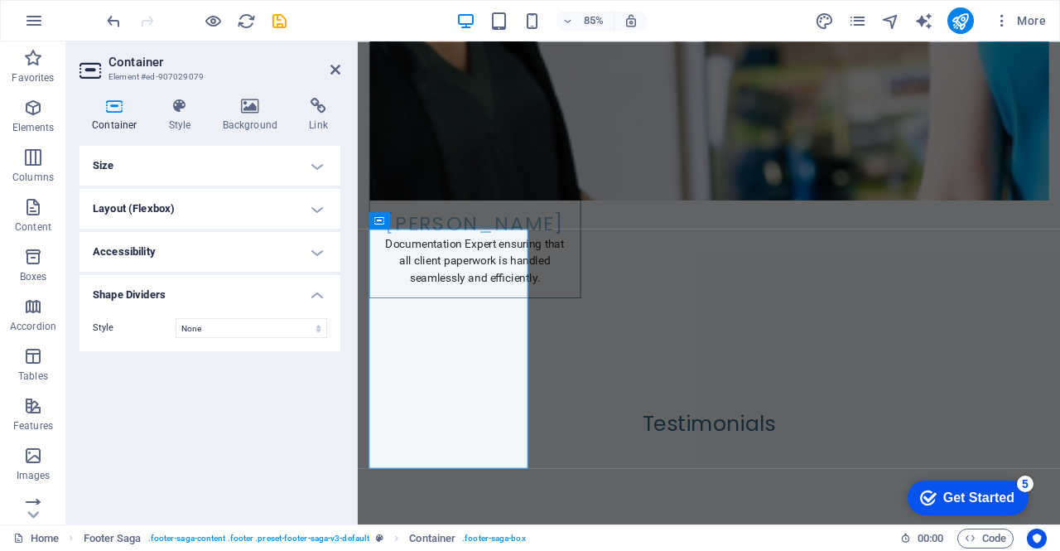
click at [207, 169] on h4 "Size" at bounding box center [209, 166] width 261 height 40
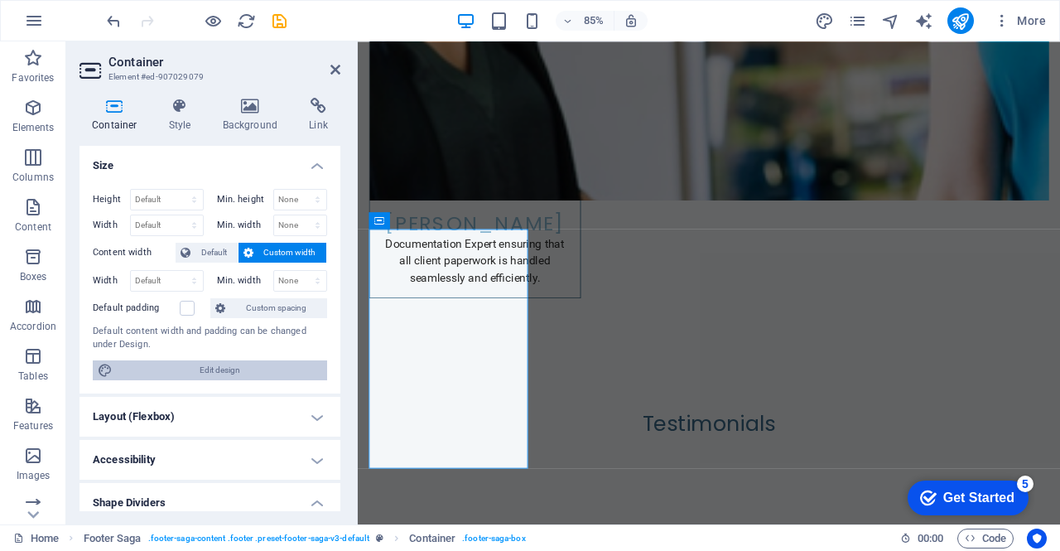
click at [175, 374] on span "Edit design" at bounding box center [220, 370] width 205 height 20
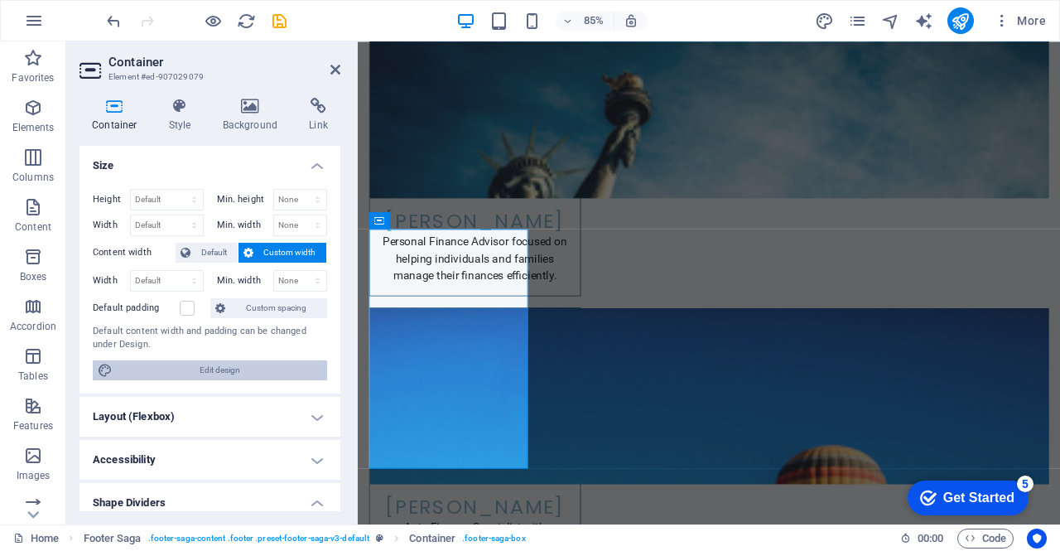
select select "rem"
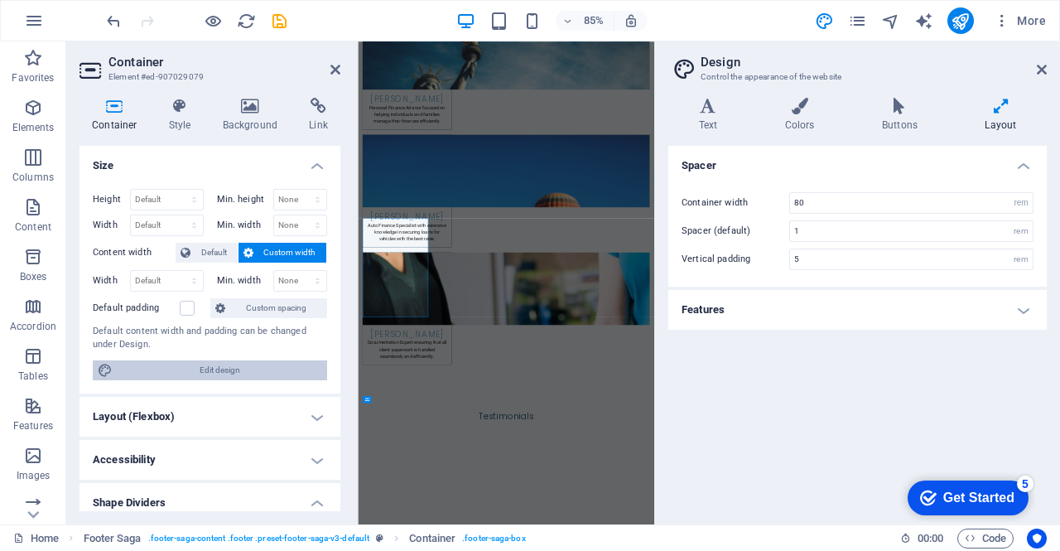
scroll to position [6740, 0]
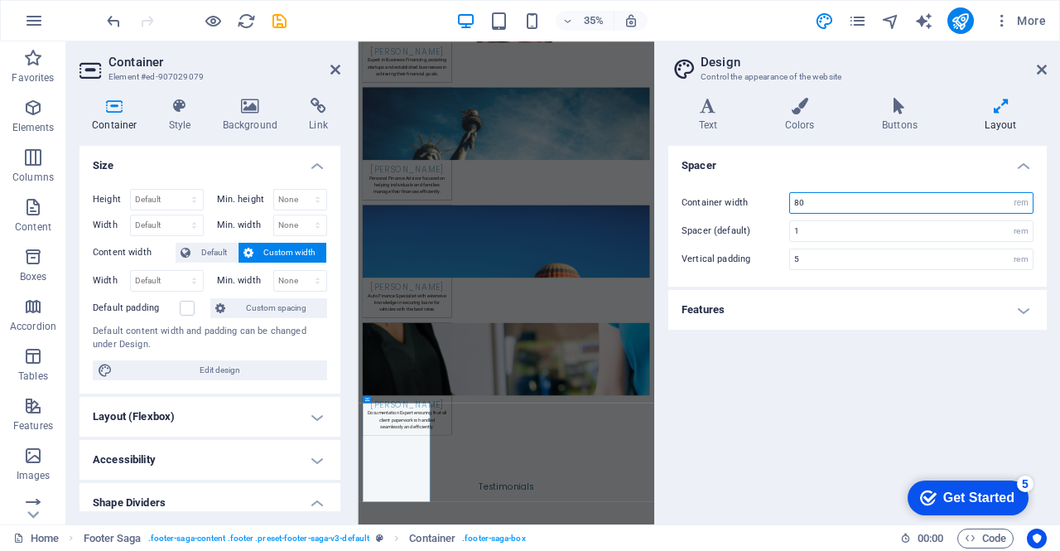
click at [850, 193] on input "80" at bounding box center [911, 203] width 243 height 20
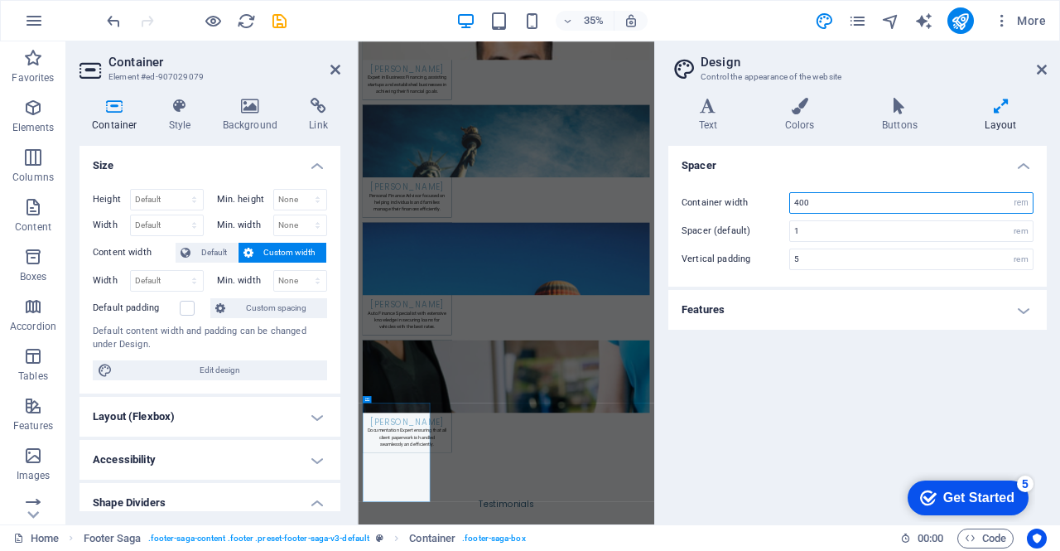
type input "400"
click at [831, 355] on div "Spacer Container width 400 rem px Spacer (default) 1 rem Vertical padding 5 rem…" at bounding box center [857, 328] width 378 height 365
click at [1043, 52] on header "Design Control the appearance of the website" at bounding box center [859, 62] width 375 height 43
click at [1043, 71] on icon at bounding box center [1042, 69] width 10 height 13
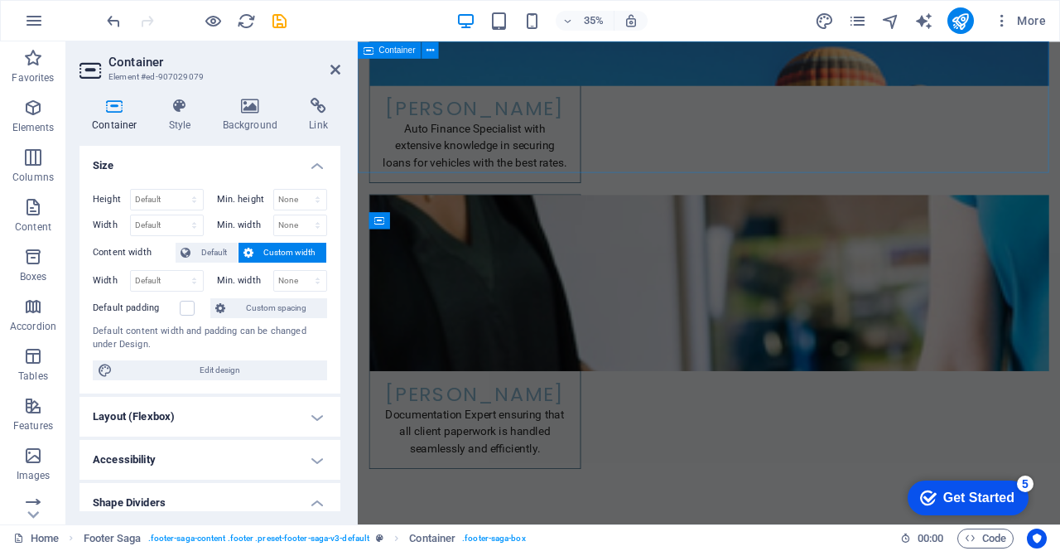
scroll to position [6941, 0]
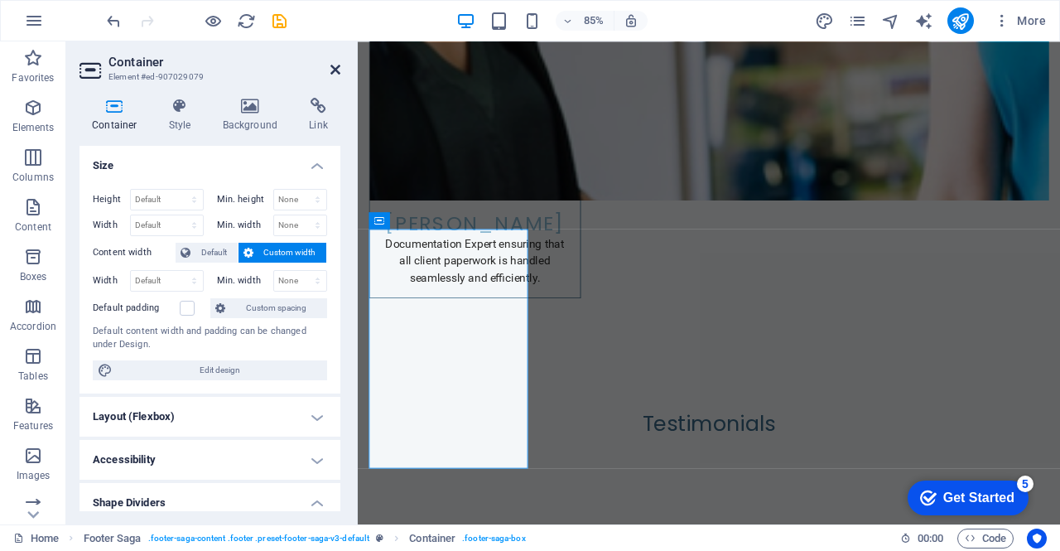
click at [335, 76] on link at bounding box center [335, 70] width 10 height 14
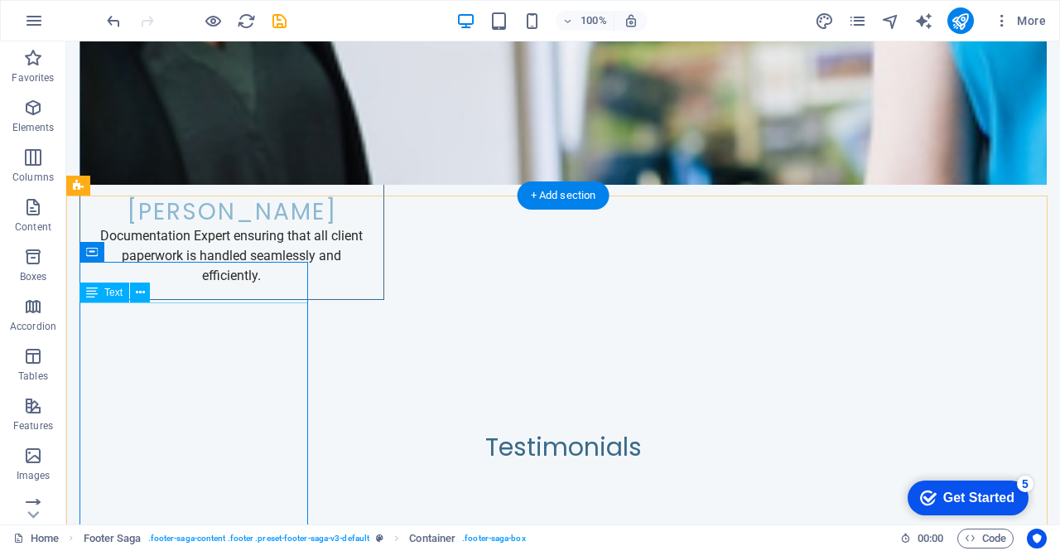
scroll to position [6727, 0]
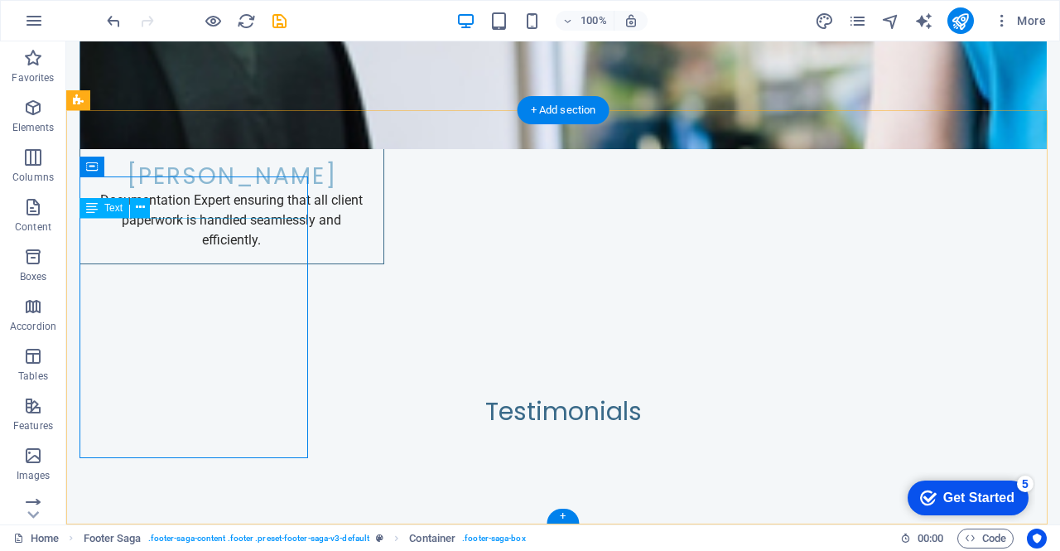
click at [141, 206] on icon at bounding box center [140, 207] width 9 height 17
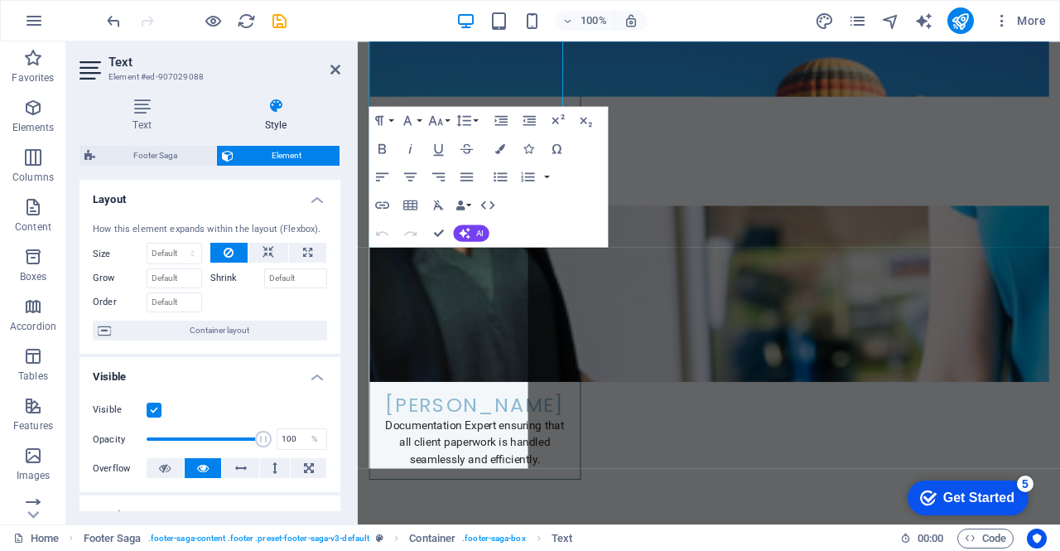
scroll to position [6961, 0]
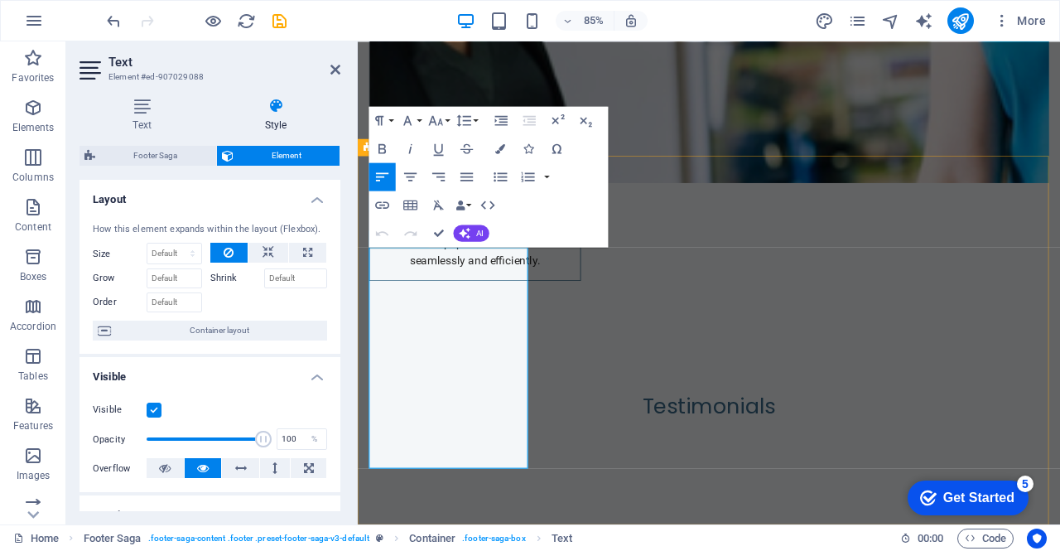
drag, startPoint x: 417, startPoint y: 531, endPoint x: 373, endPoint y: 412, distance: 126.3
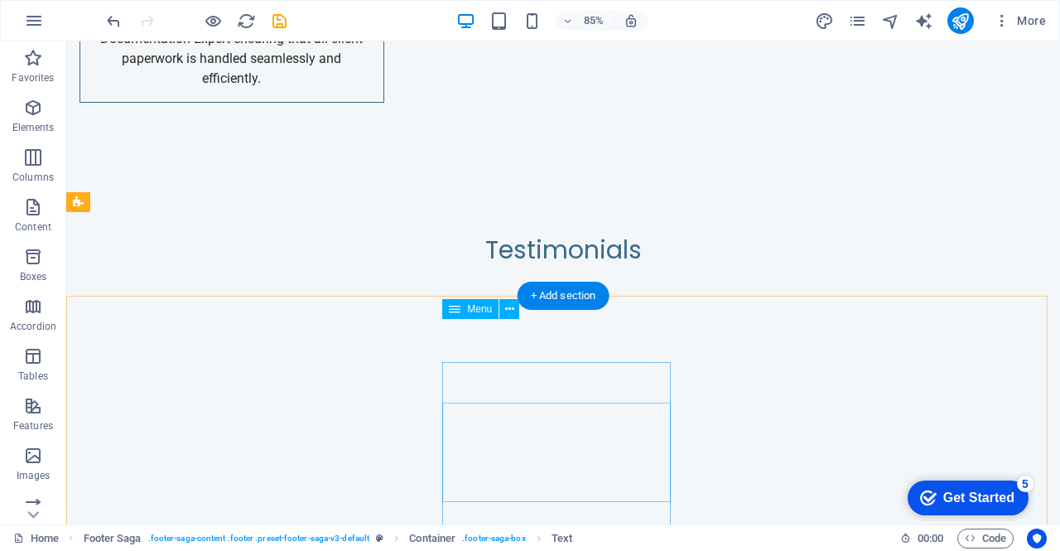
scroll to position [6625, 0]
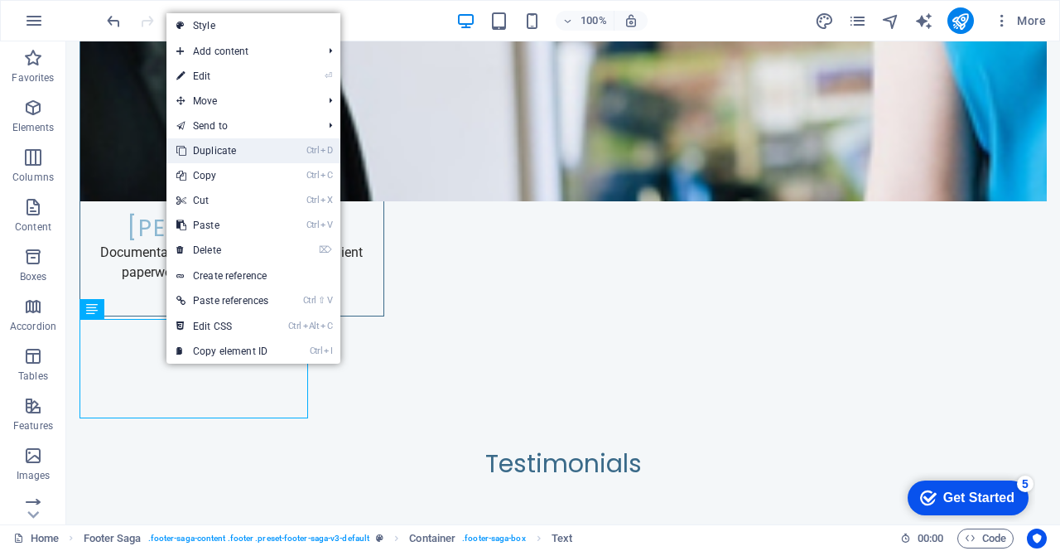
click at [213, 142] on link "Ctrl D Duplicate" at bounding box center [222, 150] width 112 height 25
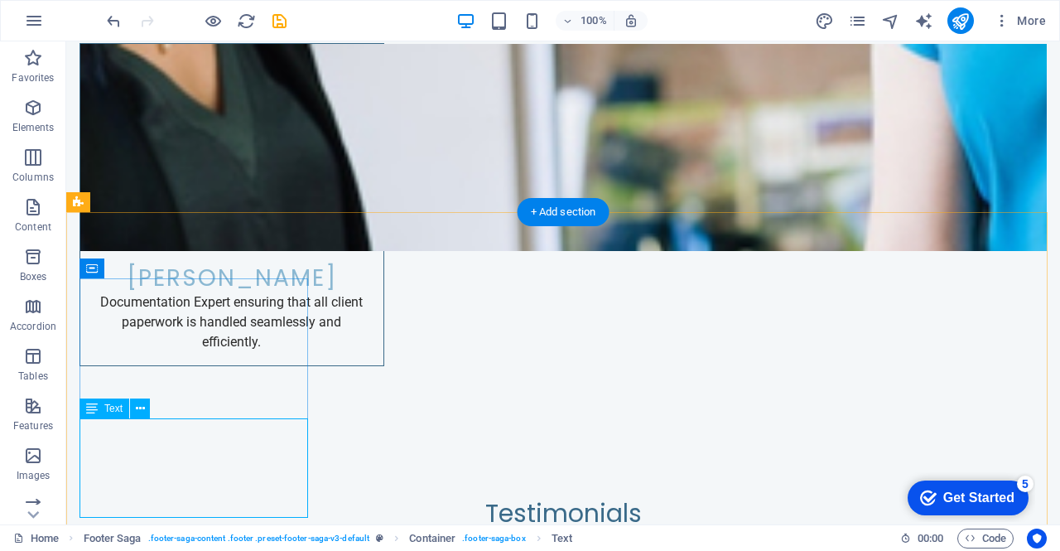
click at [148, 499] on div "H2 Container Banner Banner Container Menu Bar Menu Preset H2 Container Placehol…" at bounding box center [563, 282] width 994 height 483
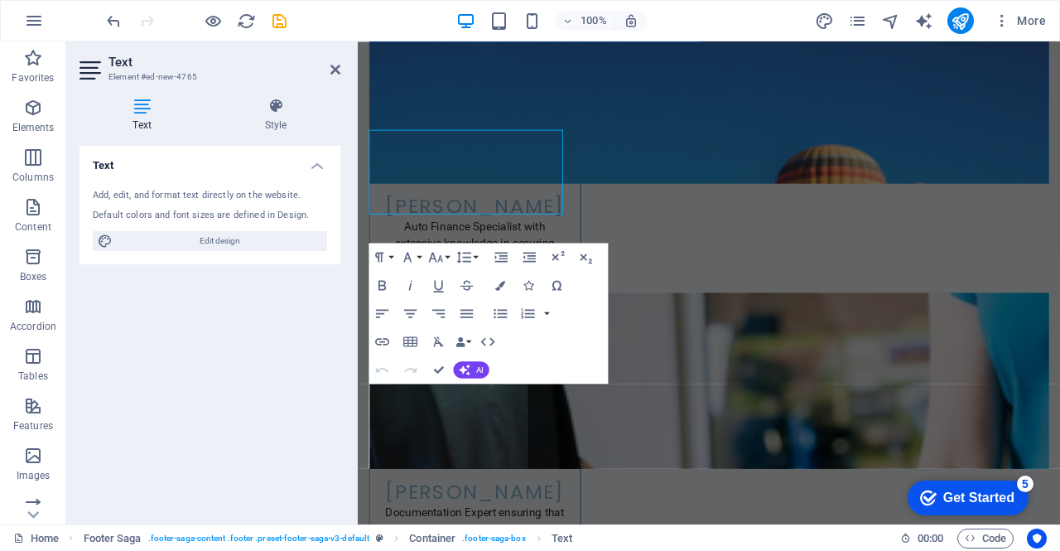
click at [148, 499] on div "Text Add, edit, and format text directly on the website. Default colors and fon…" at bounding box center [209, 328] width 261 height 365
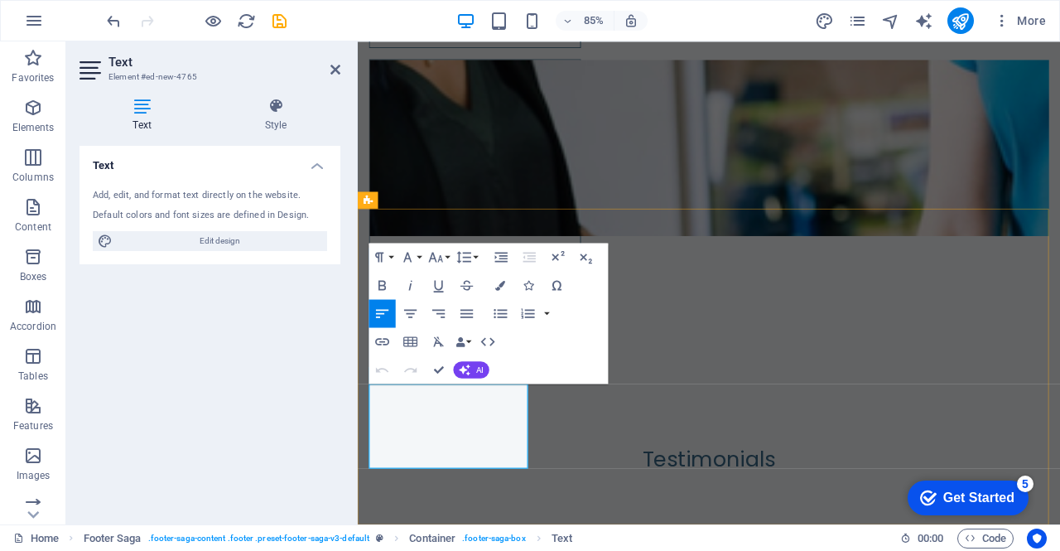
drag, startPoint x: 411, startPoint y: 533, endPoint x: 382, endPoint y: 452, distance: 86.2
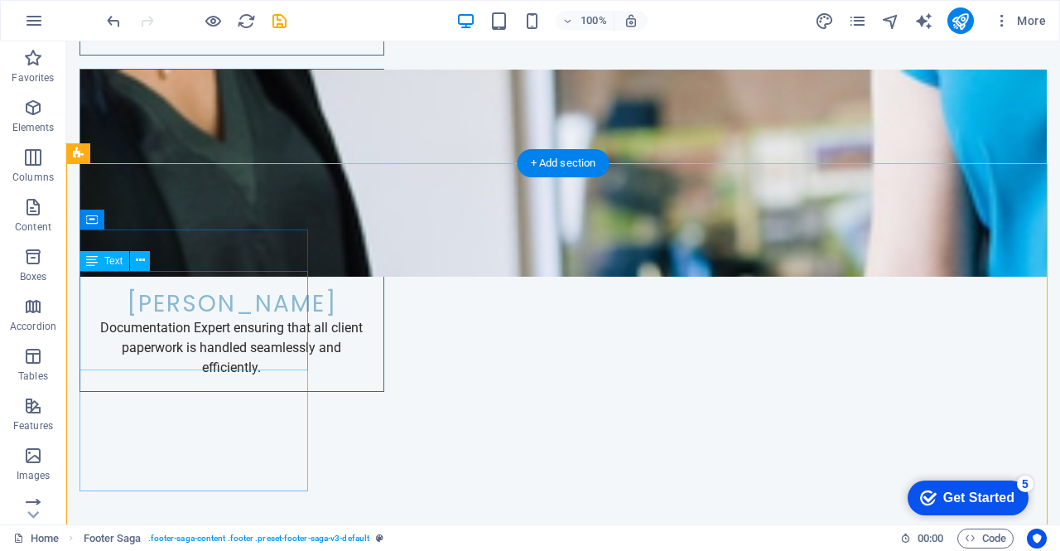
scroll to position [6707, 0]
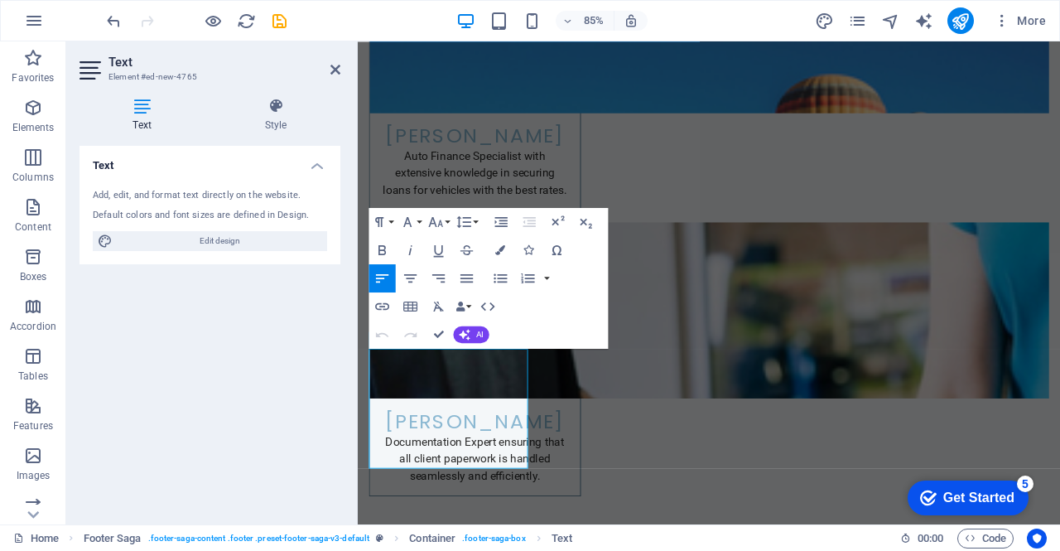
scroll to position [6941, 0]
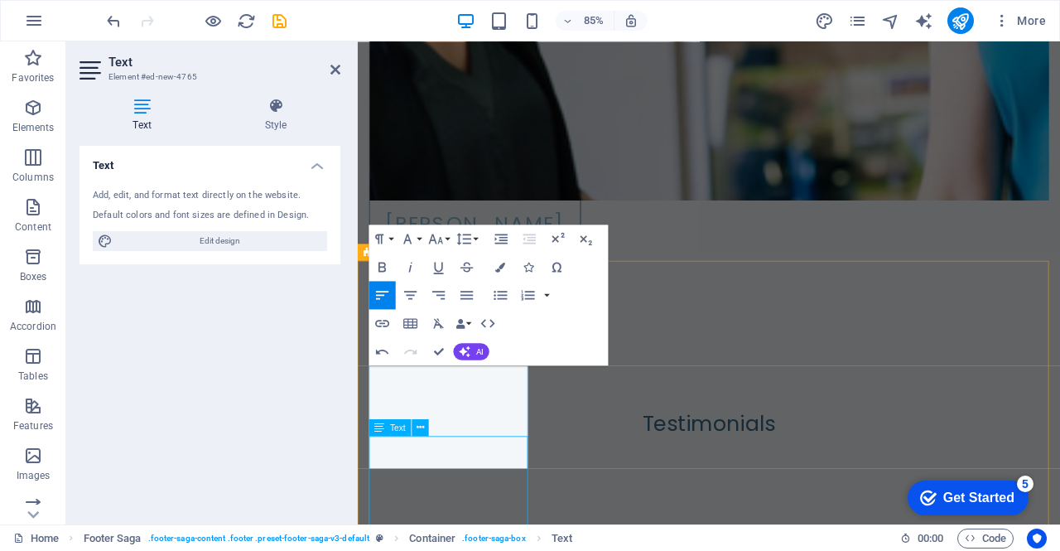
scroll to position [6921, 0]
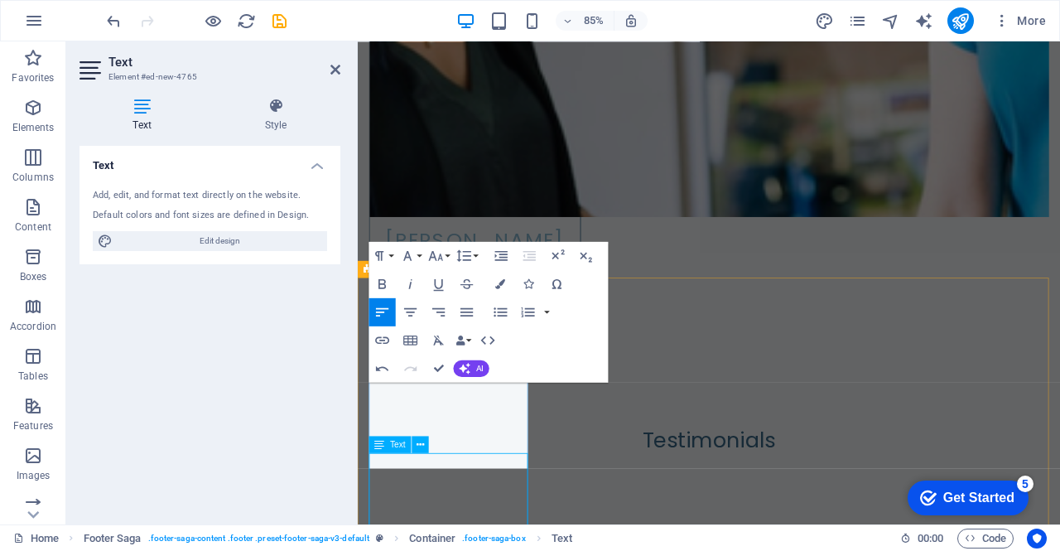
scroll to position [6901, 0]
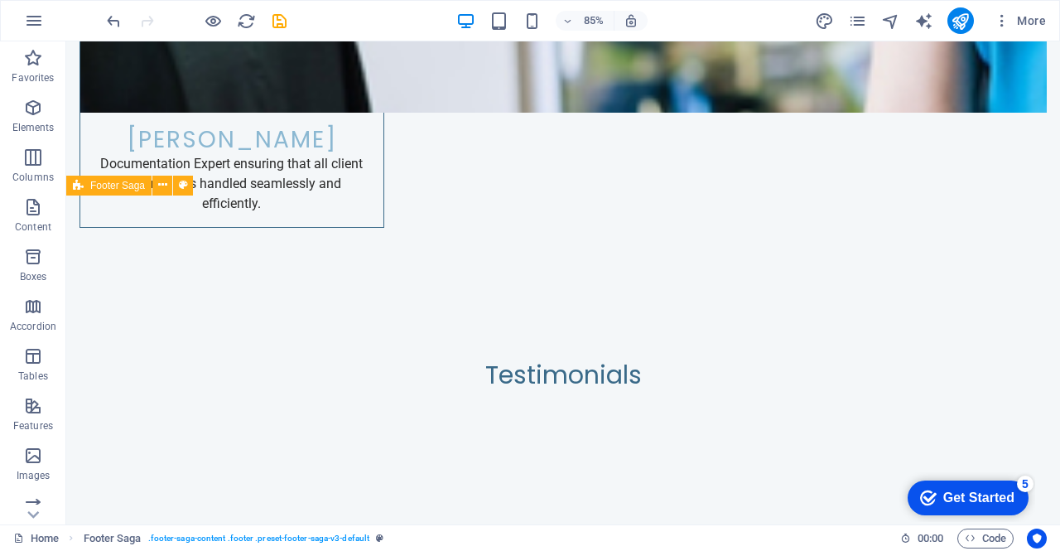
scroll to position [6642, 0]
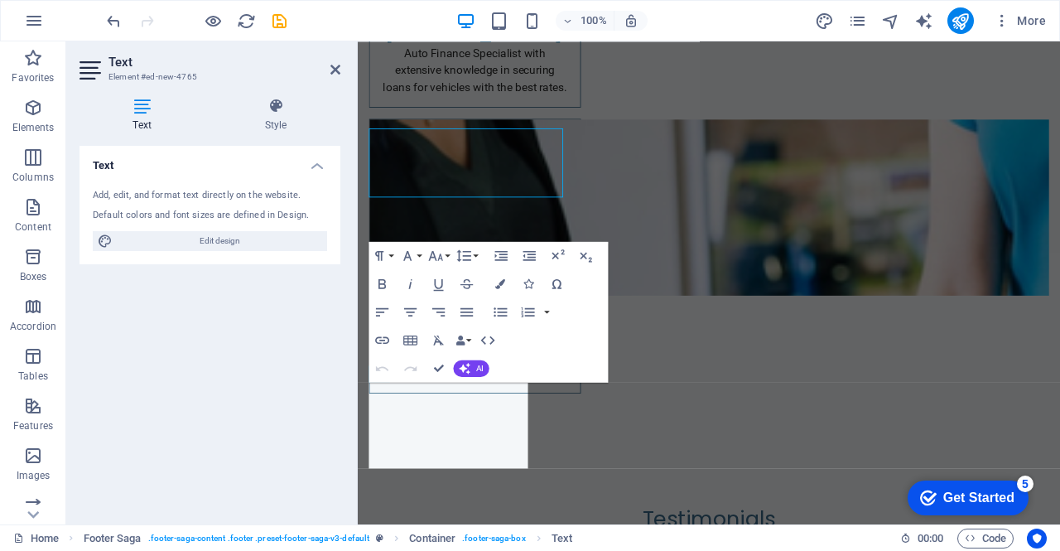
scroll to position [6901, 0]
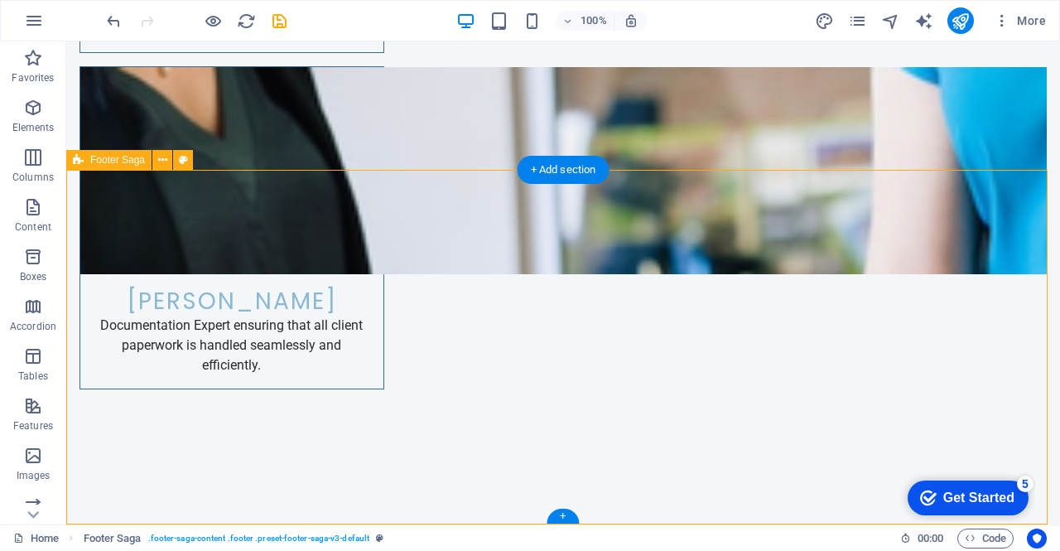
scroll to position [6668, 0]
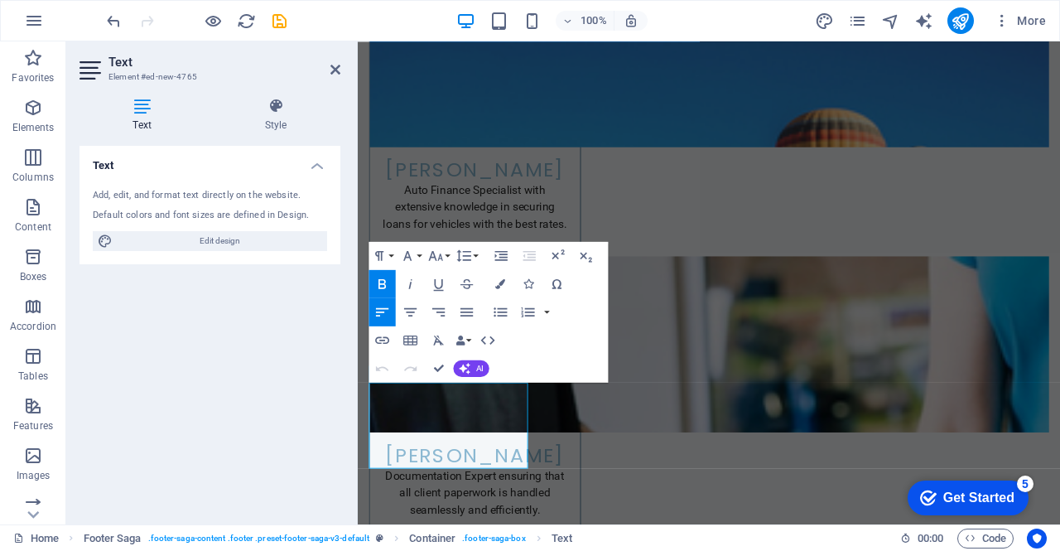
scroll to position [6901, 0]
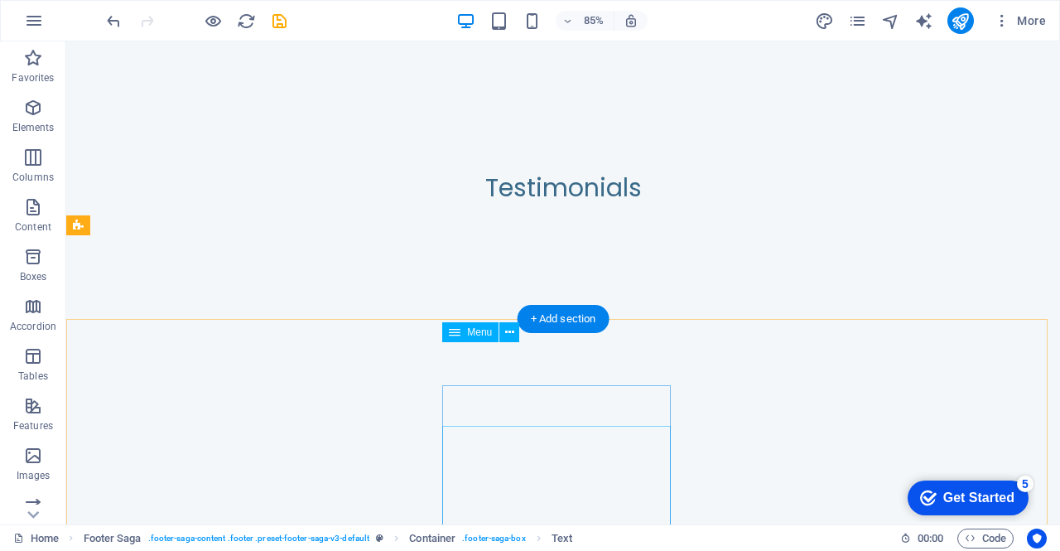
scroll to position [6602, 0]
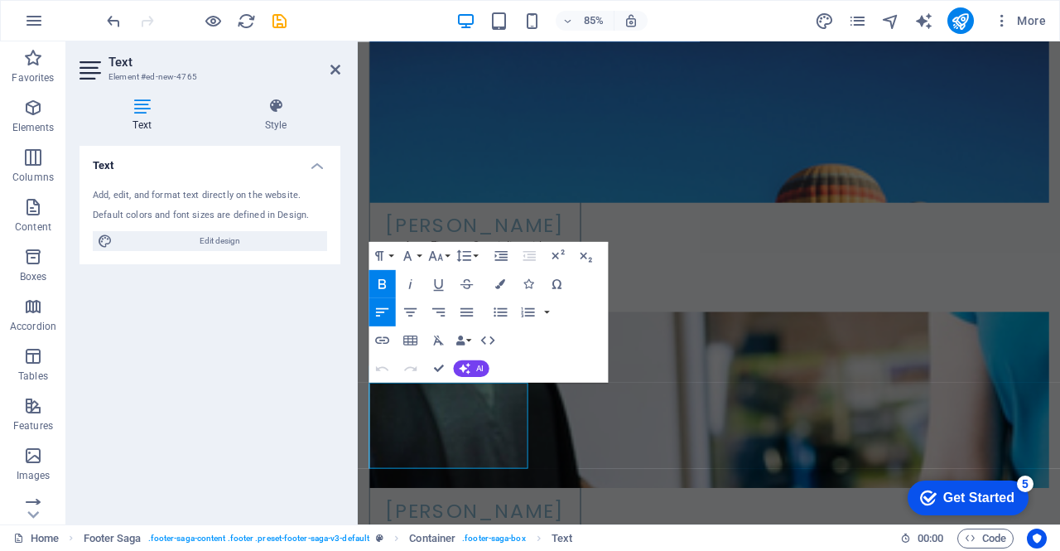
scroll to position [6901, 0]
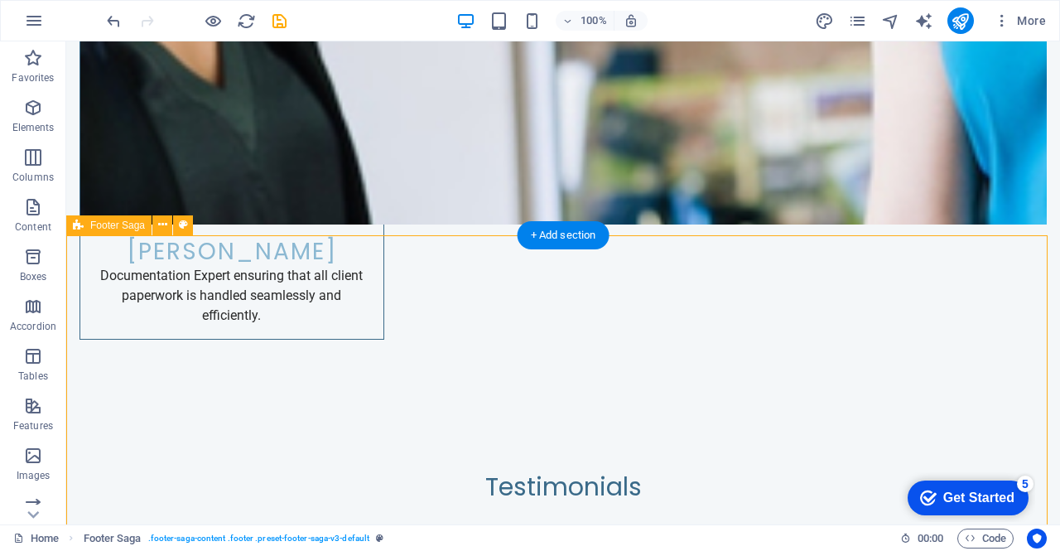
scroll to position [6668, 0]
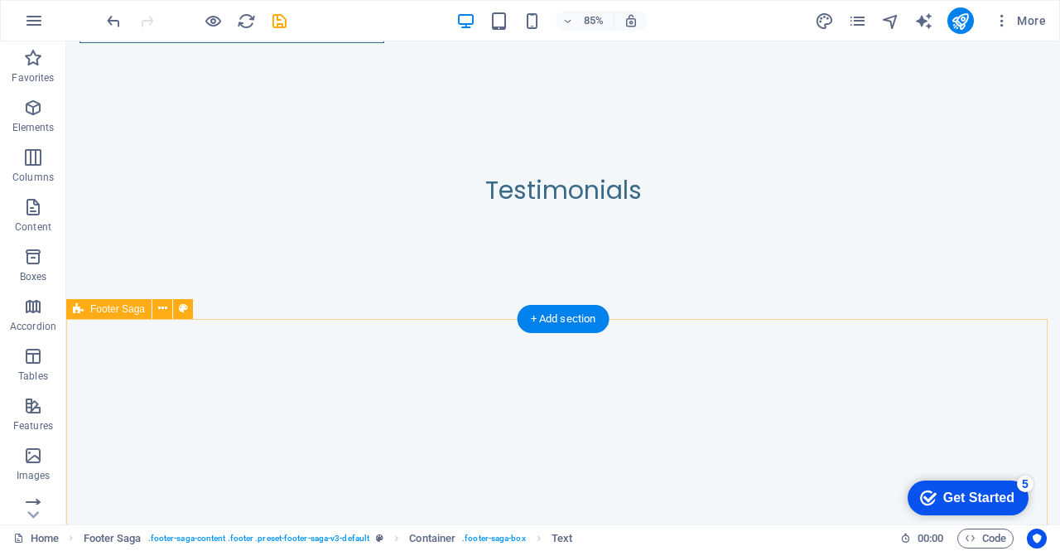
scroll to position [6602, 0]
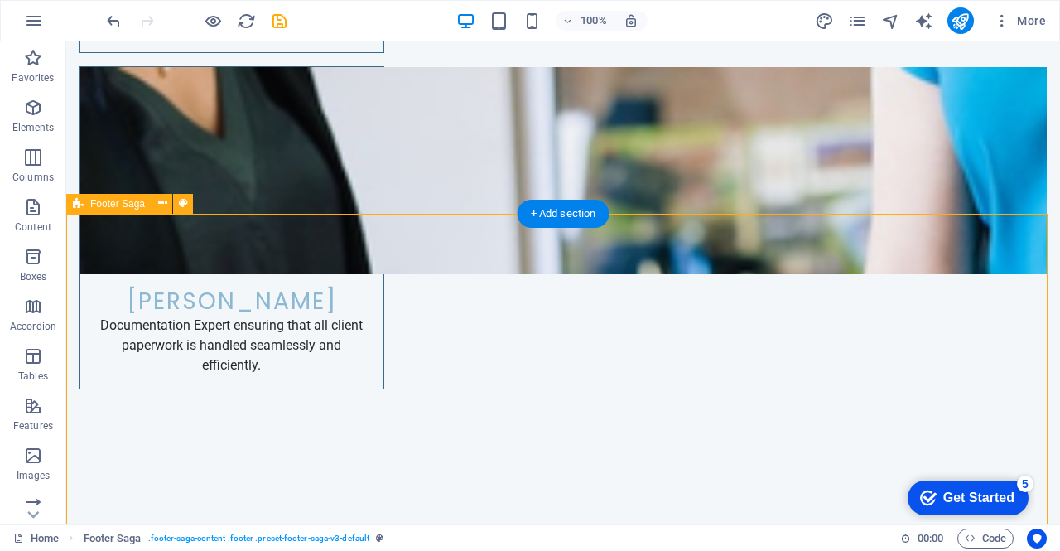
scroll to position [6645, 0]
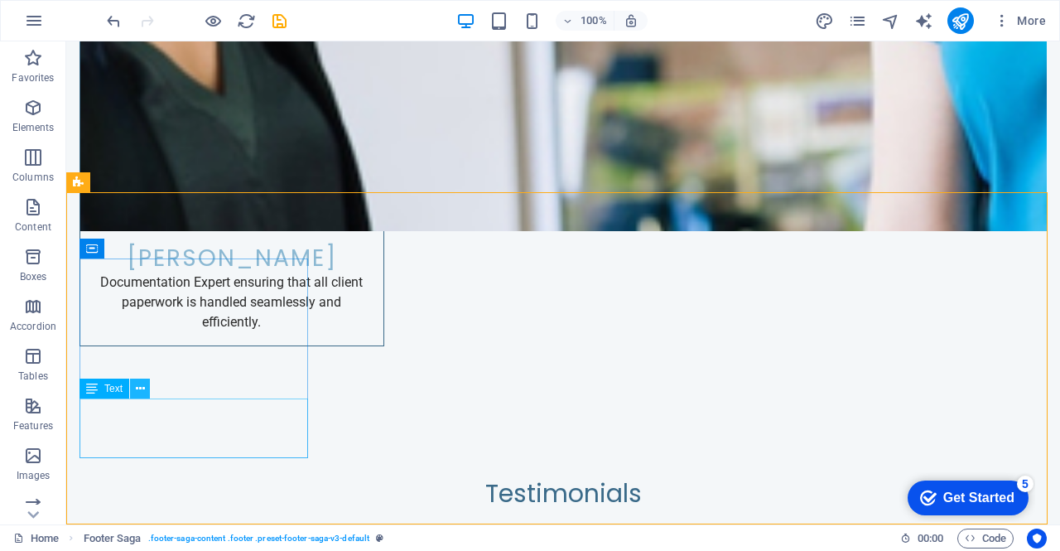
click at [145, 387] on button at bounding box center [140, 388] width 20 height 20
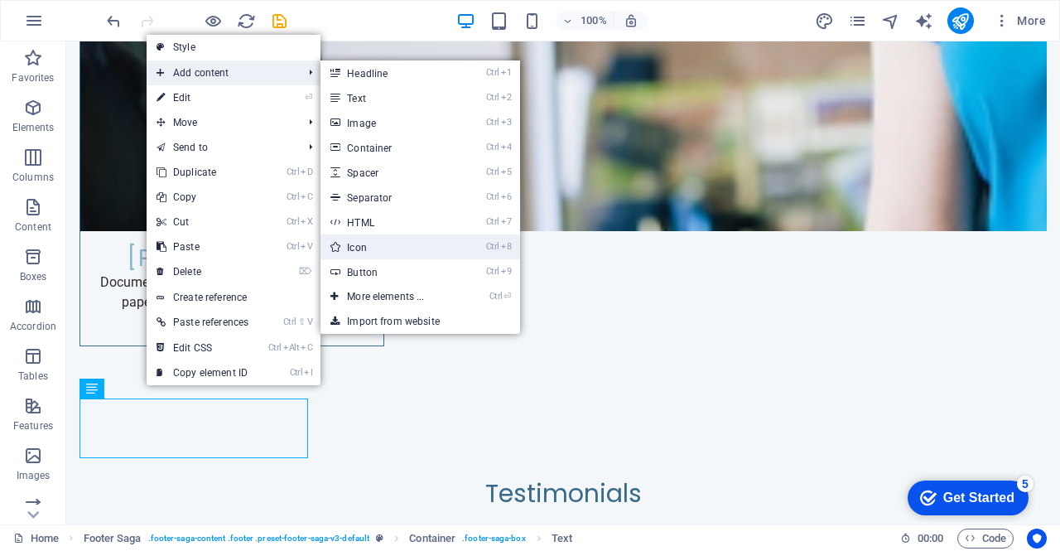
click at [383, 249] on link "Ctrl 8 Icon" at bounding box center [388, 246] width 137 height 25
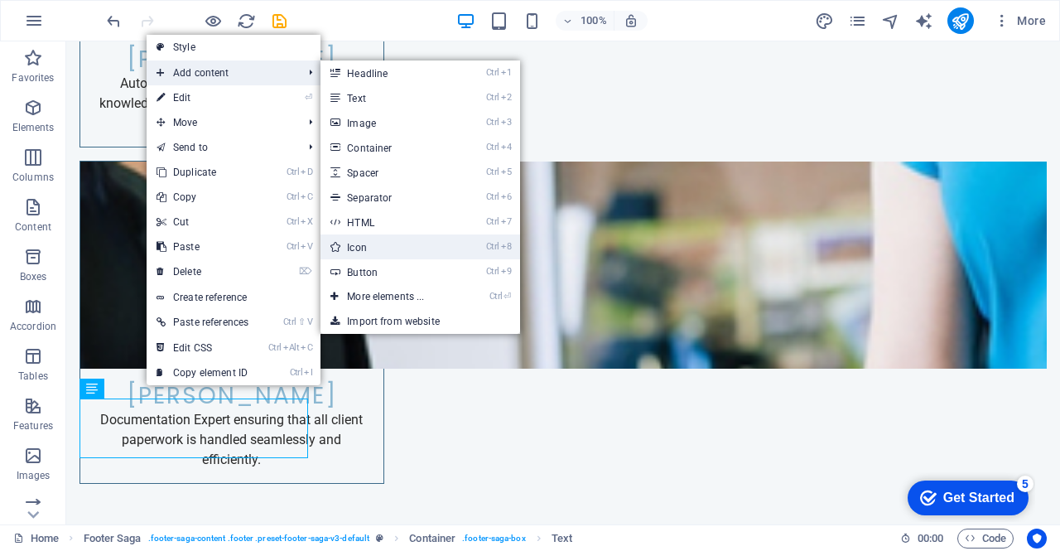
select select "xMidYMid"
select select "px"
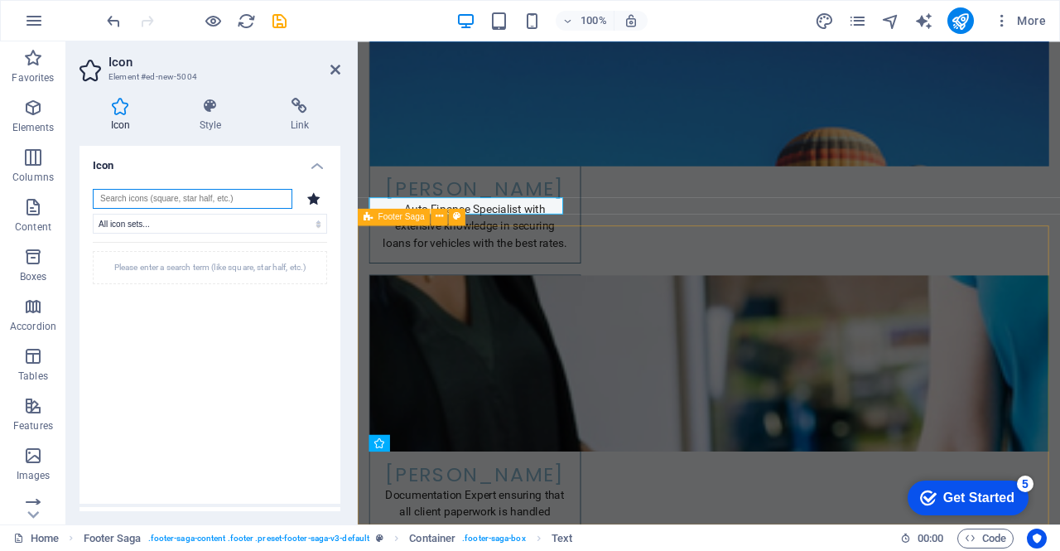
scroll to position [6879, 0]
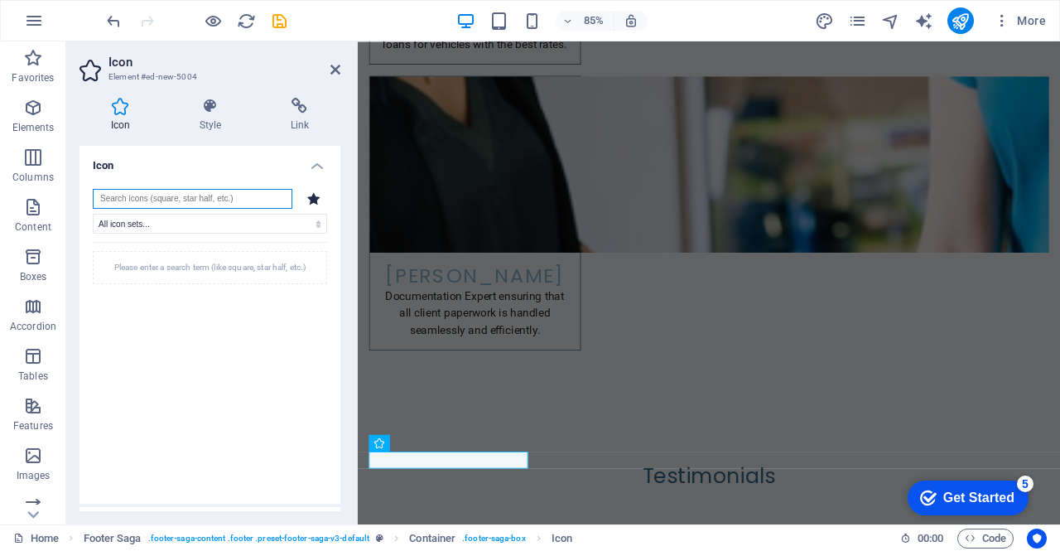
click at [176, 192] on input "search" at bounding box center [193, 199] width 200 height 20
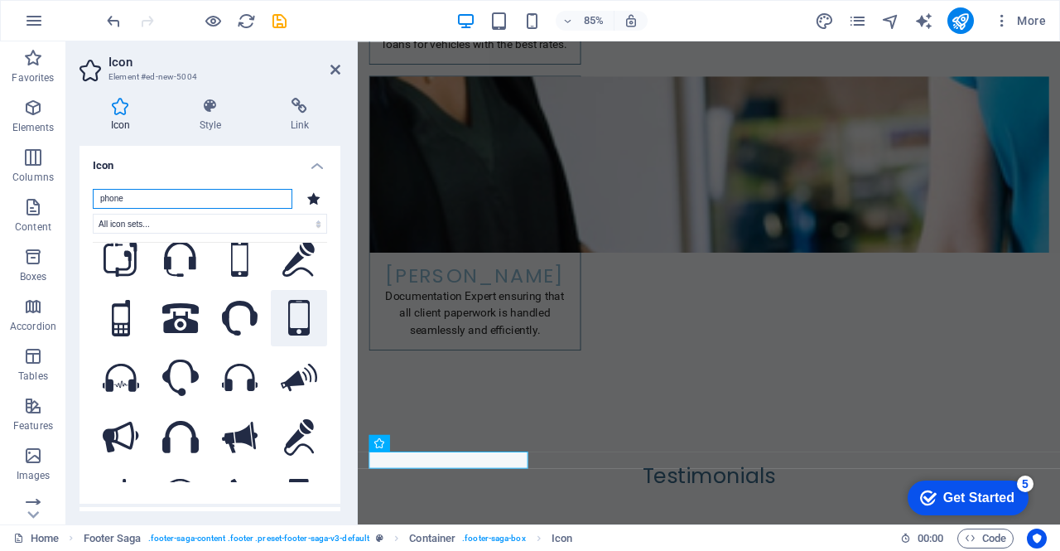
scroll to position [0, 0]
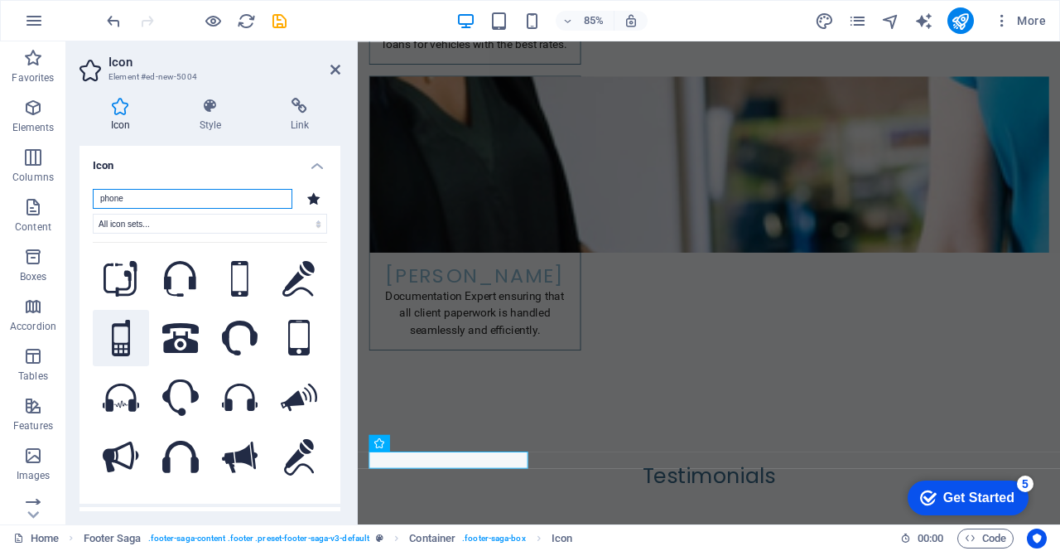
type input "phone"
click at [124, 330] on icon at bounding box center [121, 338] width 18 height 36
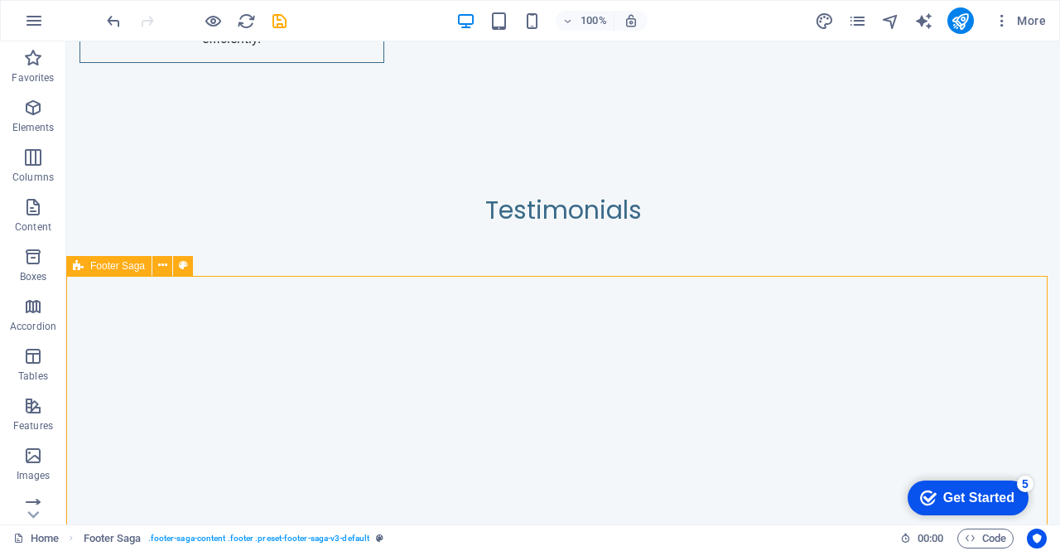
scroll to position [6645, 0]
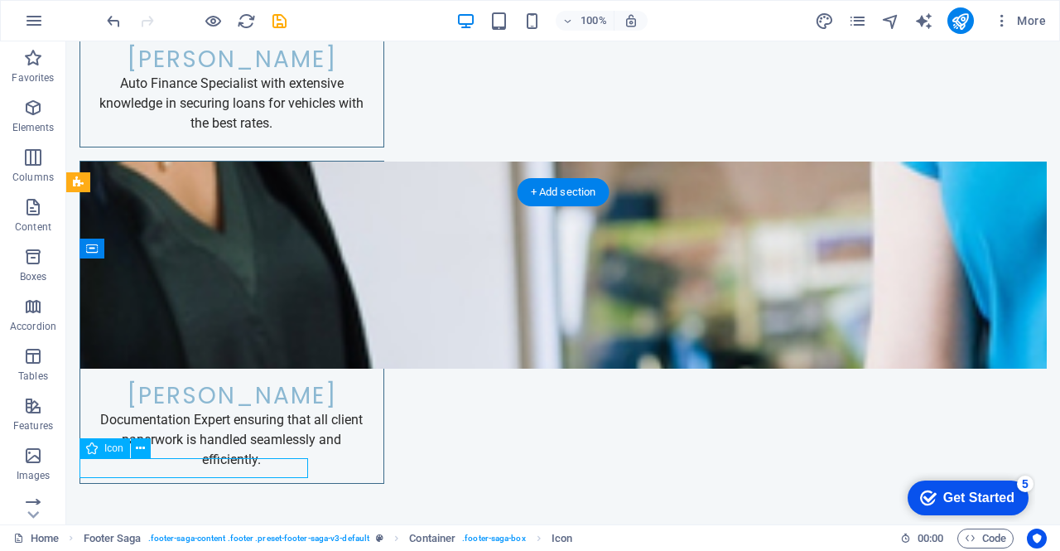
select select "xMidYMid"
select select "px"
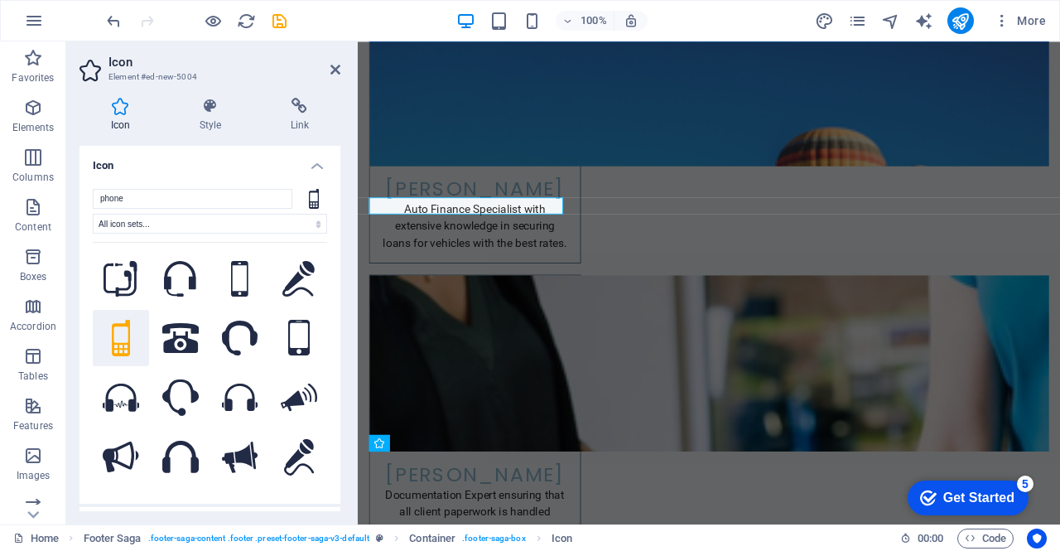
scroll to position [6879, 0]
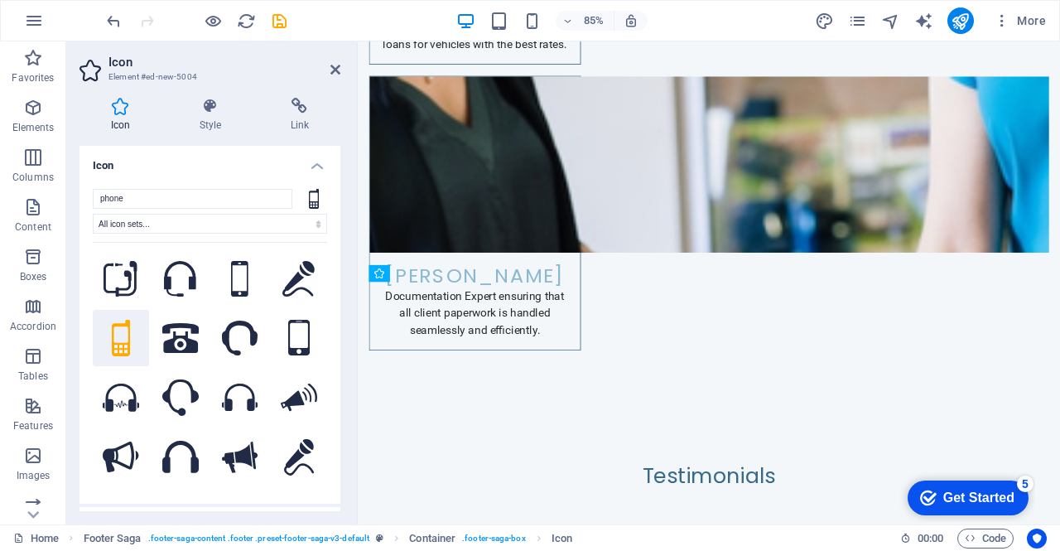
drag, startPoint x: 430, startPoint y: 536, endPoint x: 375, endPoint y: 470, distance: 85.2
drag, startPoint x: 412, startPoint y: 470, endPoint x: 380, endPoint y: 476, distance: 32.0
click at [427, 391] on button at bounding box center [420, 391] width 17 height 17
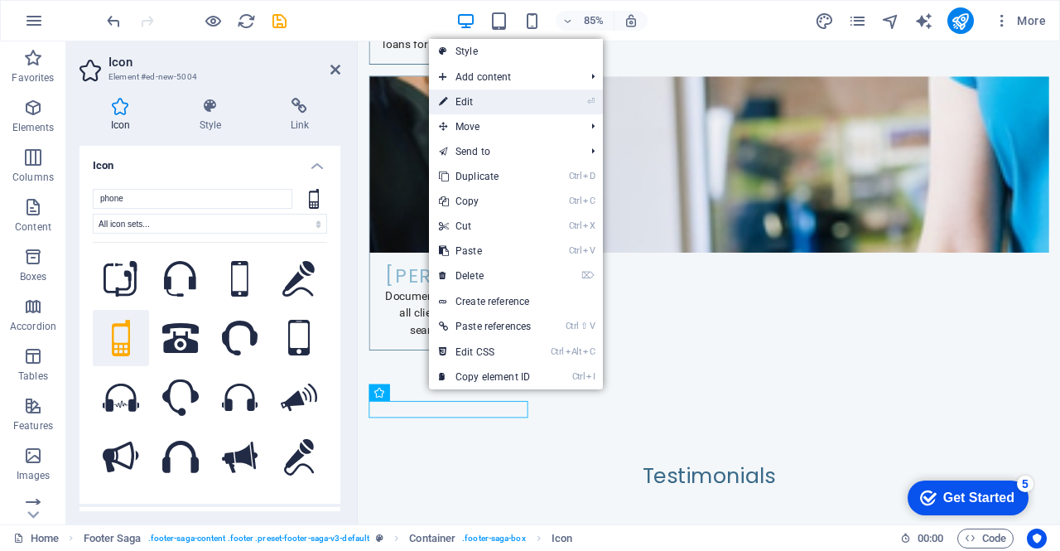
click at [565, 102] on li "⏎ Edit" at bounding box center [516, 101] width 174 height 25
click at [480, 100] on link "⏎ Edit" at bounding box center [485, 101] width 112 height 25
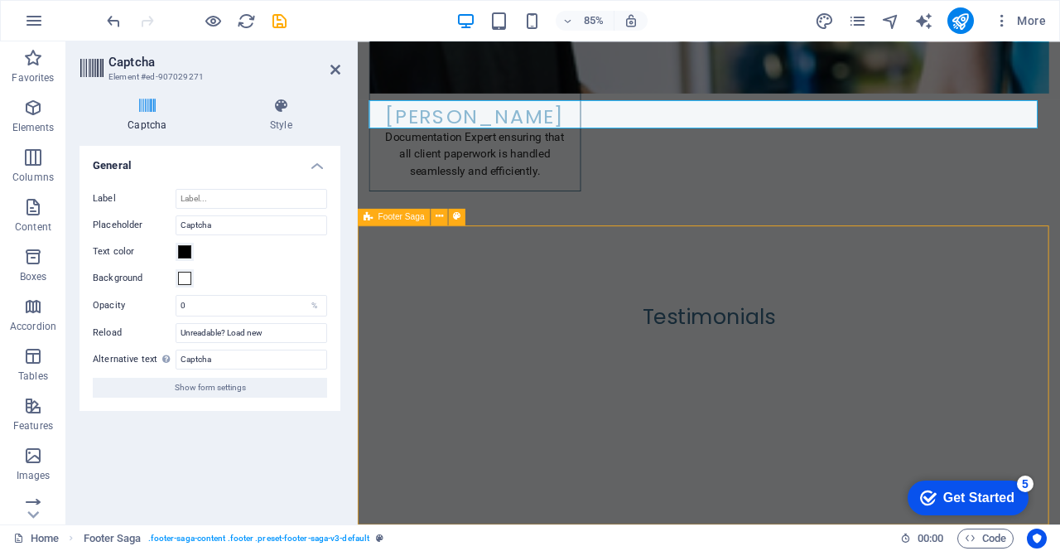
scroll to position [6645, 0]
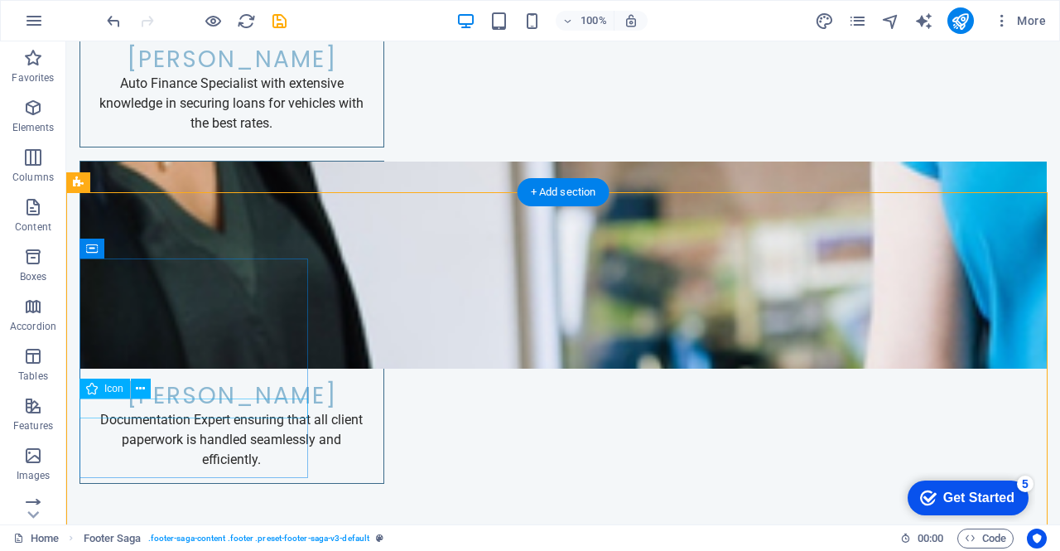
select select "xMidYMid"
select select "px"
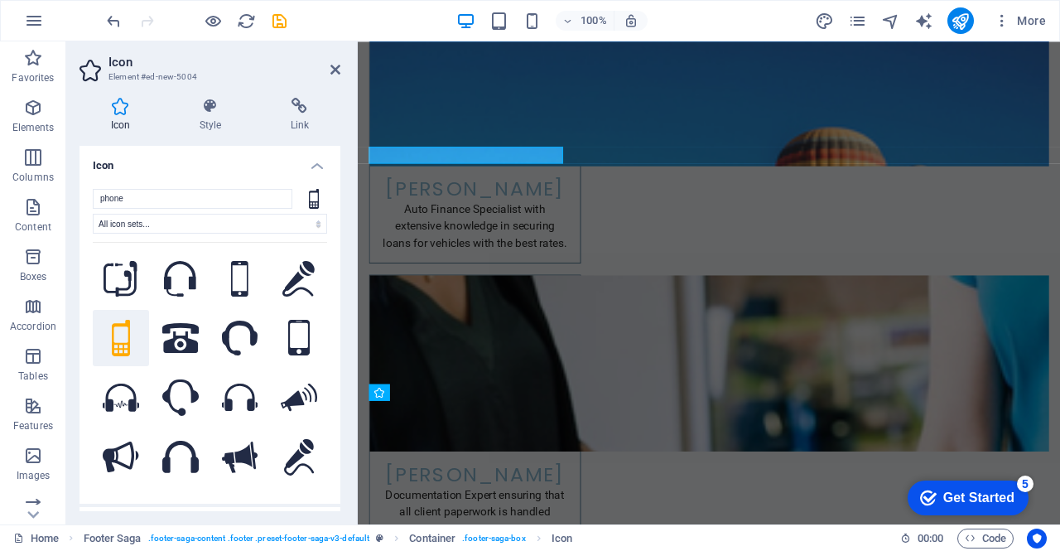
scroll to position [6879, 0]
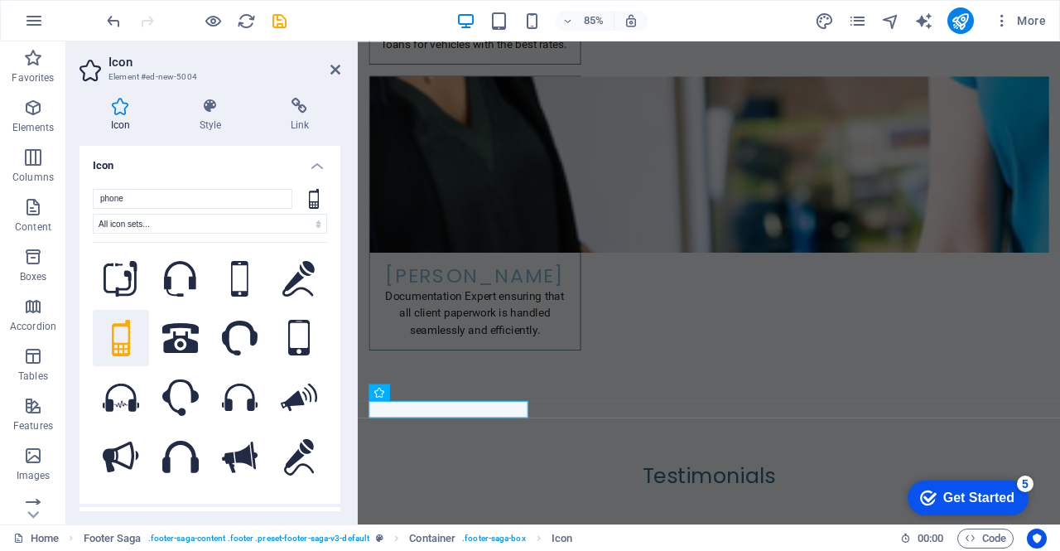
click at [311, 163] on h4 "Icon" at bounding box center [209, 161] width 261 height 30
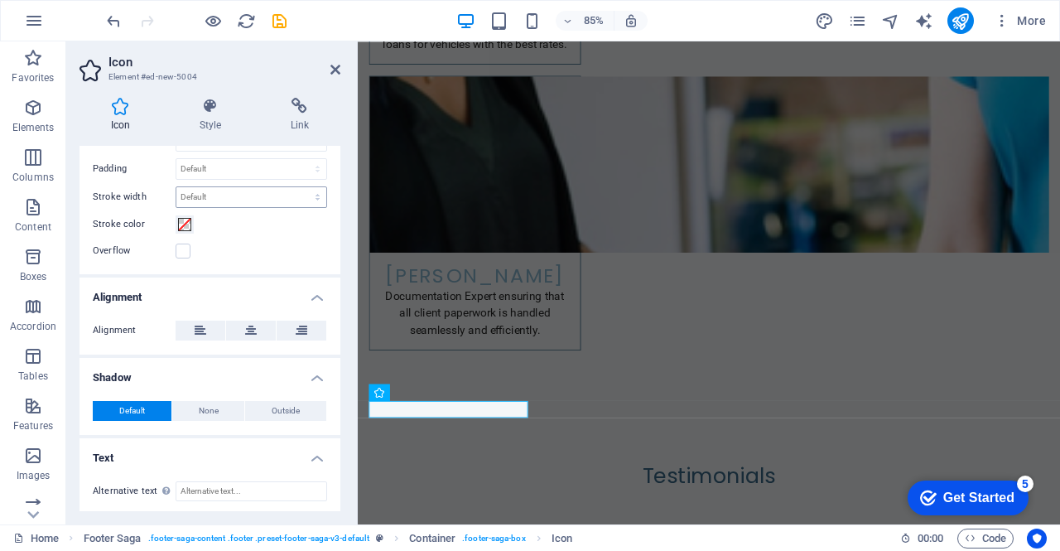
scroll to position [183, 0]
click at [200, 322] on icon at bounding box center [201, 330] width 12 height 20
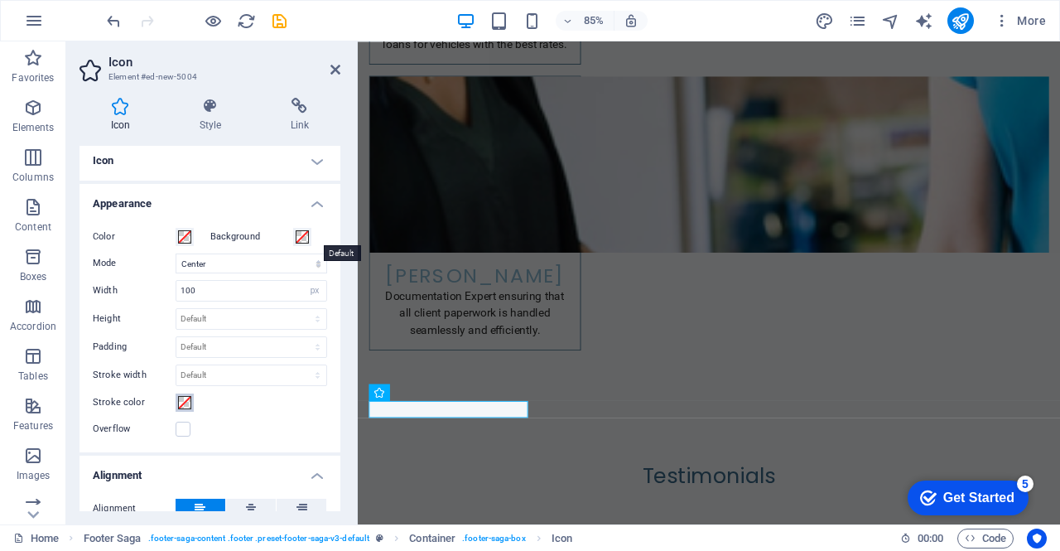
scroll to position [0, 0]
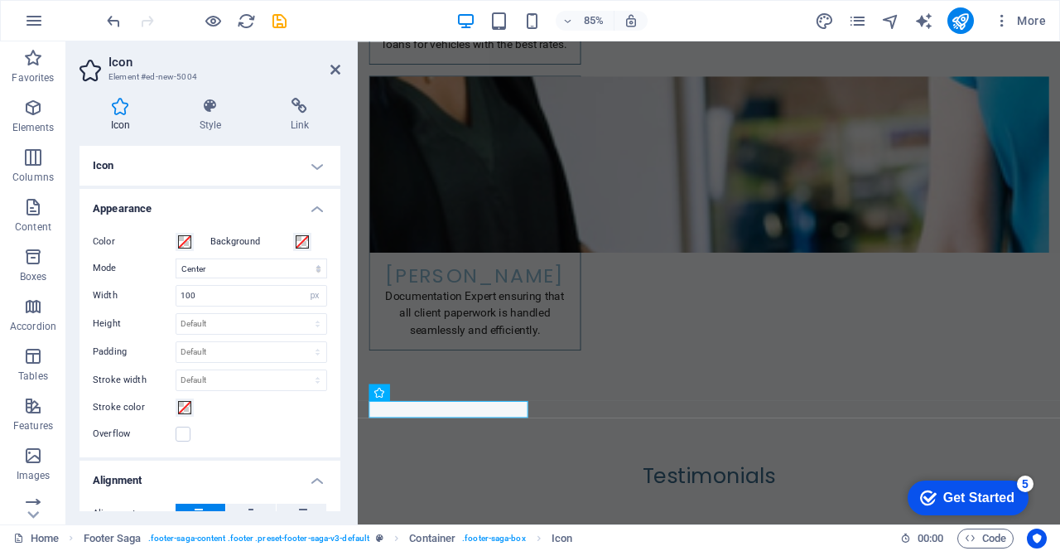
click at [308, 165] on h4 "Icon" at bounding box center [209, 166] width 261 height 40
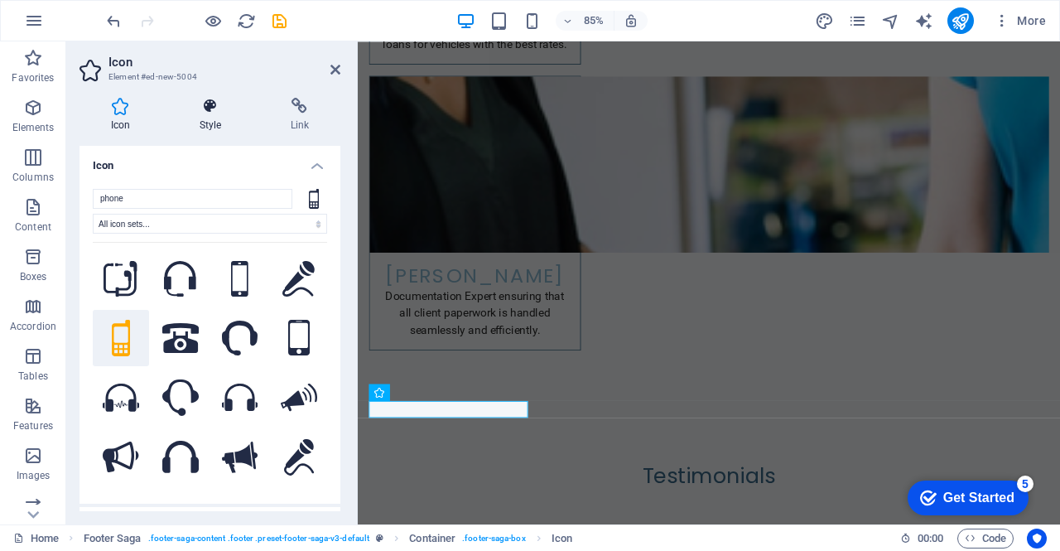
click at [212, 117] on h4 "Style" at bounding box center [213, 115] width 91 height 35
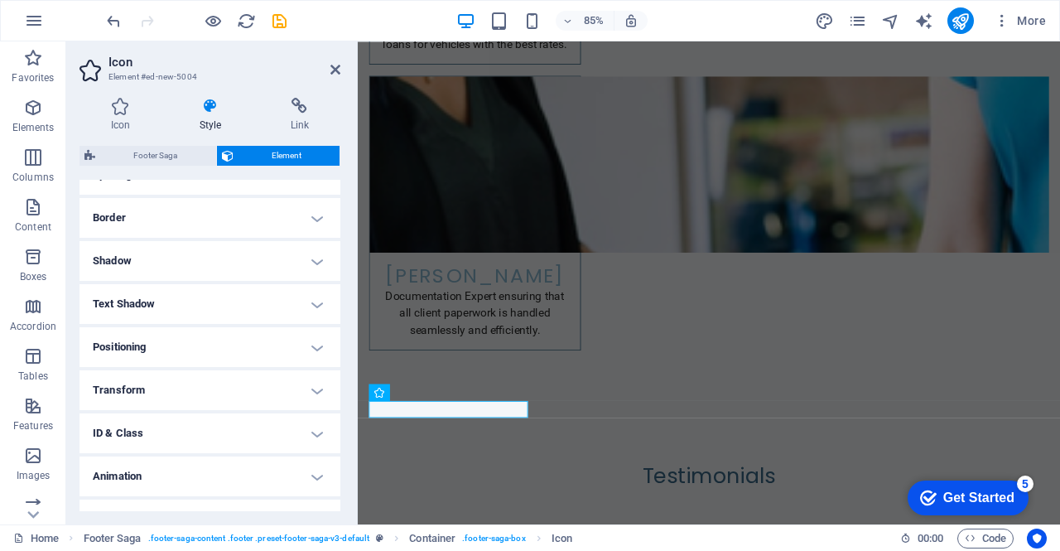
scroll to position [368, 0]
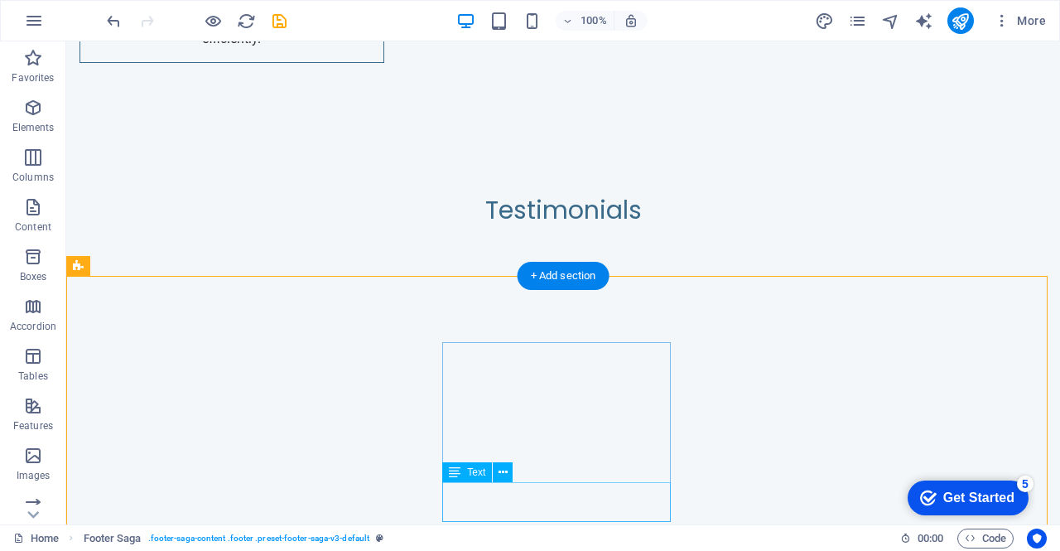
scroll to position [6645, 0]
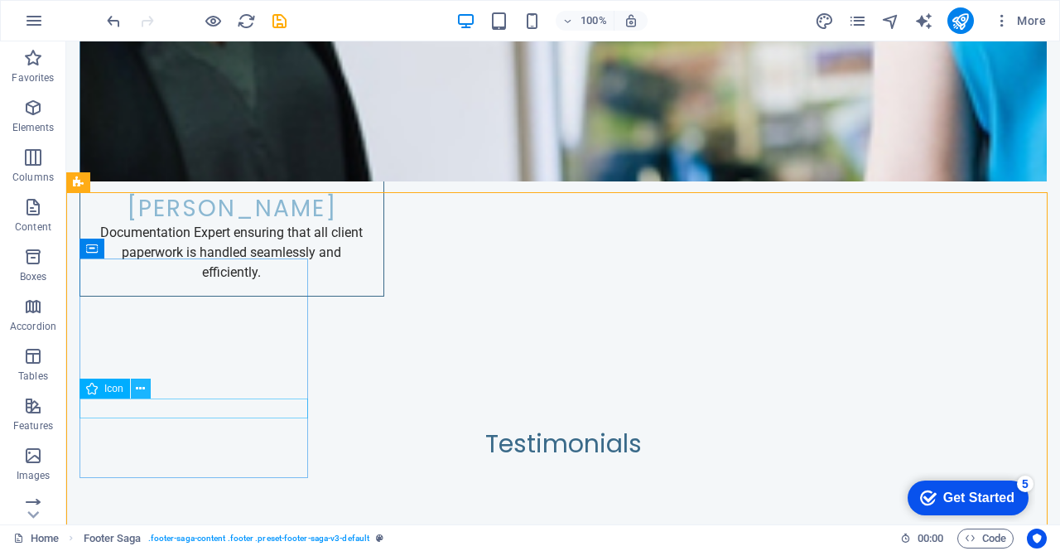
click at [140, 393] on icon at bounding box center [140, 388] width 9 height 17
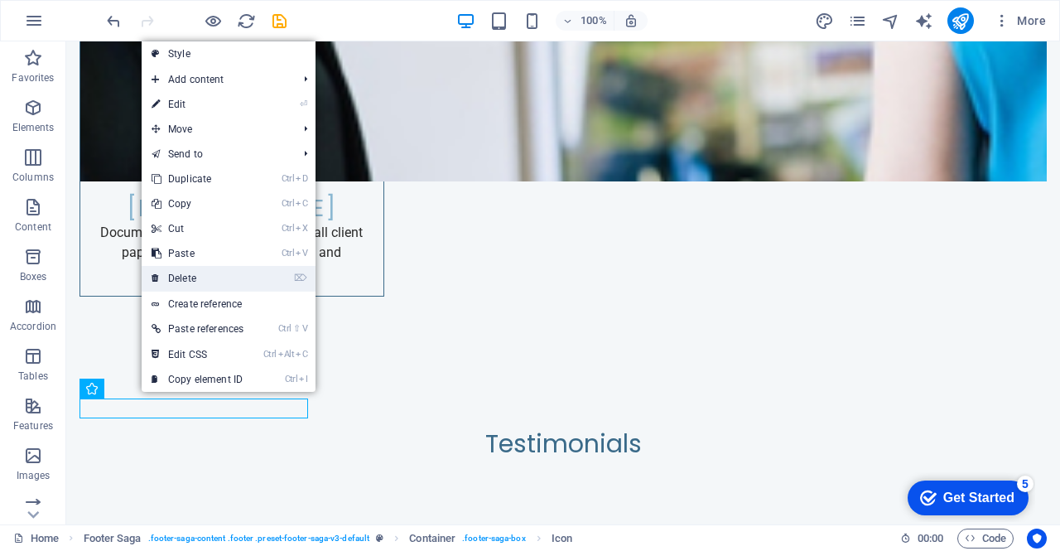
click at [222, 280] on link "⌦ Delete" at bounding box center [198, 278] width 112 height 25
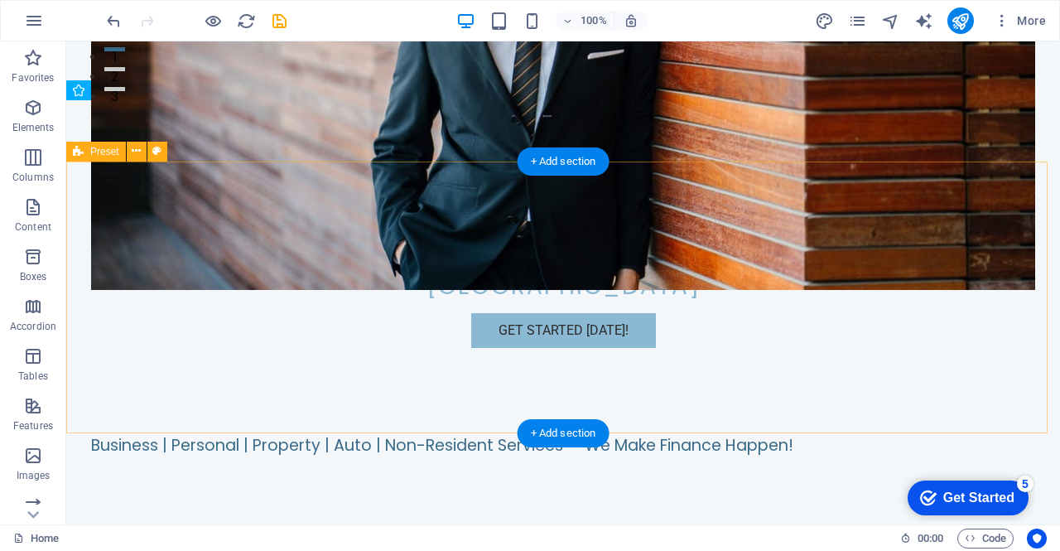
scroll to position [436, 0]
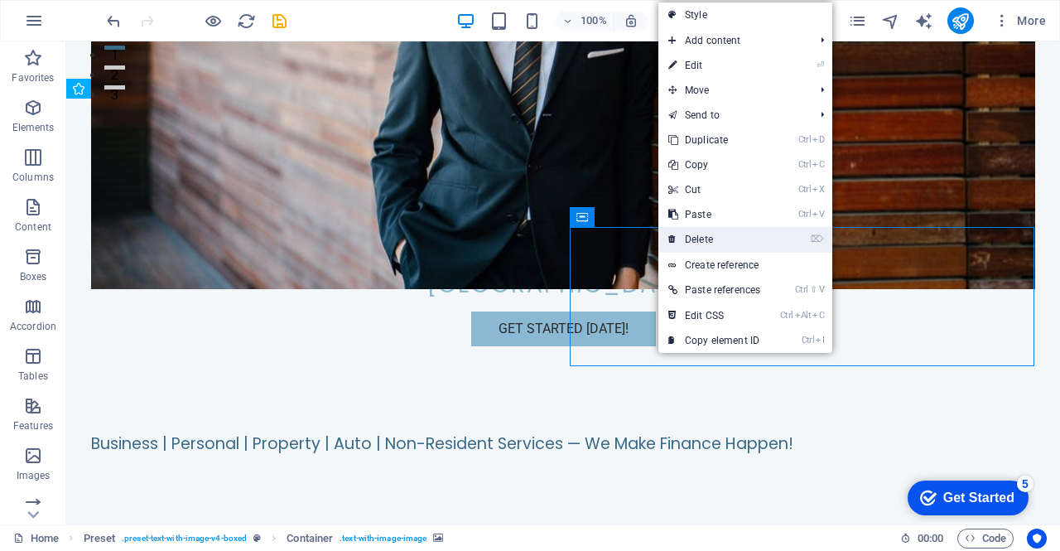
click at [706, 237] on link "⌦ Delete" at bounding box center [714, 239] width 112 height 25
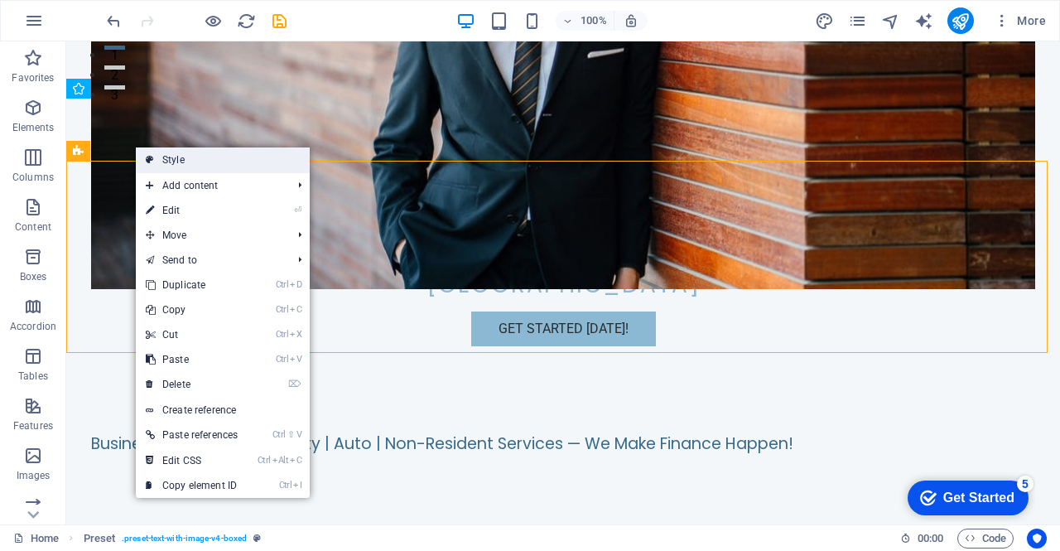
click at [168, 163] on link "Style" at bounding box center [223, 159] width 174 height 25
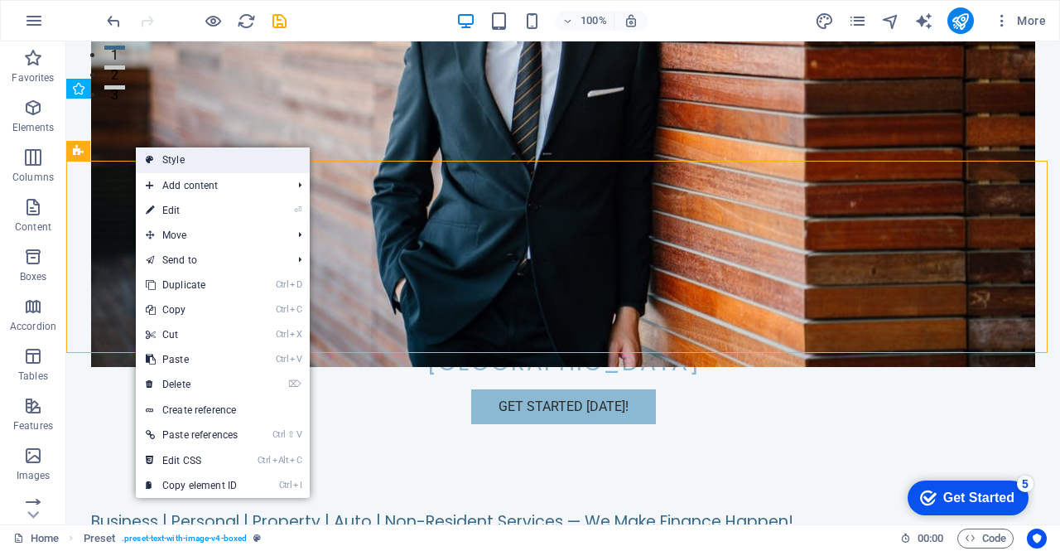
select select "rem"
select select "px"
select select "%"
select select "px"
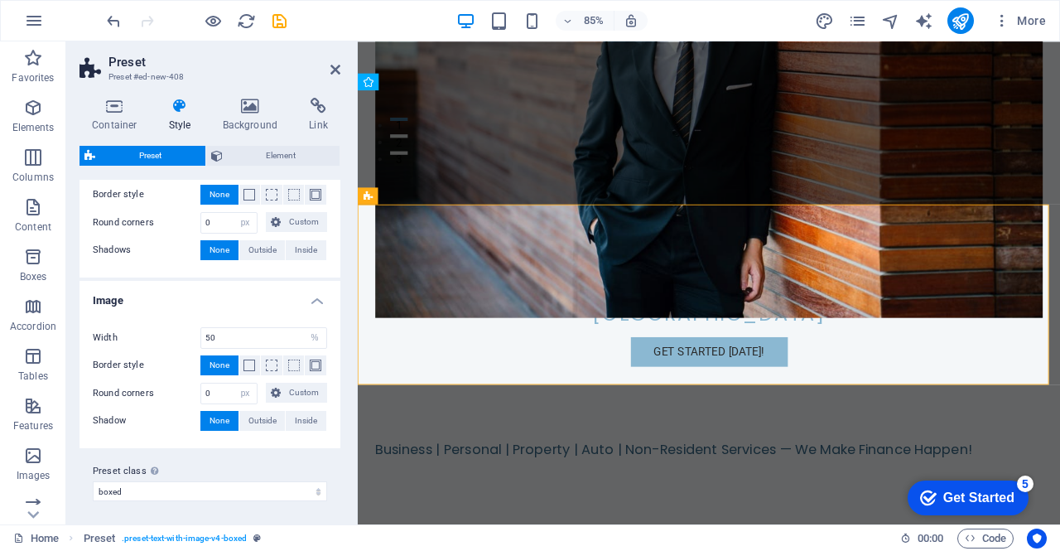
scroll to position [0, 0]
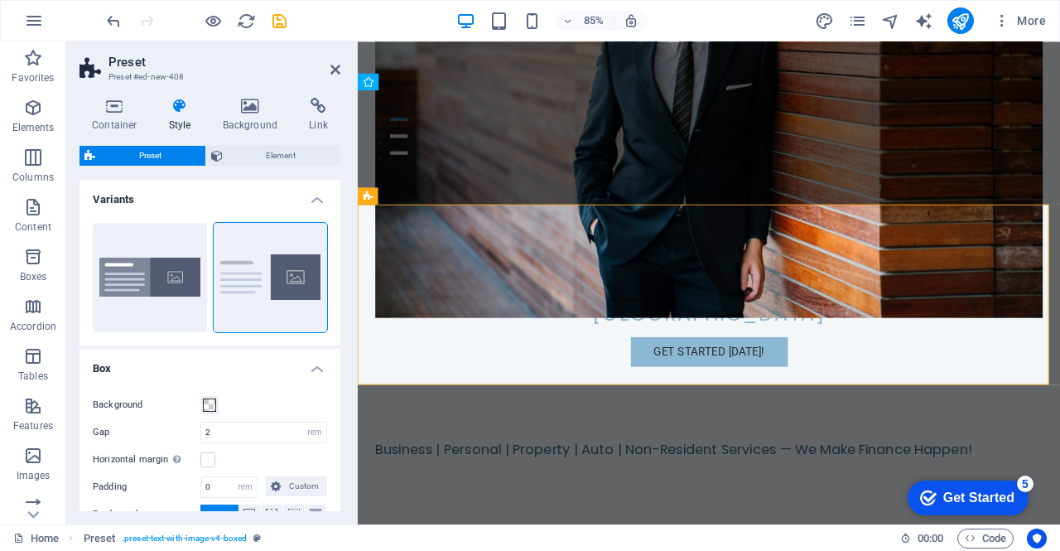
click at [298, 196] on h4 "Variants" at bounding box center [209, 195] width 261 height 30
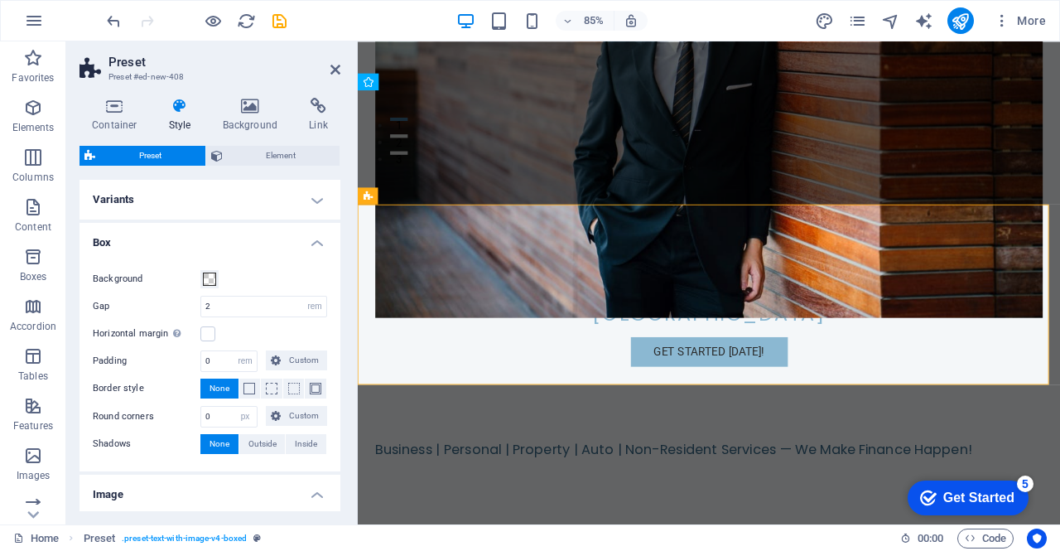
click at [296, 198] on h4 "Variants" at bounding box center [209, 200] width 261 height 40
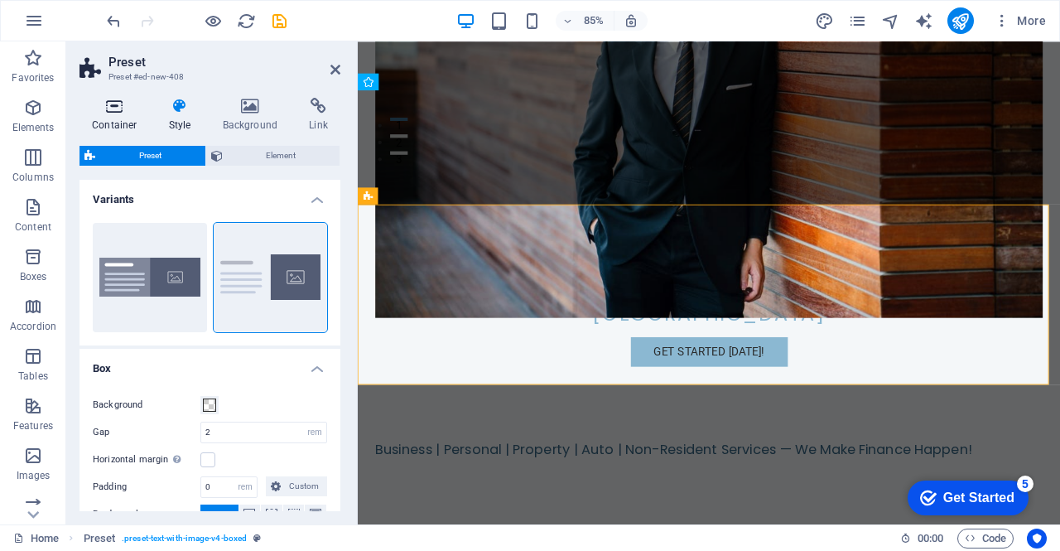
click at [113, 106] on icon at bounding box center [114, 106] width 70 height 17
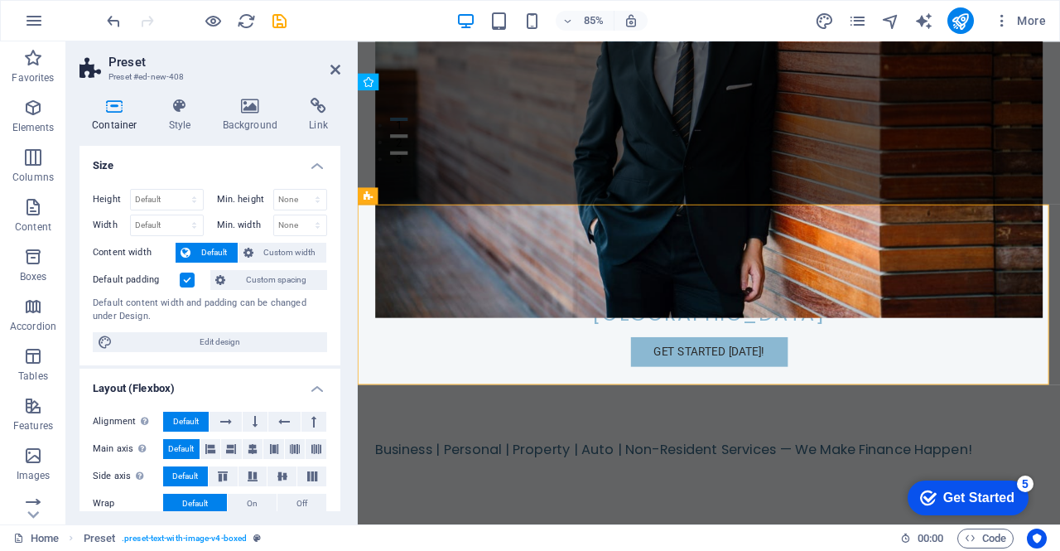
scroll to position [275, 0]
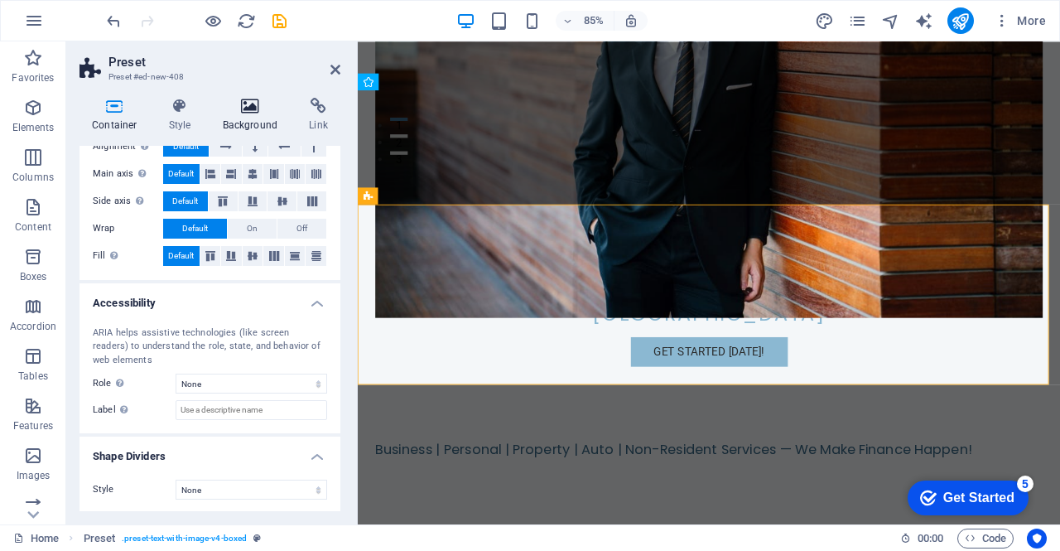
click at [251, 110] on icon at bounding box center [250, 106] width 80 height 17
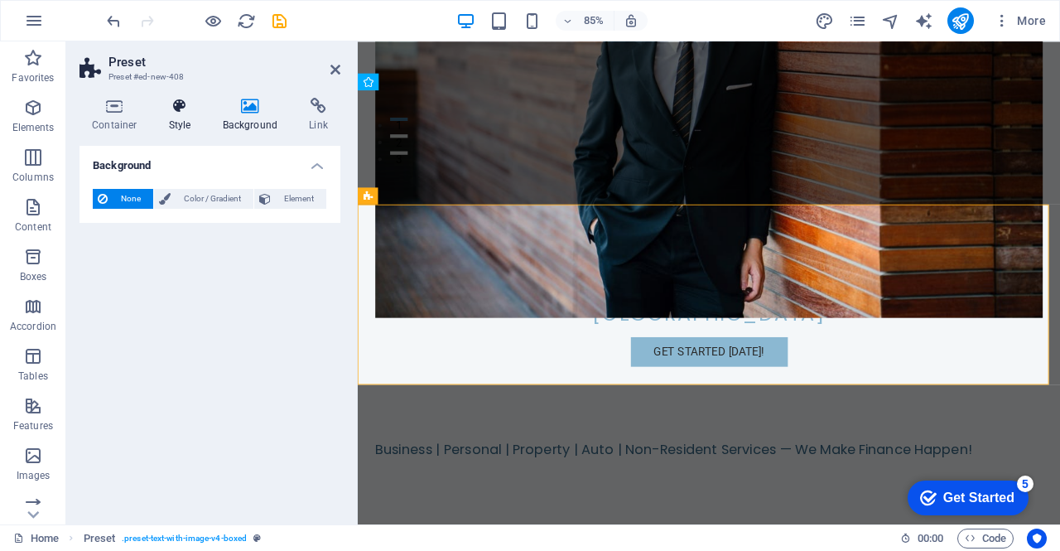
click at [171, 110] on icon at bounding box center [180, 106] width 47 height 17
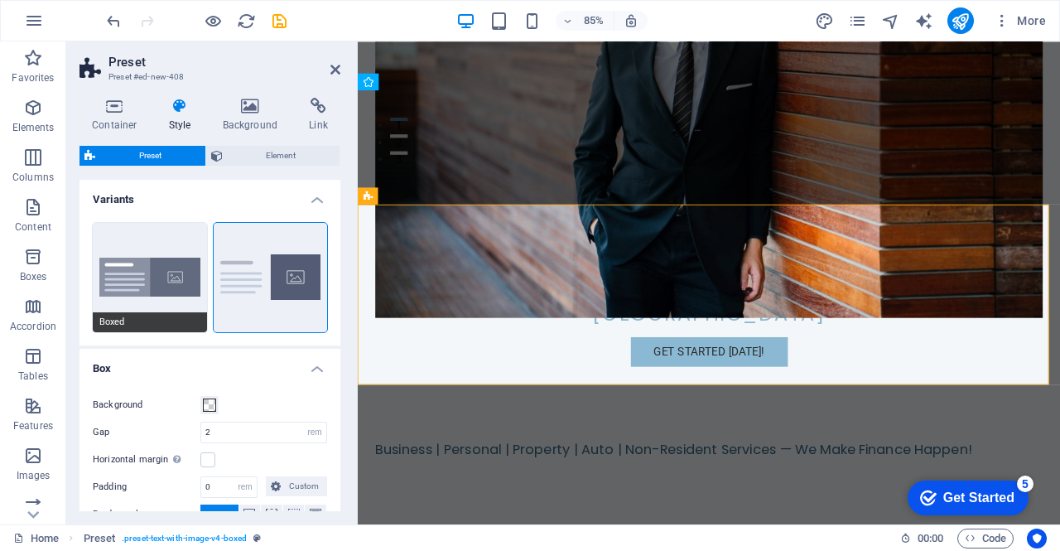
click at [142, 272] on button "Boxed" at bounding box center [150, 277] width 114 height 109
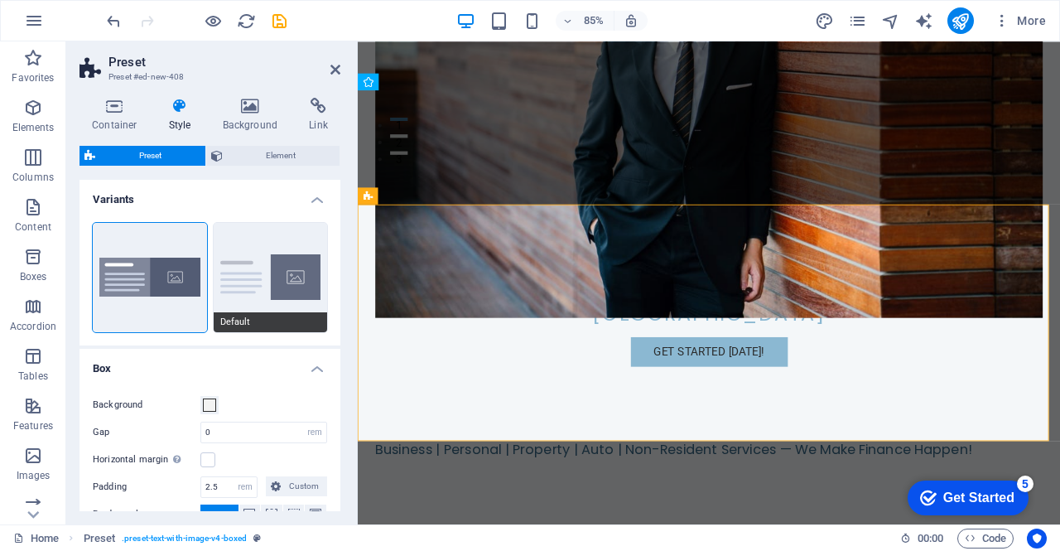
click at [263, 271] on button "Default" at bounding box center [271, 277] width 114 height 109
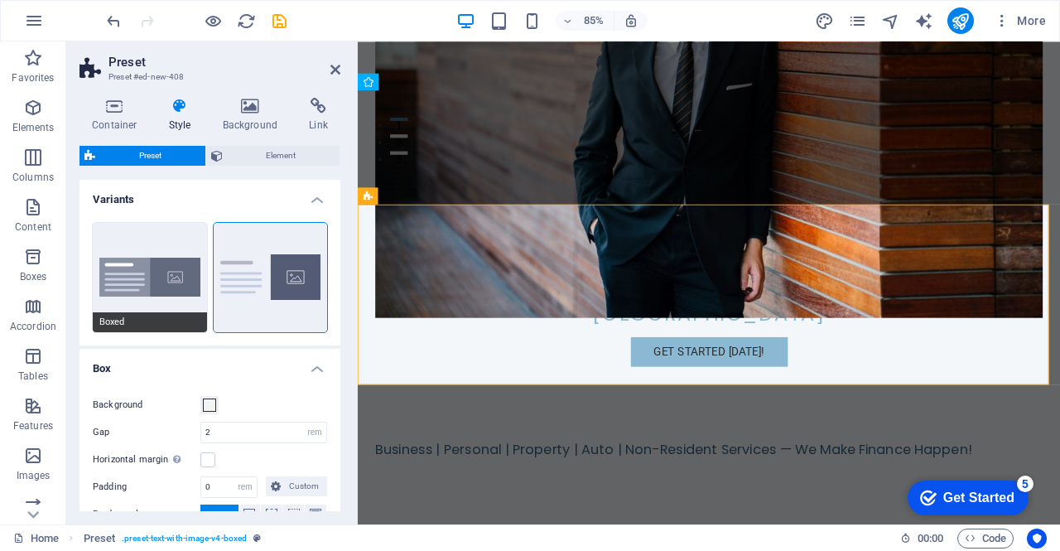
click at [158, 280] on button "Boxed" at bounding box center [150, 277] width 114 height 109
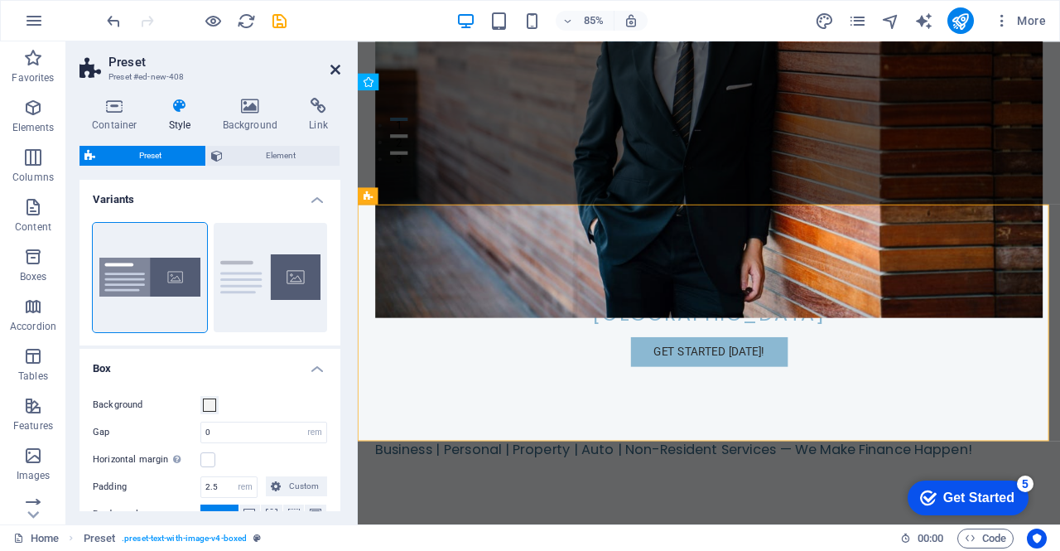
click at [340, 75] on icon at bounding box center [335, 69] width 10 height 13
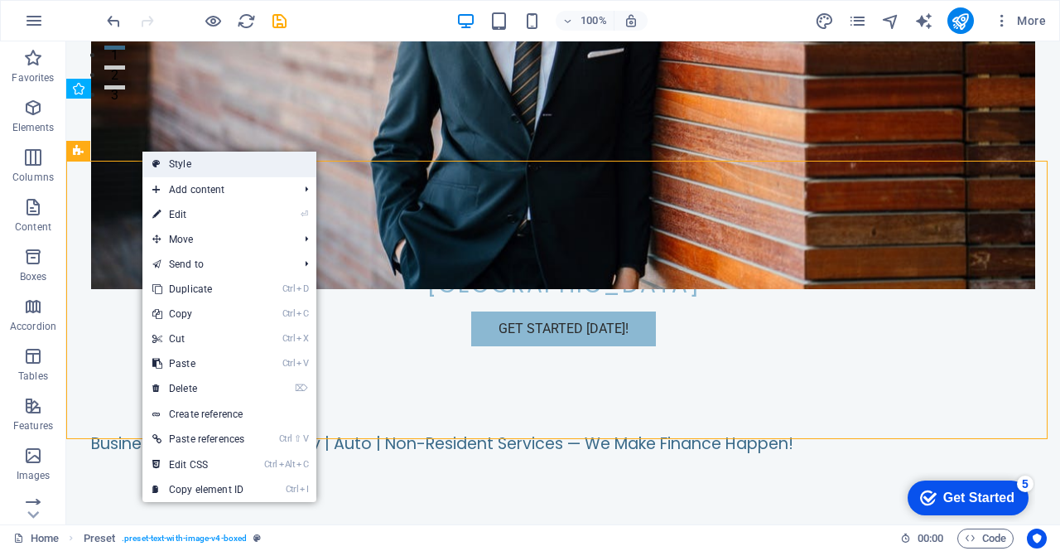
click at [172, 164] on link "Style" at bounding box center [229, 164] width 174 height 25
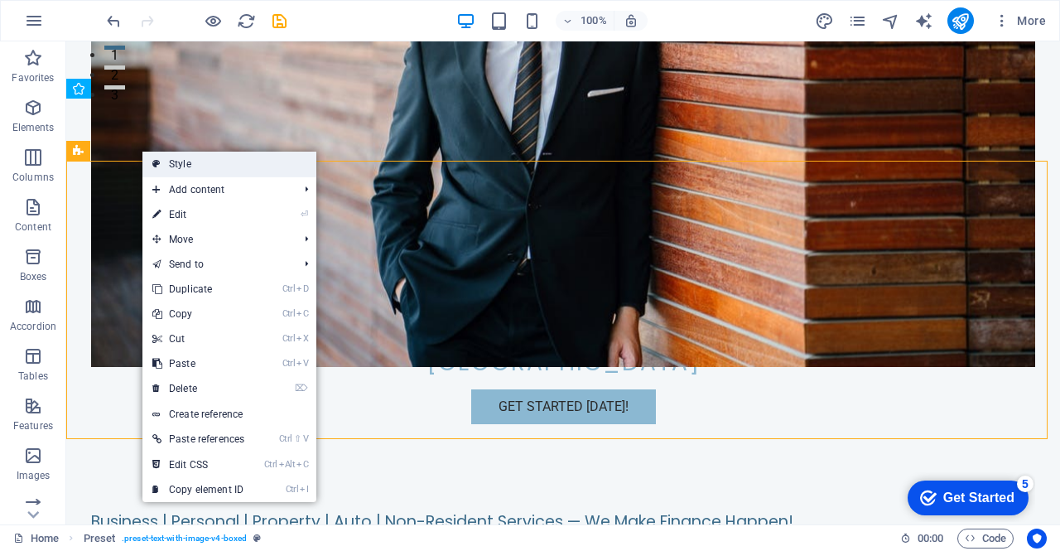
select select "rem"
select select "px"
select select "%"
select select "px"
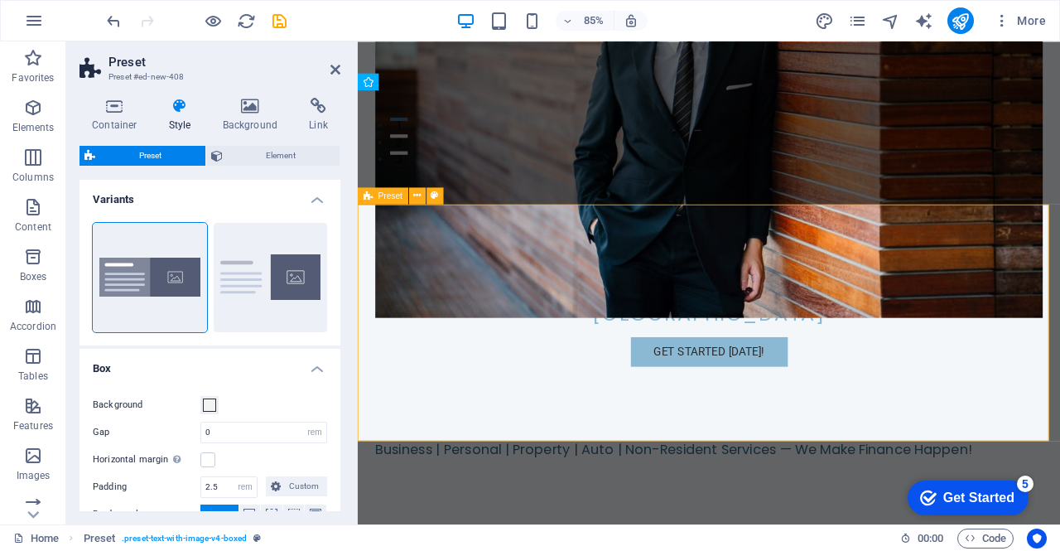
click at [1059, 490] on div "Business | Personal | Property | Auto | Non-Resident Services — We Make Finance…" at bounding box center [771, 520] width 826 height 61
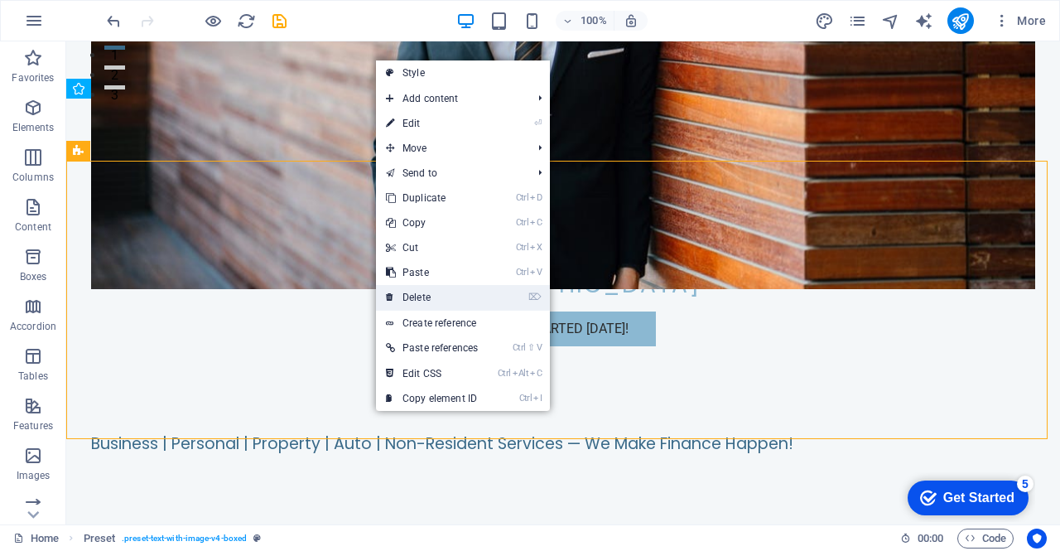
click at [429, 296] on link "⌦ Delete" at bounding box center [432, 297] width 112 height 25
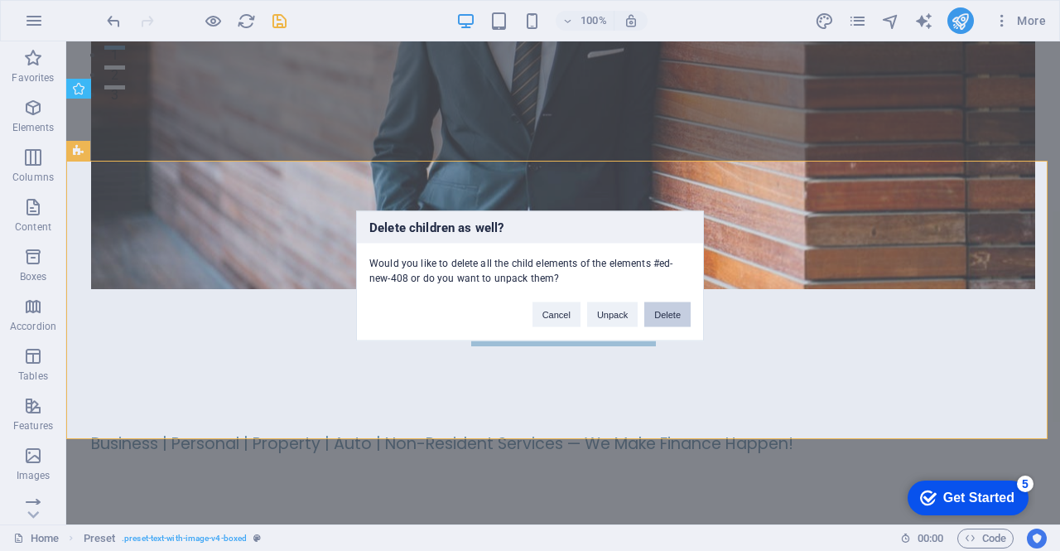
click at [683, 307] on button "Delete" at bounding box center [667, 313] width 46 height 25
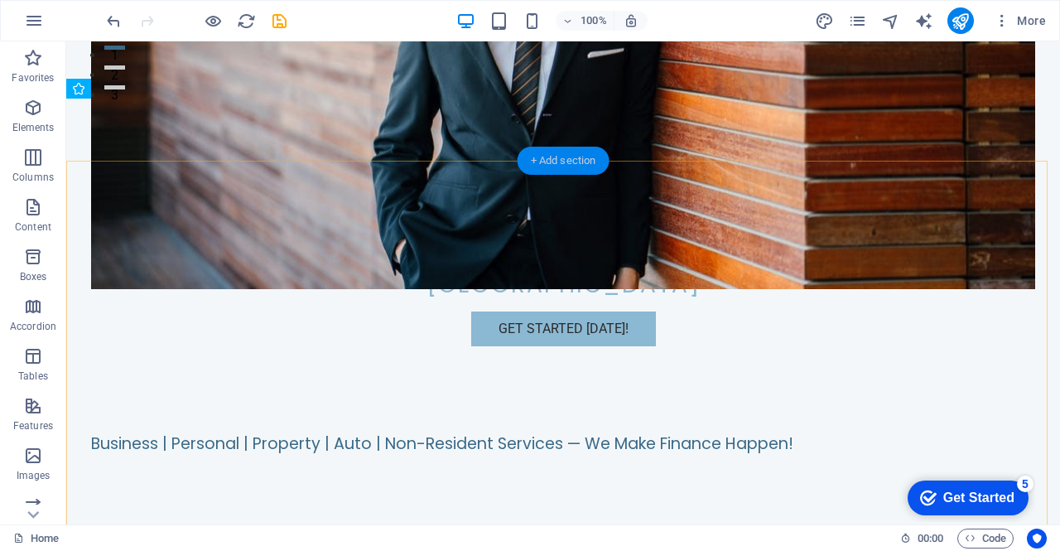
click at [546, 166] on div "+ Add section" at bounding box center [564, 161] width 92 height 28
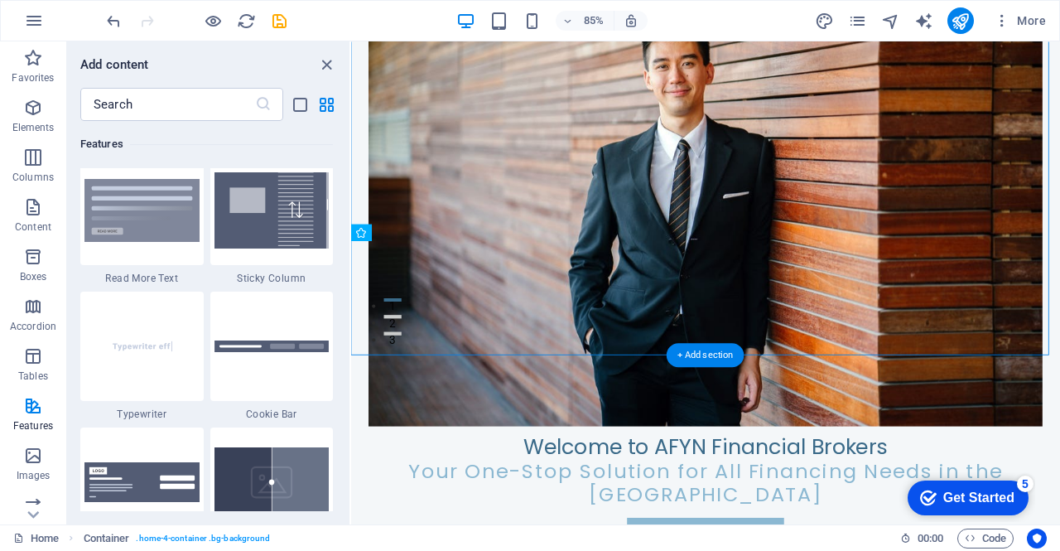
scroll to position [269, 0]
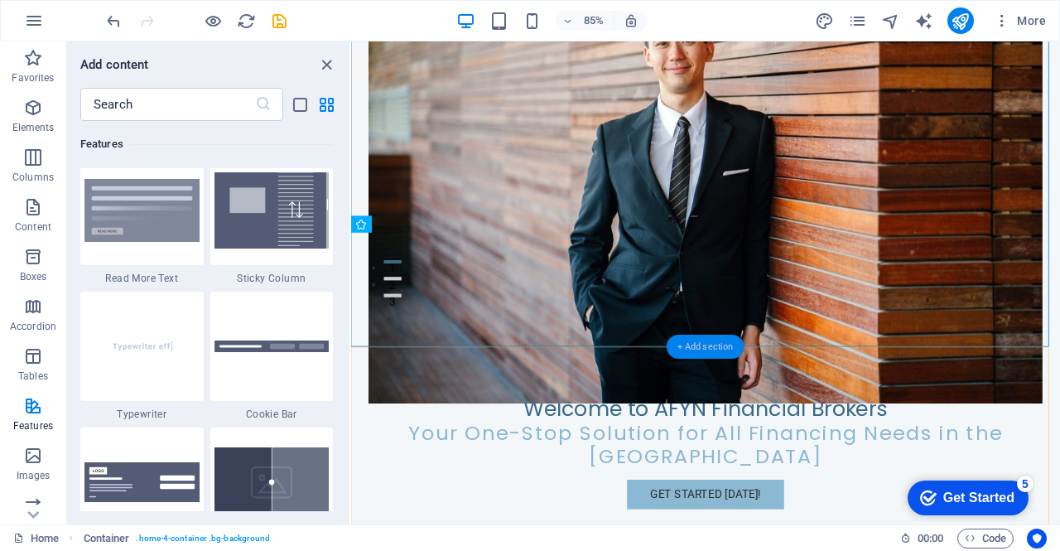
click at [715, 346] on div "+ Add section" at bounding box center [706, 346] width 78 height 24
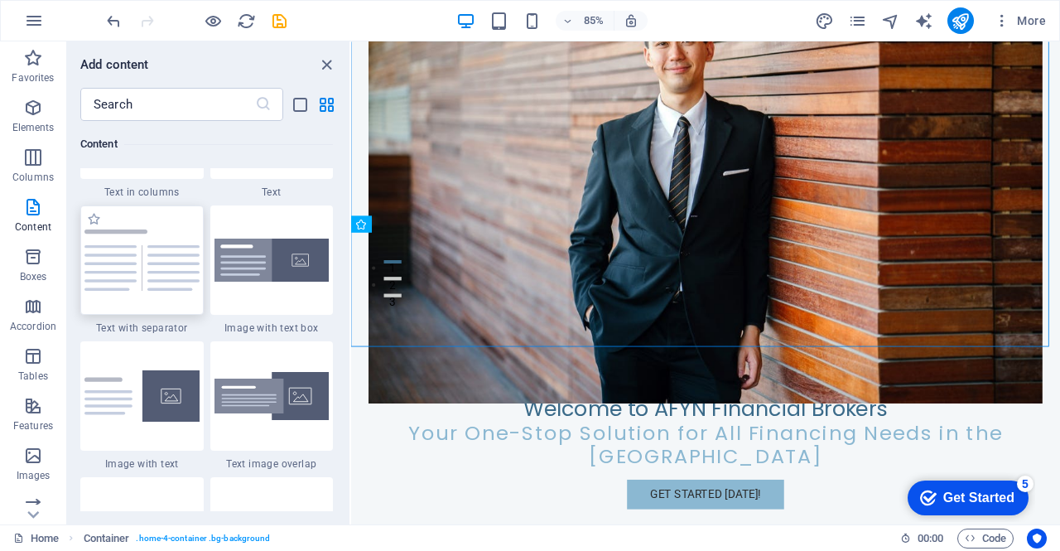
scroll to position [2993, 0]
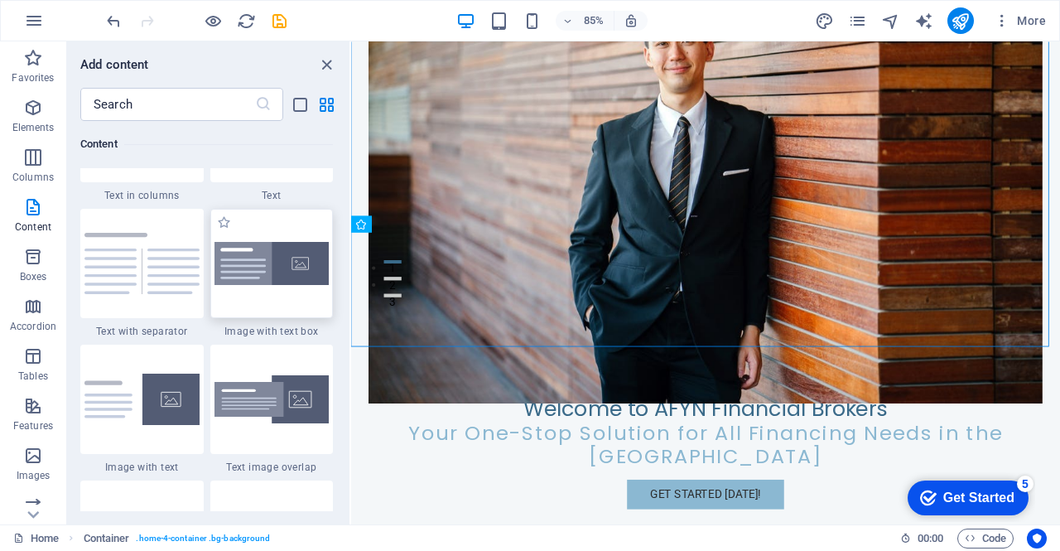
click at [267, 282] on img at bounding box center [271, 264] width 115 height 44
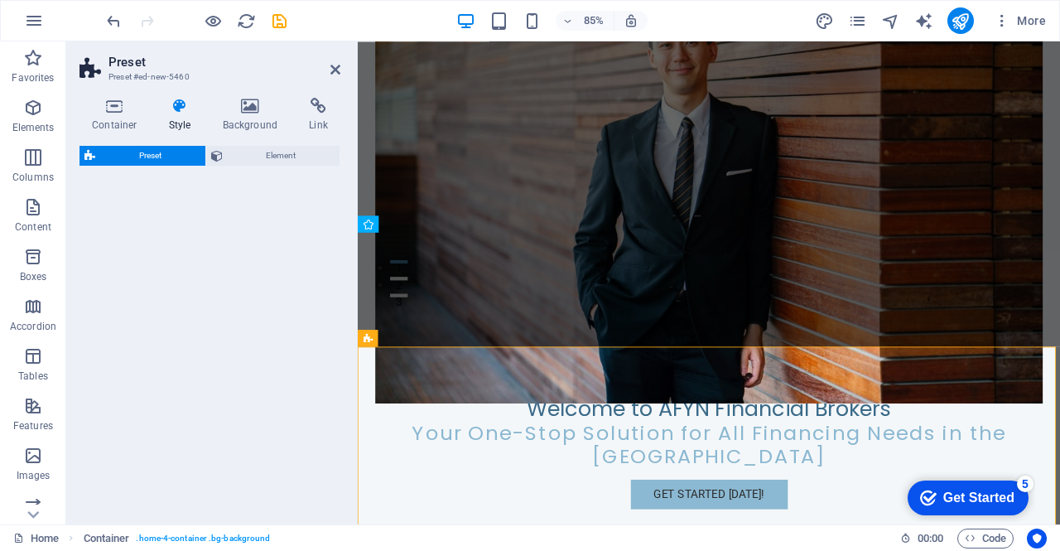
select select "rem"
select select "px"
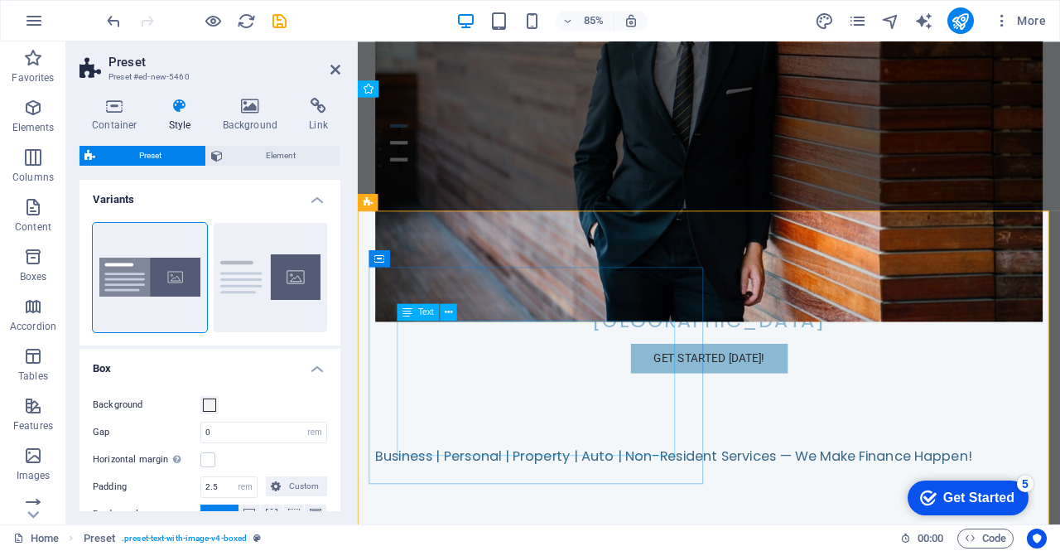
scroll to position [515, 0]
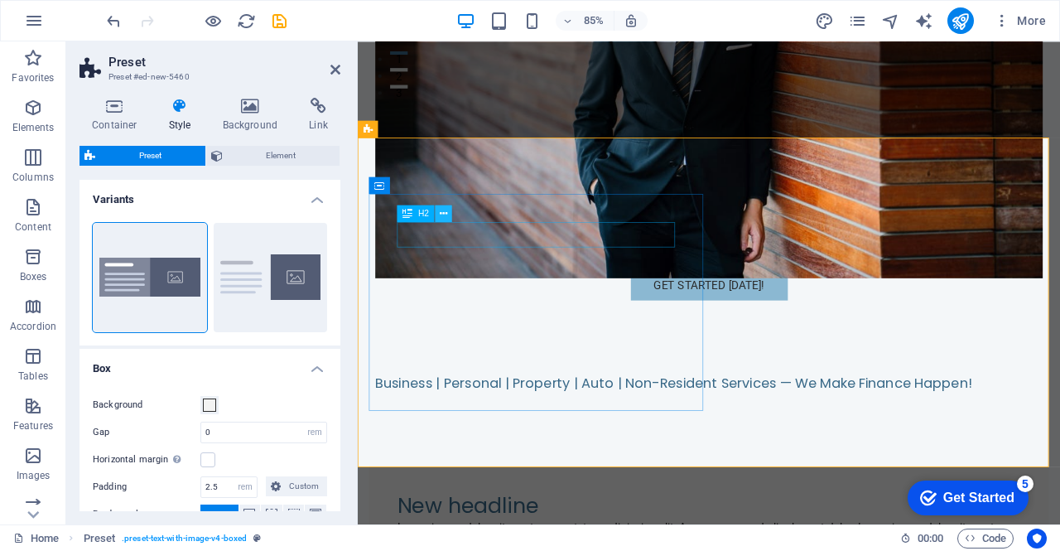
click at [446, 211] on icon at bounding box center [443, 213] width 7 height 15
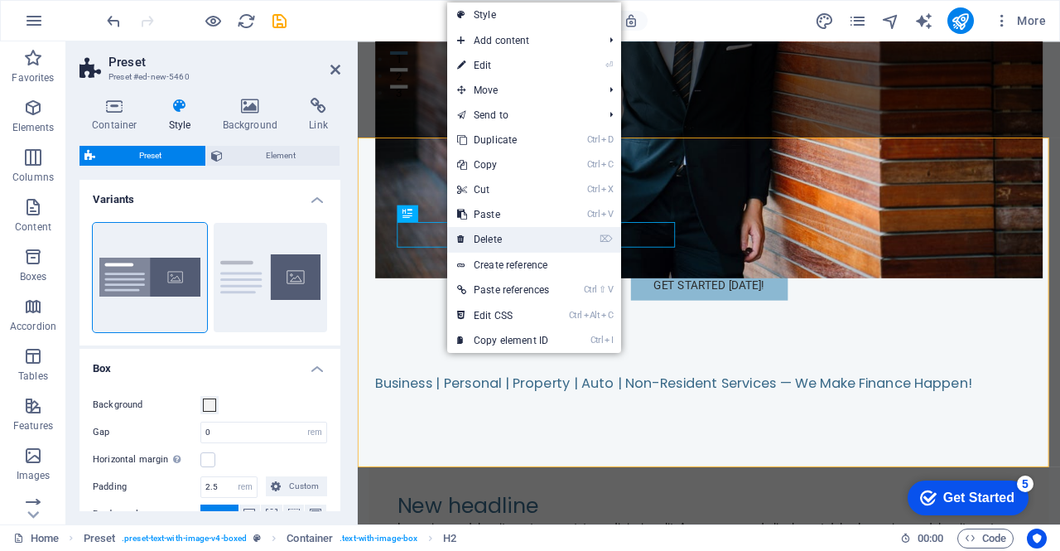
click at [505, 233] on link "⌦ Delete" at bounding box center [503, 239] width 112 height 25
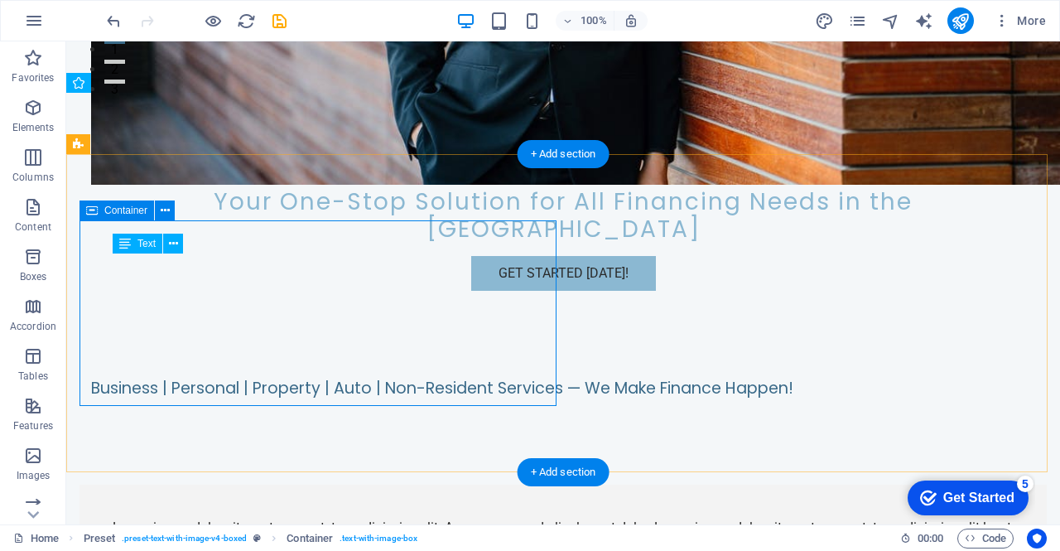
click at [547, 484] on div "Lorem ipsum dolor sit amet, consectetuer adipiscing elit. Aenean commodo ligula…" at bounding box center [562, 547] width 967 height 126
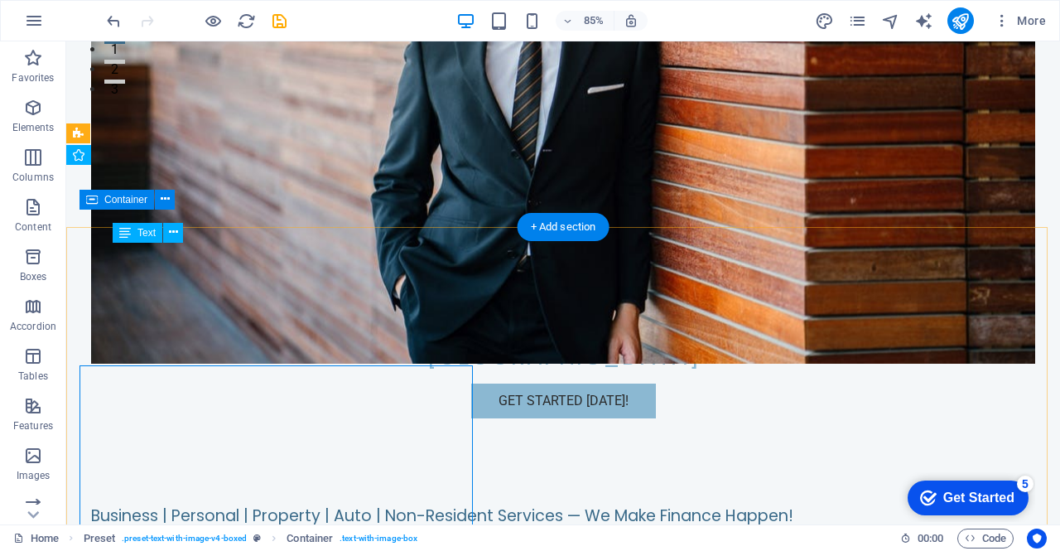
scroll to position [370, 0]
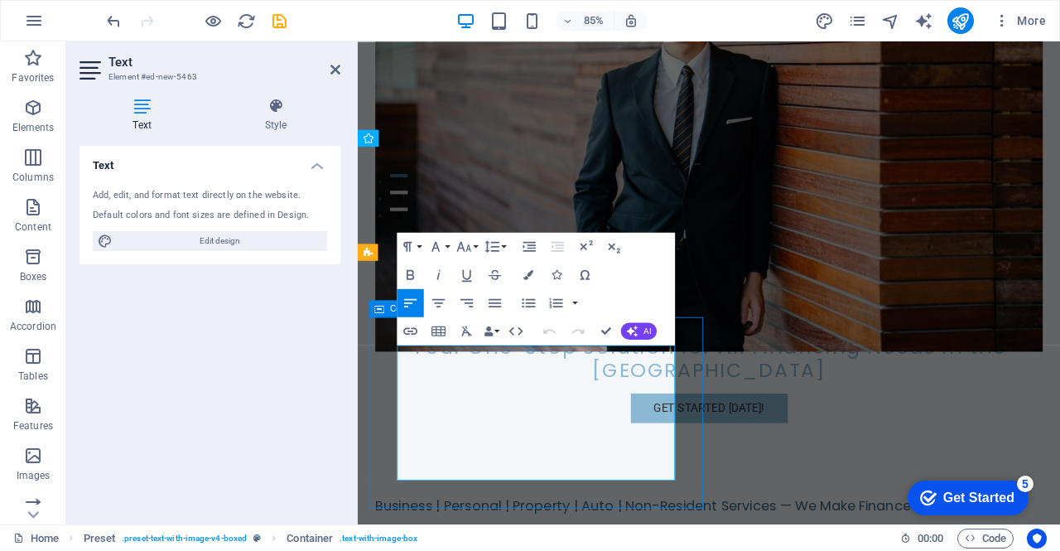
scroll to position [298, 0]
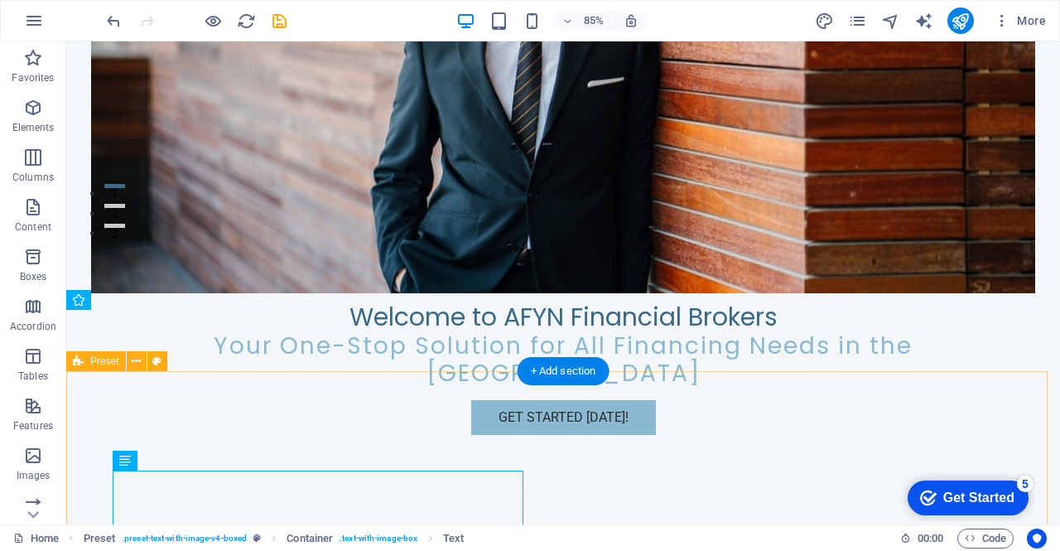
scroll to position [225, 0]
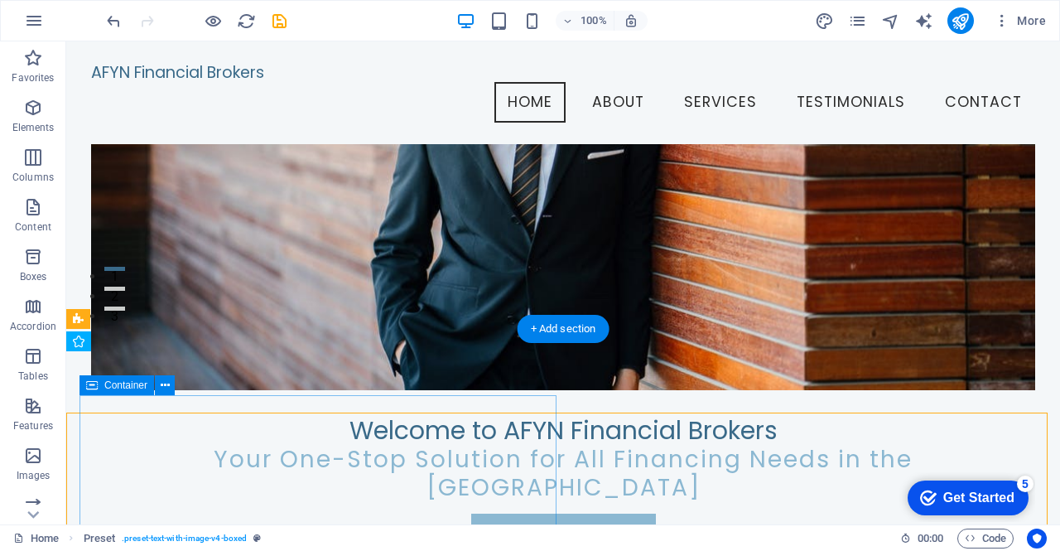
scroll to position [0, 0]
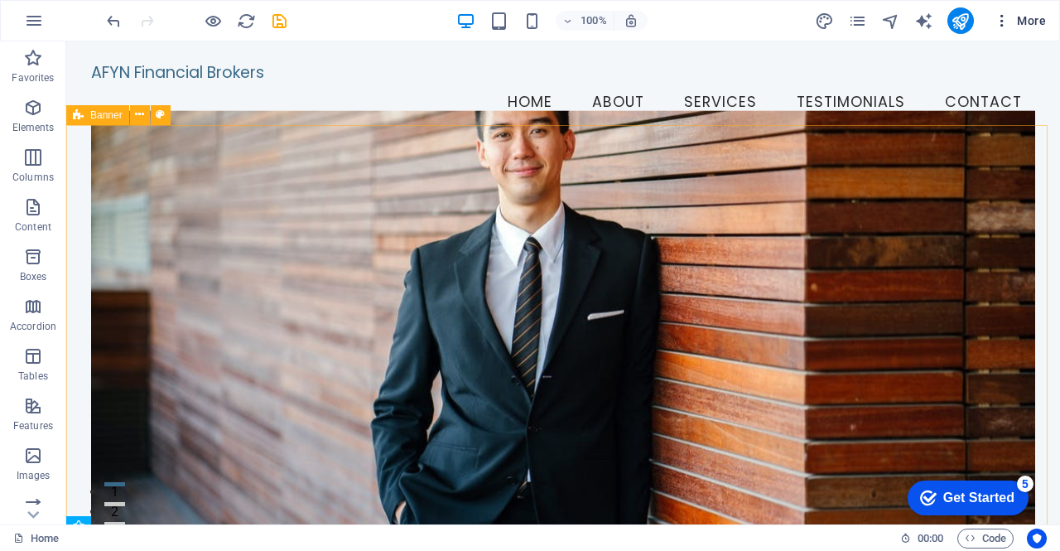
click at [1000, 19] on icon "button" at bounding box center [1002, 20] width 17 height 17
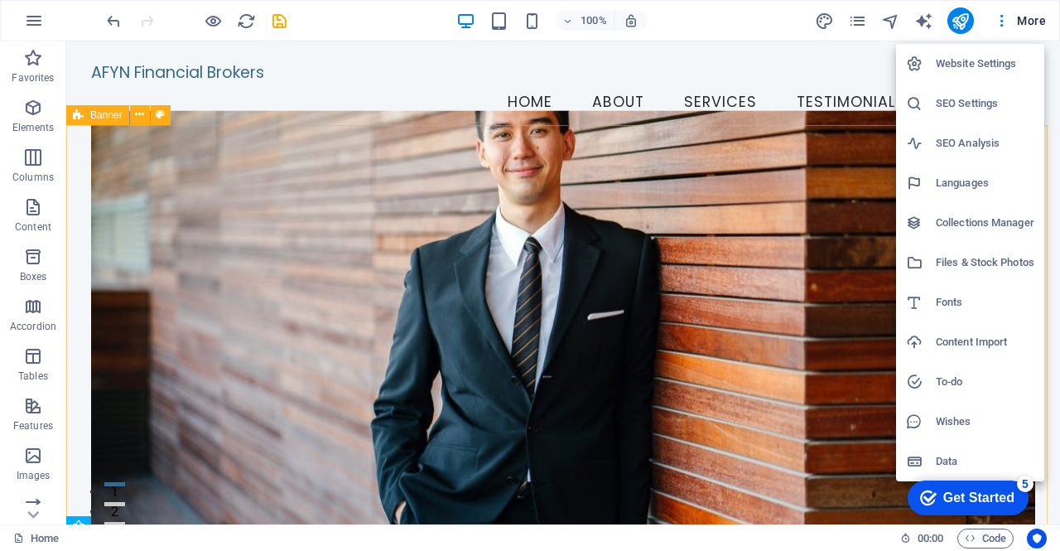
click at [740, 50] on div at bounding box center [530, 275] width 1060 height 551
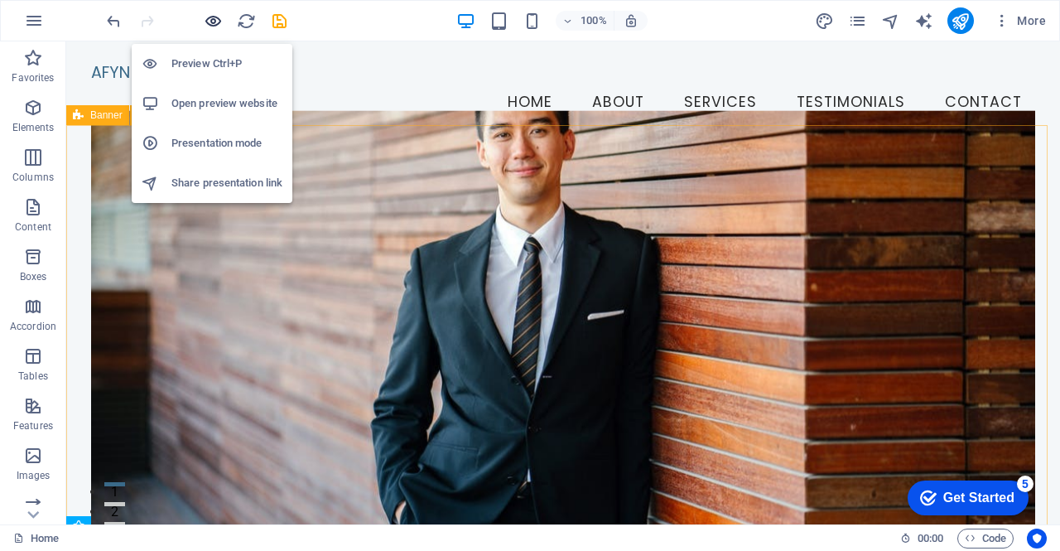
click at [214, 19] on icon "button" at bounding box center [213, 21] width 19 height 19
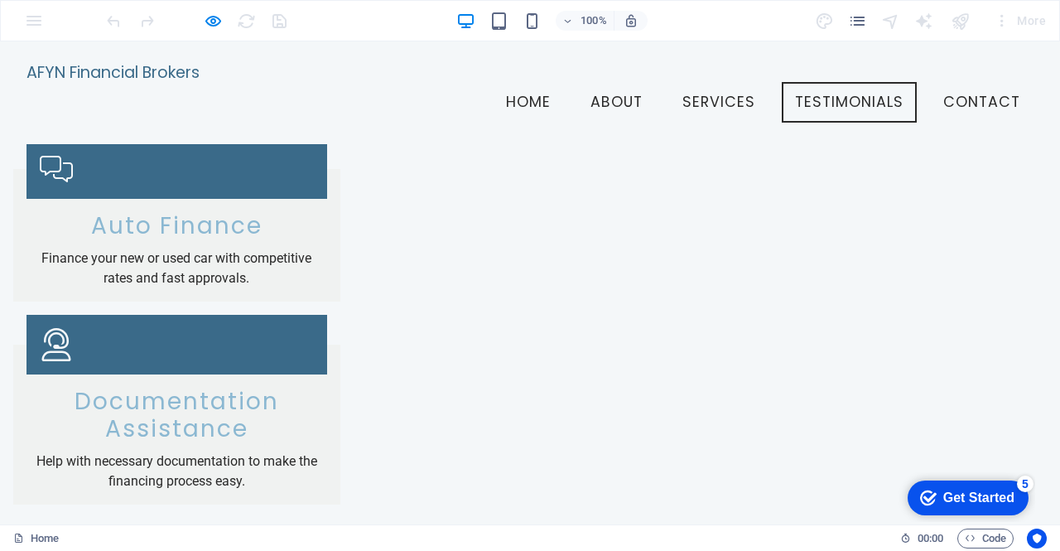
scroll to position [4087, 0]
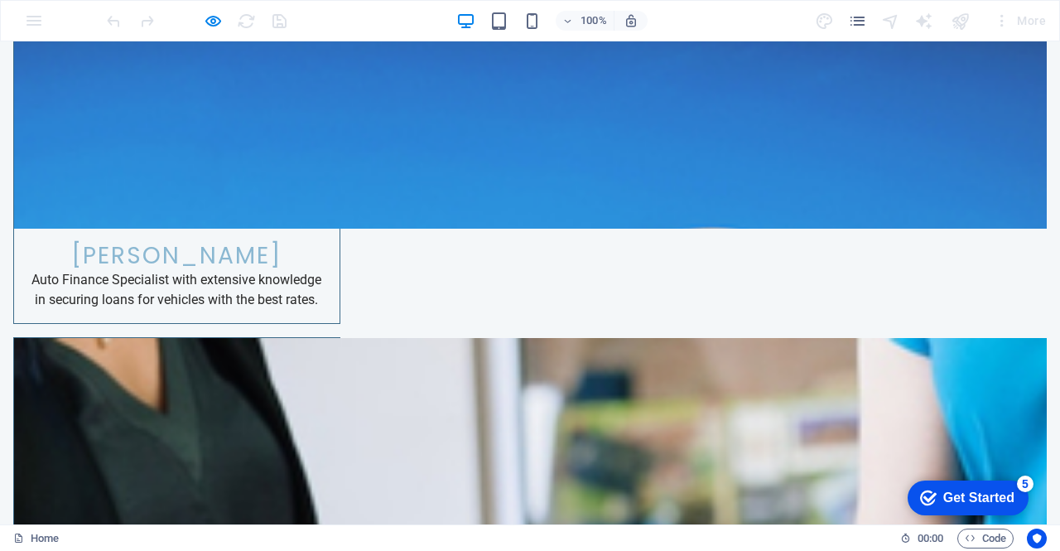
scroll to position [6163, 0]
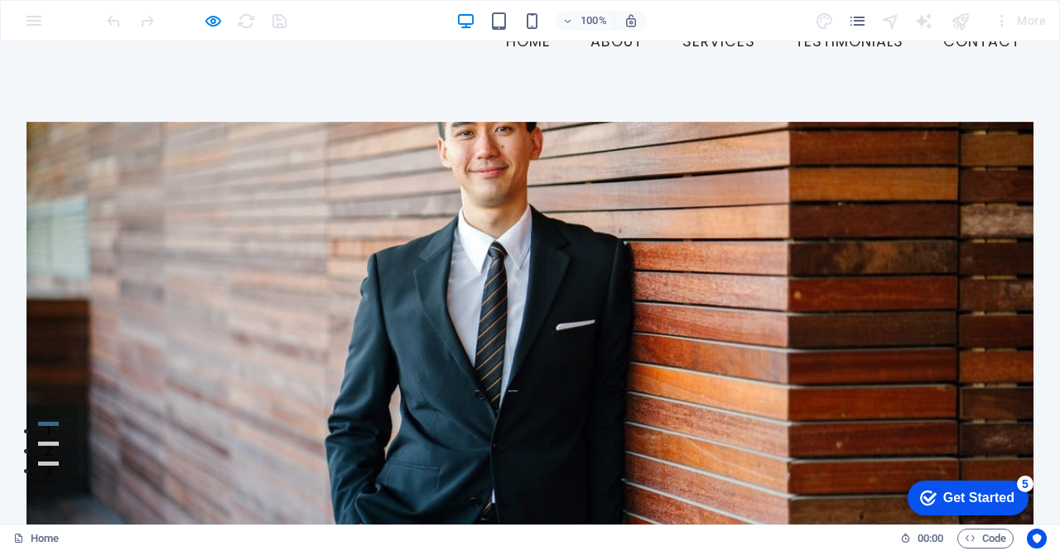
scroll to position [0, 0]
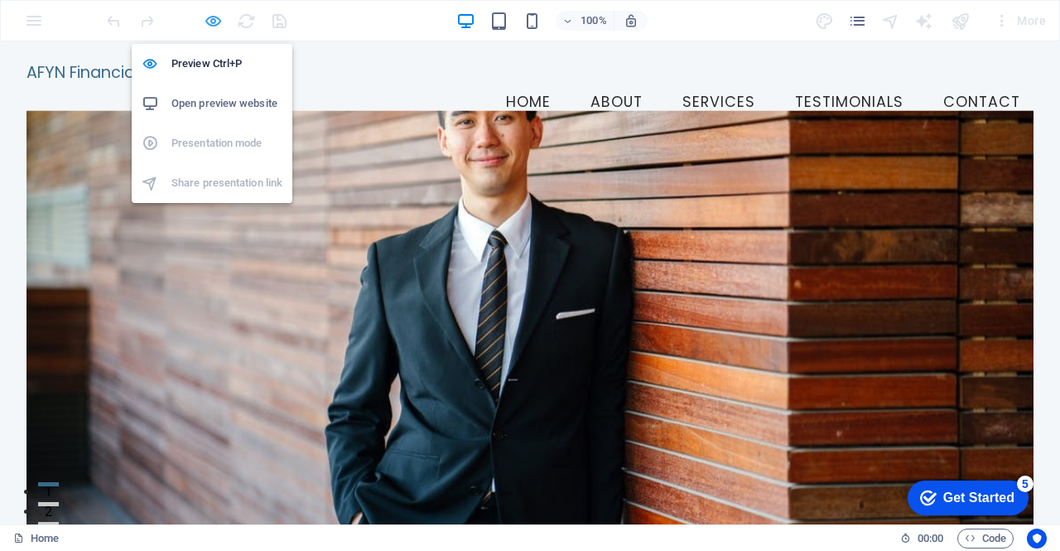
click at [214, 20] on icon "button" at bounding box center [213, 21] width 19 height 19
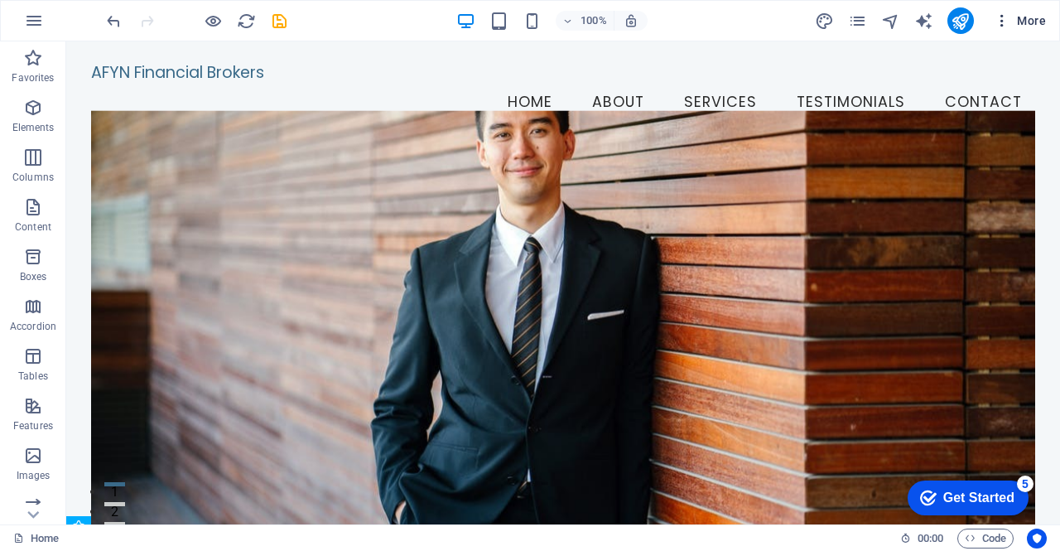
click at [1035, 25] on span "More" at bounding box center [1020, 20] width 52 height 17
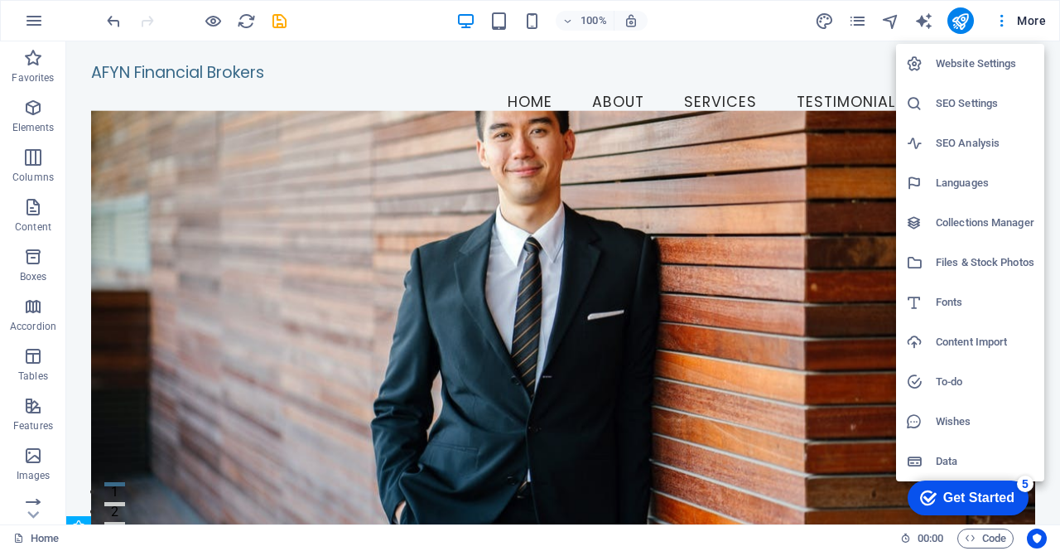
click at [1038, 30] on div at bounding box center [530, 275] width 1060 height 551
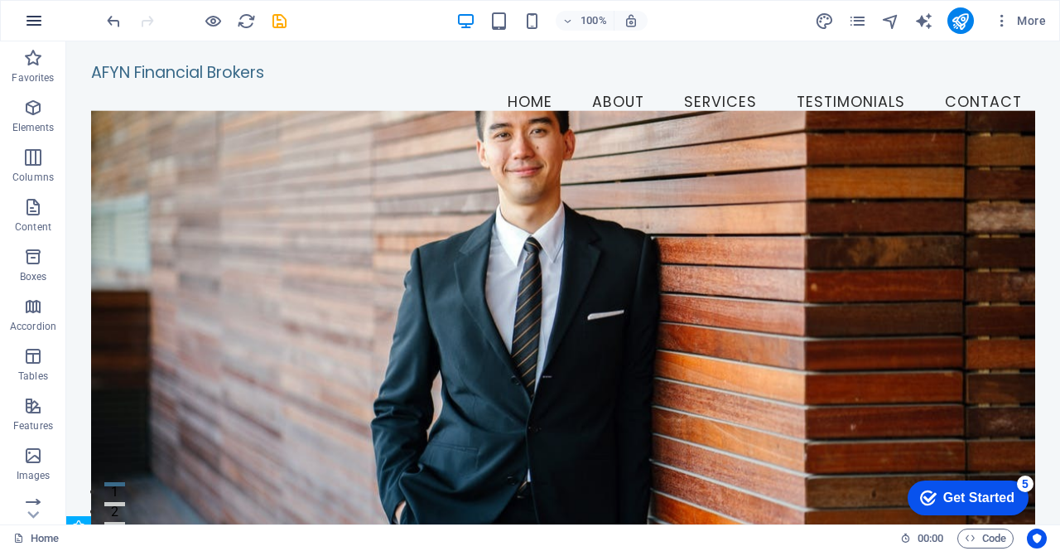
click at [30, 31] on button "button" at bounding box center [34, 21] width 40 height 40
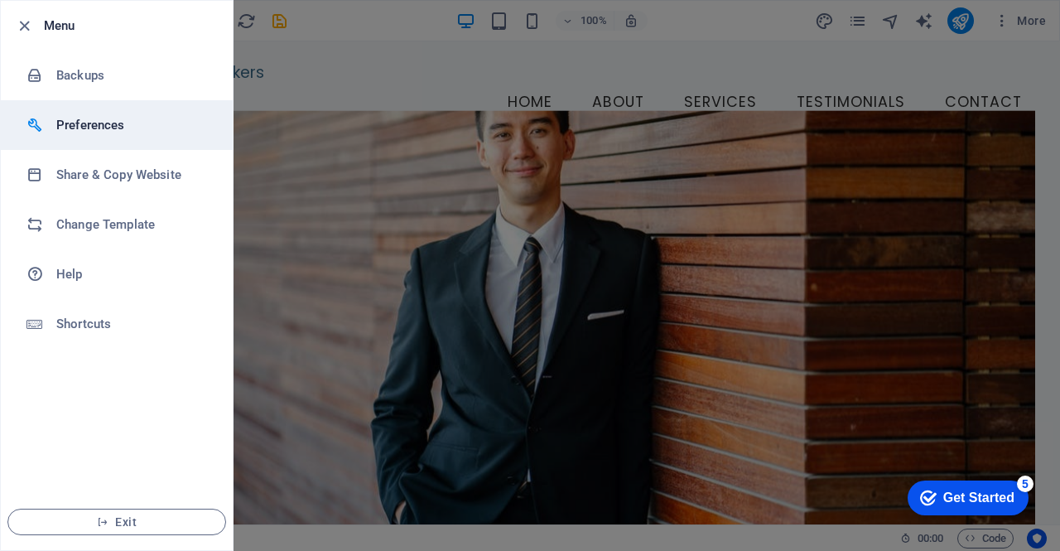
click at [126, 138] on li "Preferences" at bounding box center [117, 125] width 232 height 50
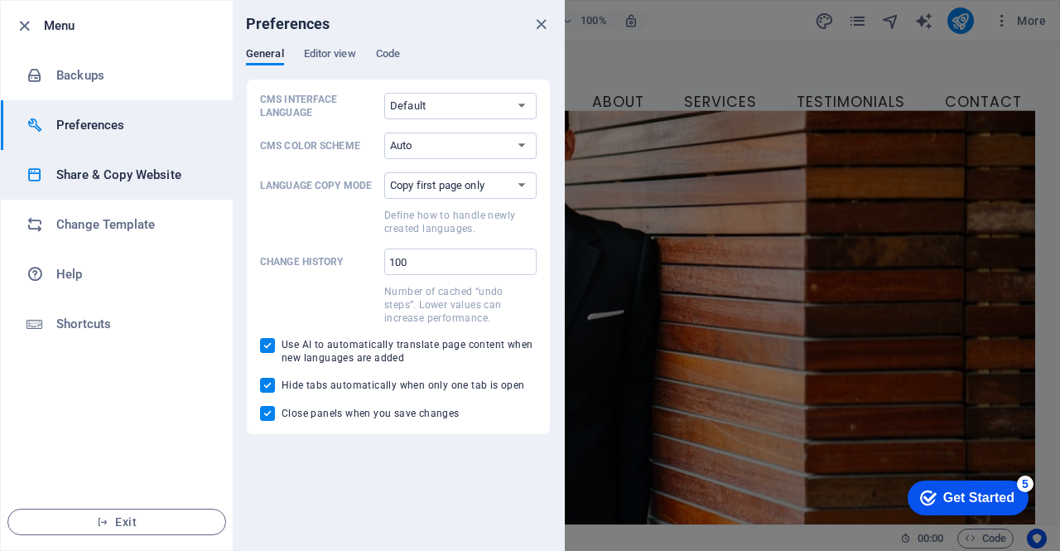
click at [125, 173] on h6 "Share & Copy Website" at bounding box center [132, 175] width 153 height 20
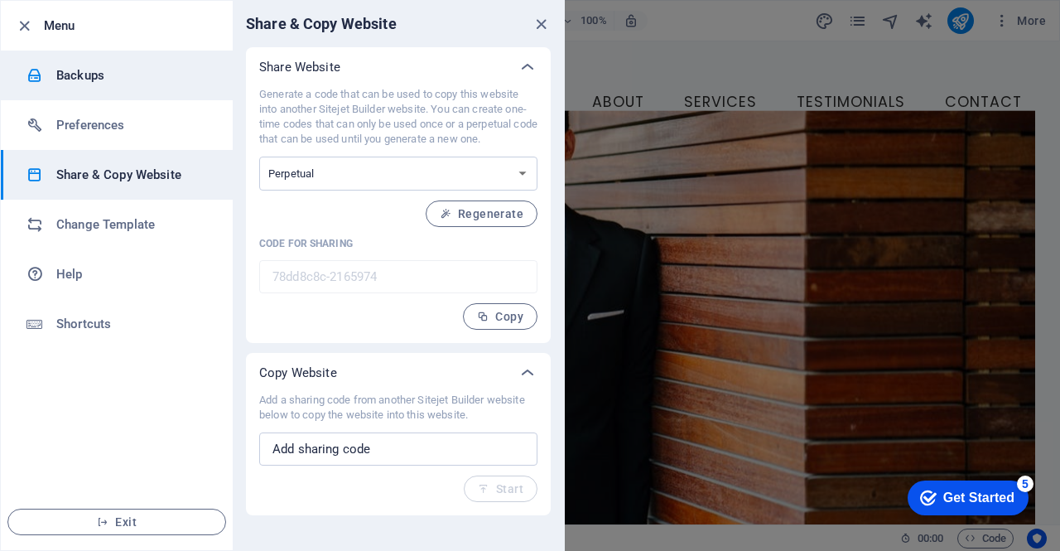
click at [70, 77] on h6 "Backups" at bounding box center [132, 75] width 153 height 20
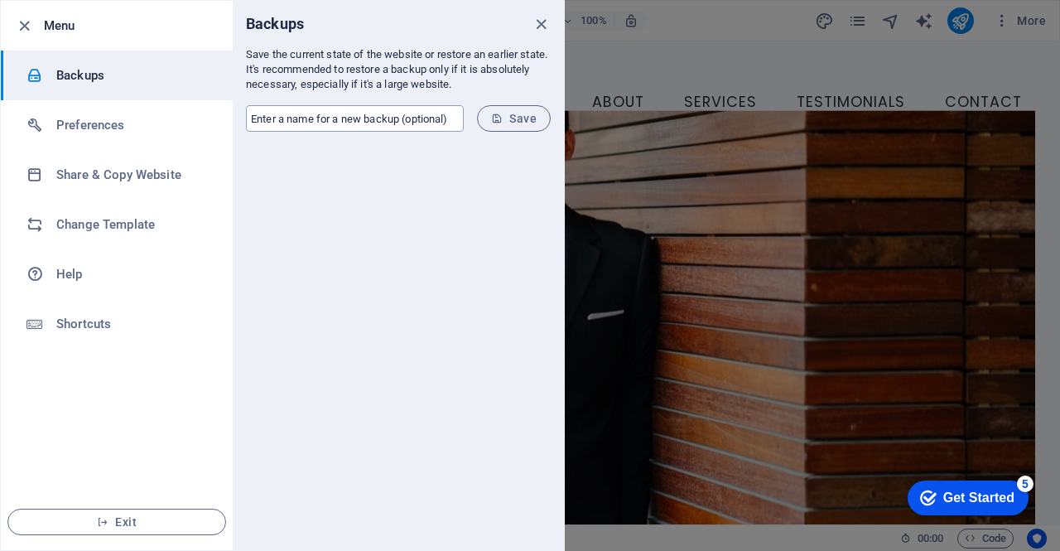
click at [389, 121] on input "text" at bounding box center [355, 118] width 218 height 26
type input "AFYN-pre"
click at [527, 117] on span "Save" at bounding box center [514, 118] width 46 height 13
